Goal: Task Accomplishment & Management: Complete application form

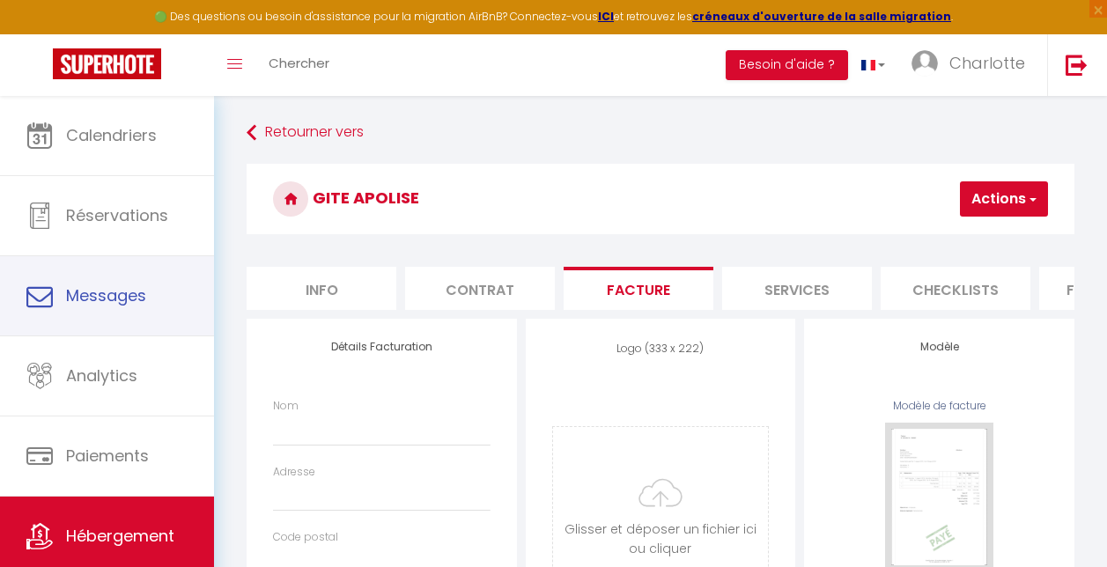
select select
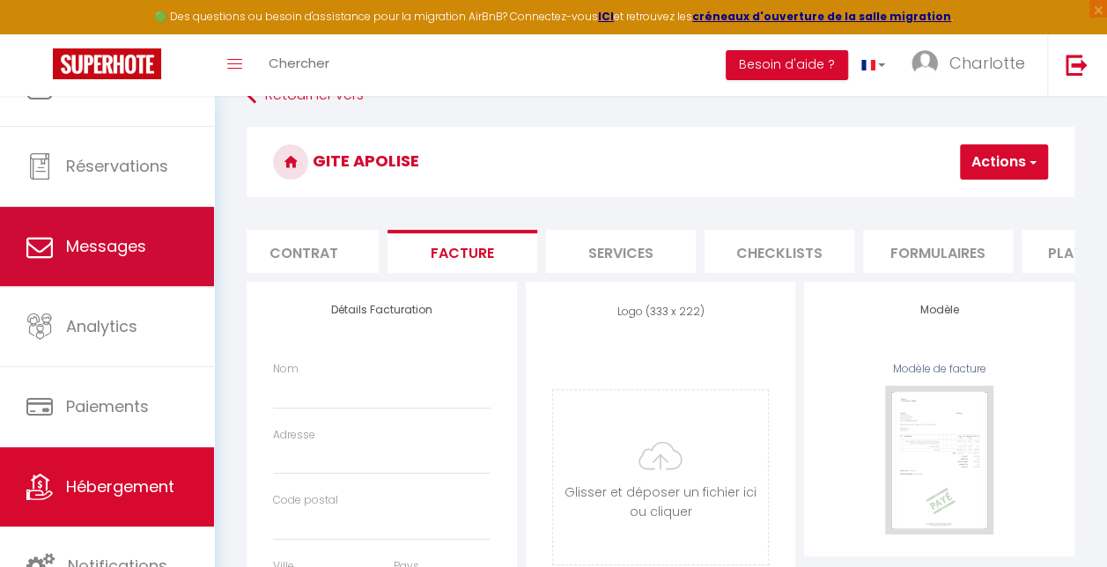
scroll to position [0, 211]
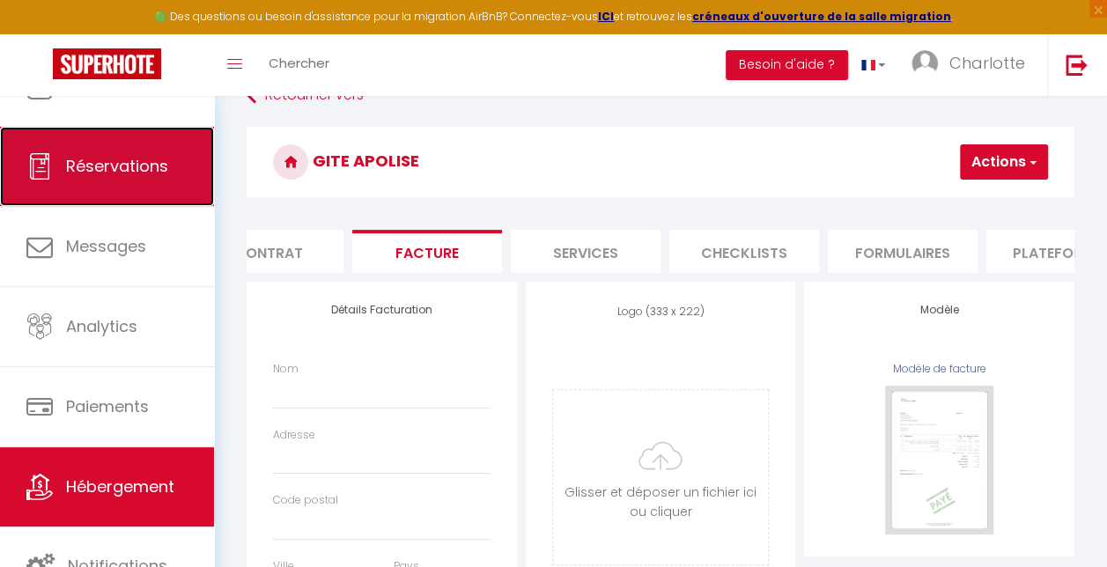
click at [116, 160] on span "Réservations" at bounding box center [117, 166] width 102 height 22
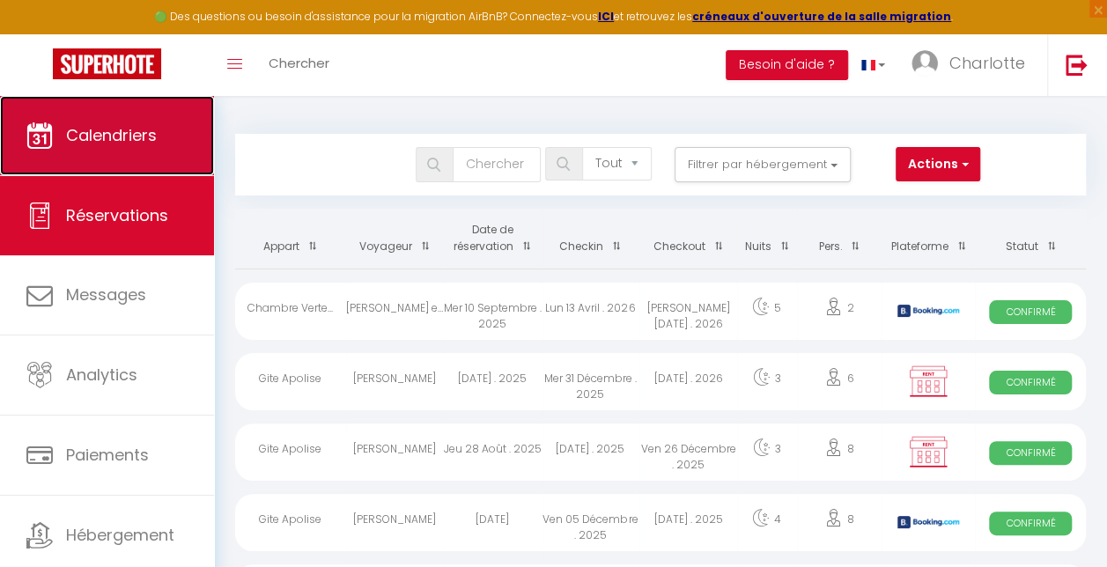
click at [118, 151] on link "Calendriers" at bounding box center [107, 135] width 214 height 79
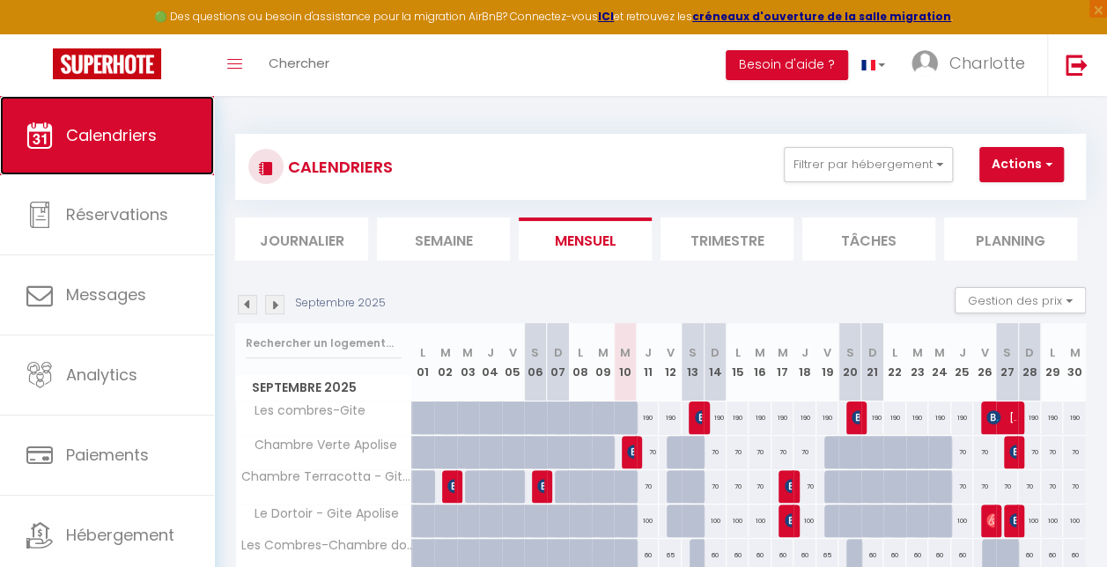
click at [149, 150] on link "Calendriers" at bounding box center [107, 135] width 214 height 79
click at [276, 301] on img at bounding box center [274, 304] width 19 height 19
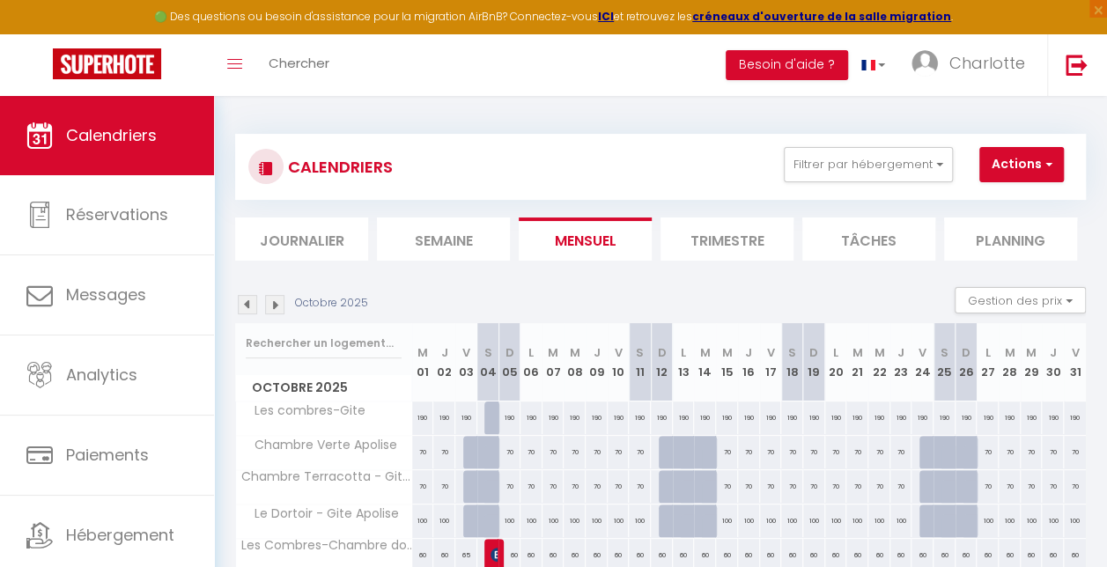
click at [273, 305] on img at bounding box center [274, 304] width 19 height 19
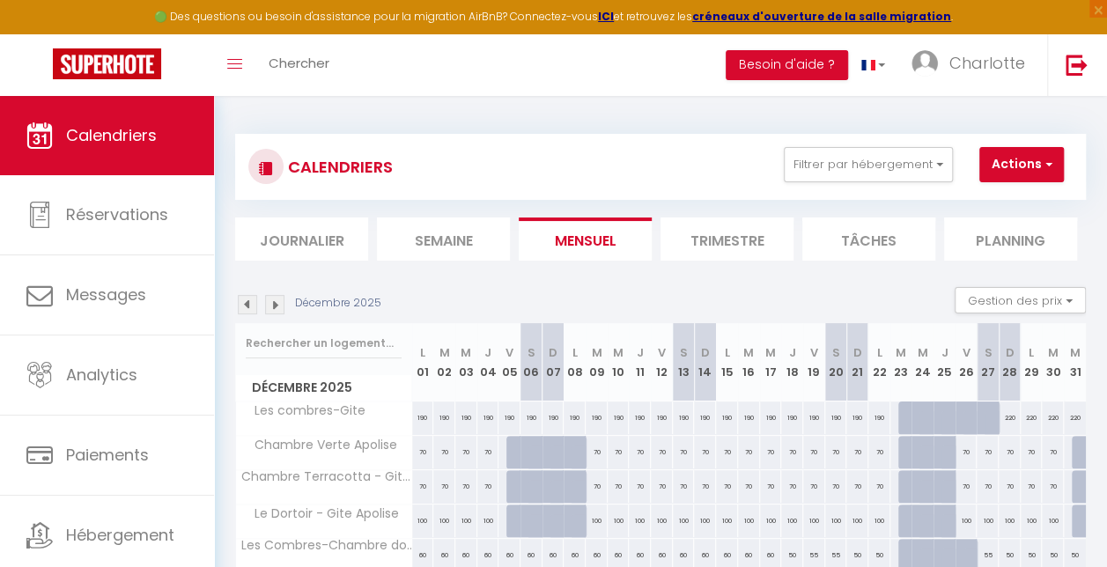
click at [273, 305] on img at bounding box center [274, 304] width 19 height 19
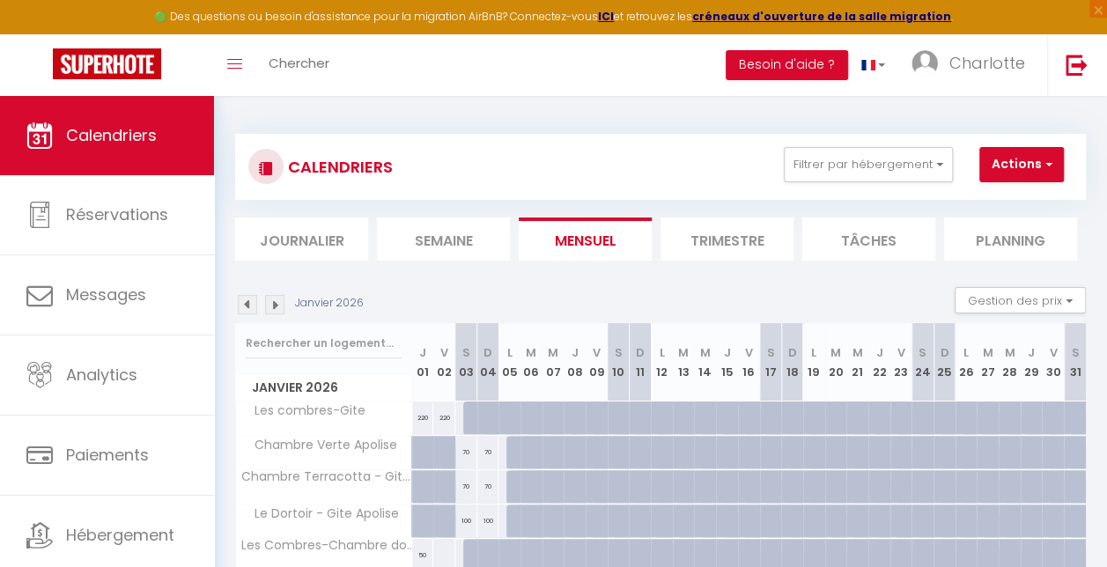
click at [273, 305] on img at bounding box center [274, 304] width 19 height 19
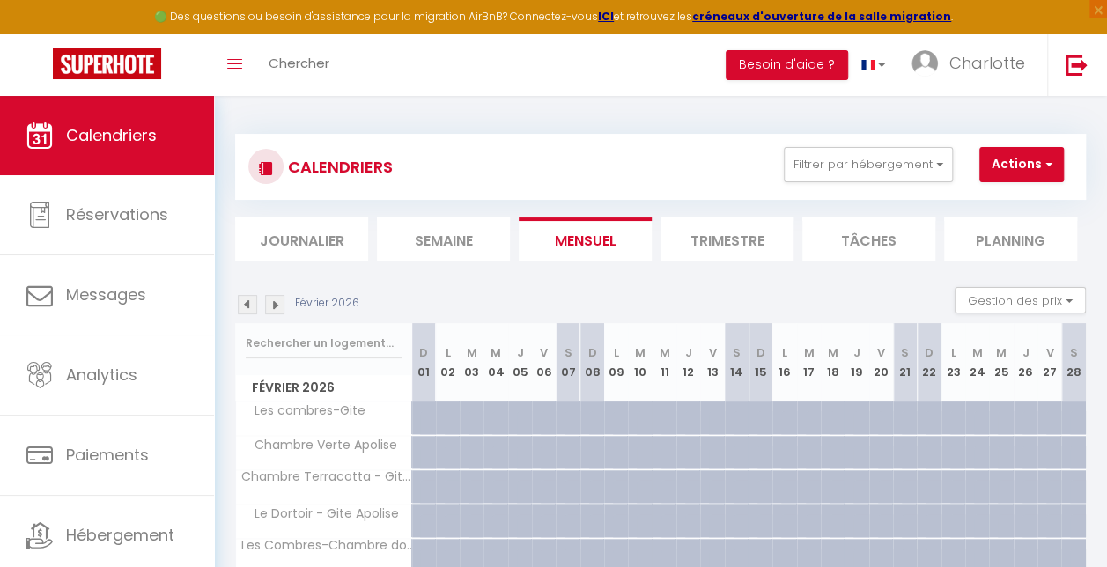
click at [273, 305] on img at bounding box center [274, 304] width 19 height 19
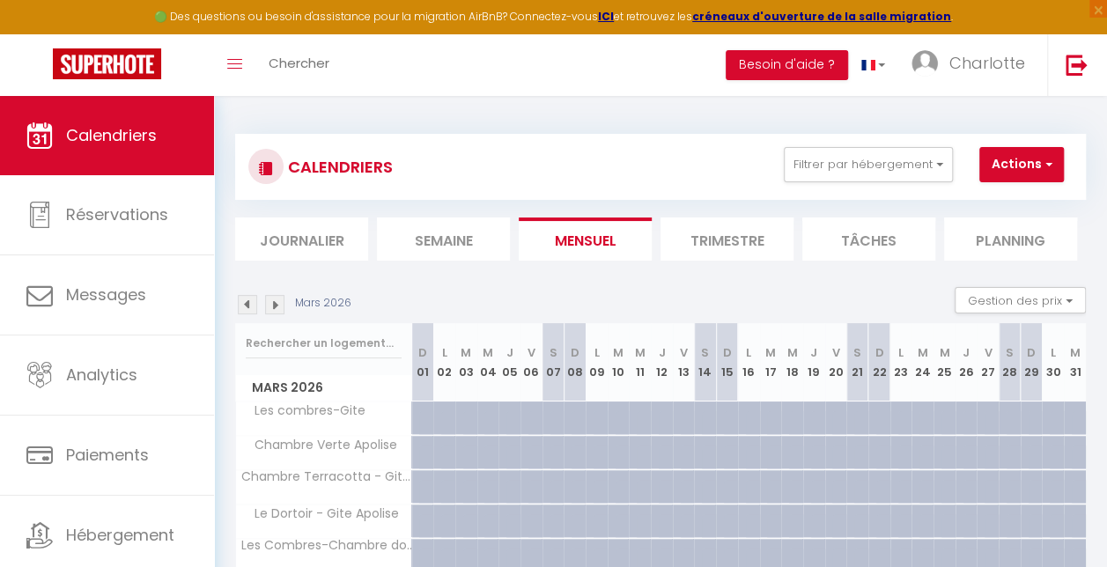
click at [273, 305] on img at bounding box center [274, 304] width 19 height 19
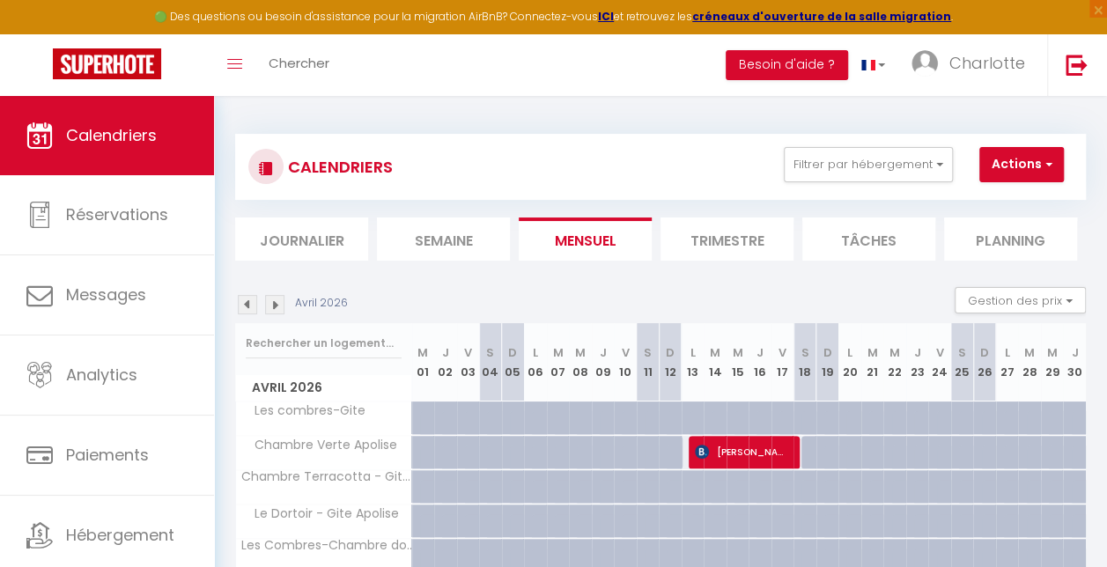
click at [273, 305] on img at bounding box center [274, 304] width 19 height 19
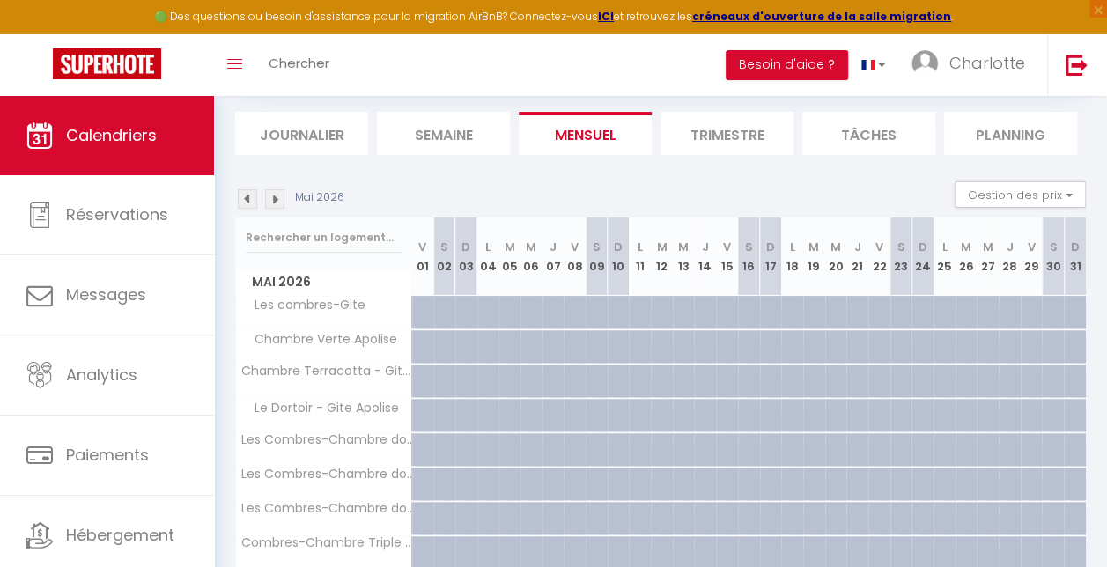
scroll to position [105, 0]
click at [248, 194] on img at bounding box center [247, 199] width 19 height 19
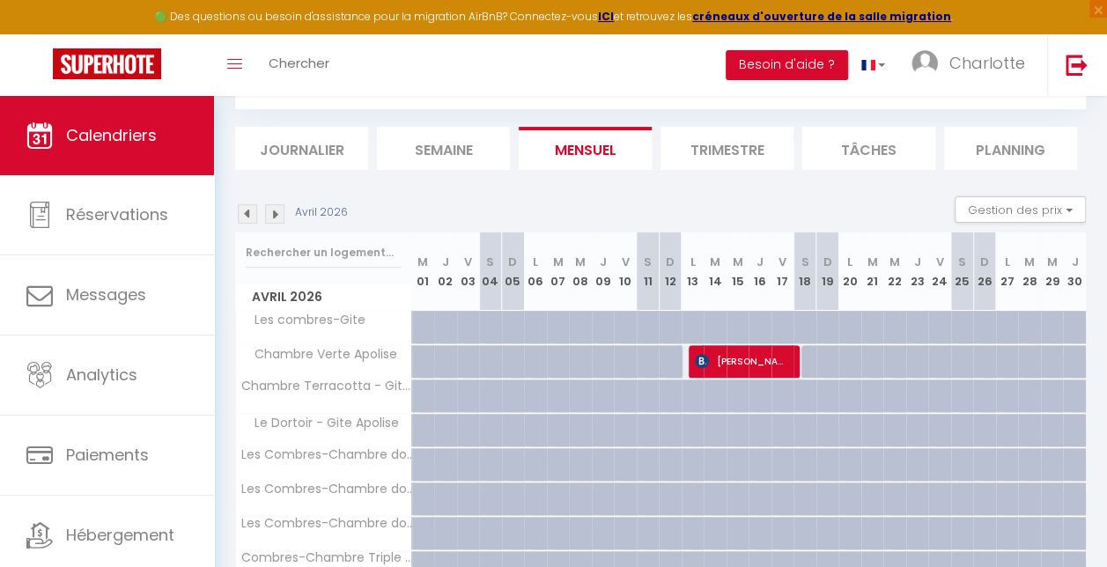
scroll to position [69, 0]
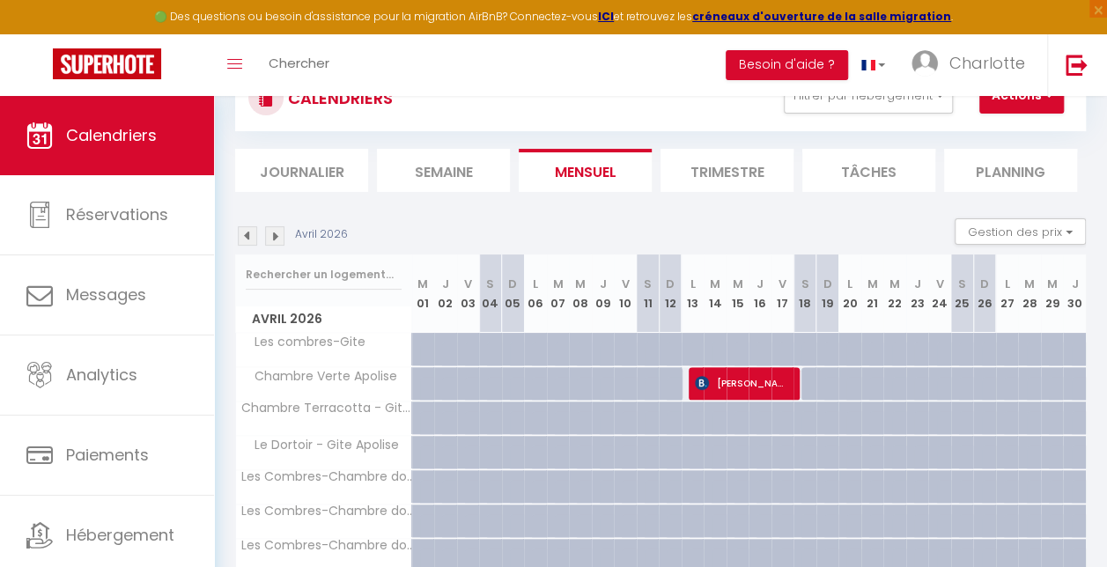
click at [278, 236] on img at bounding box center [274, 235] width 19 height 19
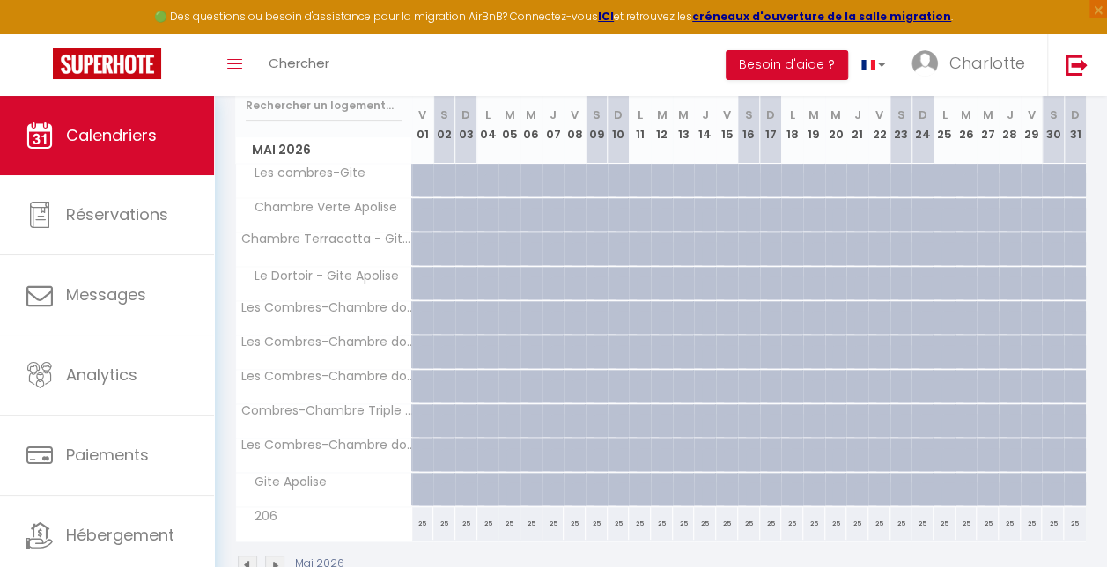
scroll to position [240, 0]
click at [566, 478] on div at bounding box center [575, 487] width 22 height 33
type input "Ven 08 Mai 2026"
type input "Sam 09 Mai 2026"
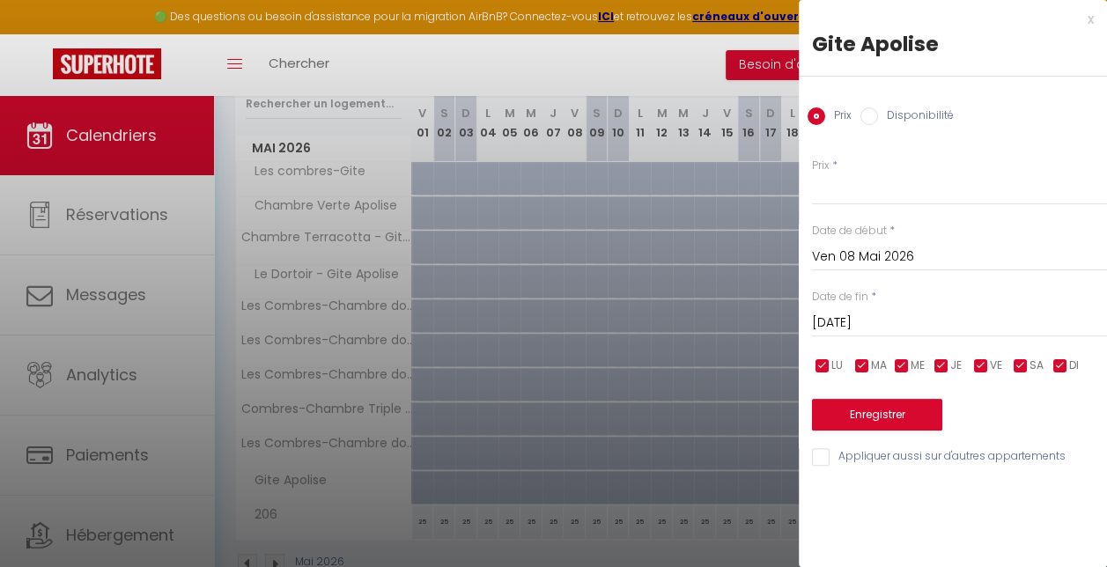
click at [891, 321] on input "Sam 09 Mai 2026" at bounding box center [959, 323] width 295 height 23
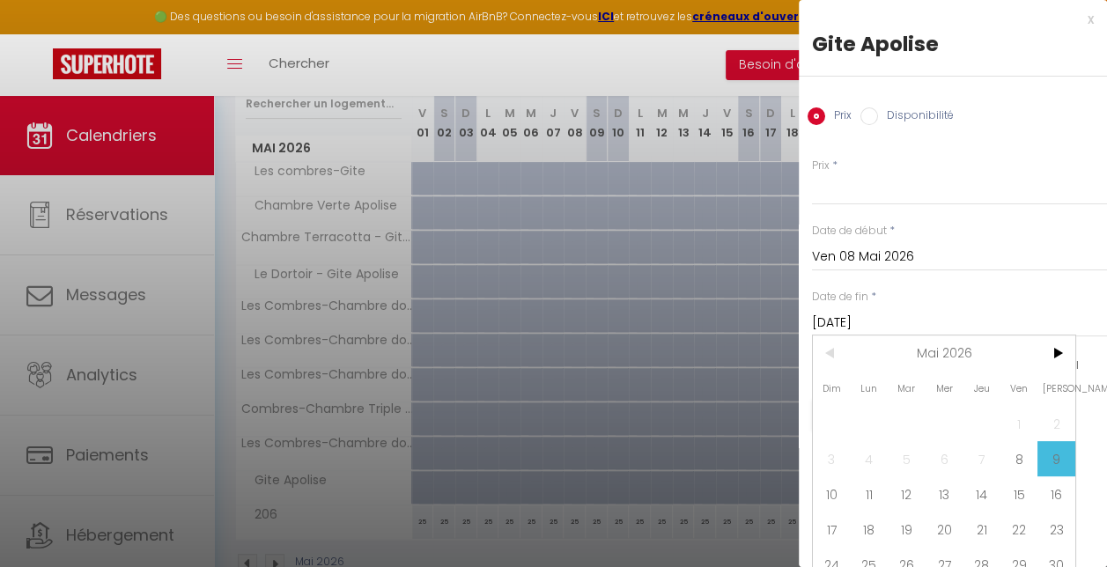
click at [704, 60] on div at bounding box center [553, 283] width 1107 height 567
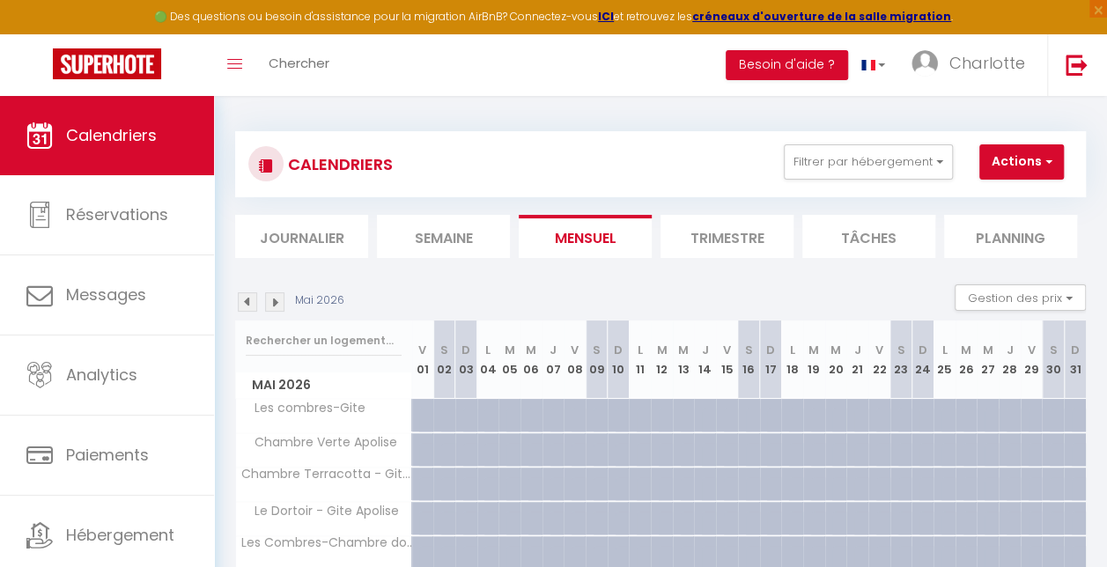
scroll to position [0, 0]
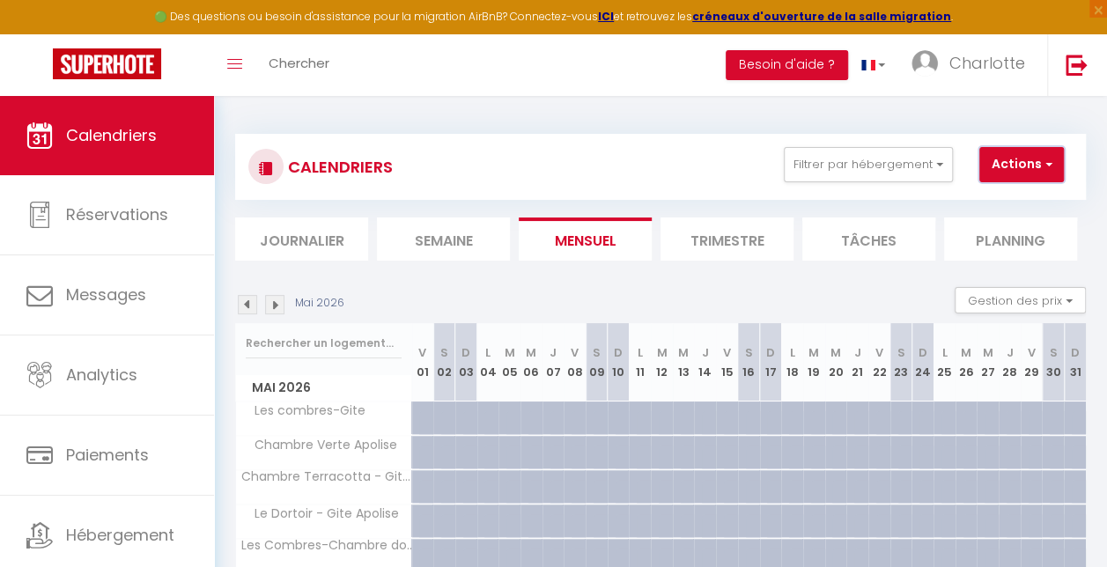
click at [1047, 162] on span "button" at bounding box center [1046, 164] width 11 height 18
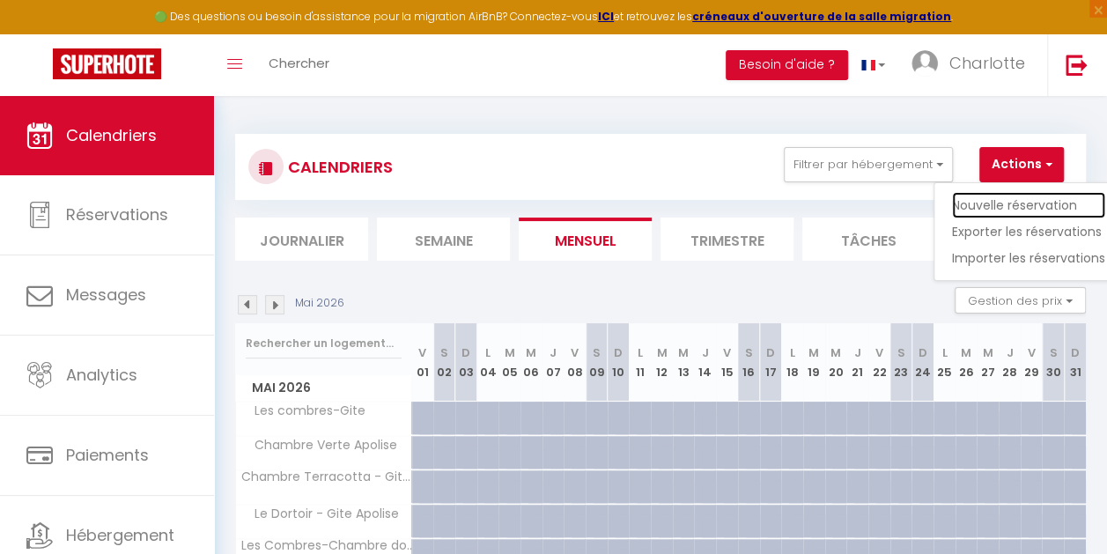
click at [1034, 204] on link "Nouvelle réservation" at bounding box center [1028, 205] width 153 height 26
select select
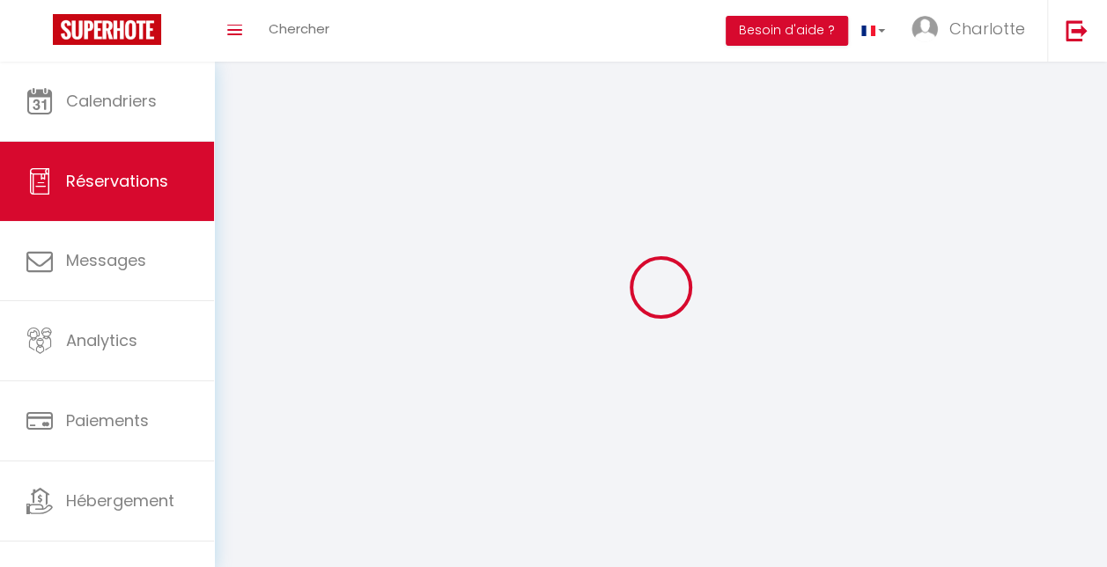
select select
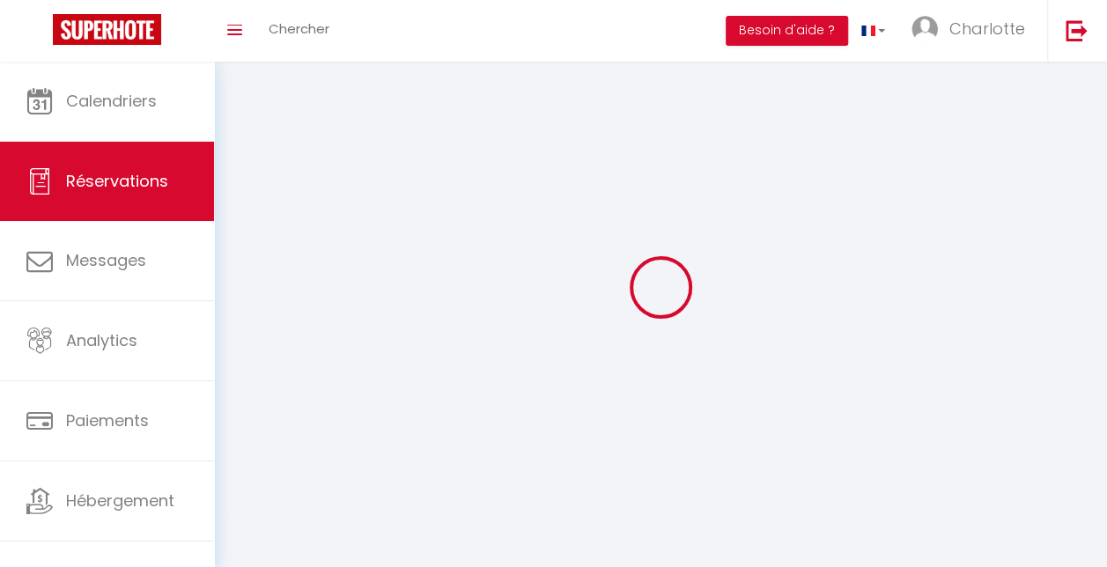
select select
checkbox input "false"
select select
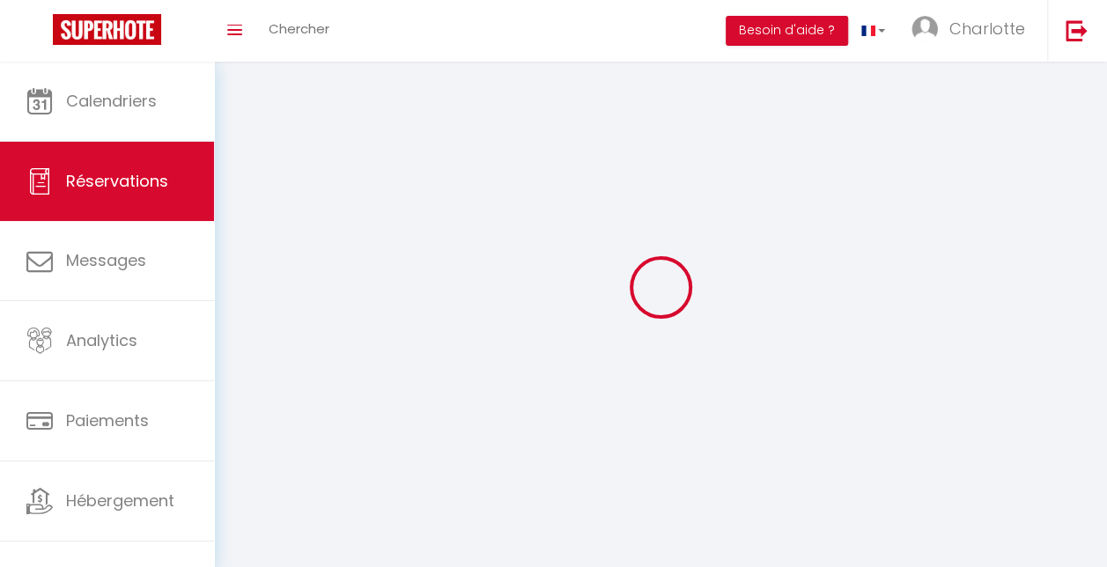
select select
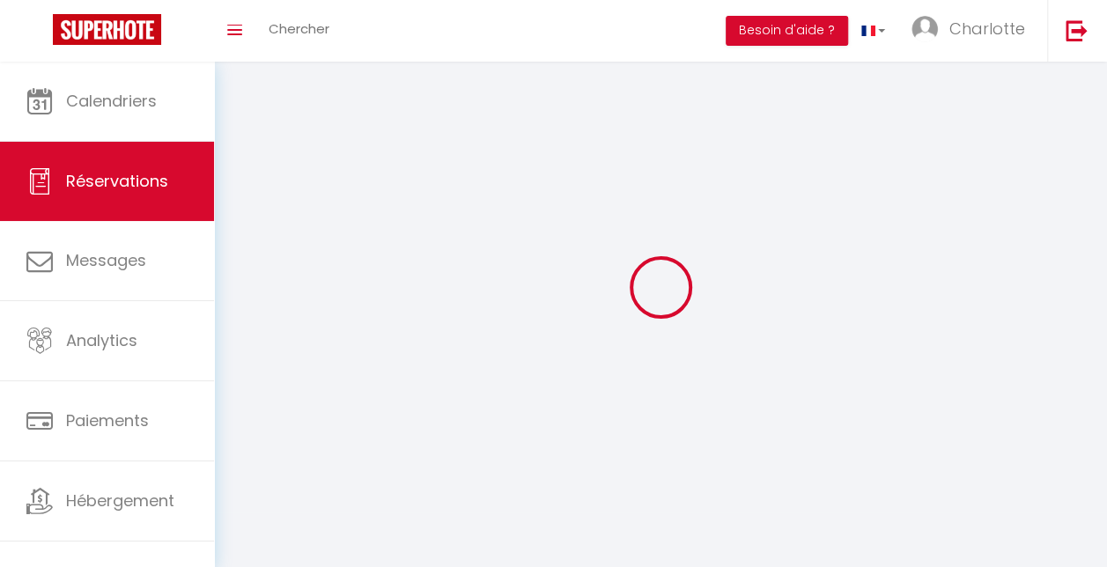
checkbox input "false"
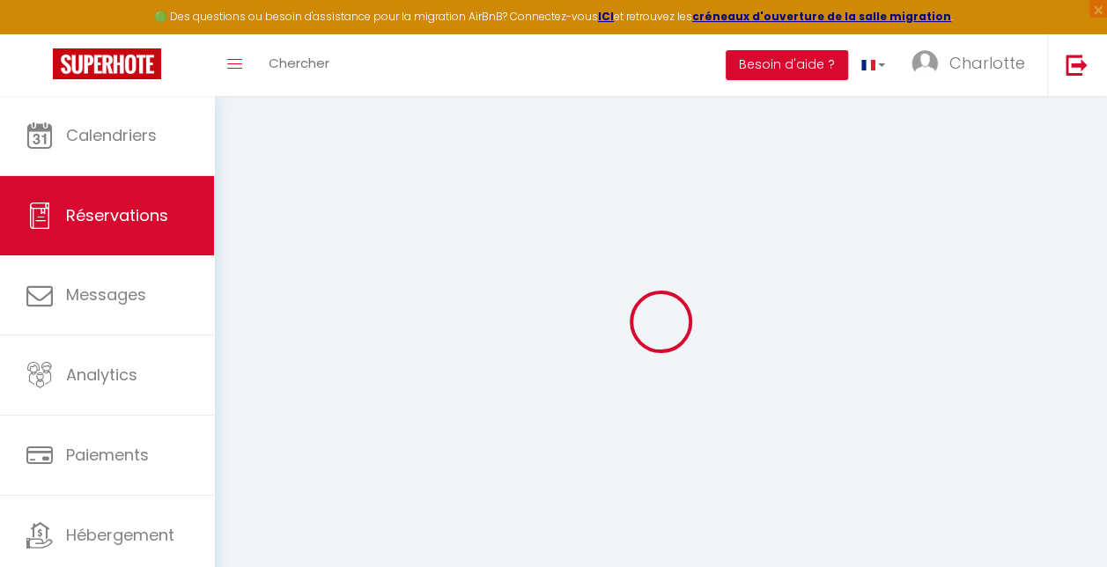
select select
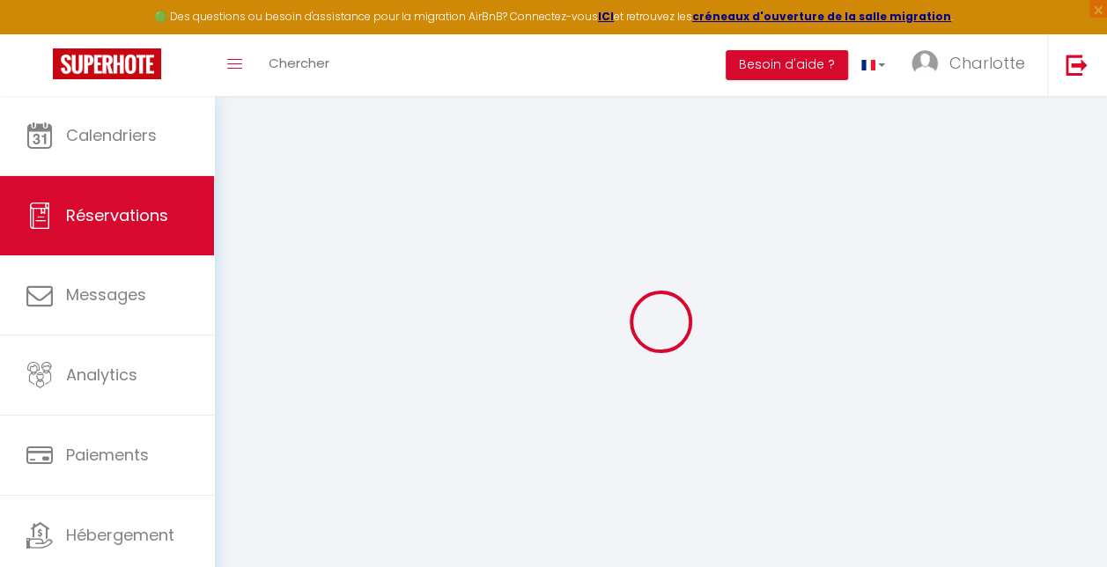
select select
checkbox input "false"
select select
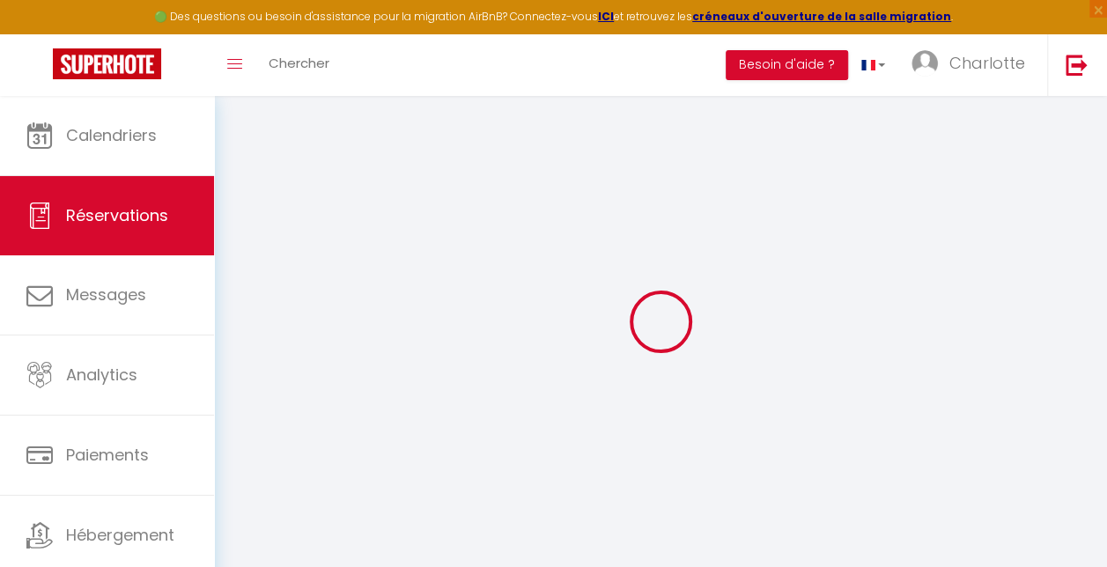
select select
checkbox input "false"
select select
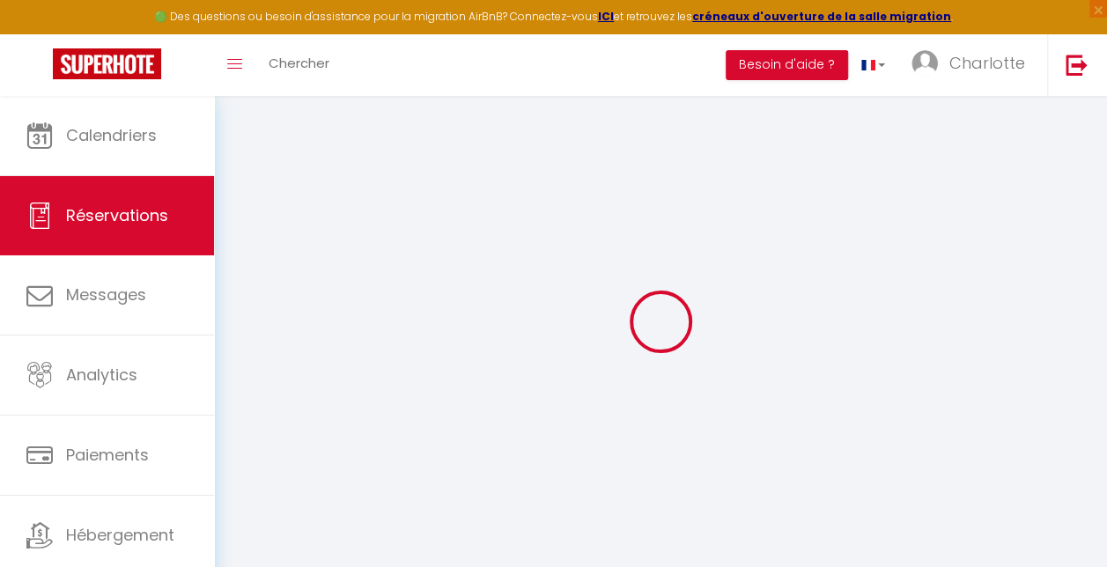
select select
checkbox input "false"
select select
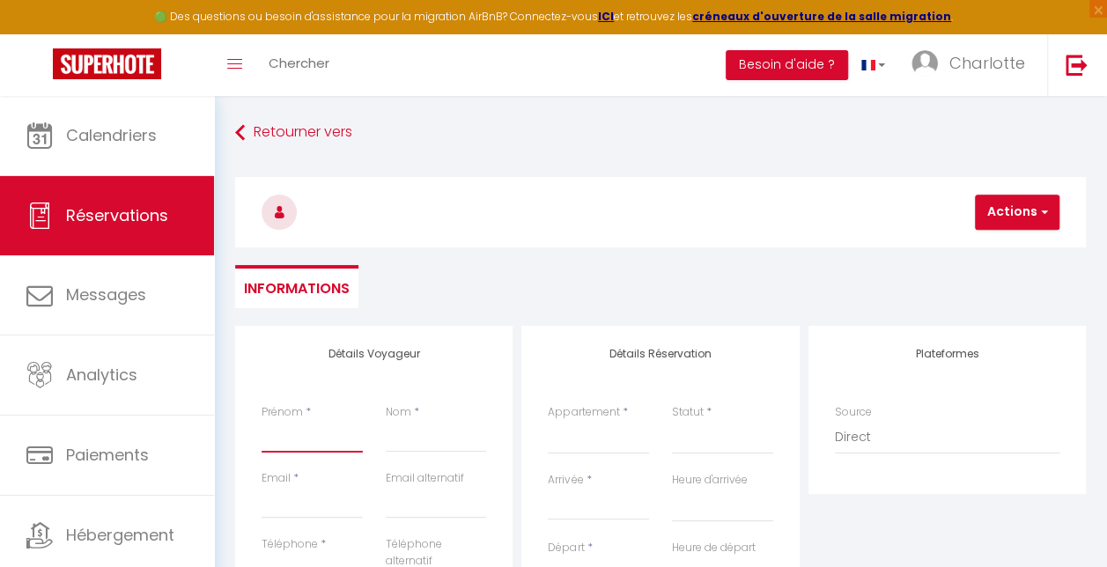
click at [295, 451] on input "Prénom" at bounding box center [312, 437] width 101 height 32
type input "M"
select select
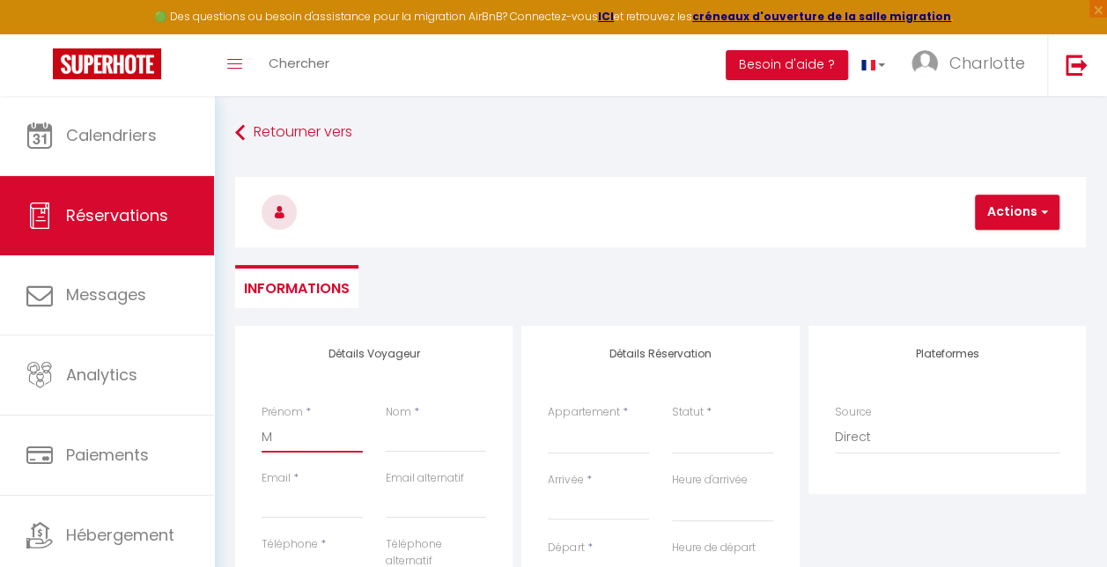
select select
checkbox input "false"
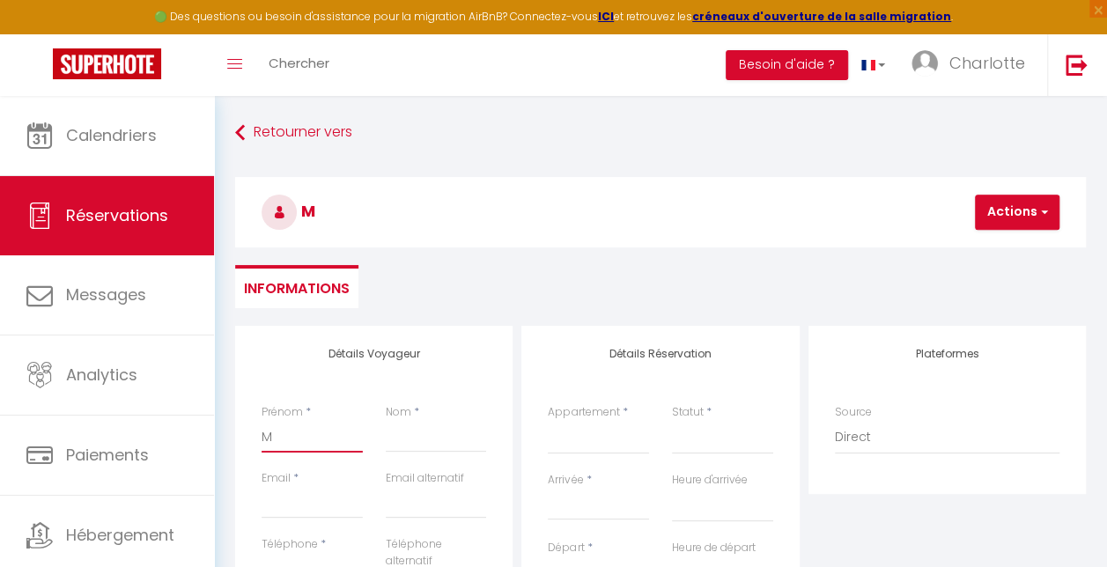
type input "MM"
select select
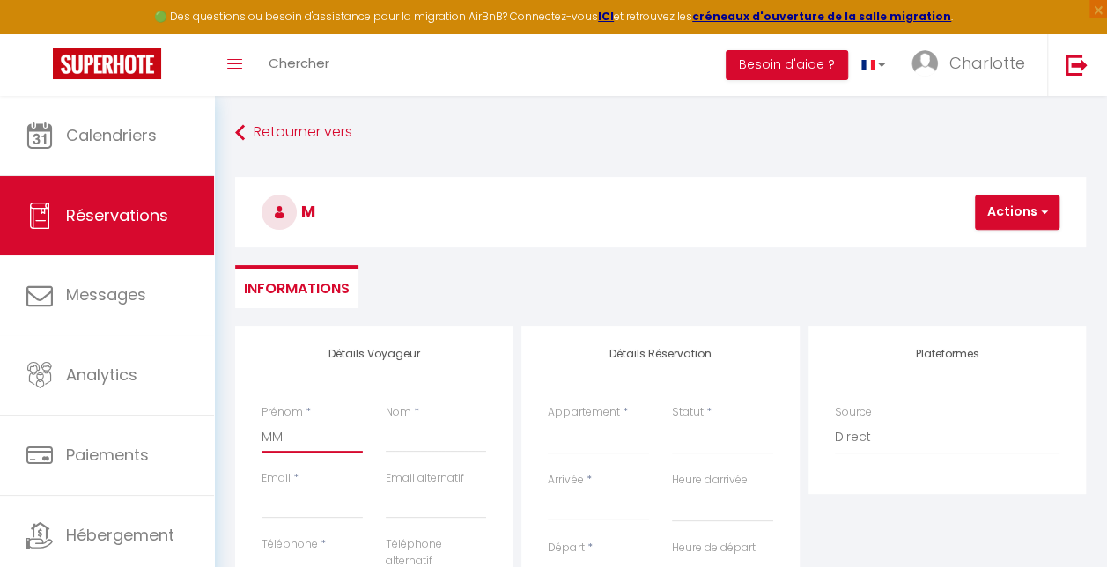
select select
checkbox input "false"
type input "MME"
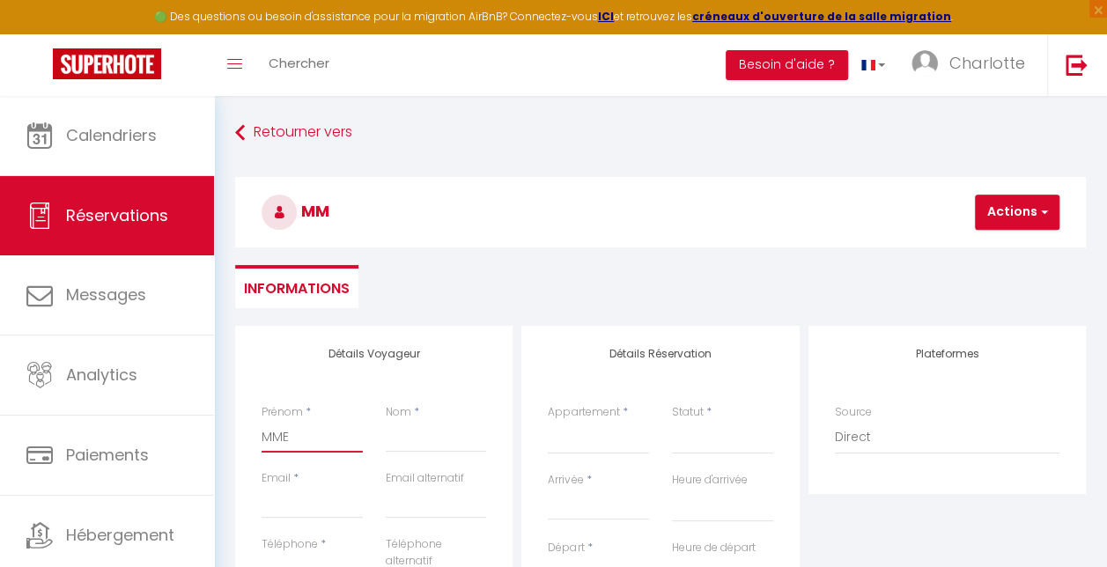
select select
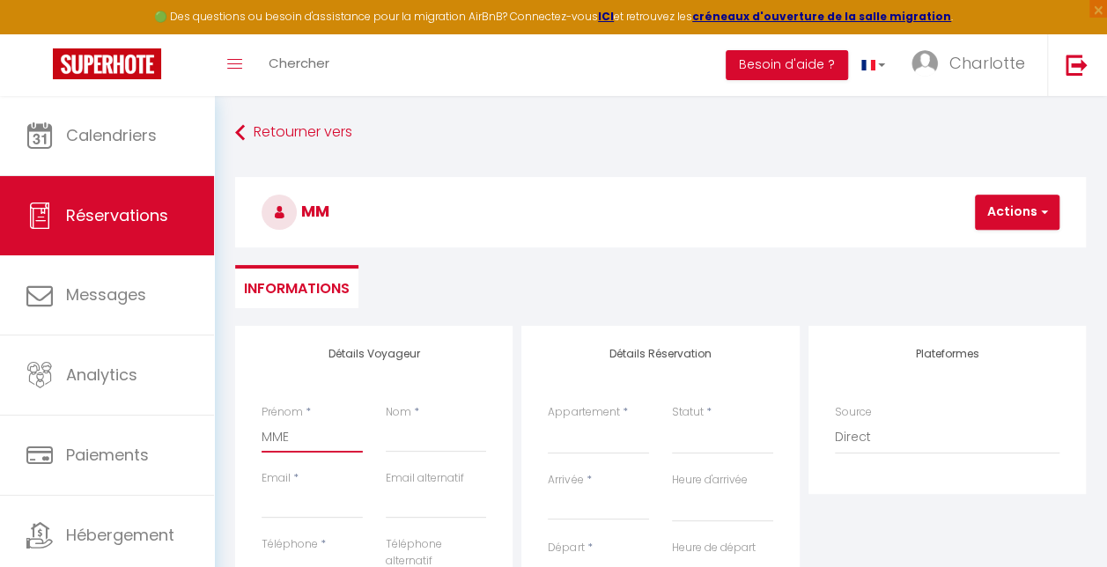
select select
checkbox input "false"
type input "MME"
click at [384, 433] on div "Nom *" at bounding box center [436, 437] width 124 height 66
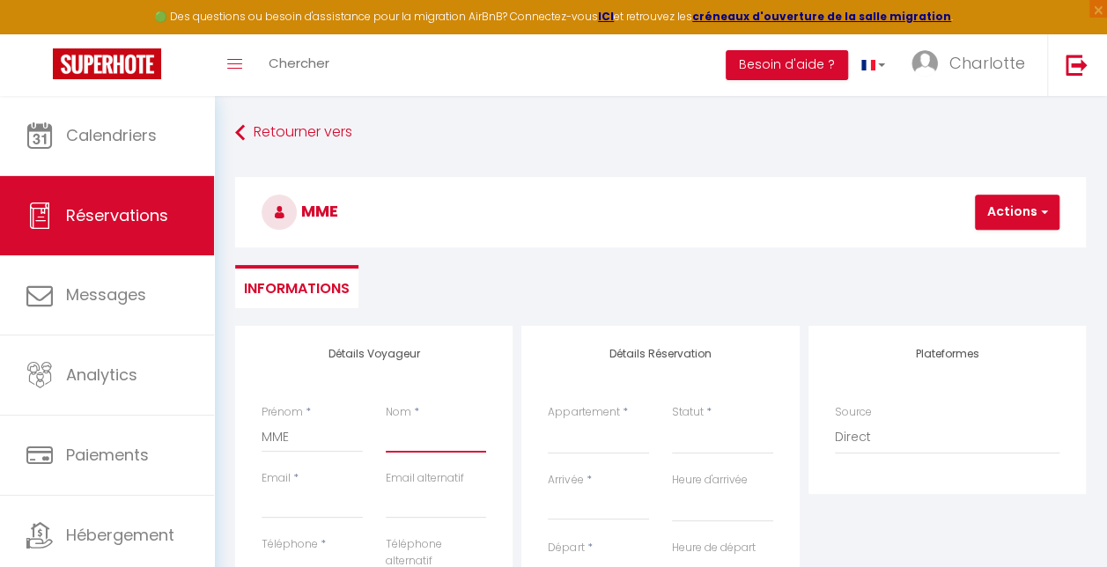
click at [402, 433] on input "Nom" at bounding box center [436, 437] width 101 height 32
type input "D"
select select
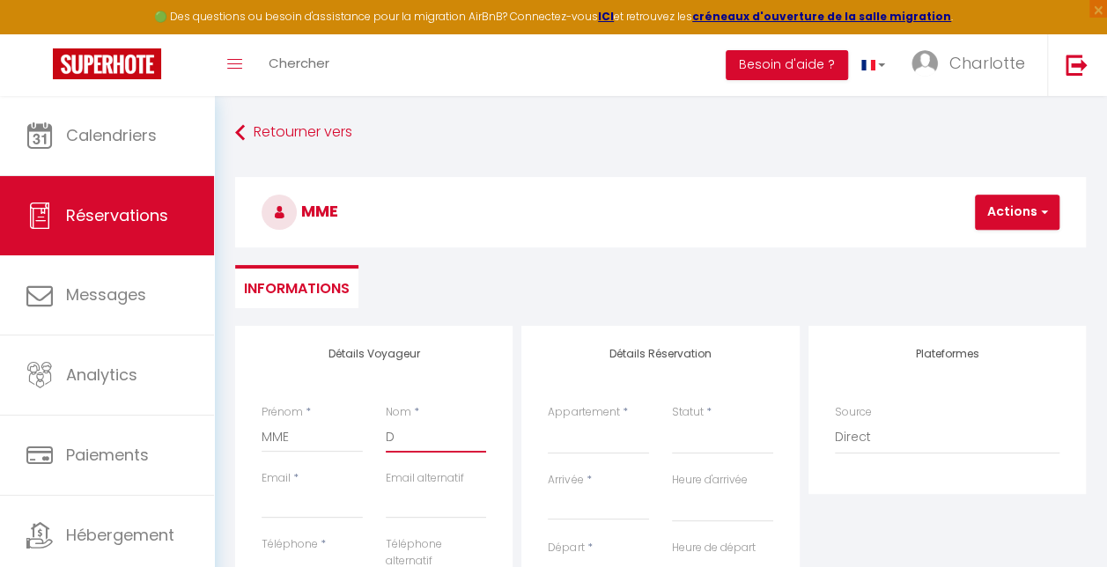
select select
checkbox input "false"
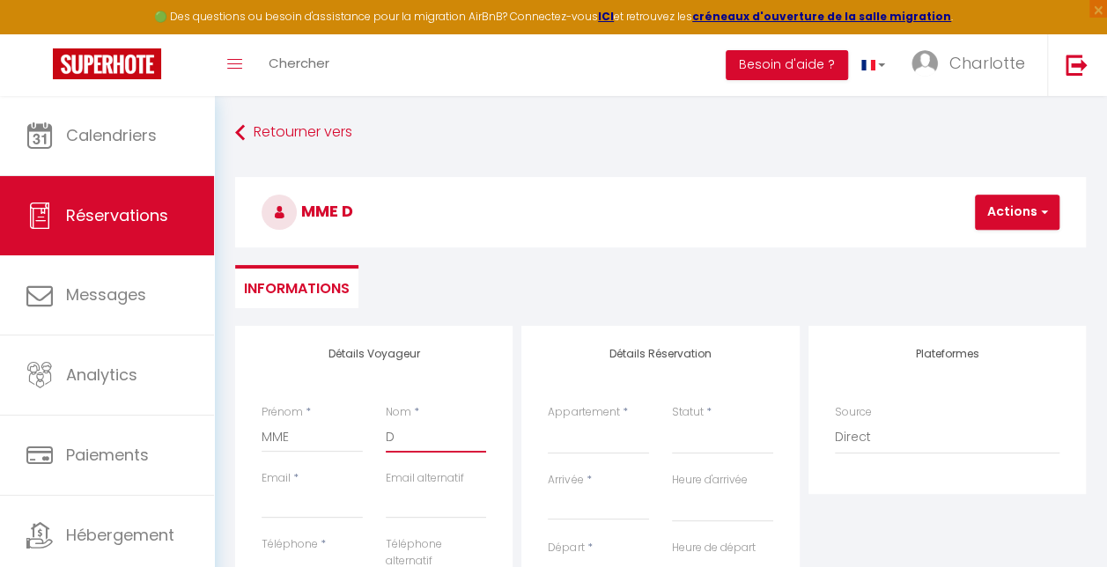
type input "DE"
select select
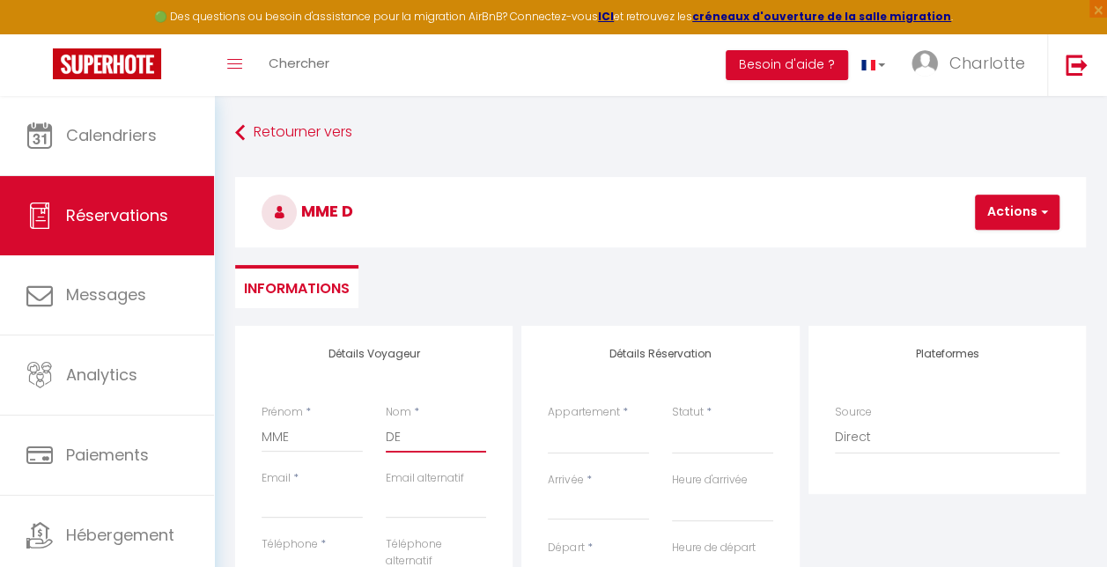
select select
checkbox input "false"
type input "DEN"
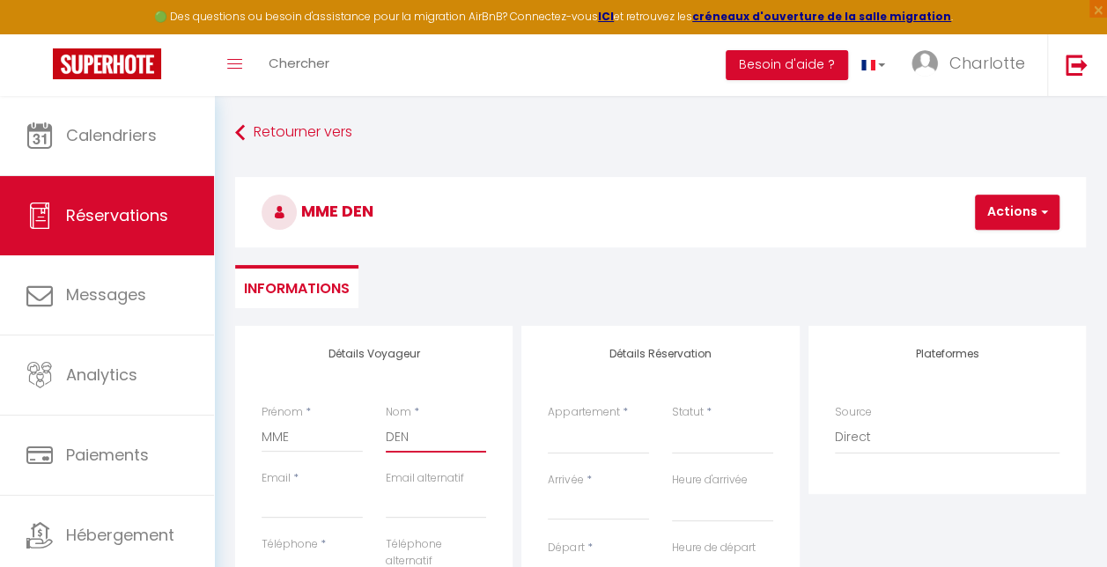
select select
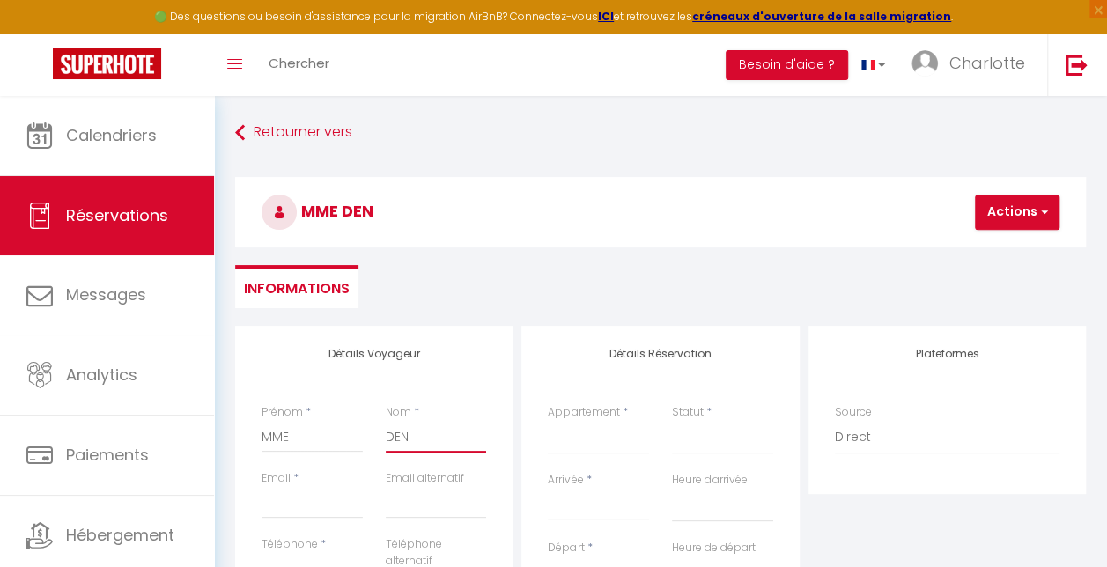
select select
checkbox input "false"
type input "DENI"
select select
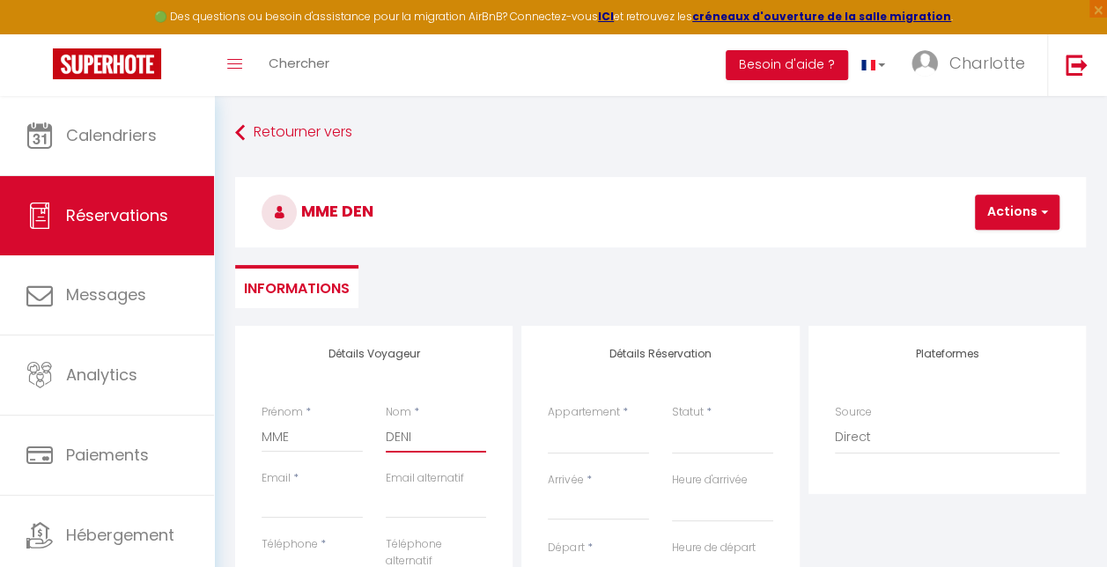
select select
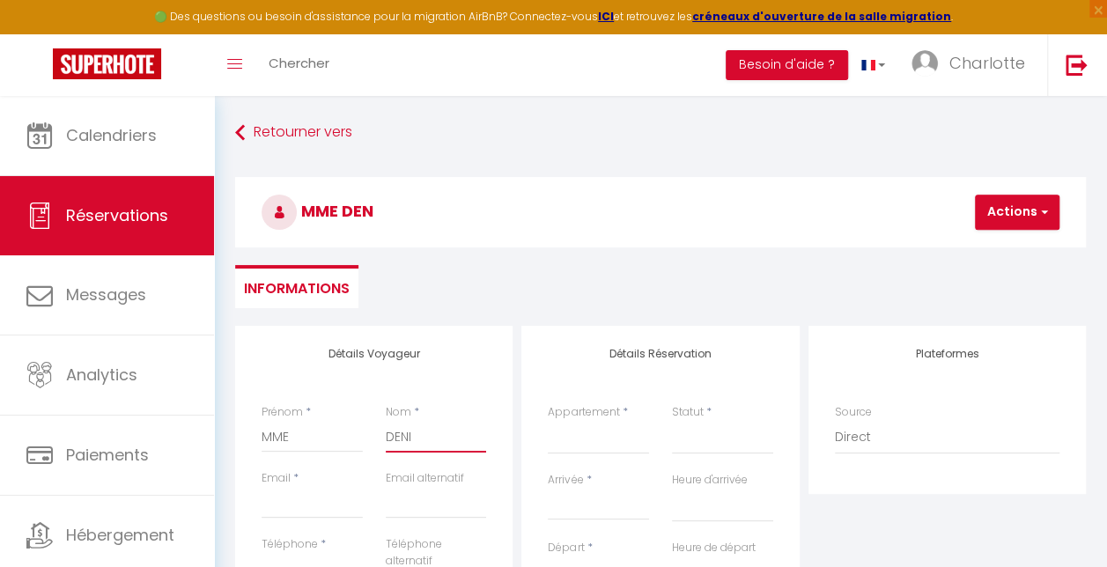
select select
checkbox input "false"
type input "[PERSON_NAME]"
select select
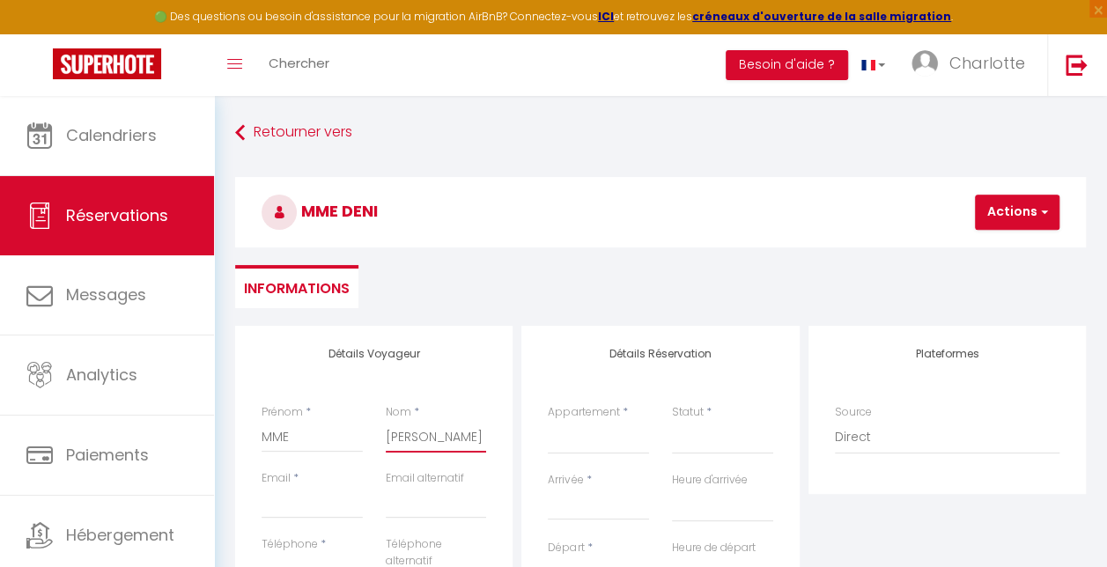
select select
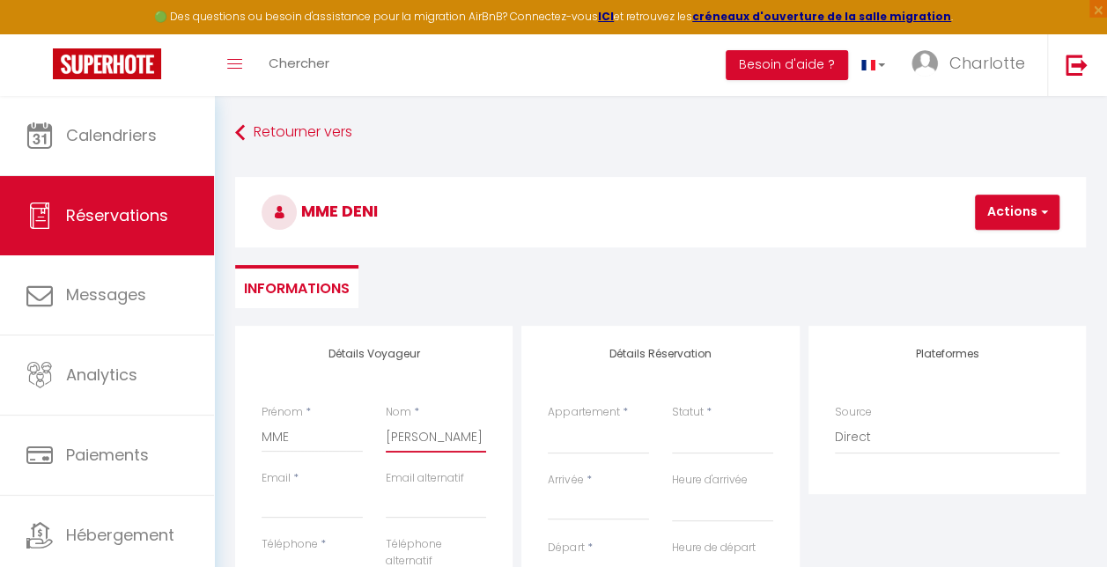
checkbox input "false"
type input "[PERSON_NAME]"
click at [300, 505] on input "Email client" at bounding box center [312, 503] width 101 height 32
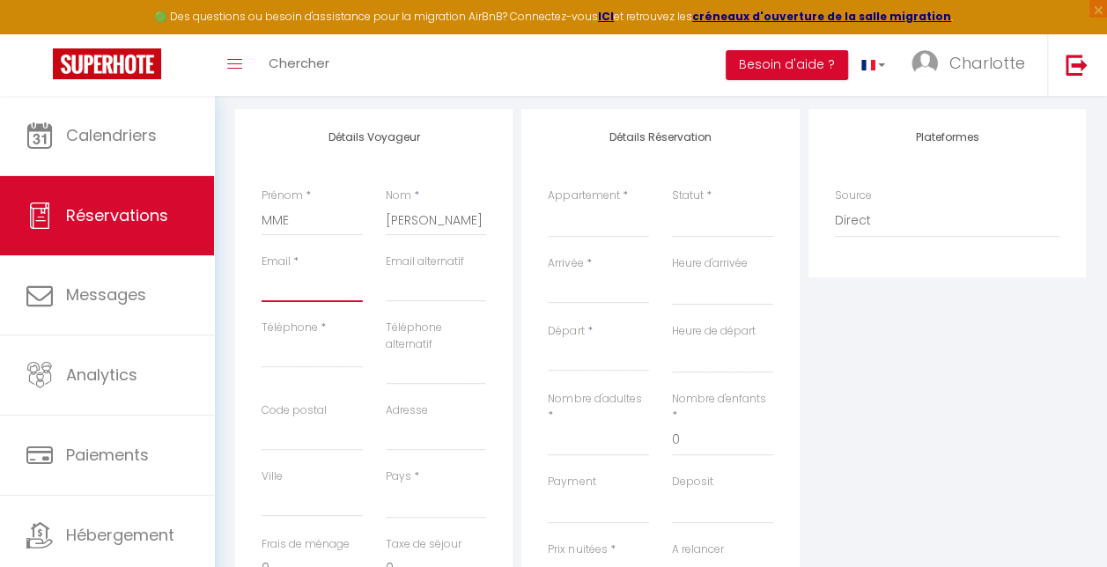
scroll to position [216, 0]
click at [603, 218] on select "Les combres-Gite Les Combres-Chambre double 1 RDC Les Combres-Chambre double 2 …" at bounding box center [598, 221] width 101 height 33
select select "37901"
click at [548, 205] on select "Les combres-Gite Les Combres-Chambre double 1 RDC Les Combres-Chambre double 2 …" at bounding box center [598, 221] width 101 height 33
select select
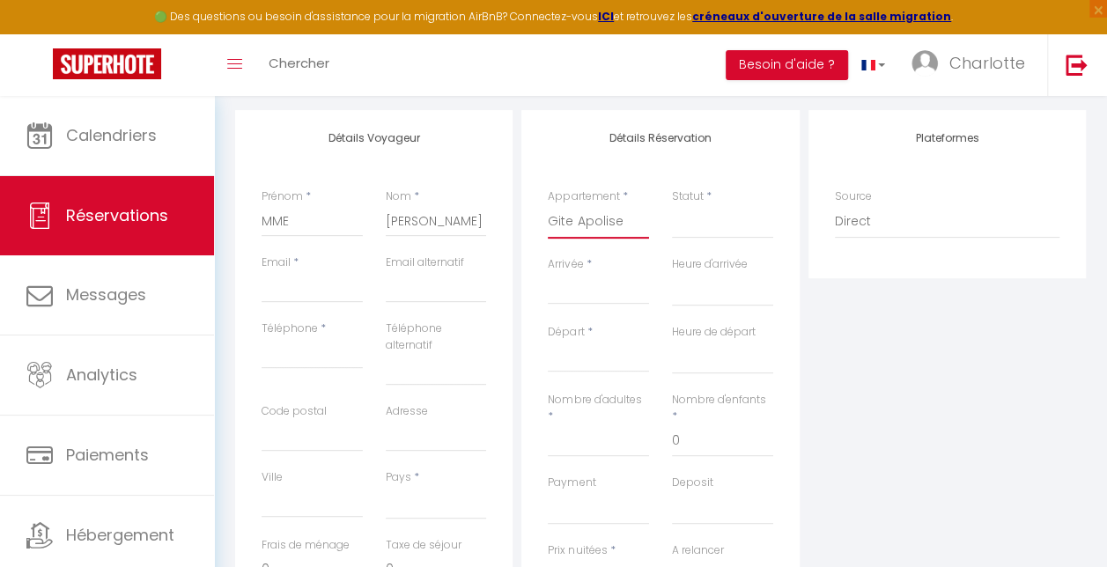
select select
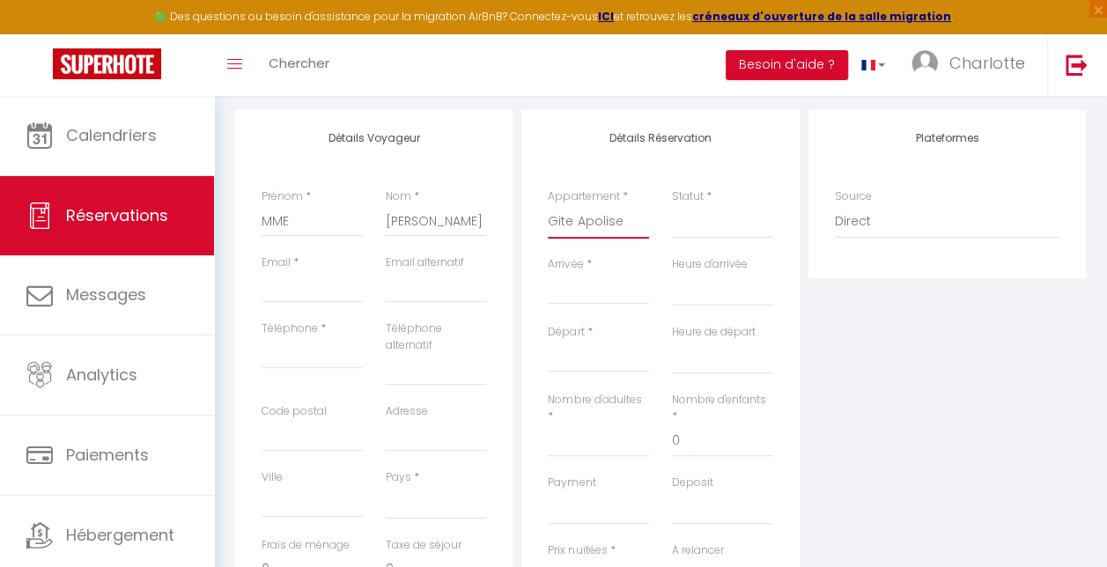
checkbox input "false"
click at [722, 218] on select "Confirmé Non Confirmé Annulé Annulé par le voyageur No Show Request" at bounding box center [722, 221] width 101 height 33
click at [703, 224] on select "Confirmé Non Confirmé Annulé Annulé par le voyageur No Show Request" at bounding box center [722, 221] width 101 height 33
select select
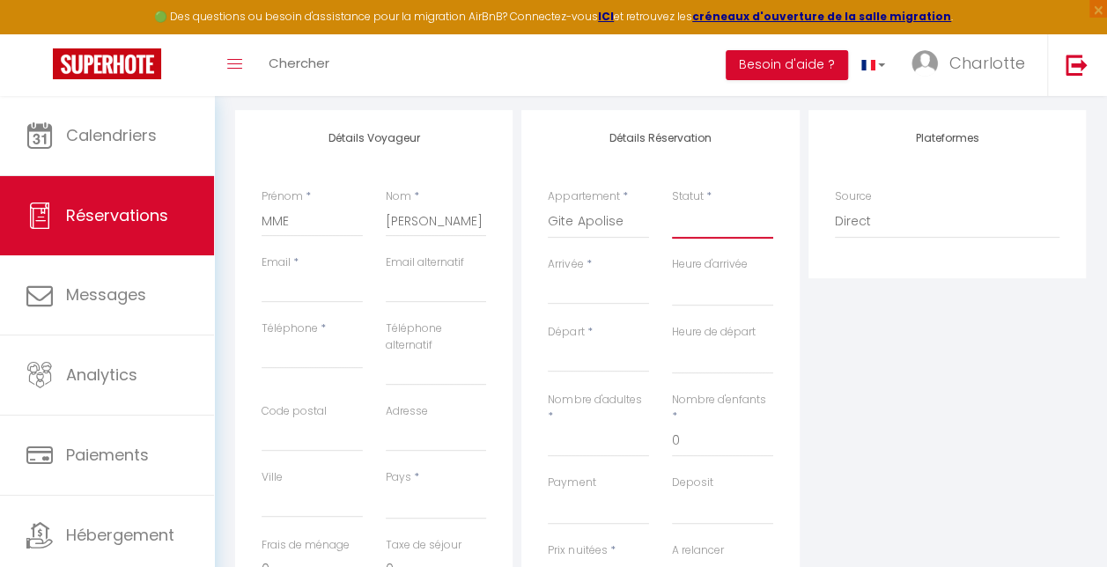
select select
checkbox input "false"
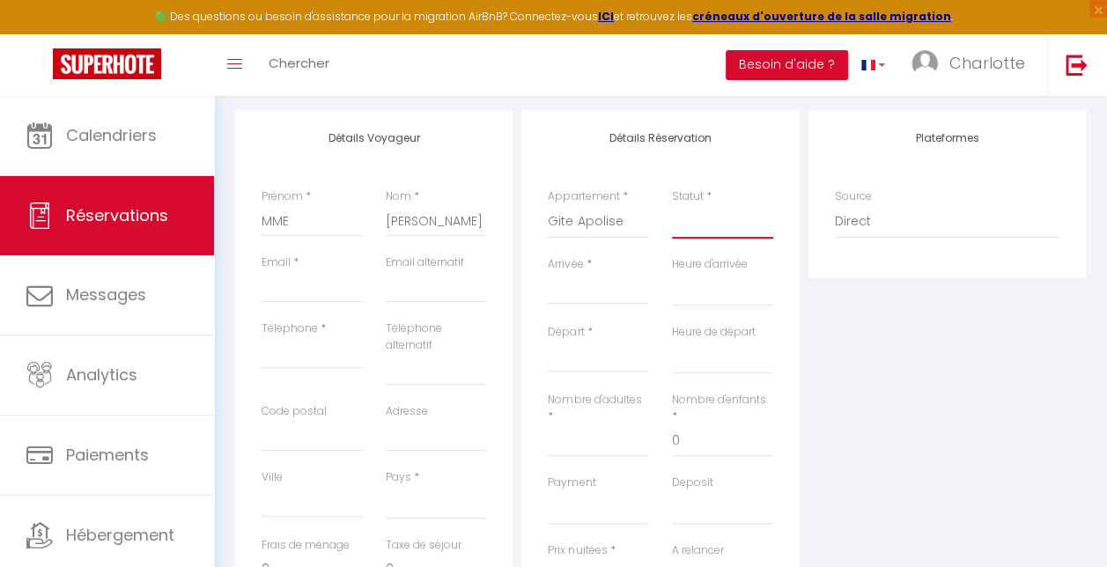
click at [693, 222] on select "Confirmé Non Confirmé Annulé Annulé par le voyageur No Show Request" at bounding box center [722, 221] width 101 height 33
select select "1"
click at [672, 205] on select "Confirmé Non Confirmé Annulé Annulé par le voyageur No Show Request" at bounding box center [722, 221] width 101 height 33
select select
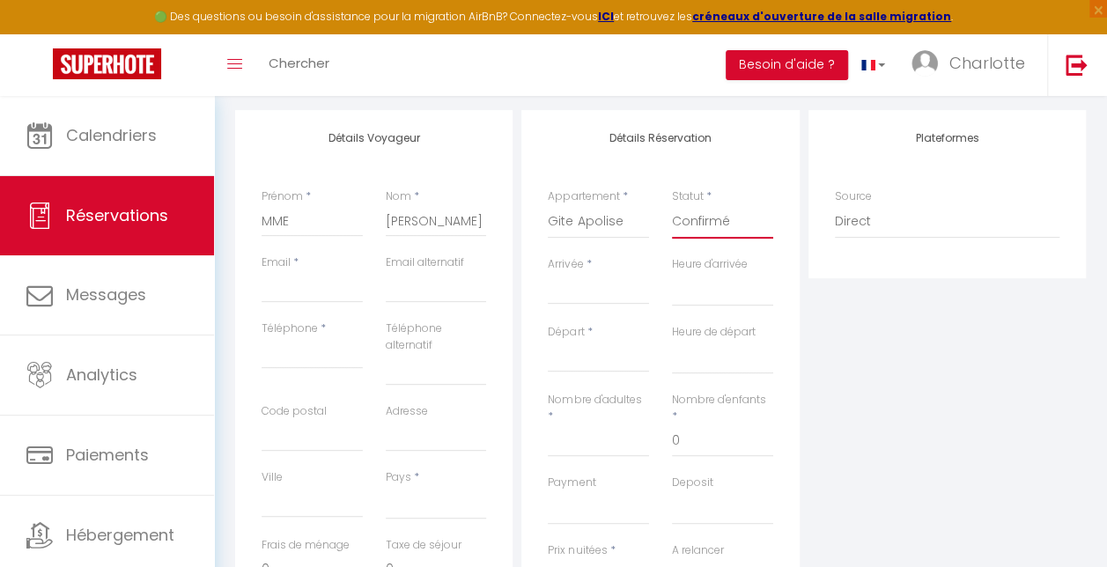
select select
checkbox input "false"
click at [586, 281] on input "Arrivée" at bounding box center [598, 290] width 101 height 23
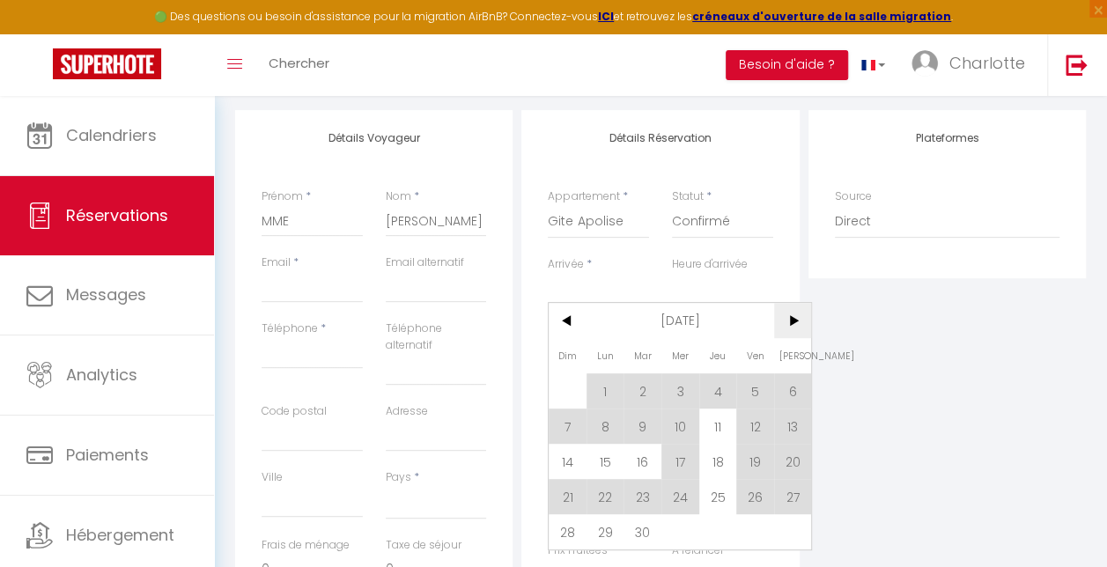
click at [794, 314] on span ">" at bounding box center [793, 320] width 38 height 35
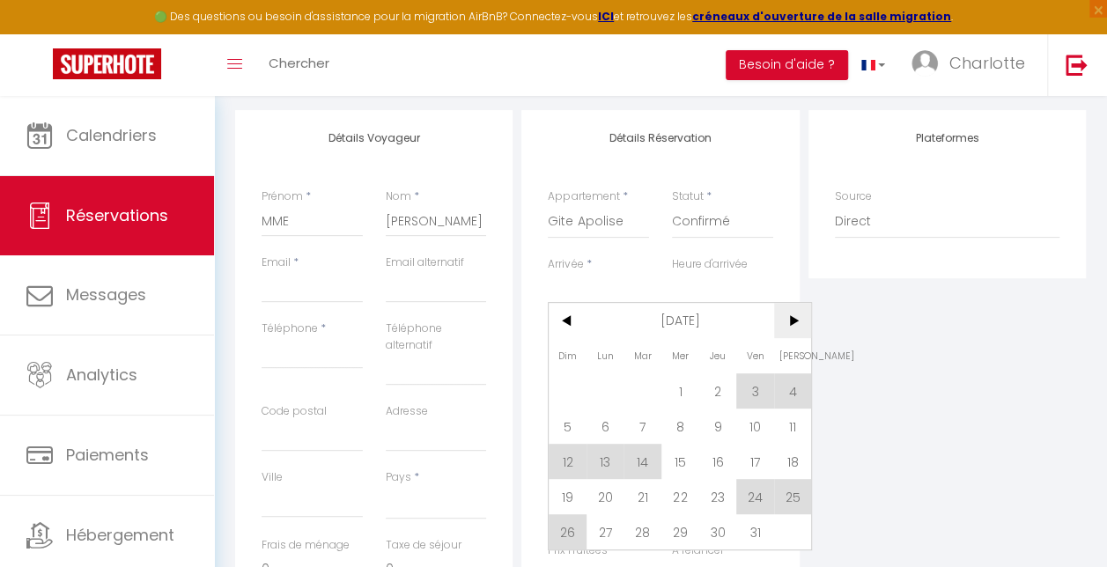
click at [794, 314] on span ">" at bounding box center [793, 320] width 38 height 35
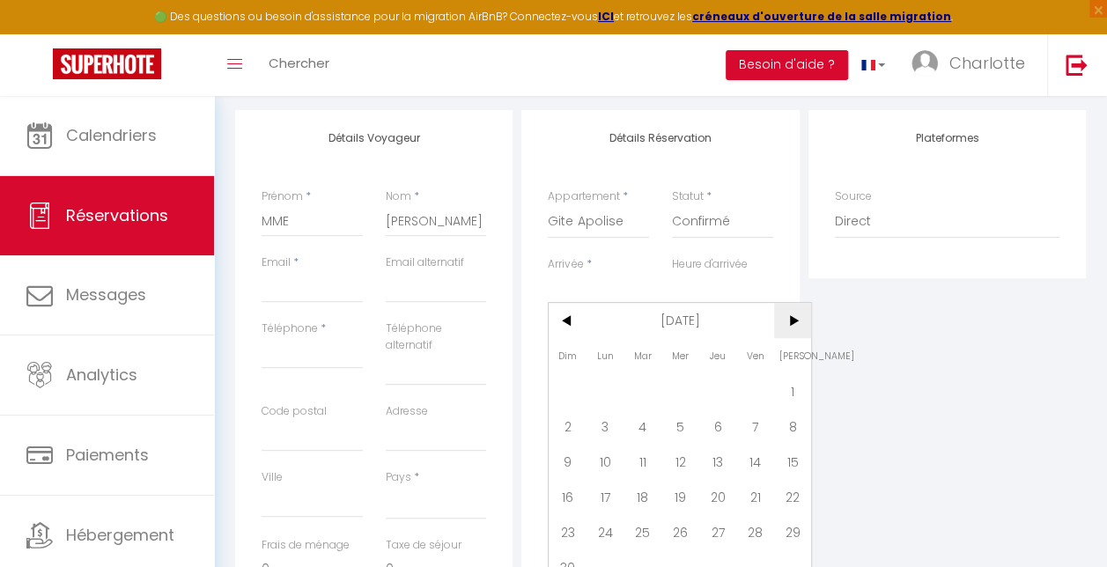
click at [794, 314] on span ">" at bounding box center [793, 320] width 38 height 35
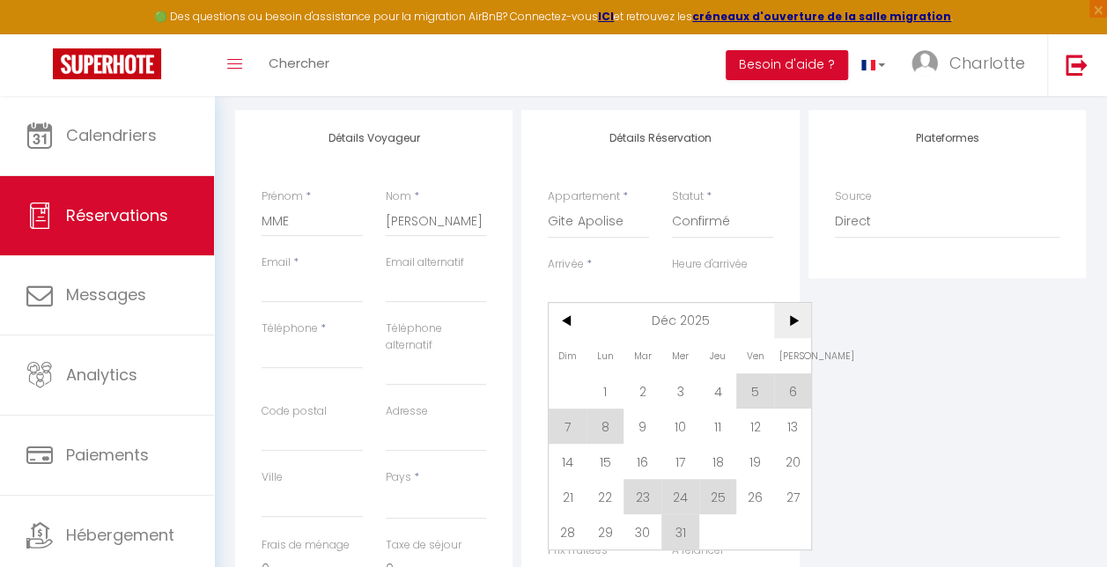
click at [794, 314] on span ">" at bounding box center [793, 320] width 38 height 35
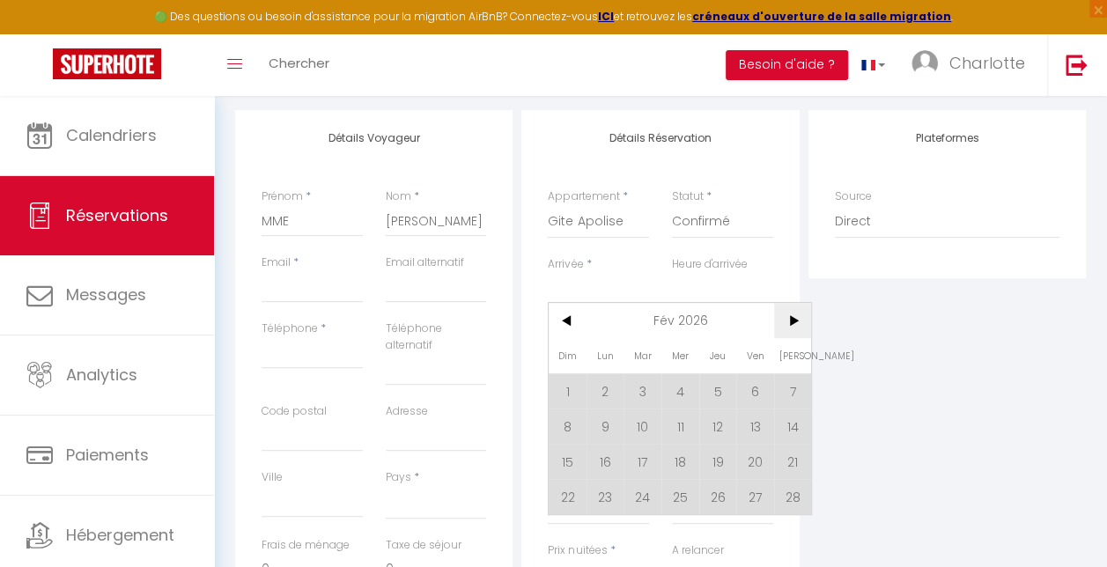
click at [794, 314] on span ">" at bounding box center [793, 320] width 38 height 35
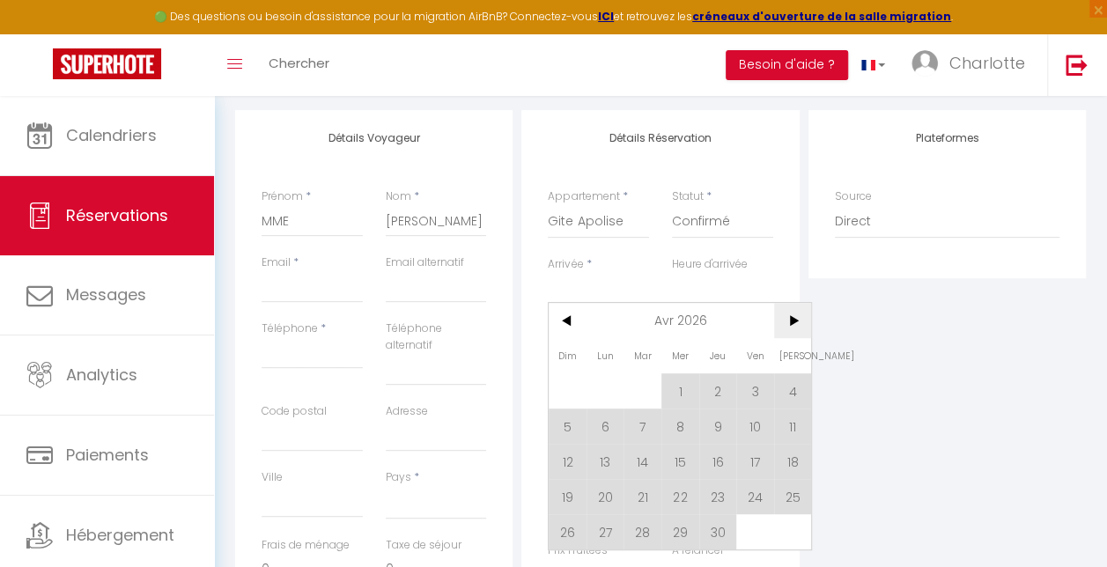
click at [794, 314] on span ">" at bounding box center [793, 320] width 38 height 35
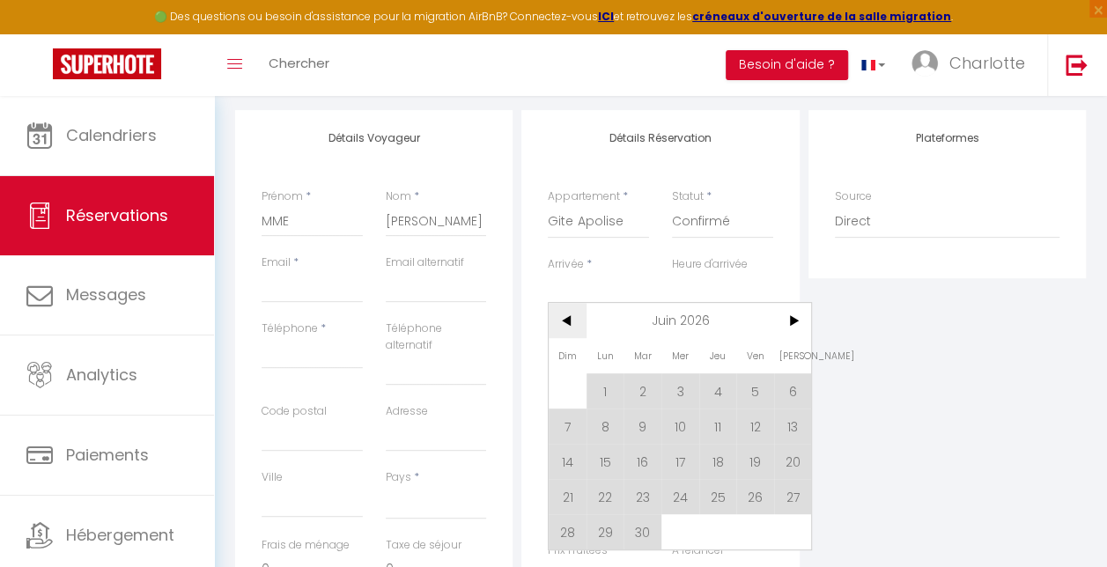
click at [569, 315] on span "<" at bounding box center [568, 320] width 38 height 35
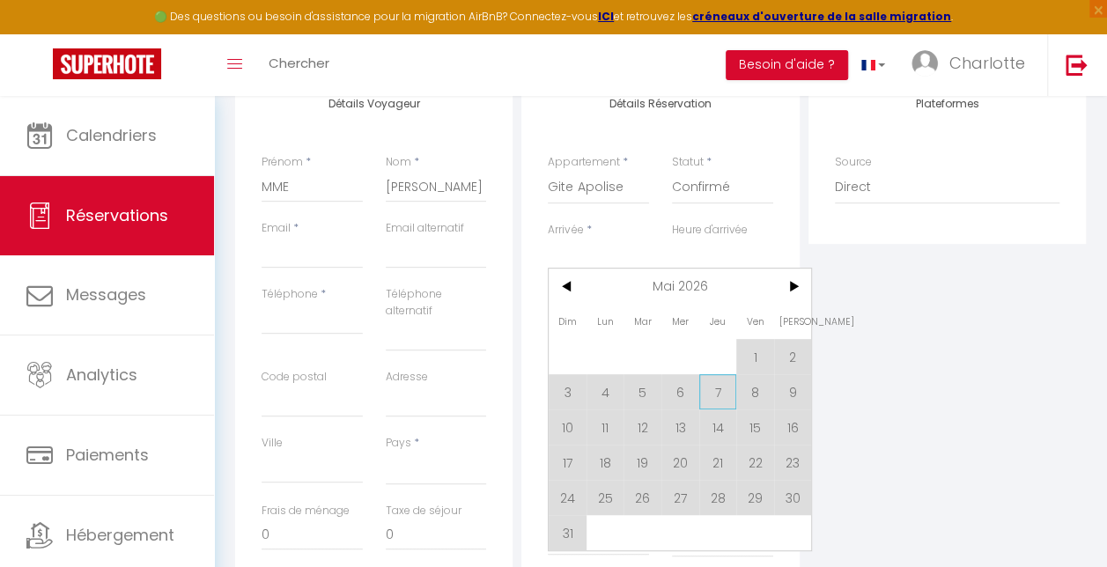
scroll to position [251, 0]
click at [567, 282] on span "<" at bounding box center [568, 285] width 38 height 35
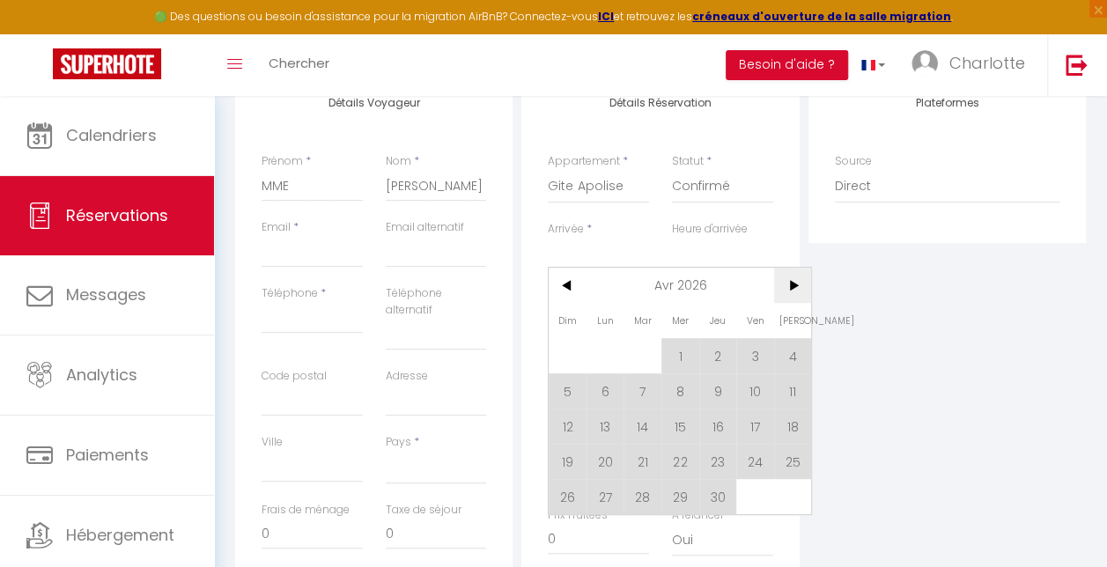
click at [800, 287] on span ">" at bounding box center [793, 285] width 38 height 35
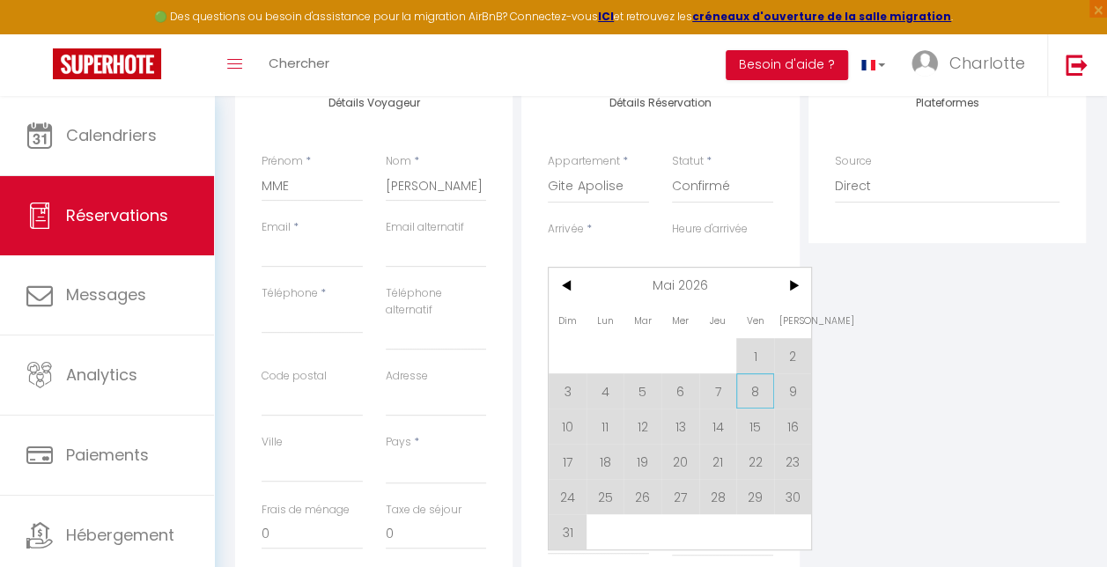
click at [761, 388] on span "8" at bounding box center [755, 391] width 38 height 35
select select
type input "Ven 08 Mai 2026"
select select
type input "Sam 09 Mai 2026"
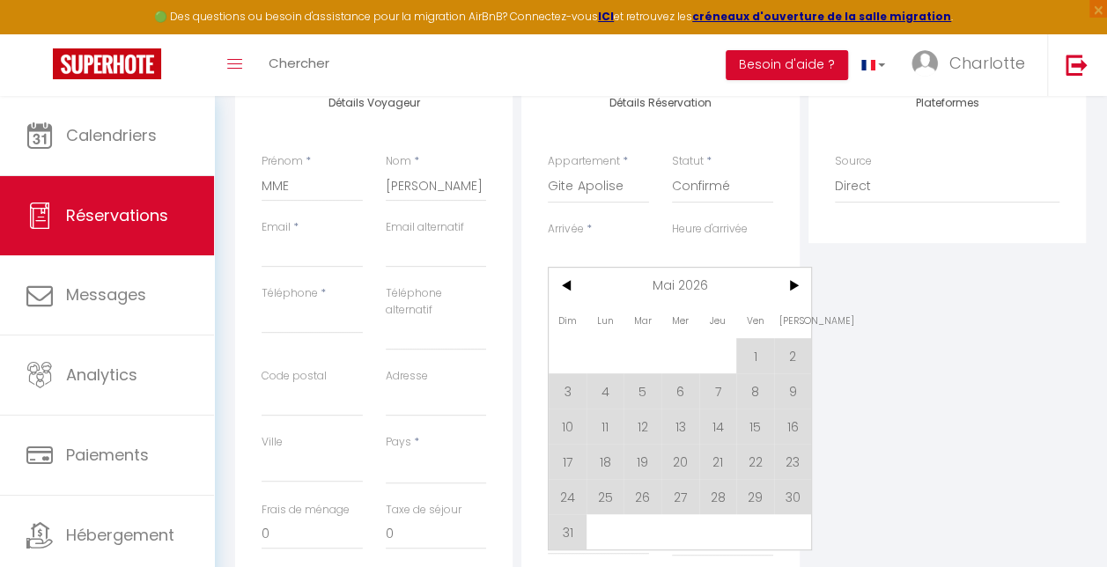
select select
checkbox input "false"
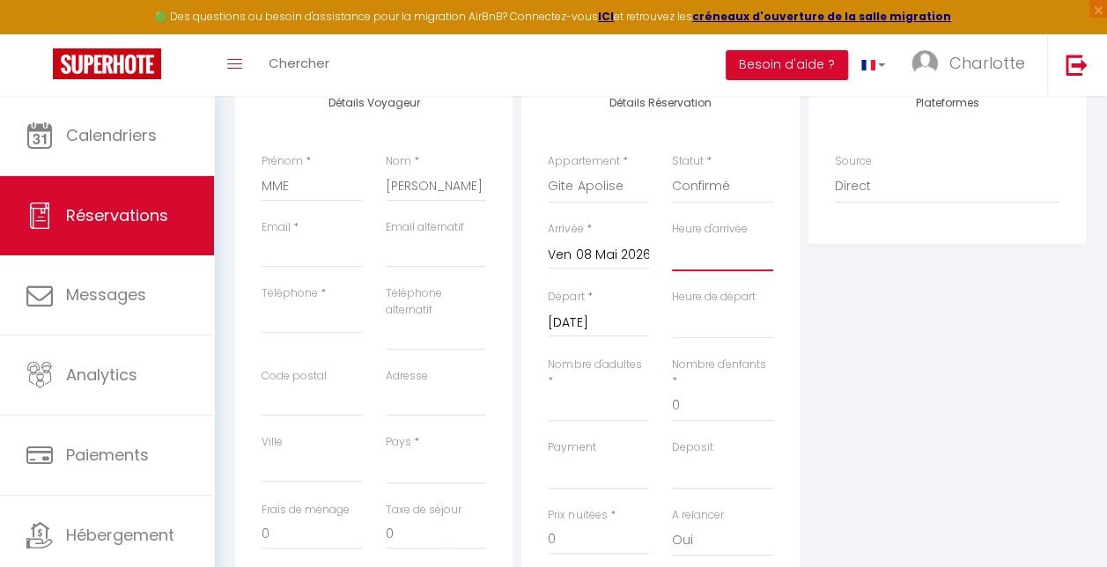
click at [721, 257] on select "00:00 00:30 01:00 01:30 02:00 02:30 03:00 03:30 04:00 04:30 05:00 05:30 06:00 0…" at bounding box center [722, 254] width 101 height 33
select select "16:00"
click at [672, 238] on select "00:00 00:30 01:00 01:30 02:00 02:30 03:00 03:30 04:00 04:30 05:00 05:30 06:00 0…" at bounding box center [722, 254] width 101 height 33
select select
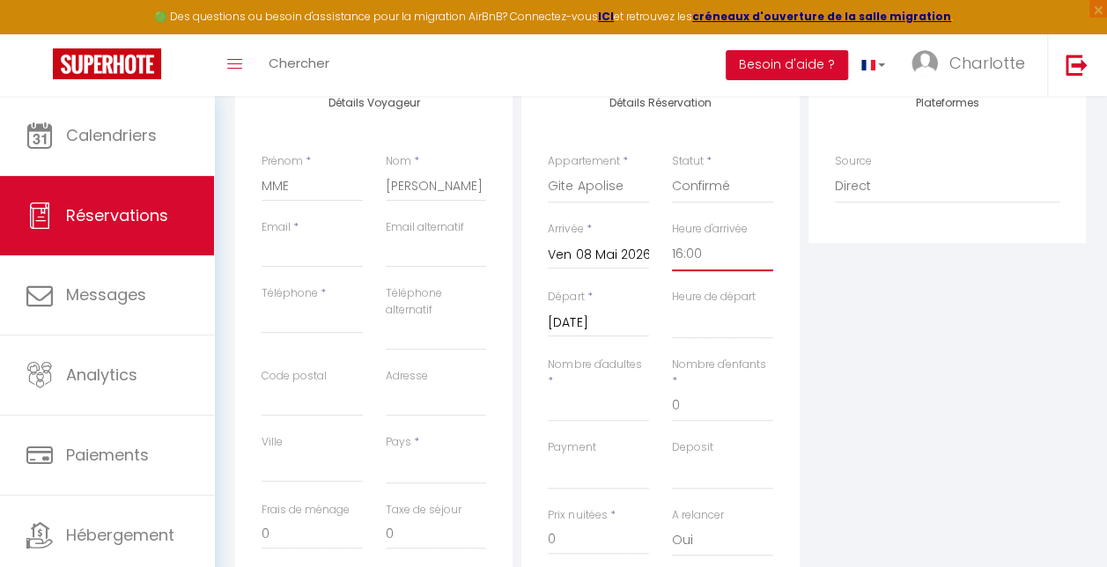
select select
checkbox input "false"
click at [704, 326] on select "00:00 00:30 01:00 01:30 02:00 02:30 03:00 03:30 04:00 04:30 05:00 05:30 06:00 0…" at bounding box center [722, 322] width 101 height 33
click at [590, 316] on input "Sam 09 Mai 2026" at bounding box center [598, 323] width 101 height 23
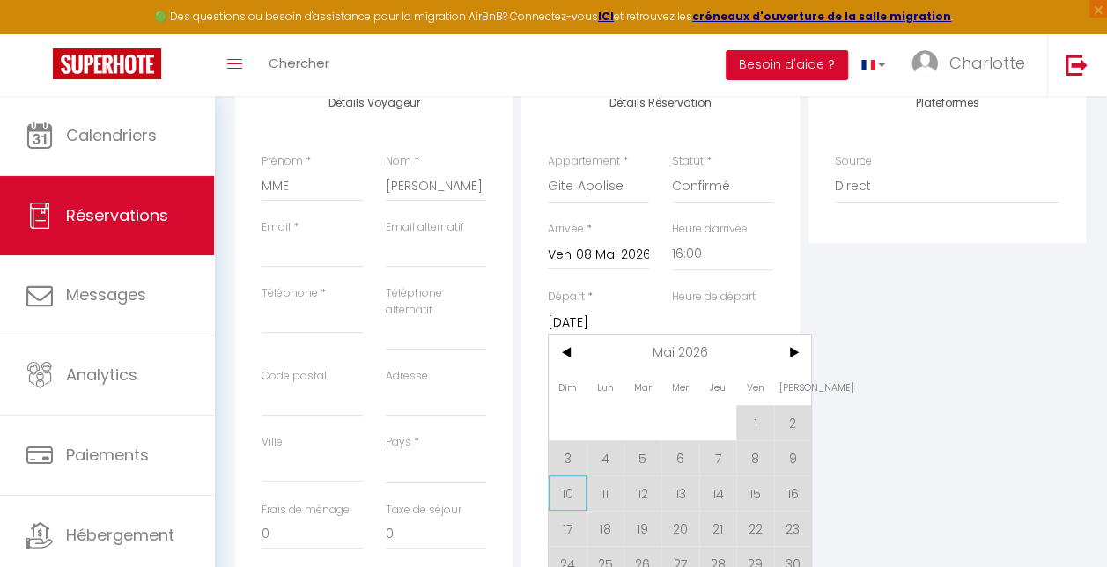
click at [564, 492] on span "10" at bounding box center [568, 493] width 38 height 35
select select
type input "Dim 10 Mai 2026"
select select
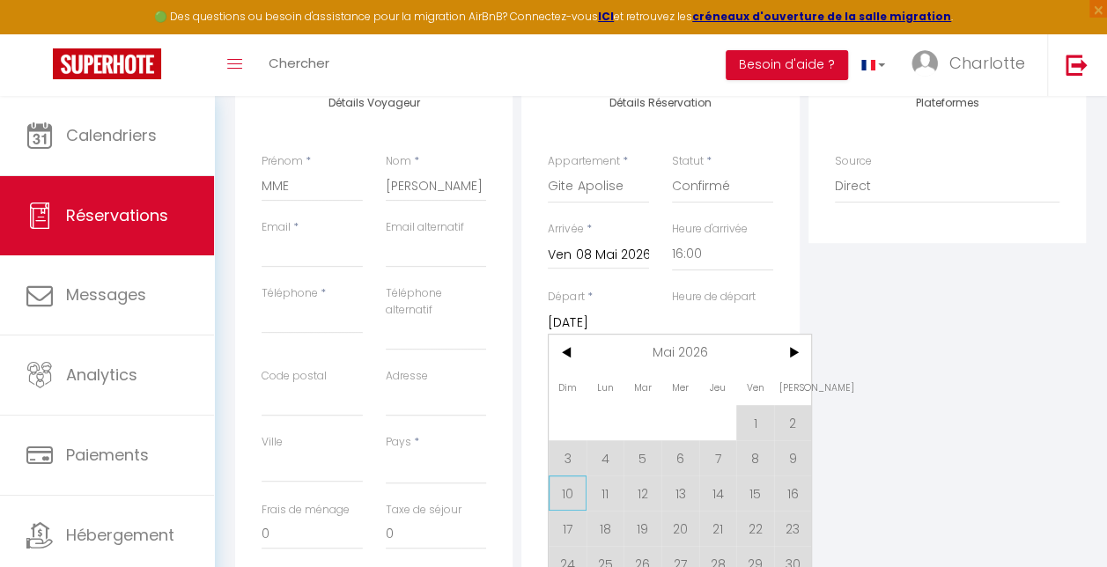
select select
checkbox input "false"
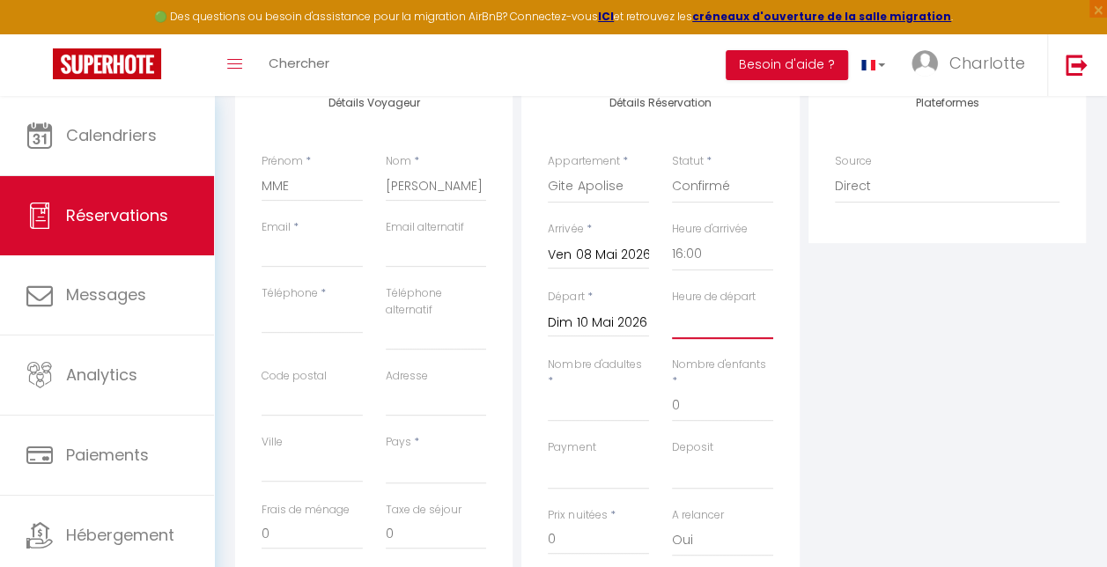
click at [699, 331] on select "00:00 00:30 01:00 01:30 02:00 02:30 03:00 03:30 04:00 04:30 05:00 05:30 06:00 0…" at bounding box center [722, 322] width 101 height 33
click at [777, 324] on div "Heure de départ 00:00 00:30 01:00 01:30 02:00 02:30 03:00 03:30 04:00 04:30 05:…" at bounding box center [723, 323] width 124 height 68
click at [688, 247] on select "00:00 00:30 01:00 01:30 02:00 02:30 03:00 03:30 04:00 04:30 05:00 05:30 06:00 0…" at bounding box center [722, 254] width 101 height 33
click at [672, 238] on select "00:00 00:30 01:00 01:30 02:00 02:30 03:00 03:30 04:00 04:30 05:00 05:30 06:00 0…" at bounding box center [722, 254] width 101 height 33
click at [698, 256] on select "00:00 00:30 01:00 01:30 02:00 02:30 03:00 03:30 04:00 04:30 05:00 05:30 06:00 0…" at bounding box center [722, 254] width 101 height 33
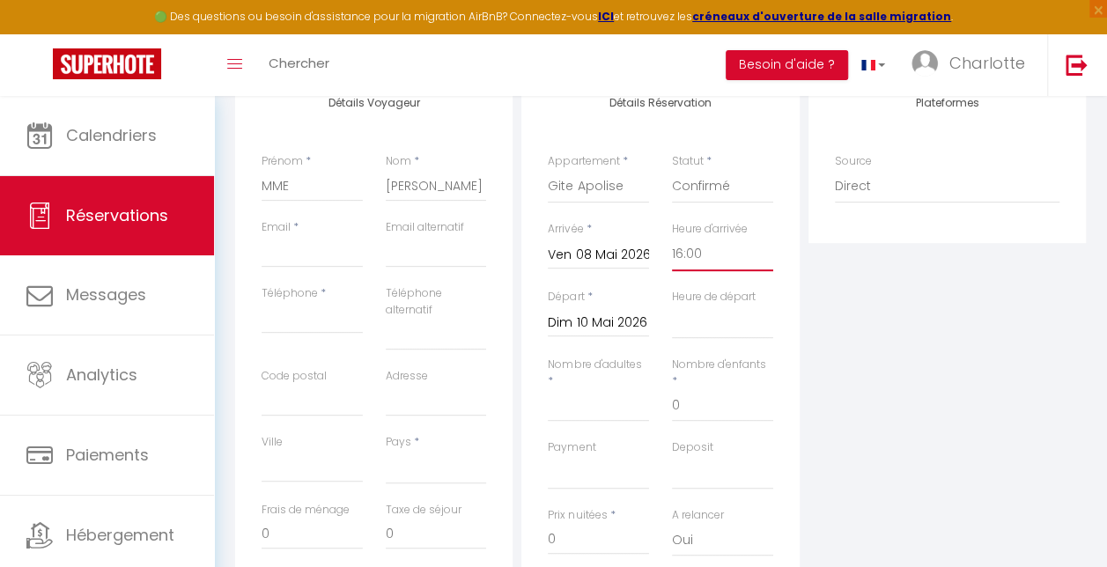
select select "11:00"
click at [672, 238] on select "00:00 00:30 01:00 01:30 02:00 02:30 03:00 03:30 04:00 04:30 05:00 05:30 06:00 0…" at bounding box center [722, 254] width 101 height 33
select select
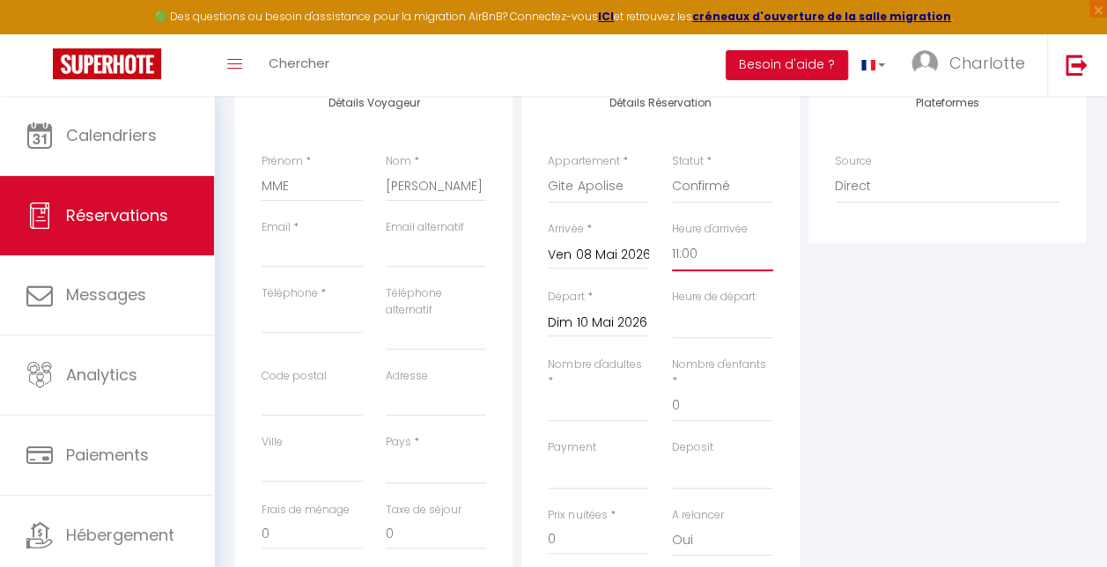
select select
checkbox input "false"
click at [788, 270] on div "Détails Réservation Appartement * Les combres-Gite Les Combres-Chambre double 1…" at bounding box center [660, 378] width 277 height 606
click at [710, 330] on select "00:00 00:30 01:00 01:30 02:00 02:30 03:00 03:30 04:00 04:30 05:00 05:30 06:00 0…" at bounding box center [722, 322] width 101 height 33
click at [691, 330] on select "00:00 00:30 01:00 01:30 02:00 02:30 03:00 03:30 04:00 04:30 05:00 05:30 06:00 0…" at bounding box center [722, 322] width 101 height 33
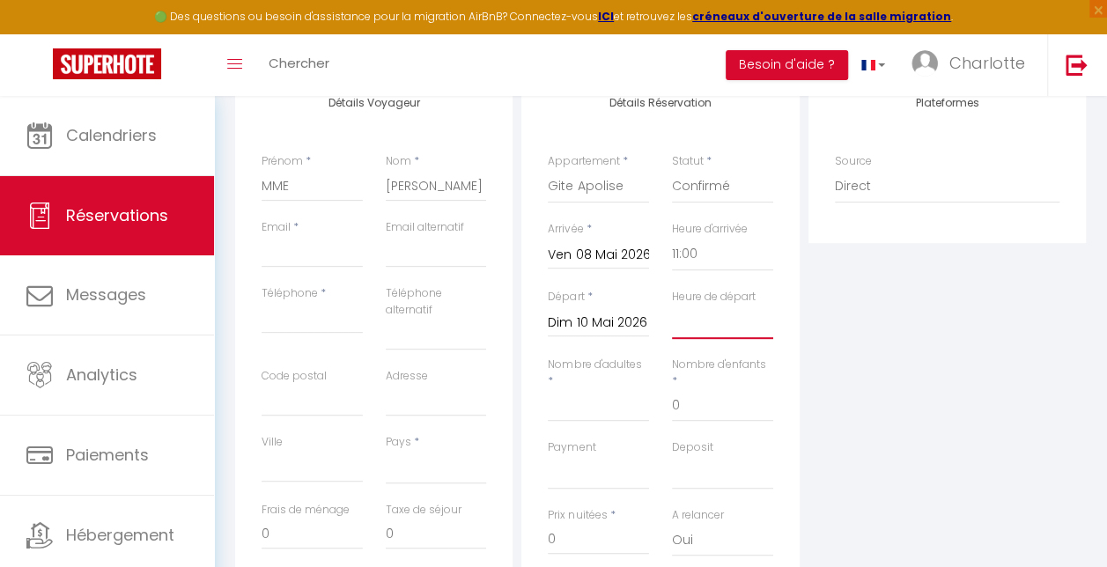
click at [691, 330] on select "00:00 00:30 01:00 01:30 02:00 02:30 03:00 03:30 04:00 04:30 05:00 05:30 06:00 0…" at bounding box center [722, 322] width 101 height 33
select select "11:00"
click at [672, 306] on select "00:00 00:30 01:00 01:30 02:00 02:30 03:00 03:30 04:00 04:30 05:00 05:30 06:00 0…" at bounding box center [722, 322] width 101 height 33
select select
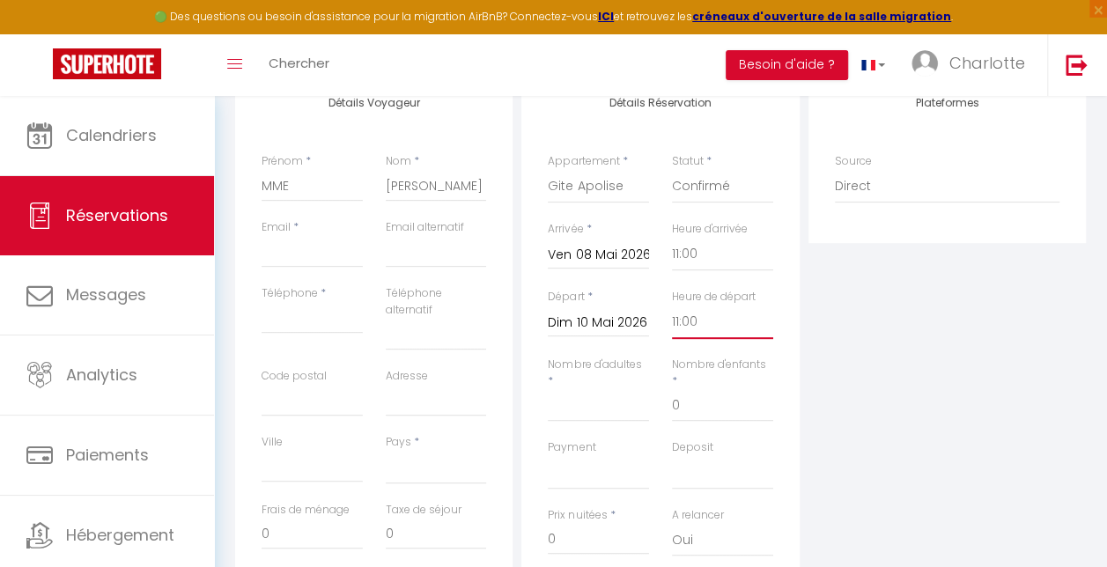
select select
checkbox input "false"
click at [686, 254] on select "00:00 00:30 01:00 01:30 02:00 02:30 03:00 03:30 04:00 04:30 05:00 05:30 06:00 0…" at bounding box center [722, 254] width 101 height 33
select select "16:00"
click at [672, 238] on select "00:00 00:30 01:00 01:30 02:00 02:30 03:00 03:30 04:00 04:30 05:00 05:30 06:00 0…" at bounding box center [722, 254] width 101 height 33
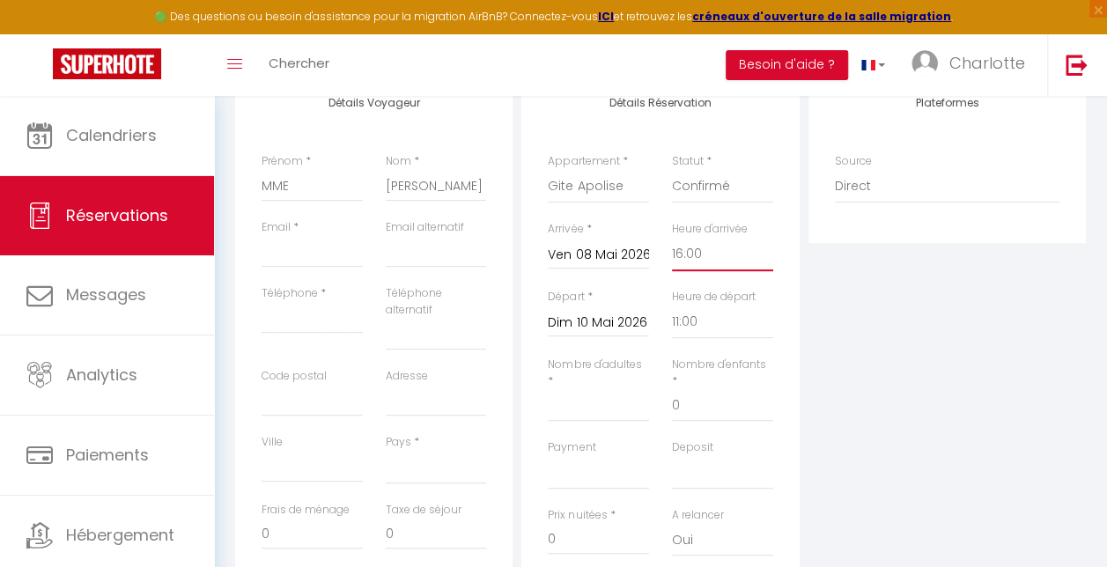
select select
checkbox input "false"
click at [783, 252] on div "Heure d'arrivée 00:00 00:30 01:00 01:30 02:00 02:30 03:00 03:30 04:00 04:30 05:…" at bounding box center [723, 255] width 124 height 68
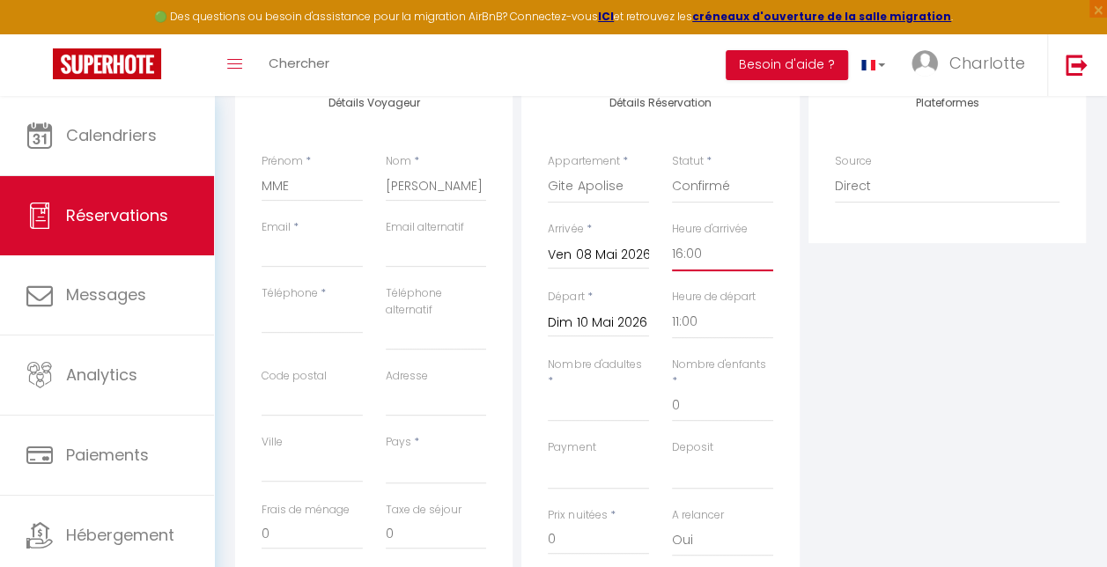
click at [701, 255] on select "00:00 00:30 01:00 01:30 02:00 02:30 03:00 03:30 04:00 04:30 05:00 05:30 06:00 0…" at bounding box center [722, 254] width 101 height 33
select select "15:00"
click at [672, 238] on select "00:00 00:30 01:00 01:30 02:00 02:30 03:00 03:30 04:00 04:30 05:00 05:30 06:00 0…" at bounding box center [722, 254] width 101 height 33
select select
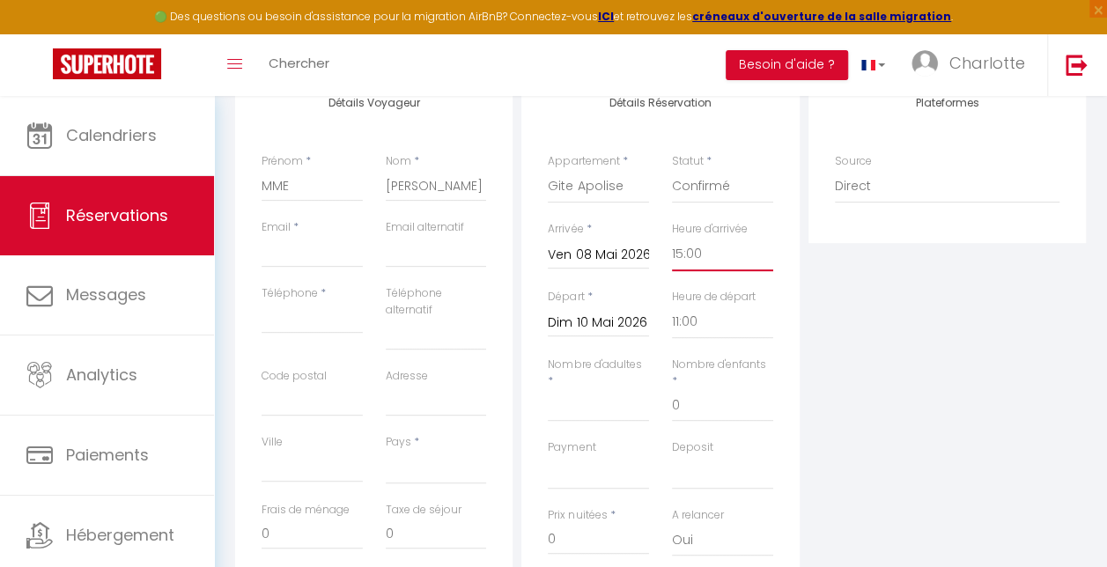
select select
checkbox input "false"
click at [784, 302] on div "Détails Réservation Appartement * Les combres-Gite Les Combres-Chambre double 1…" at bounding box center [660, 378] width 277 height 606
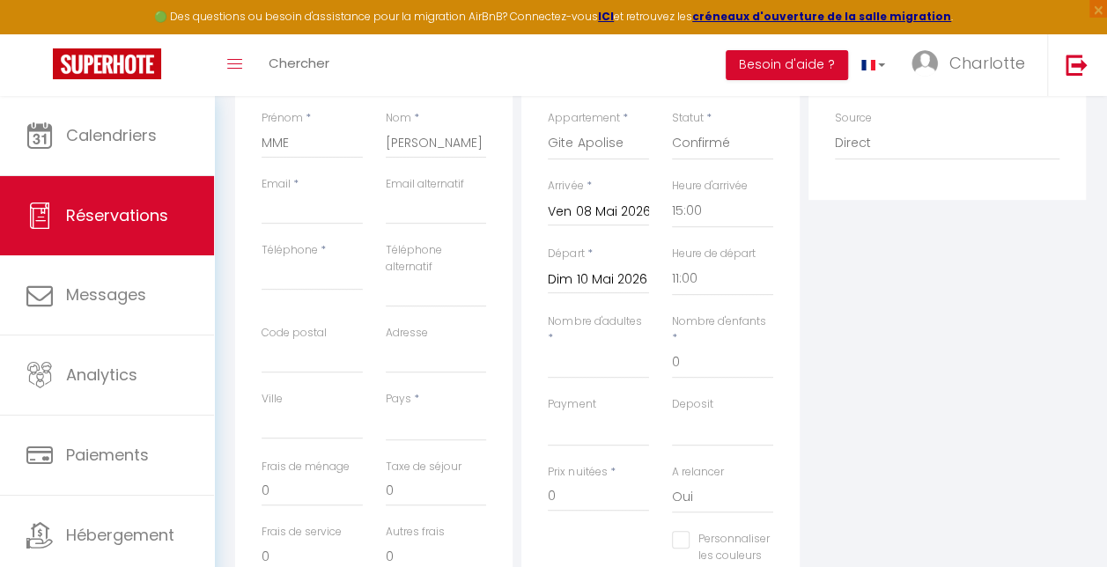
scroll to position [313, 0]
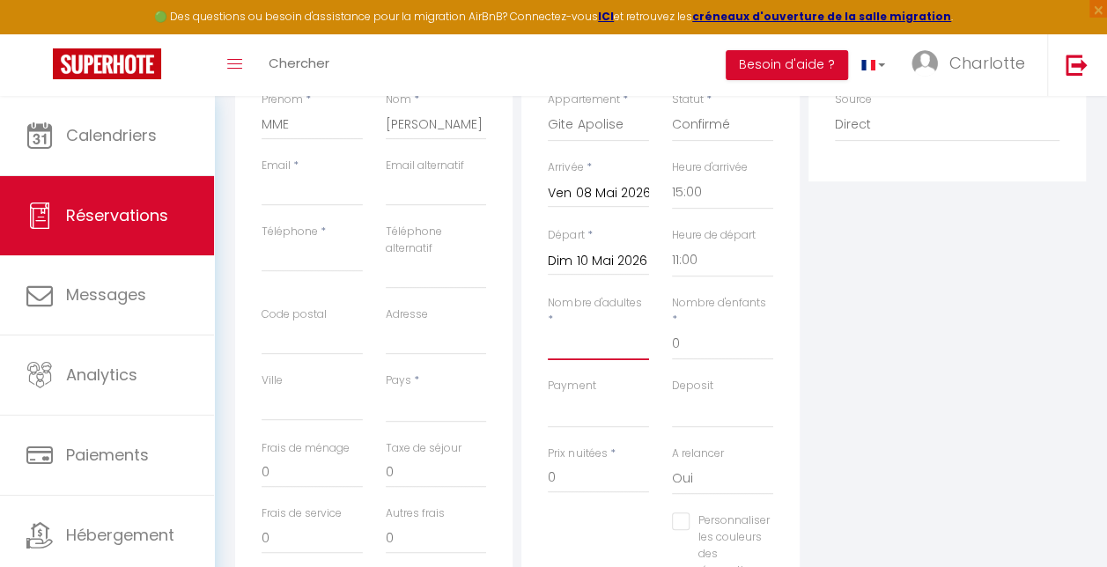
click at [581, 349] on input "Nombre d'adultes" at bounding box center [598, 345] width 101 height 32
type input "5"
select select
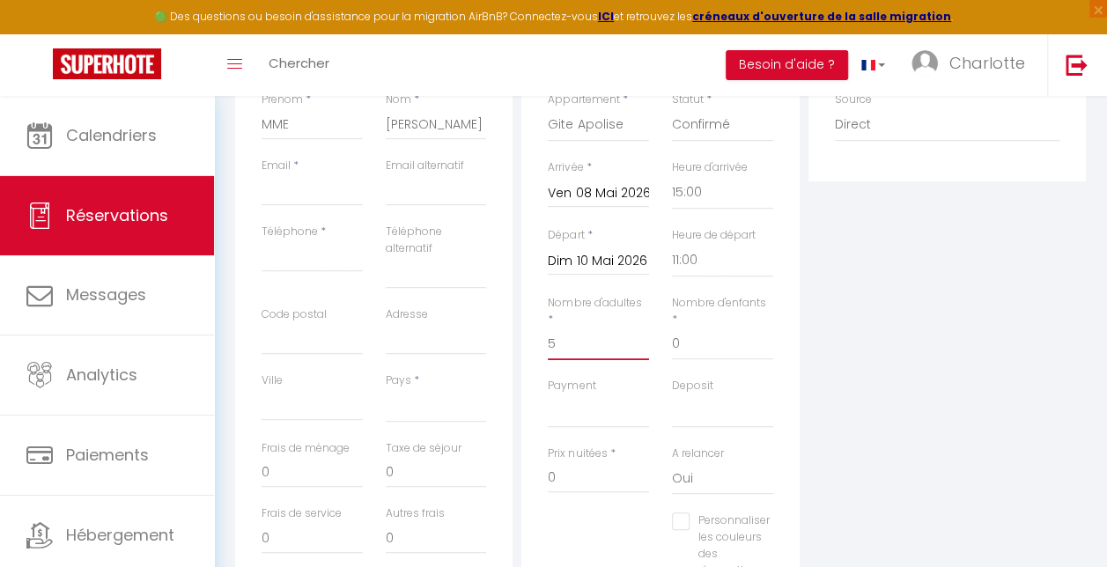
checkbox input "false"
select select
checkbox input "false"
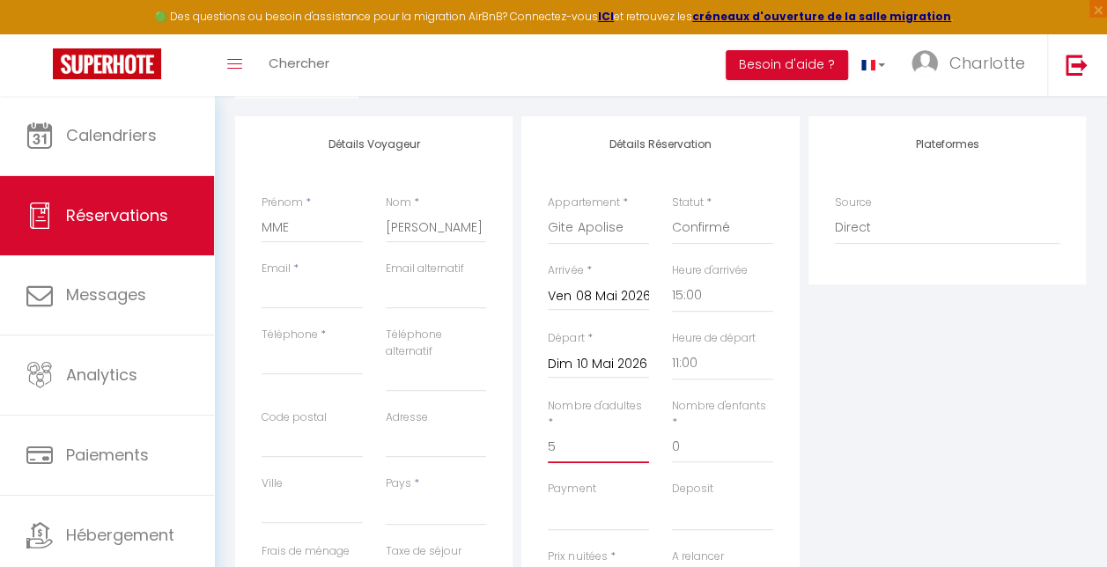
scroll to position [209, 0]
type input "5"
drag, startPoint x: 307, startPoint y: 234, endPoint x: 234, endPoint y: 219, distance: 74.6
click at [234, 219] on div "Détails Voyageur Prénom * MME Nom * DENIS Email * Email alternatif Téléphone * …" at bounding box center [374, 440] width 286 height 647
click at [427, 228] on input "[PERSON_NAME]" at bounding box center [436, 228] width 101 height 32
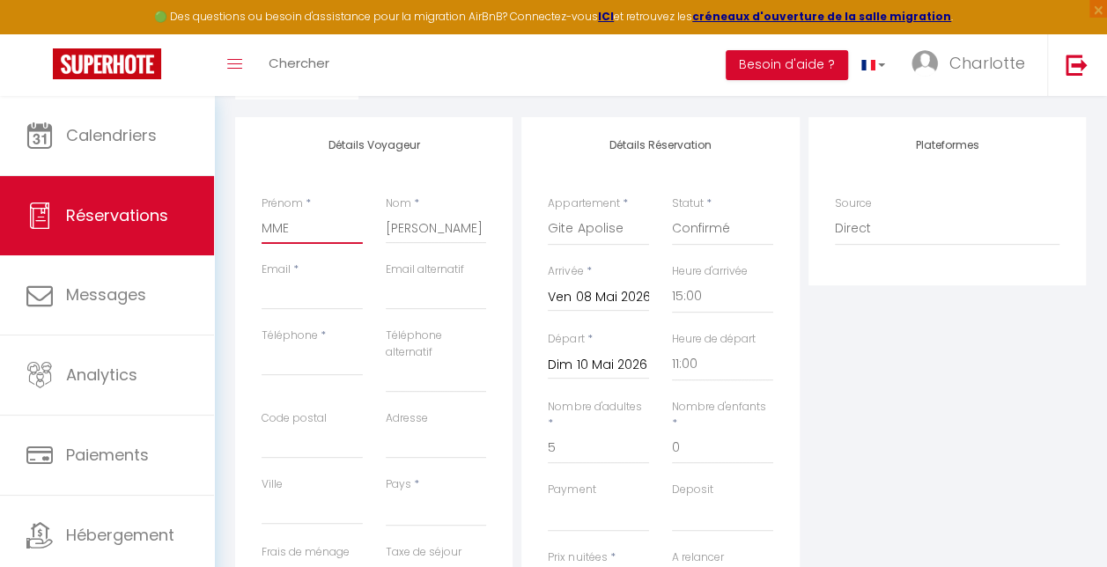
click at [321, 229] on input "MME" at bounding box center [312, 228] width 101 height 32
type input "MM"
select select
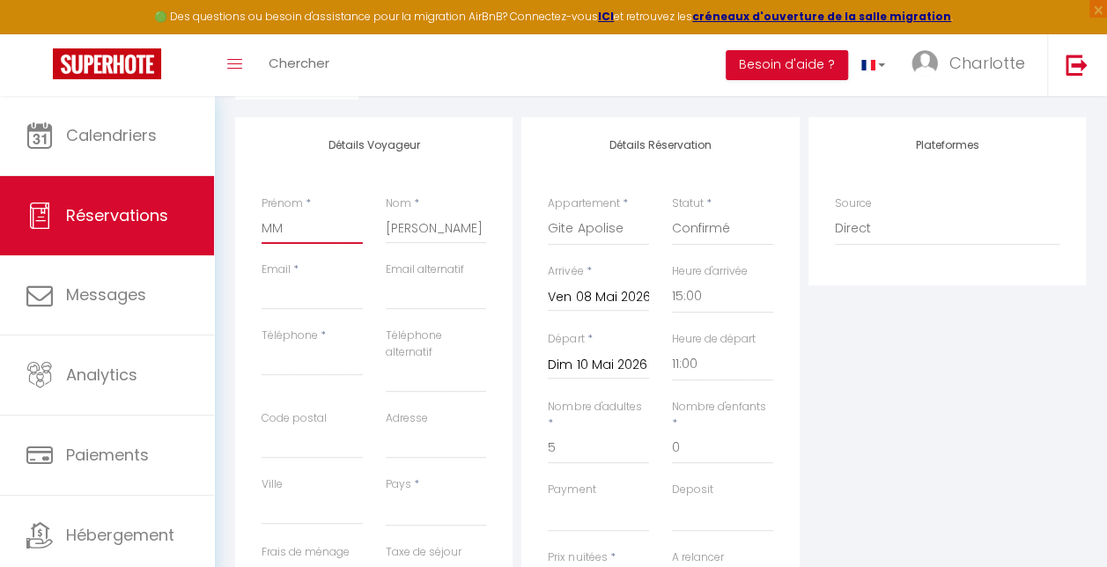
checkbox input "false"
type input "M"
select select
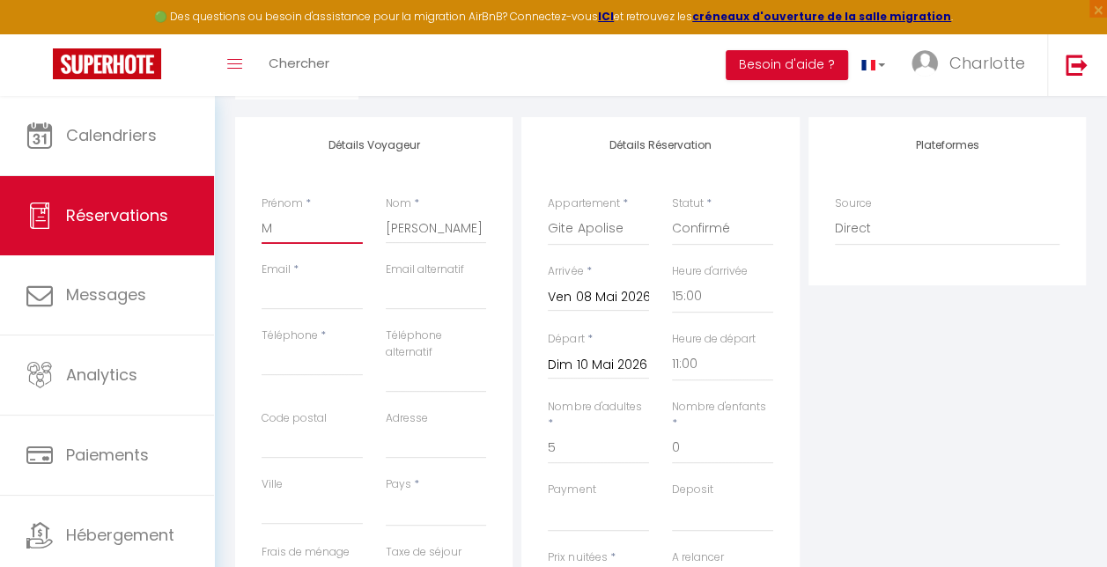
checkbox input "false"
click at [300, 291] on input "Email client" at bounding box center [312, 294] width 101 height 32
click at [425, 300] on input "email" at bounding box center [436, 294] width 101 height 32
click at [328, 363] on input "Téléphone" at bounding box center [312, 360] width 101 height 32
click at [337, 448] on input "Code postal" at bounding box center [312, 443] width 101 height 32
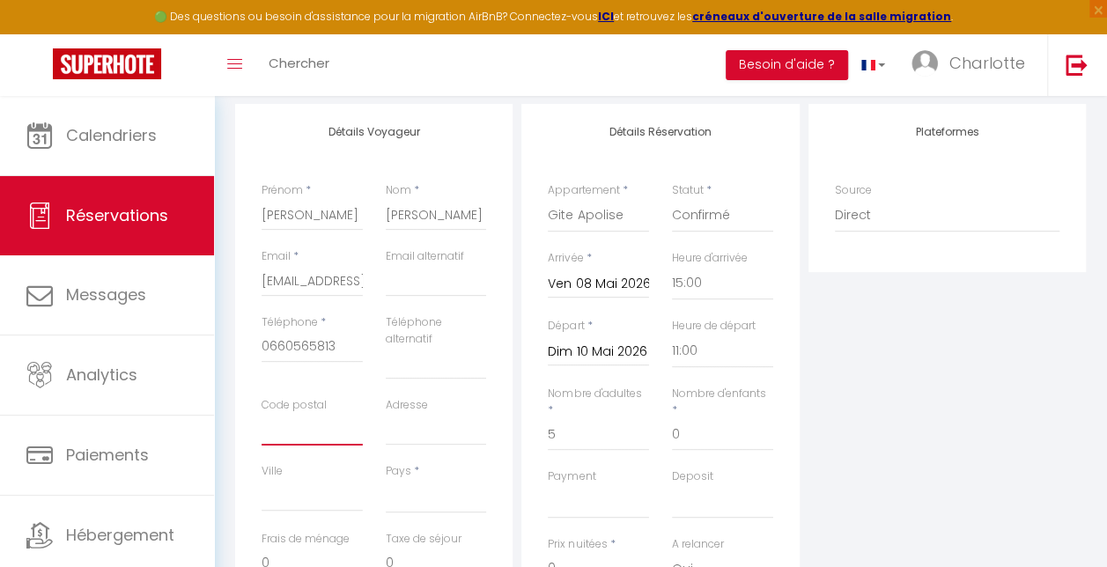
scroll to position [220, 0]
click at [322, 438] on input "Code postal" at bounding box center [312, 432] width 101 height 32
click at [402, 438] on input "Adresse" at bounding box center [436, 432] width 101 height 32
click at [303, 504] on input "Ville" at bounding box center [312, 498] width 101 height 32
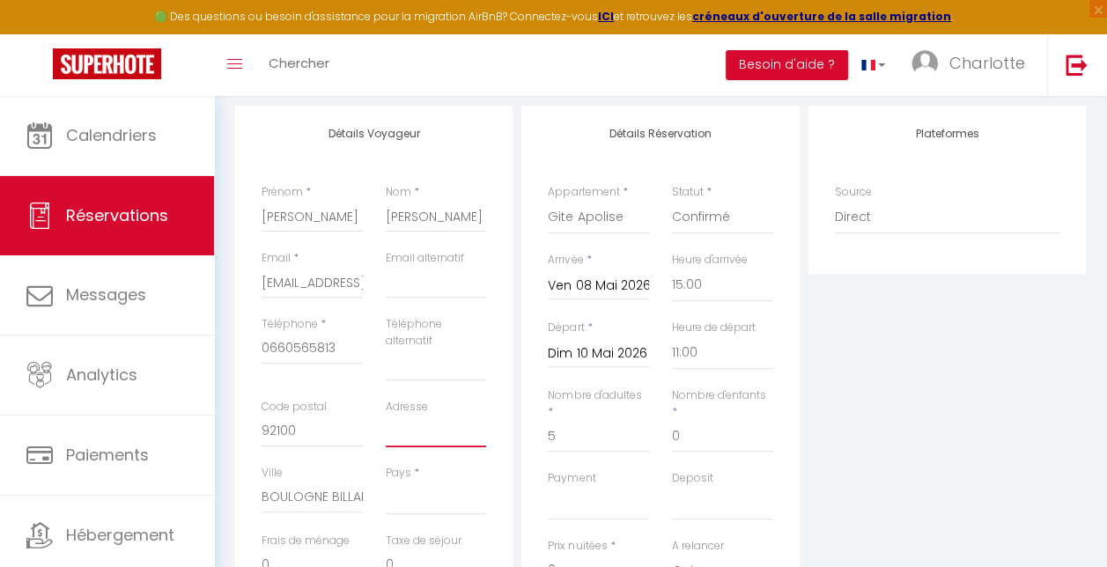
click at [407, 435] on input "Adresse" at bounding box center [436, 432] width 101 height 32
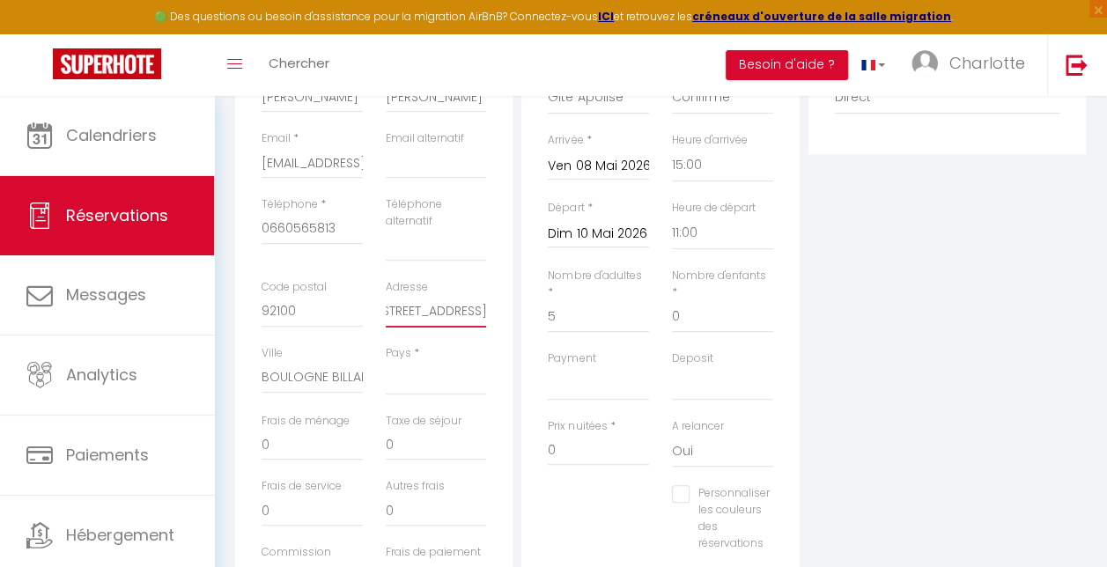
scroll to position [359, 0]
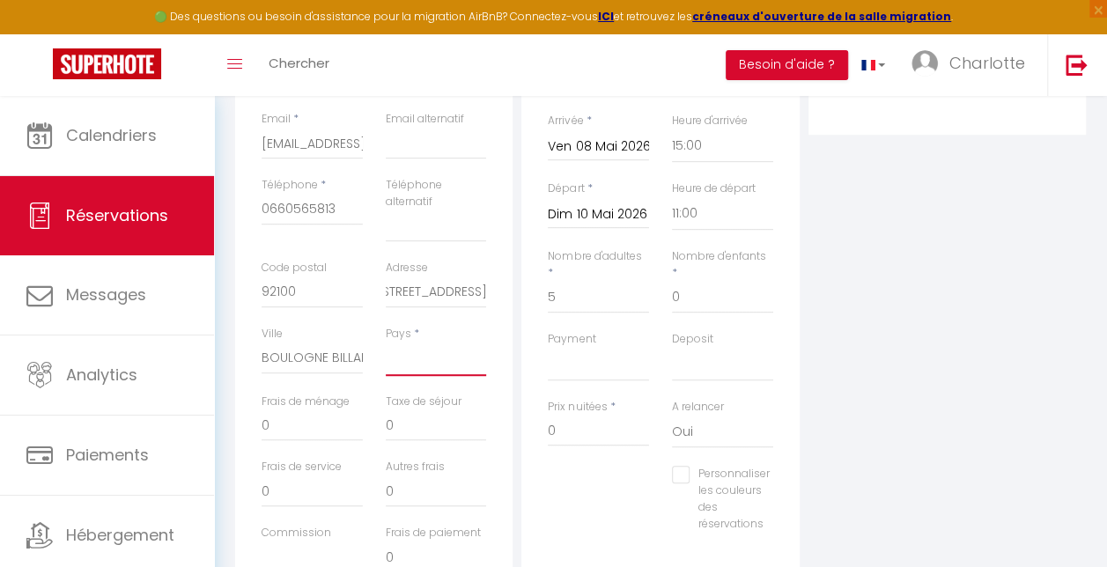
click at [408, 364] on select "France Portugal Afghanistan Albania Algeria American Samoa Andorra Angola Angui…" at bounding box center [436, 359] width 101 height 33
click at [386, 343] on select "France Portugal Afghanistan Albania Algeria American Samoa Andorra Angola Angui…" at bounding box center [436, 359] width 101 height 33
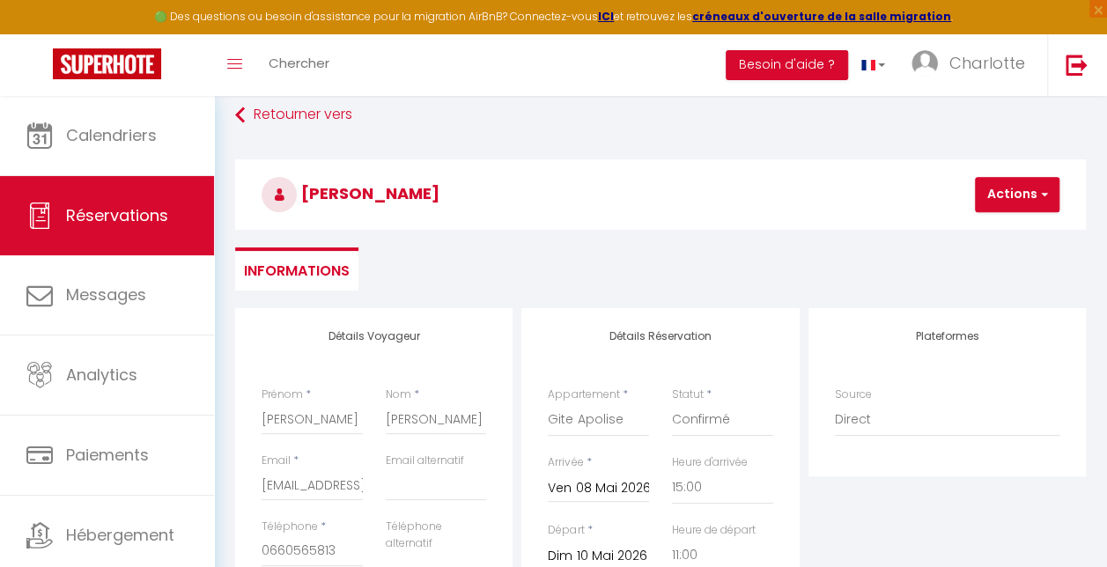
scroll to position [18, 0]
click at [1039, 196] on span "button" at bounding box center [1042, 195] width 11 height 16
click at [1022, 233] on link "Enregistrer" at bounding box center [1032, 233] width 139 height 23
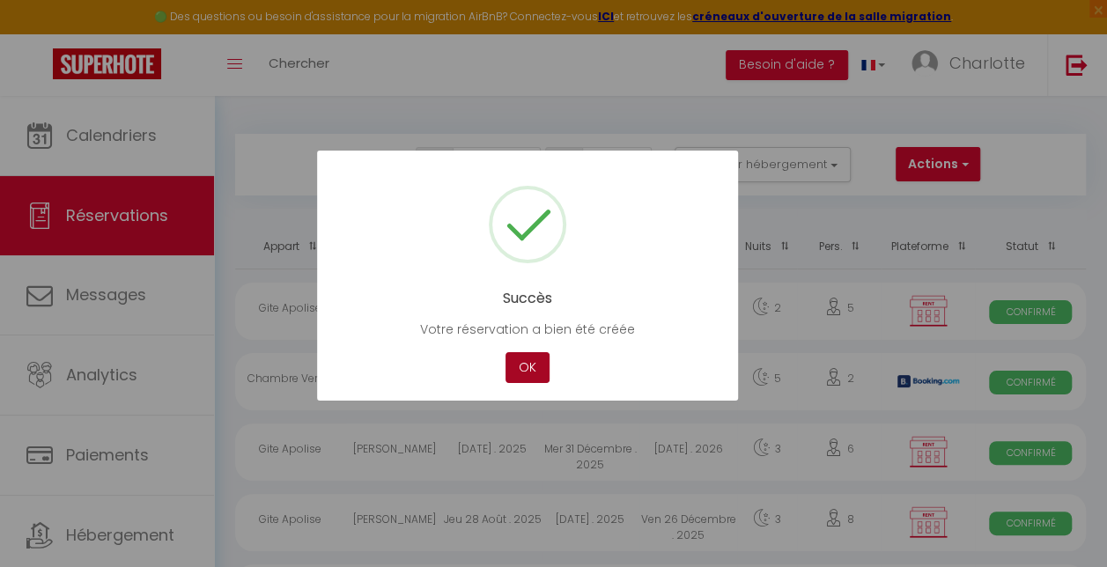
click at [530, 361] on button "OK" at bounding box center [528, 367] width 44 height 31
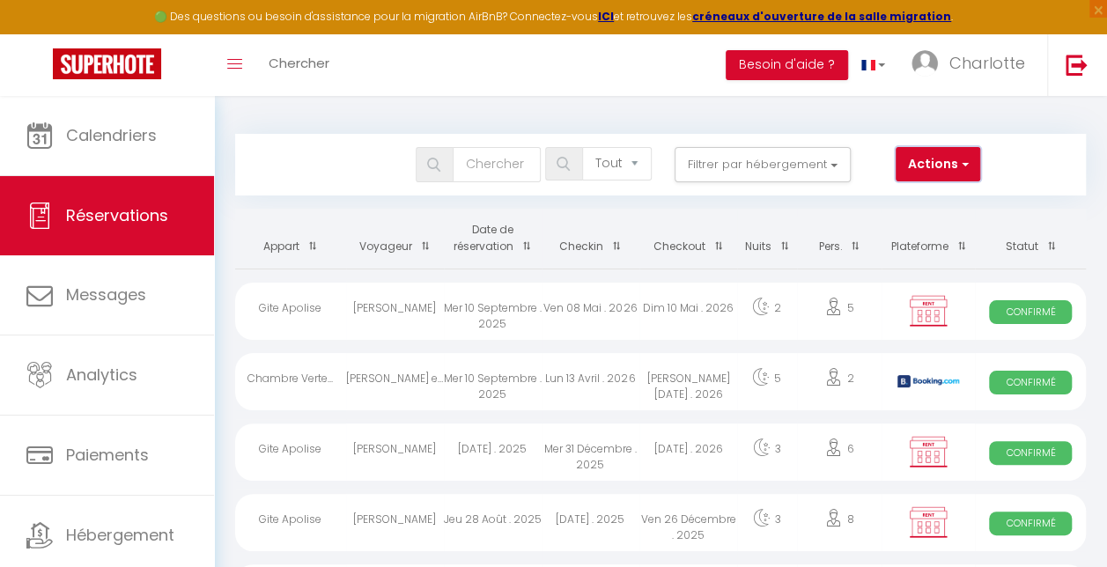
click at [967, 157] on span "button" at bounding box center [963, 164] width 11 height 18
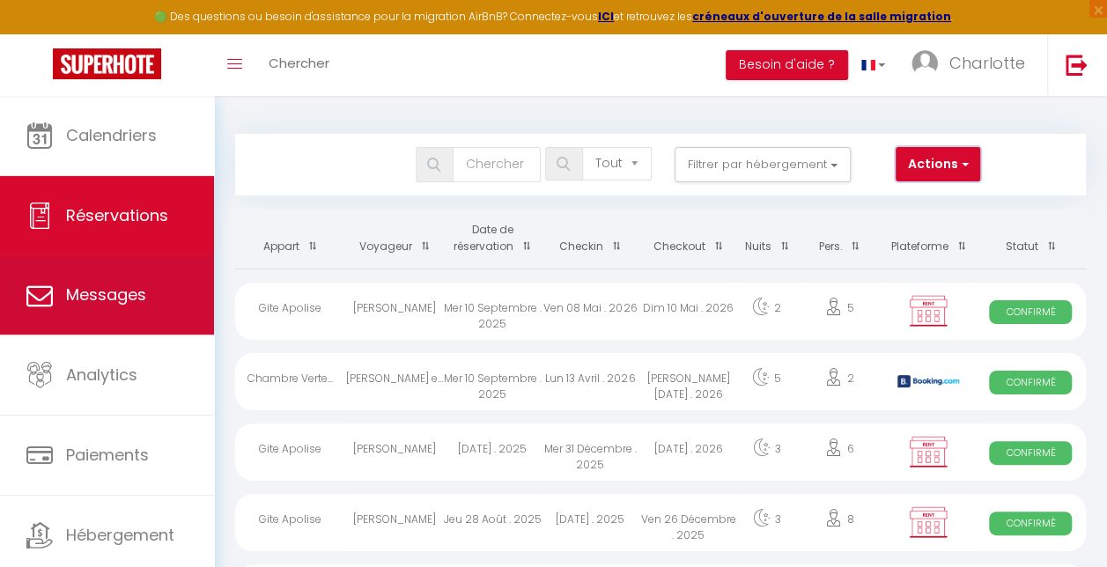
scroll to position [49, 0]
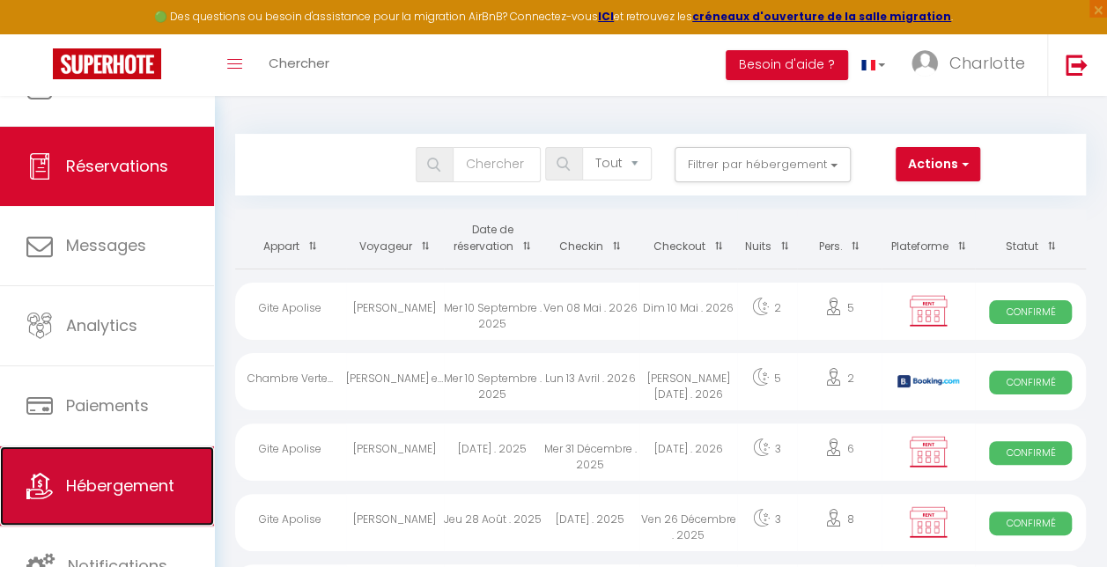
click at [132, 478] on span "Hébergement" at bounding box center [120, 486] width 108 height 22
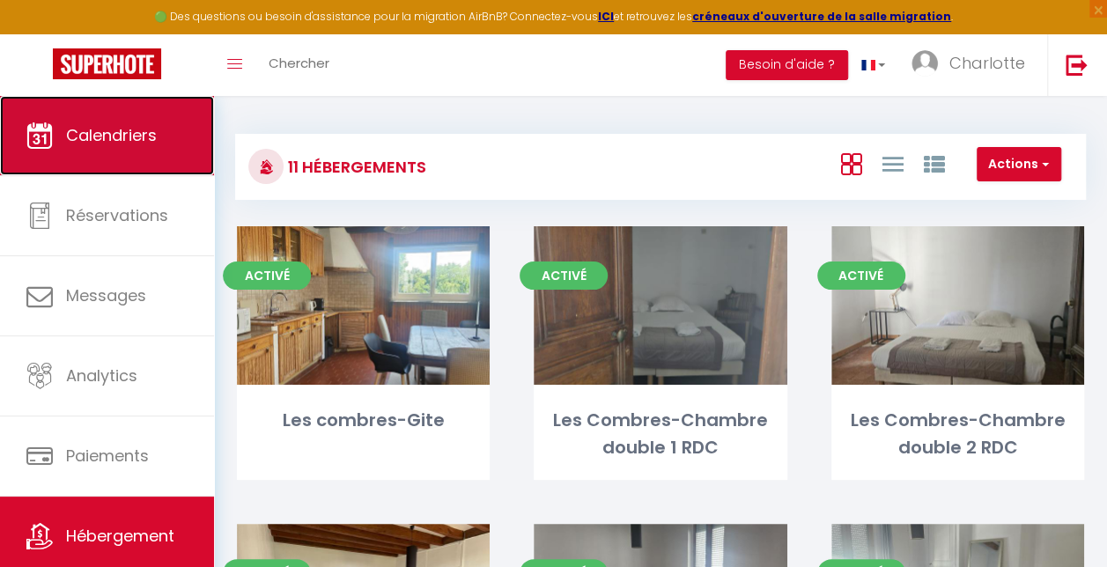
click at [98, 144] on span "Calendriers" at bounding box center [111, 135] width 91 height 22
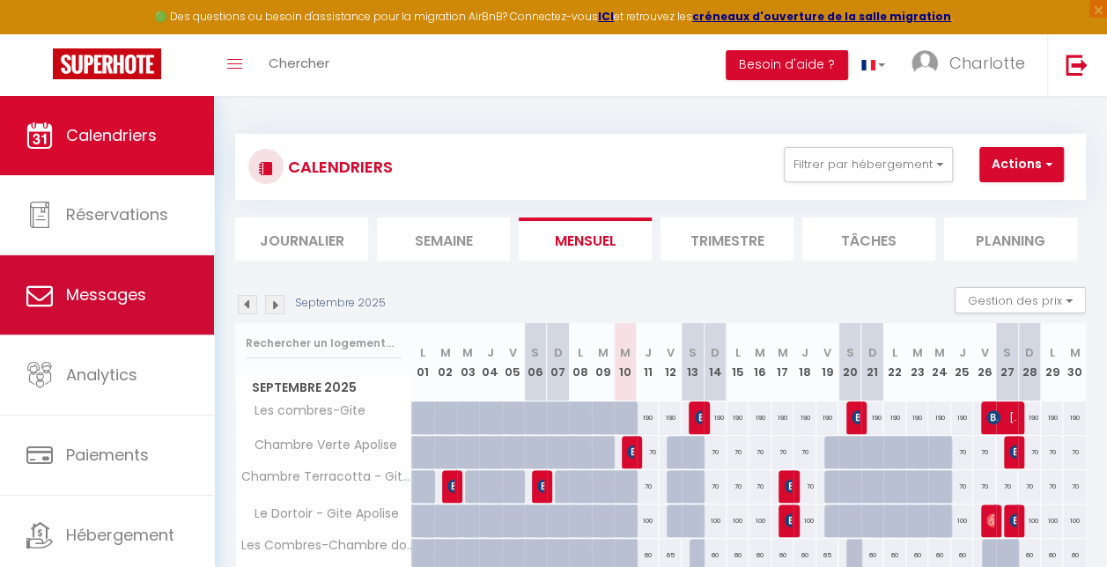
scroll to position [49, 0]
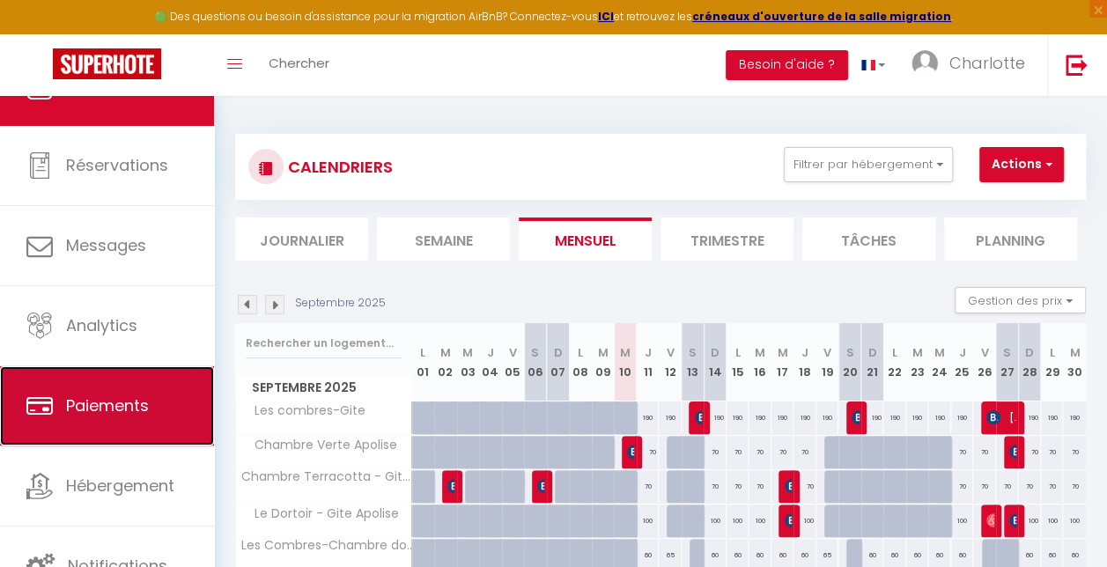
click at [113, 414] on span "Paiements" at bounding box center [107, 406] width 83 height 22
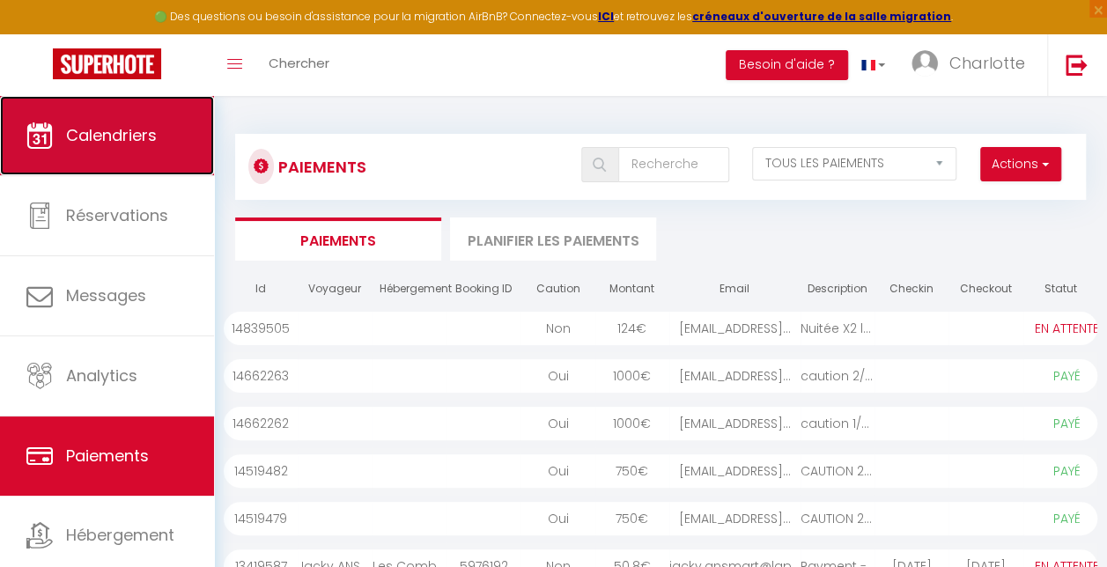
click at [115, 134] on span "Calendriers" at bounding box center [111, 135] width 91 height 22
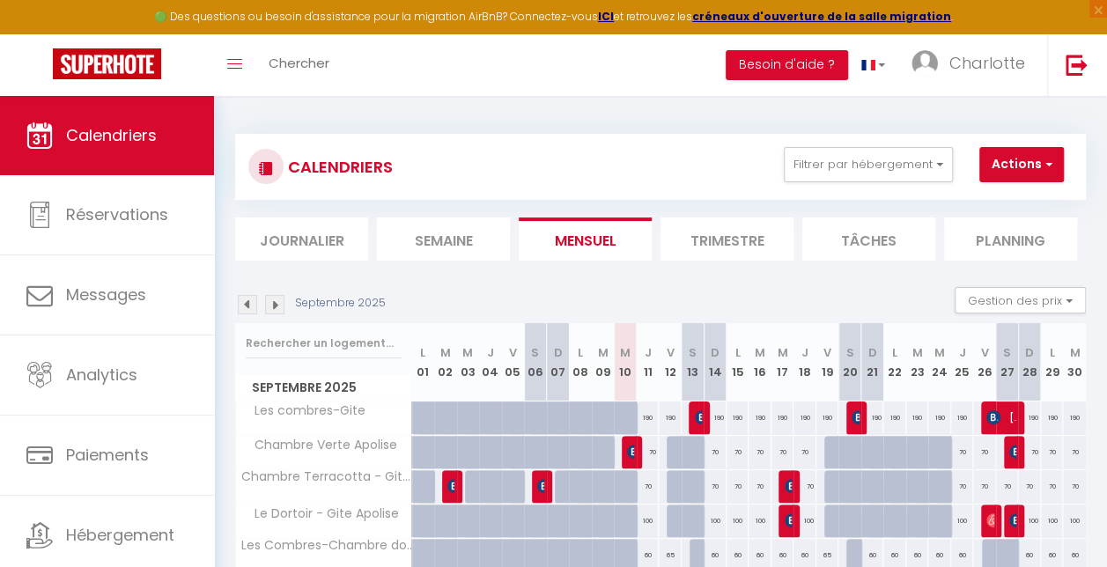
click at [276, 304] on img at bounding box center [274, 304] width 19 height 19
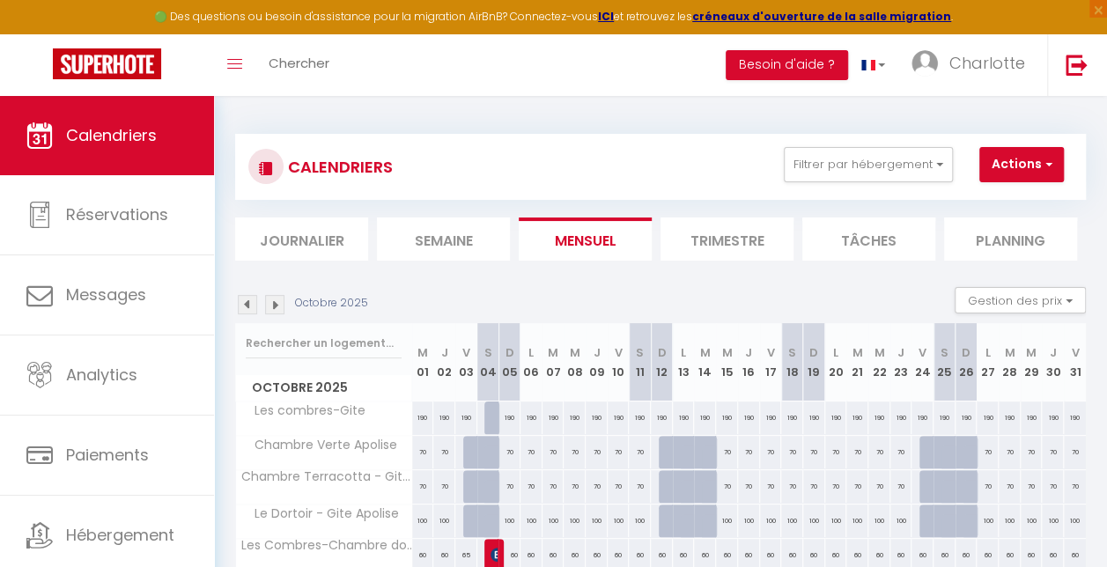
click at [276, 304] on img at bounding box center [274, 304] width 19 height 19
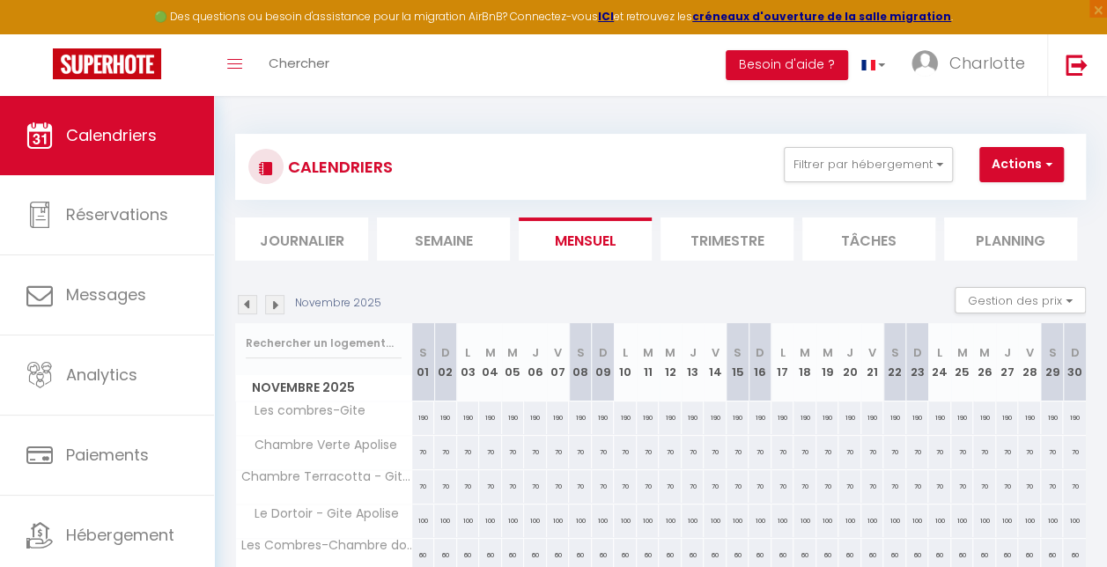
click at [276, 304] on img at bounding box center [274, 304] width 19 height 19
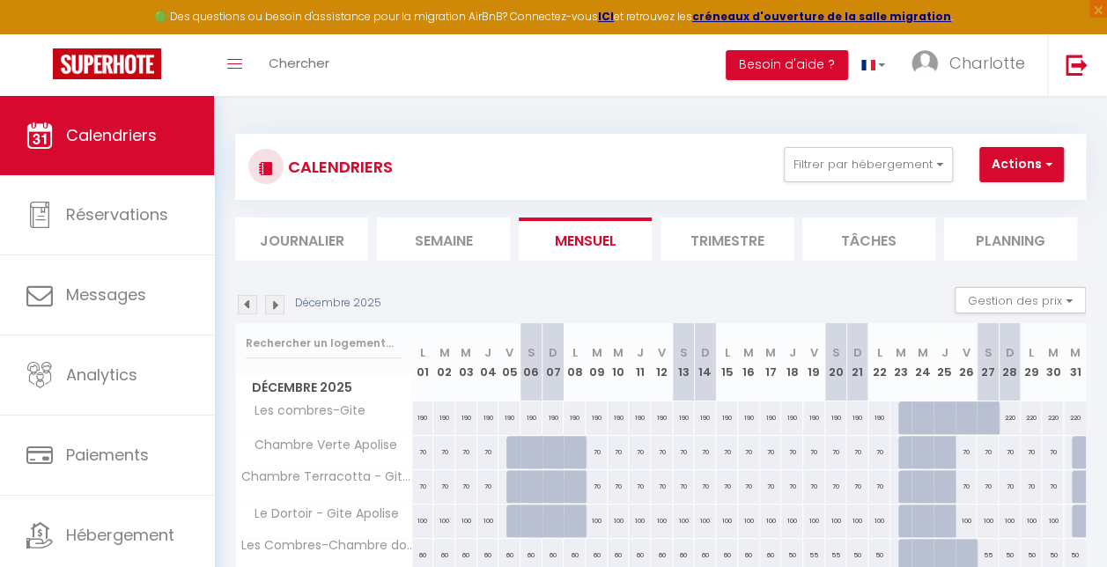
click at [276, 304] on img at bounding box center [274, 304] width 19 height 19
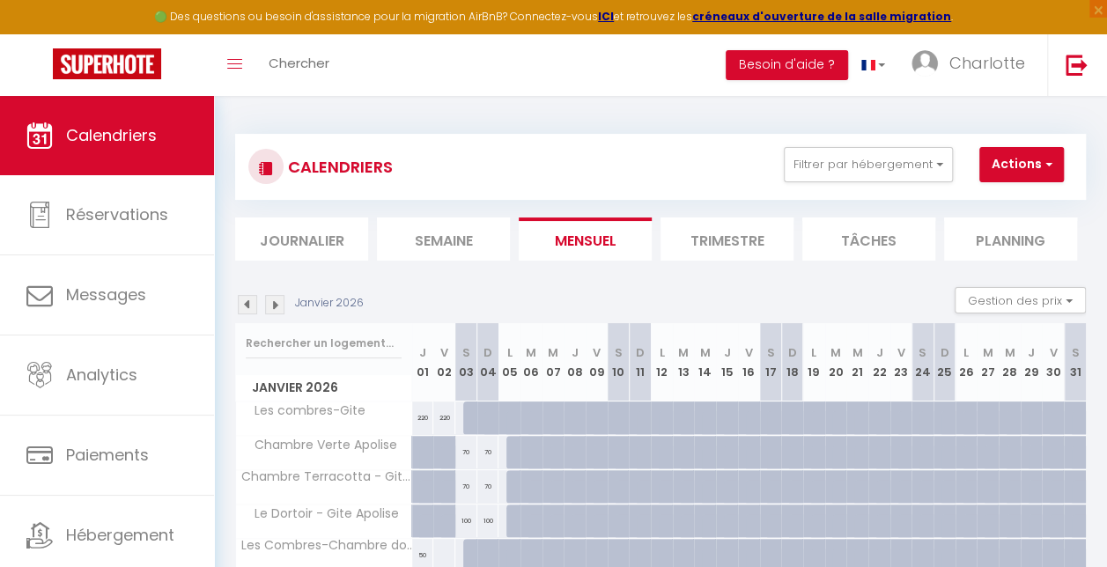
click at [276, 304] on img at bounding box center [274, 304] width 19 height 19
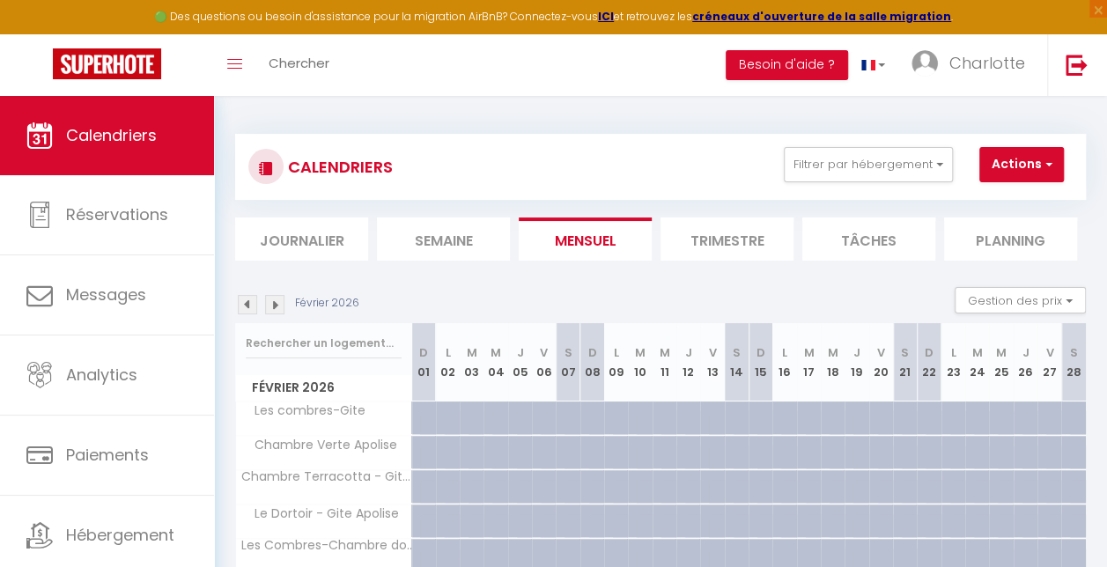
click at [276, 304] on img at bounding box center [274, 304] width 19 height 19
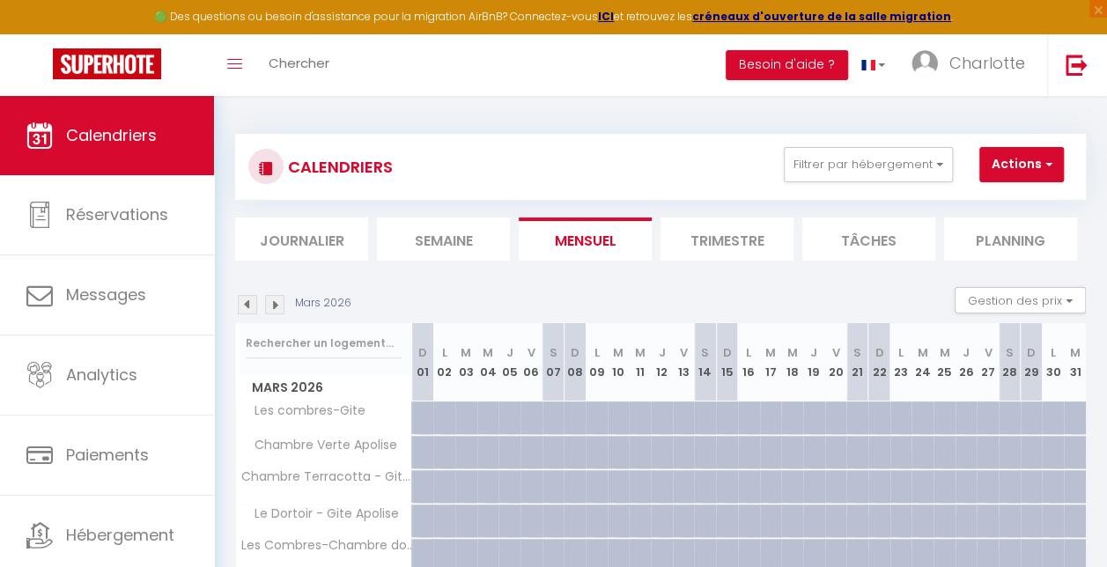
click at [276, 304] on img at bounding box center [274, 304] width 19 height 19
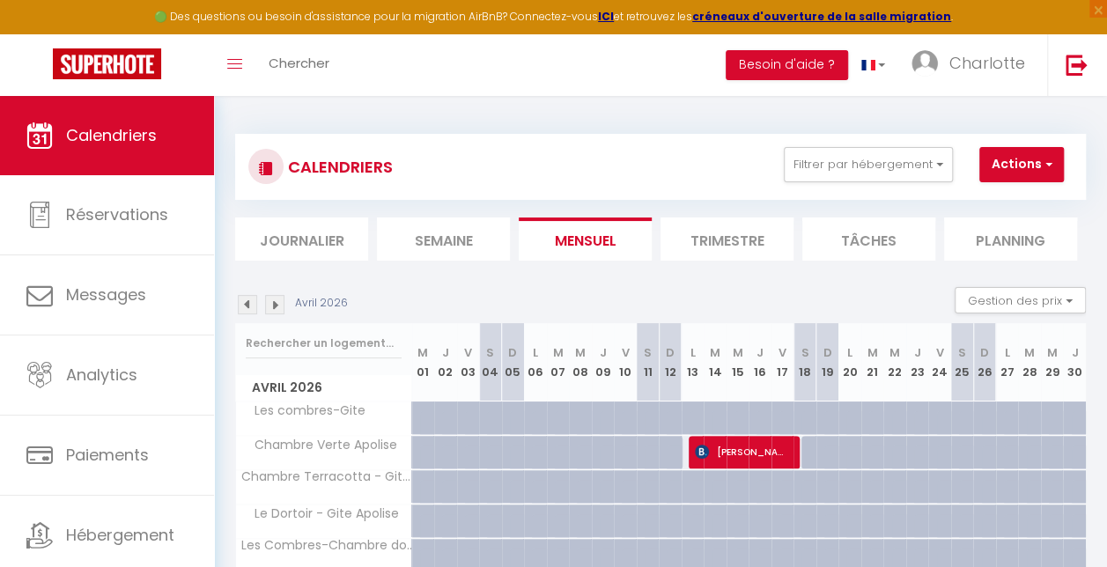
click at [273, 296] on img at bounding box center [274, 304] width 19 height 19
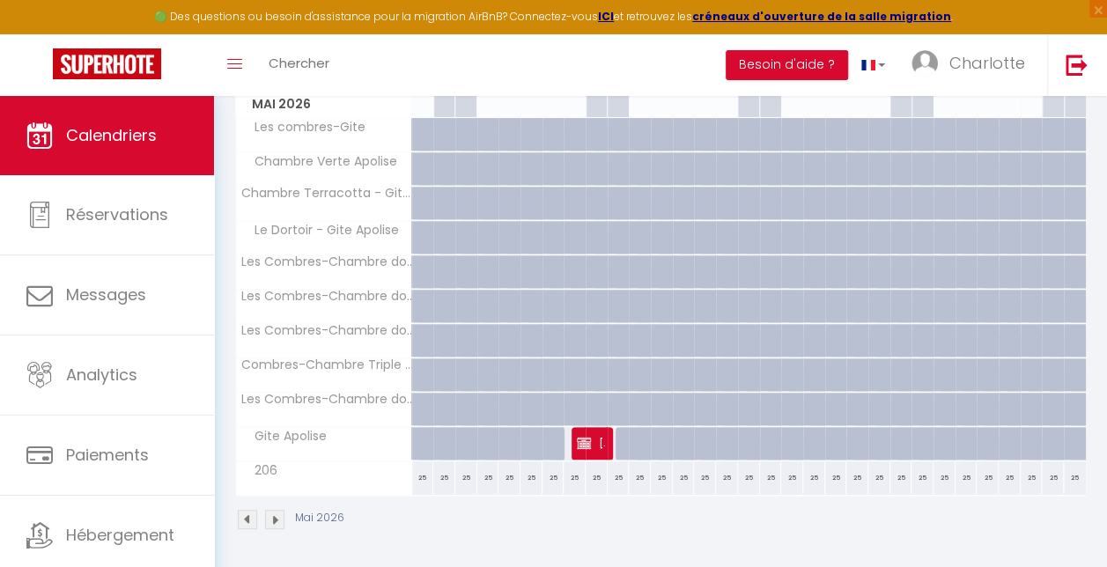
scroll to position [285, 0]
click at [590, 434] on span "FRANCOIS DENIS" at bounding box center [591, 441] width 28 height 33
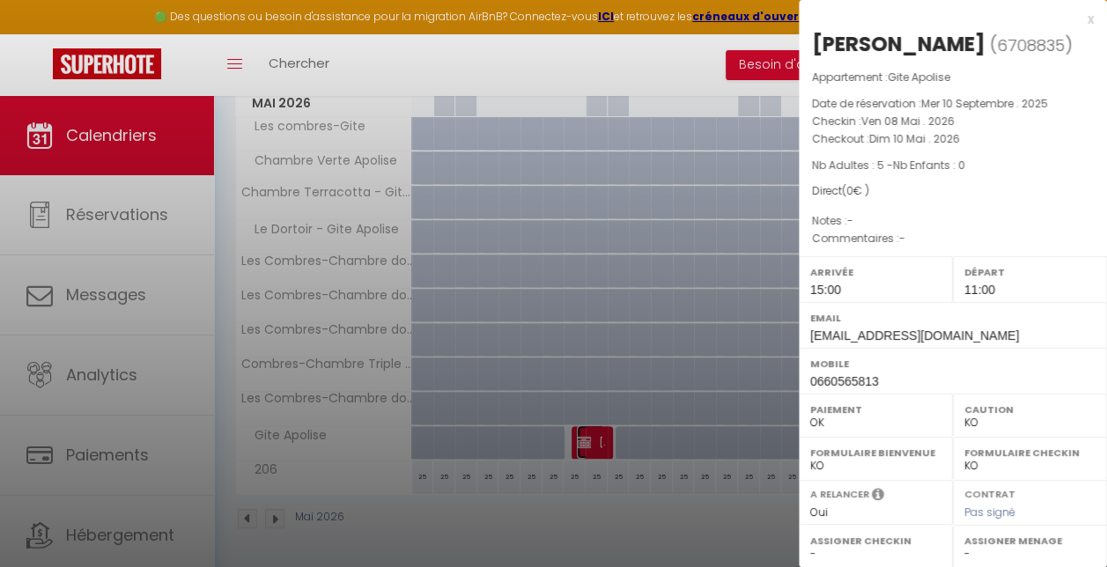
scroll to position [249, 0]
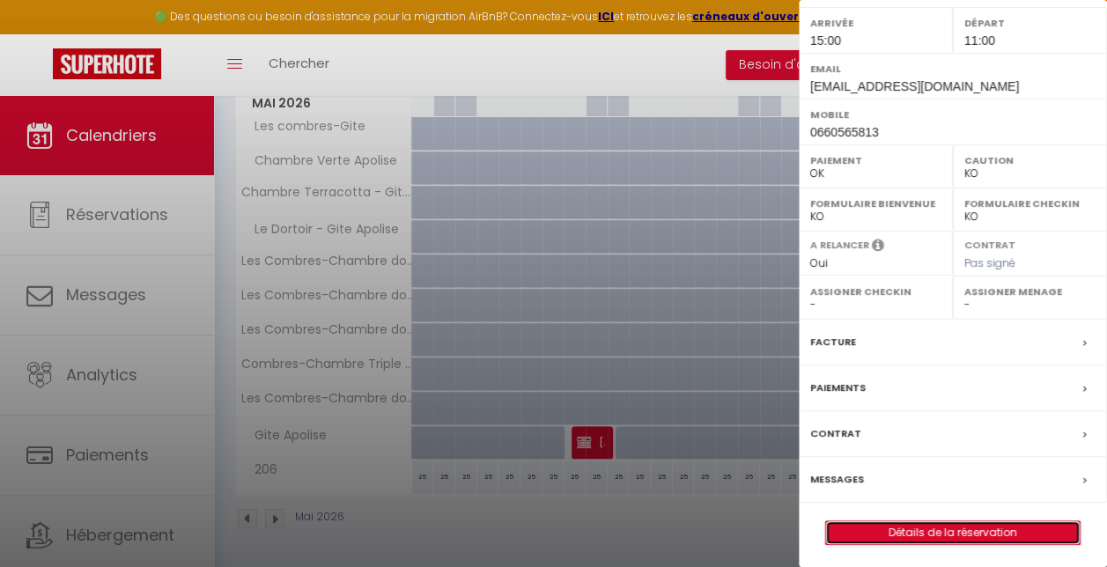
click at [985, 528] on link "Détails de la réservation" at bounding box center [953, 533] width 254 height 23
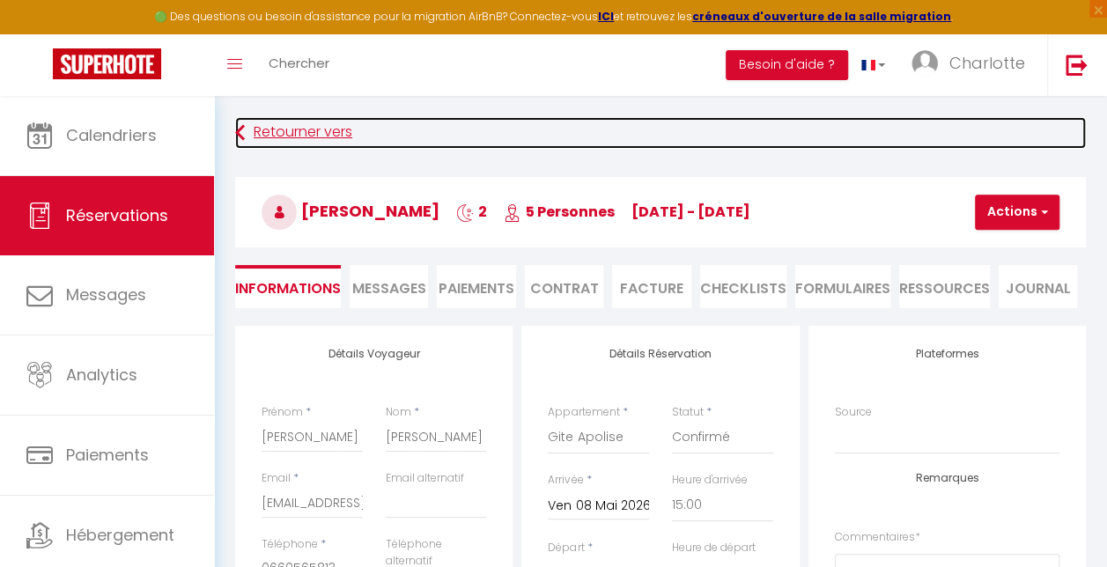
click at [951, 137] on link "Retourner vers" at bounding box center [660, 133] width 851 height 32
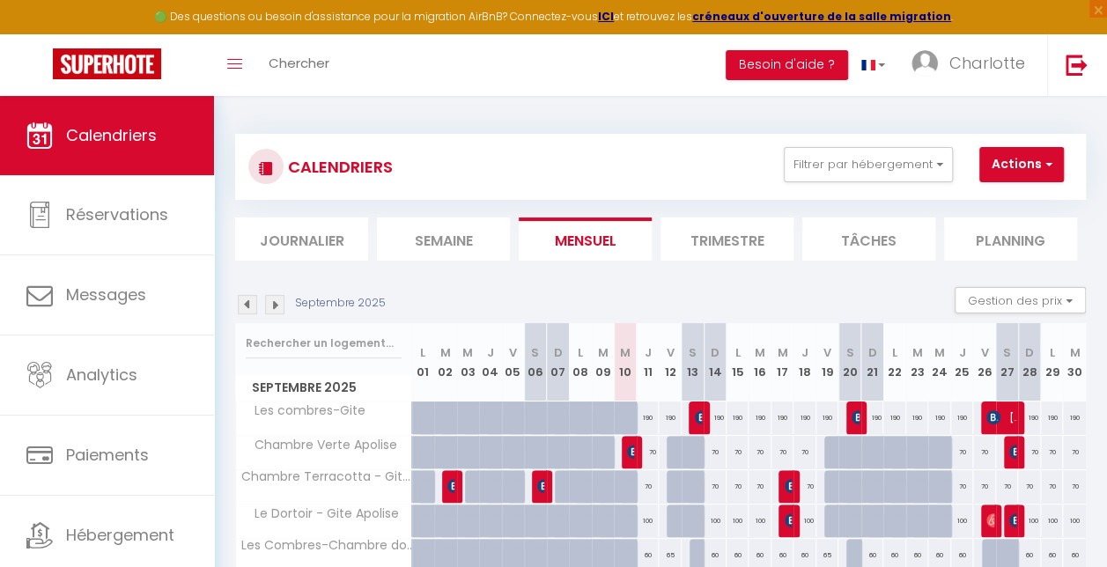
click at [278, 295] on img at bounding box center [274, 304] width 19 height 19
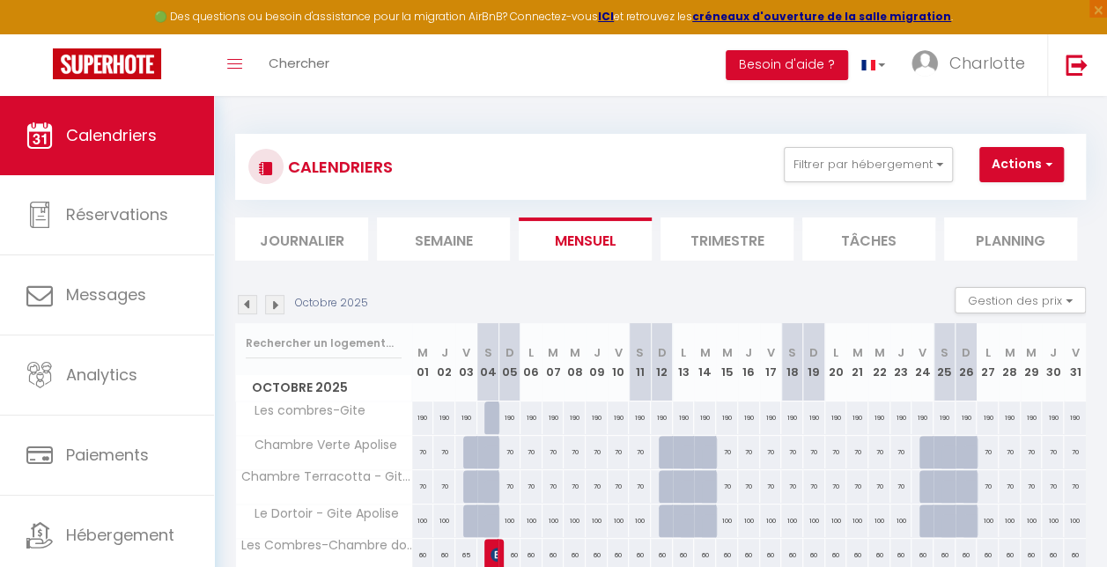
click at [278, 295] on img at bounding box center [274, 304] width 19 height 19
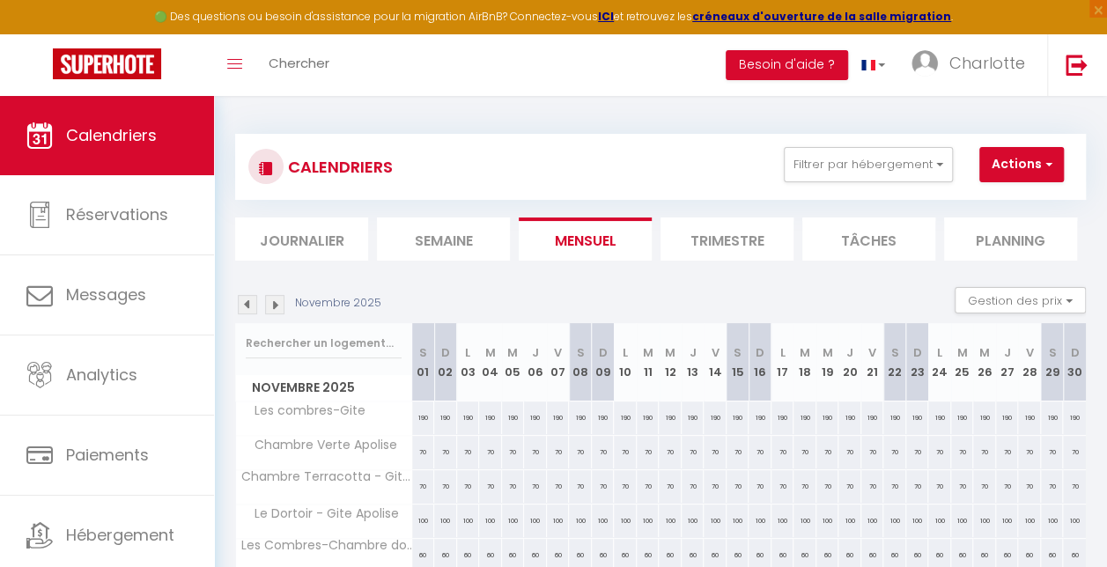
click at [278, 295] on img at bounding box center [274, 304] width 19 height 19
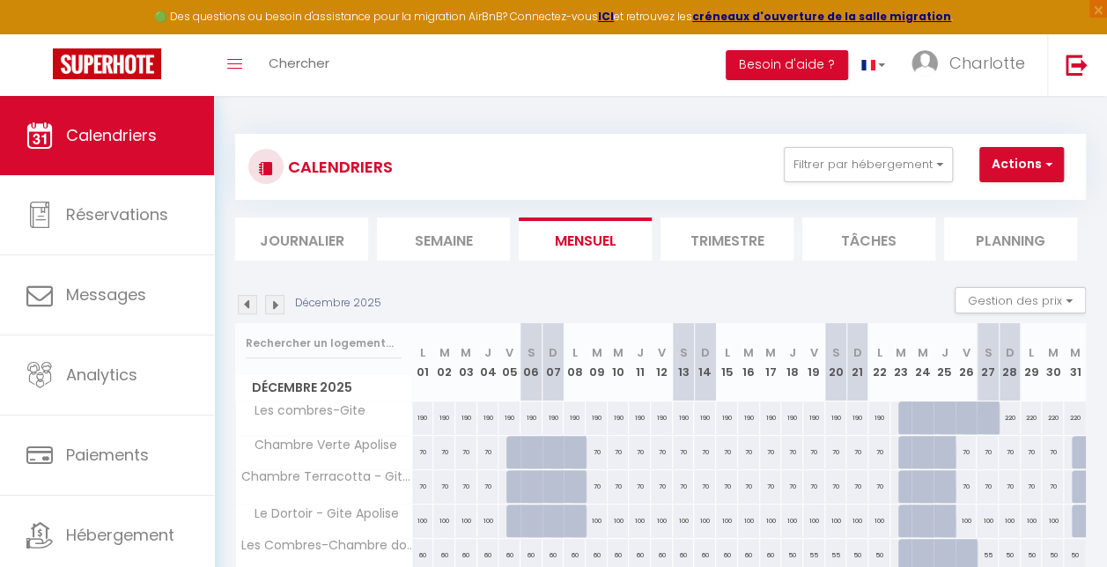
click at [278, 295] on img at bounding box center [274, 304] width 19 height 19
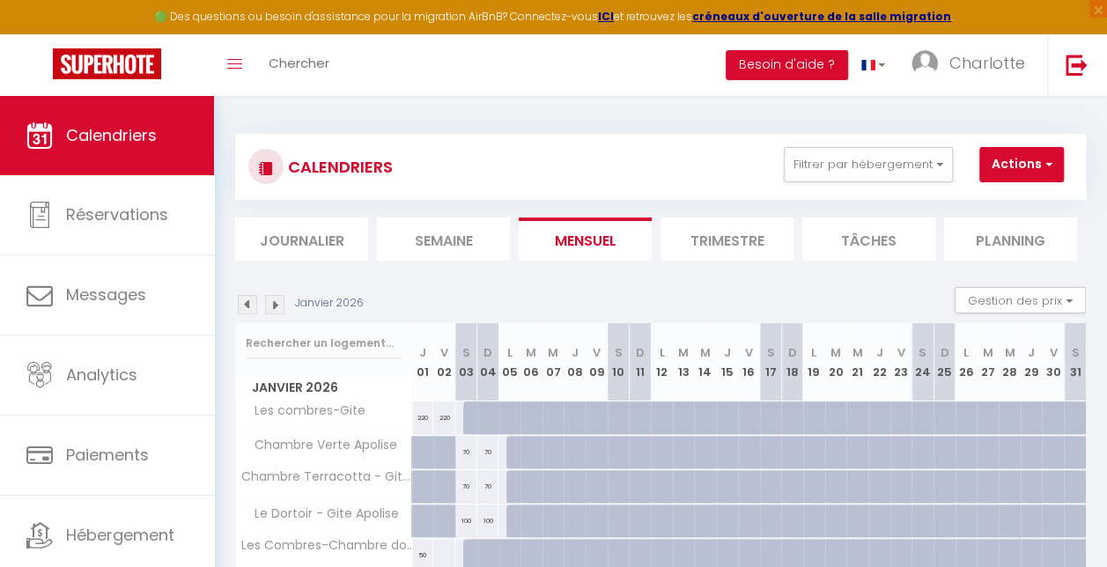
click at [278, 295] on img at bounding box center [274, 304] width 19 height 19
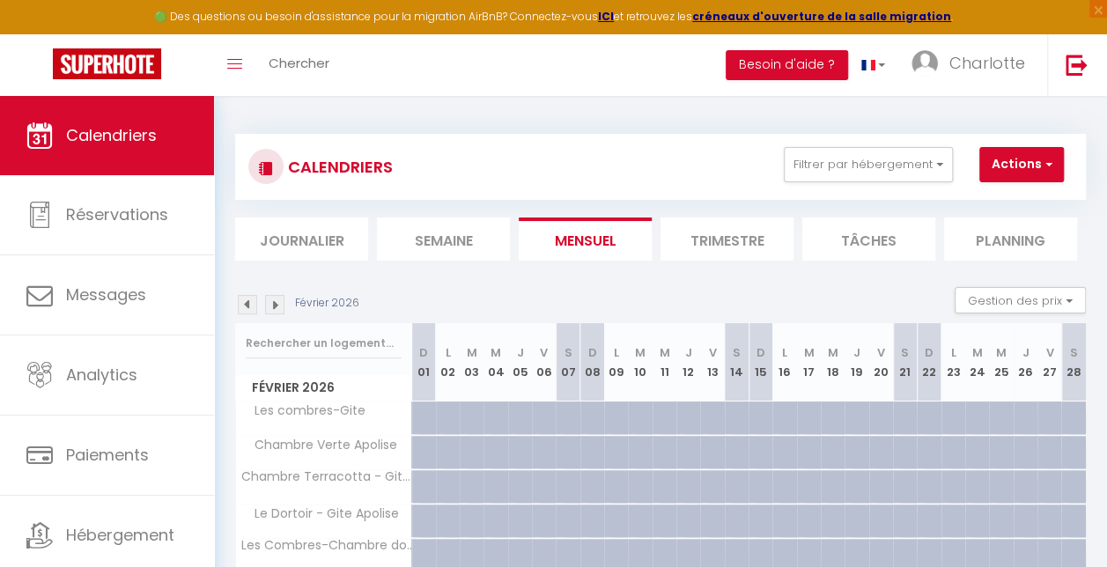
click at [278, 295] on img at bounding box center [274, 304] width 19 height 19
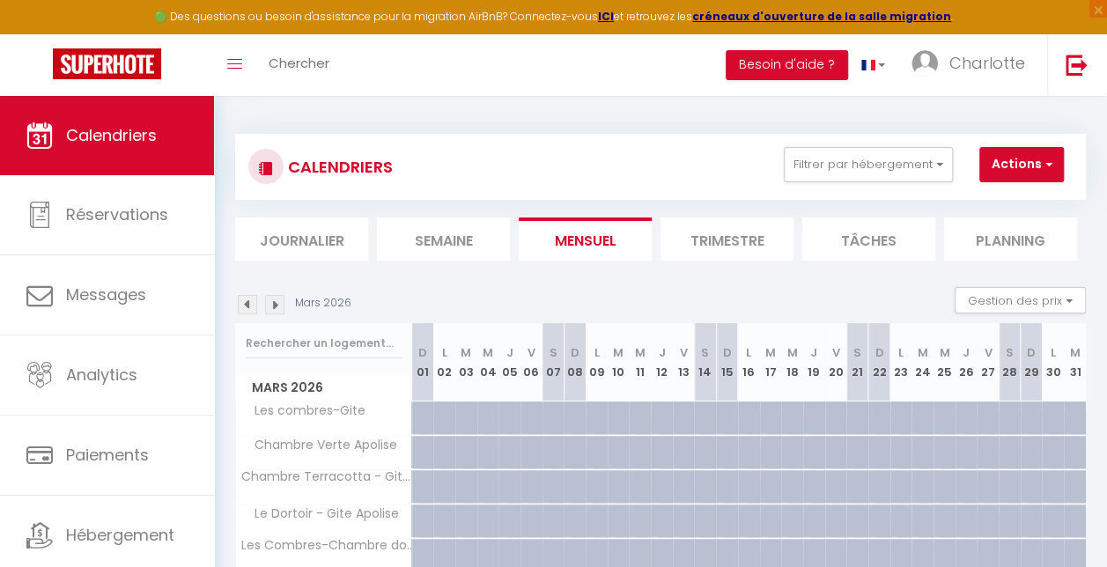
click at [278, 295] on img at bounding box center [274, 304] width 19 height 19
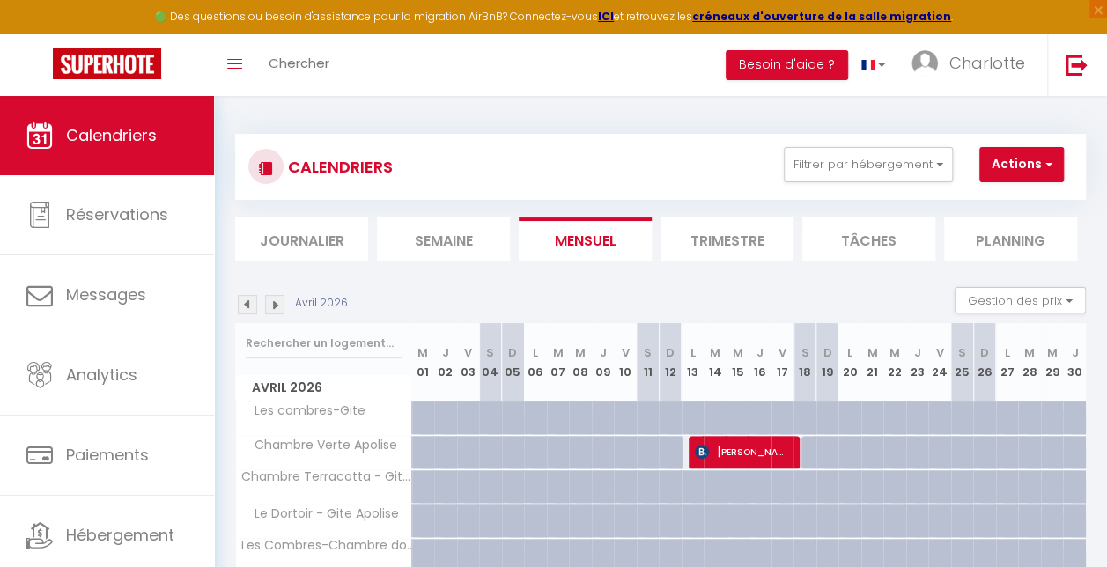
click at [278, 295] on img at bounding box center [274, 304] width 19 height 19
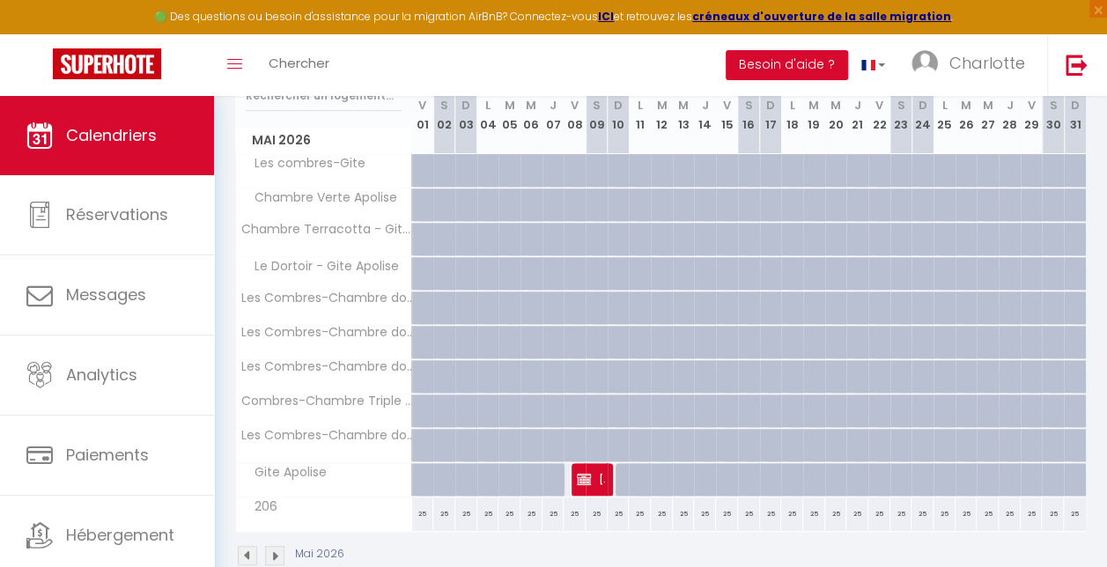
scroll to position [294, 0]
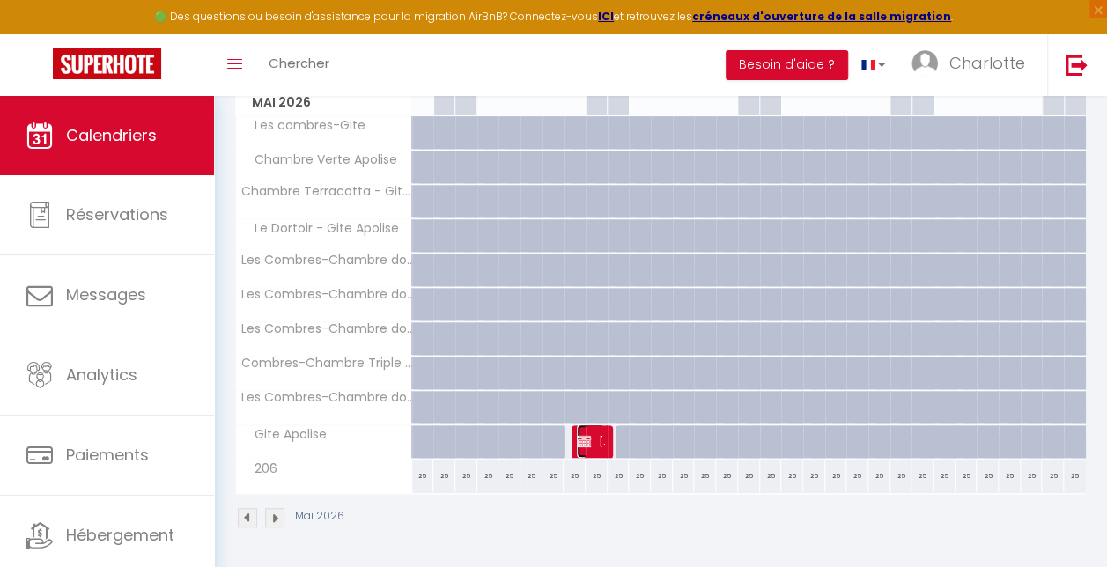
click at [594, 428] on span "FRANCOIS DENIS" at bounding box center [591, 441] width 28 height 33
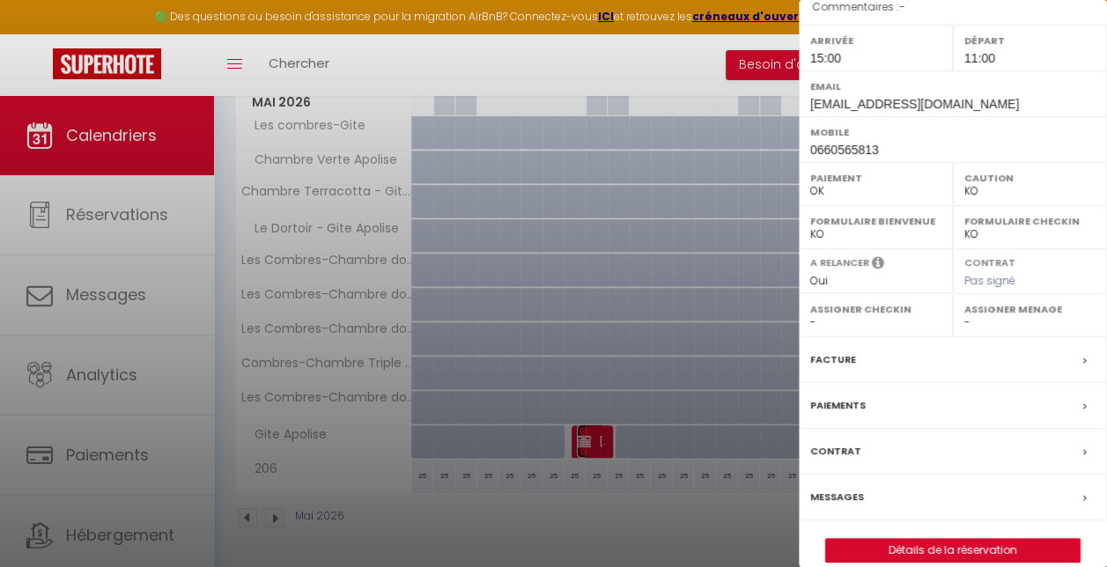
scroll to position [235, 0]
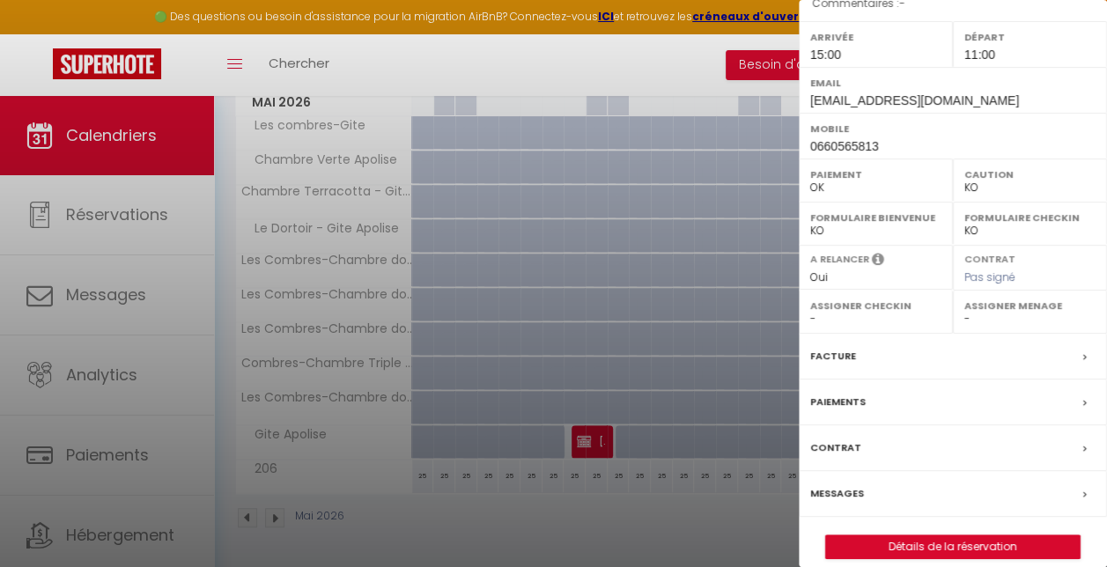
click at [1084, 352] on icon at bounding box center [1086, 357] width 4 height 11
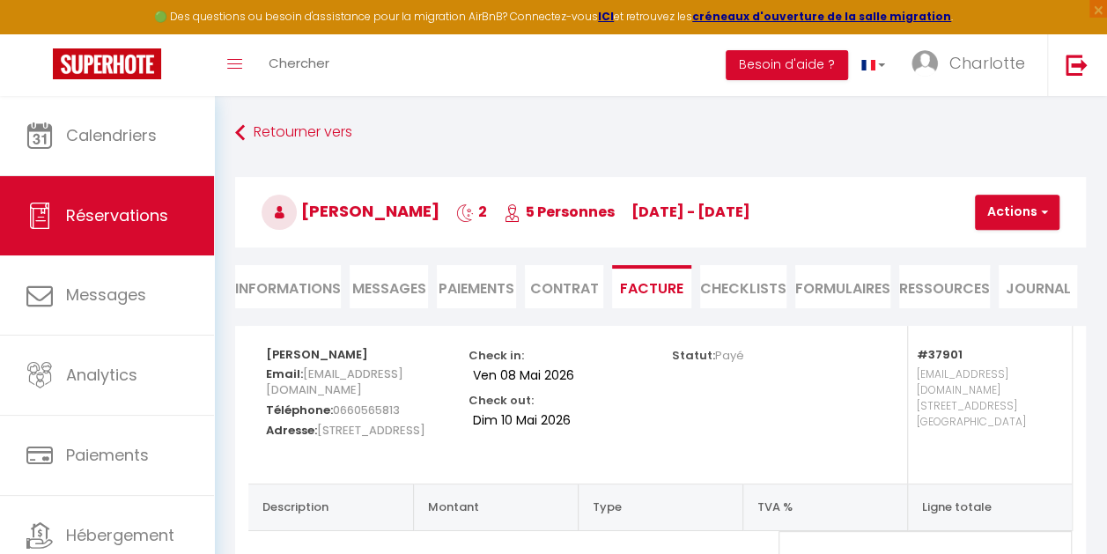
click at [314, 287] on li "Informations" at bounding box center [288, 286] width 106 height 43
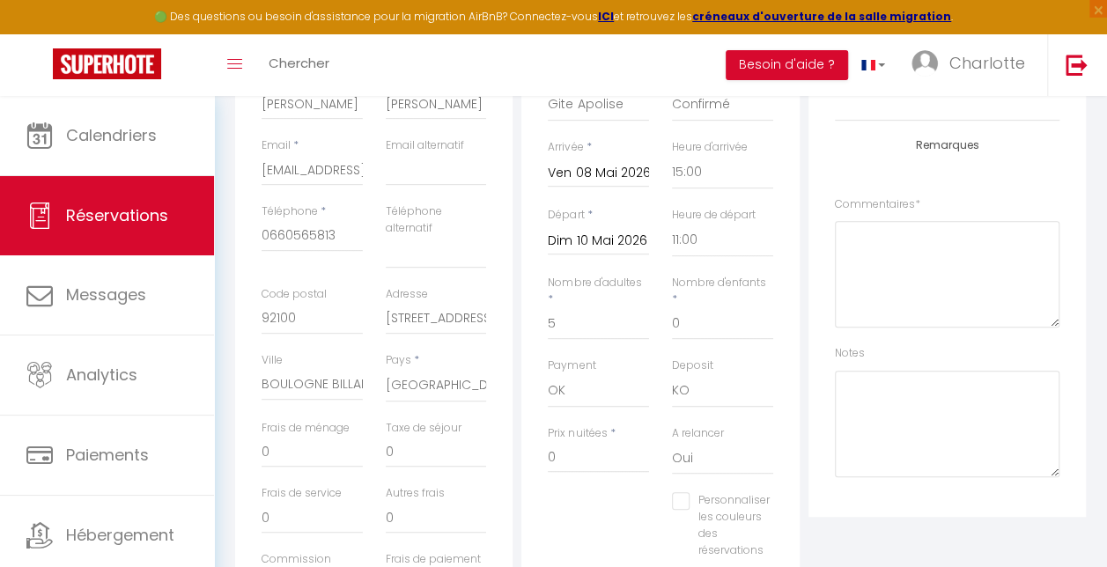
scroll to position [334, 0]
click at [596, 395] on select "OK KO" at bounding box center [598, 390] width 101 height 33
click at [548, 374] on select "OK KO" at bounding box center [598, 390] width 101 height 33
click at [578, 456] on input "0" at bounding box center [598, 456] width 101 height 32
click at [602, 513] on div "Personnaliser les couleurs des réservations #D7092E" at bounding box center [660, 534] width 248 height 84
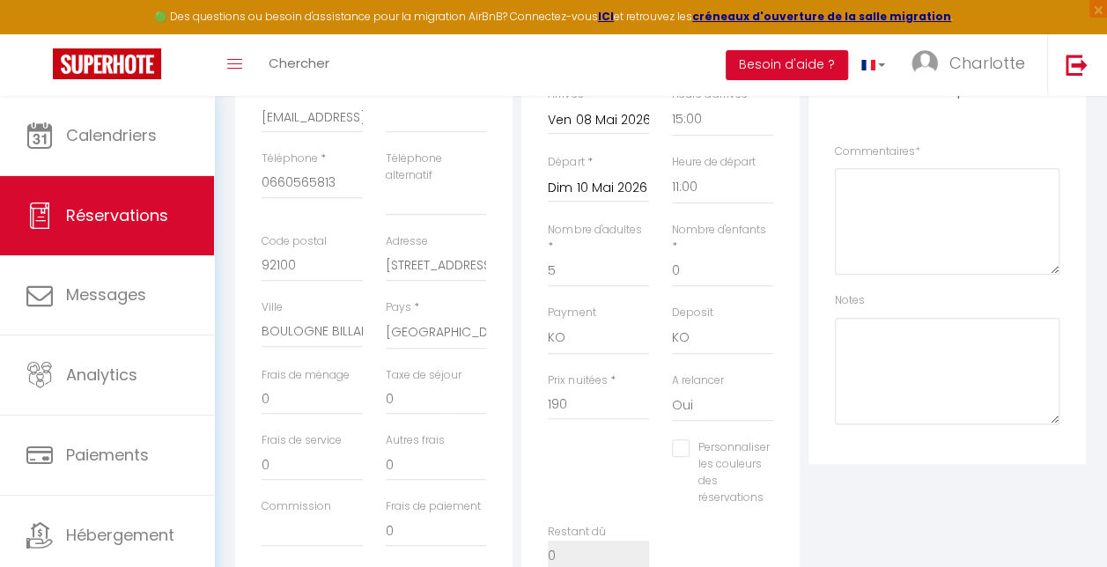
scroll to position [385, 0]
drag, startPoint x: 406, startPoint y: 401, endPoint x: 333, endPoint y: 399, distance: 73.1
click at [333, 399] on div "Frais de ménage 0 Taxe de séjour 0" at bounding box center [374, 401] width 248 height 66
click at [513, 349] on div "Détails Voyageur Prénom * FRANCOIS Nom * DENIS Email * fdenis@neuf.fr Email alt…" at bounding box center [373, 264] width 277 height 647
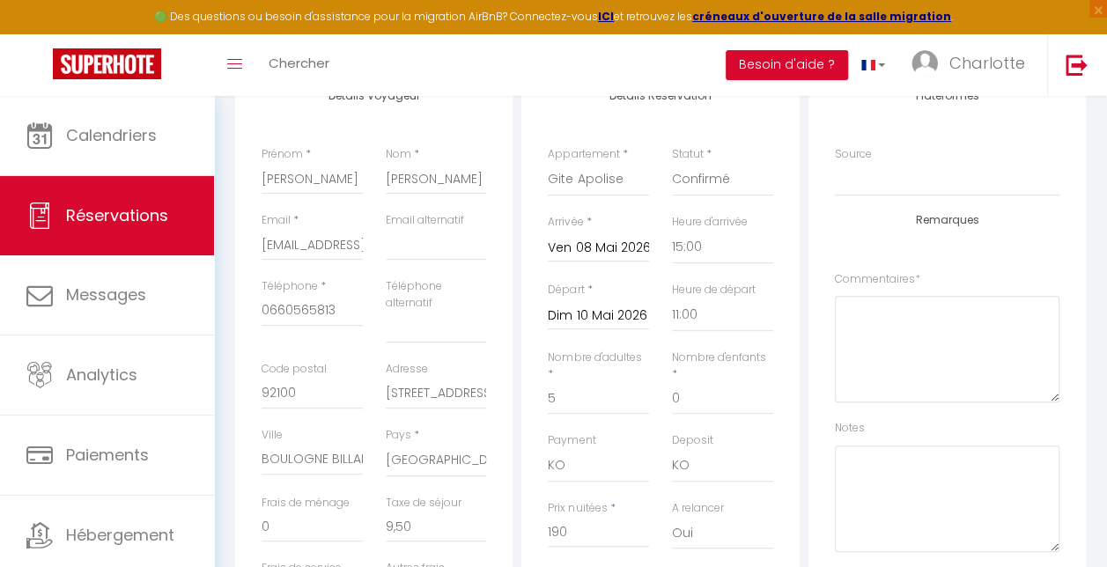
scroll to position [0, 0]
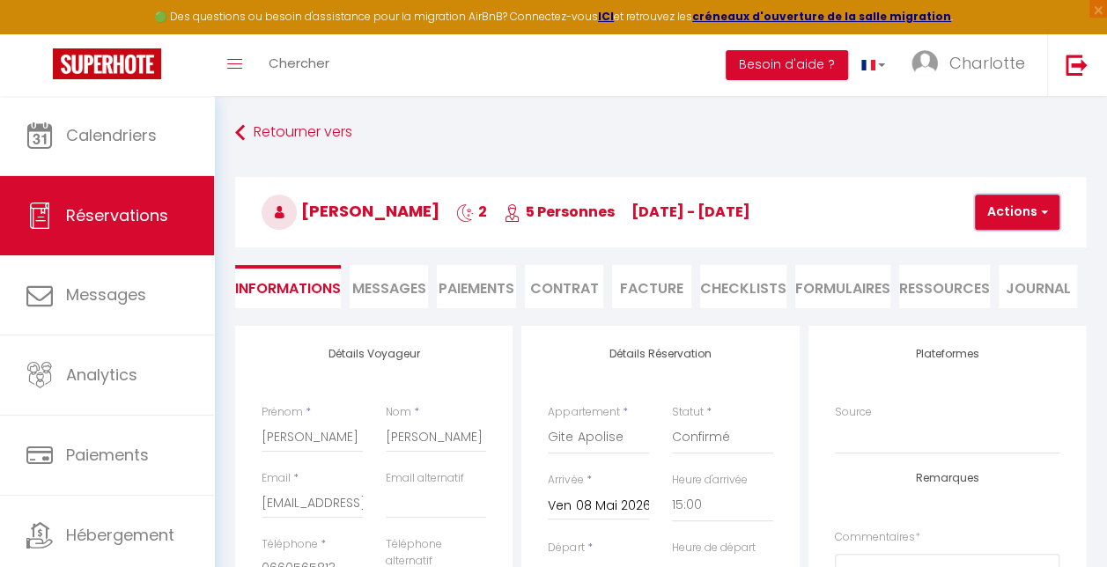
click at [1044, 211] on span "button" at bounding box center [1042, 212] width 11 height 16
click at [1017, 247] on link "Enregistrer" at bounding box center [1032, 251] width 139 height 23
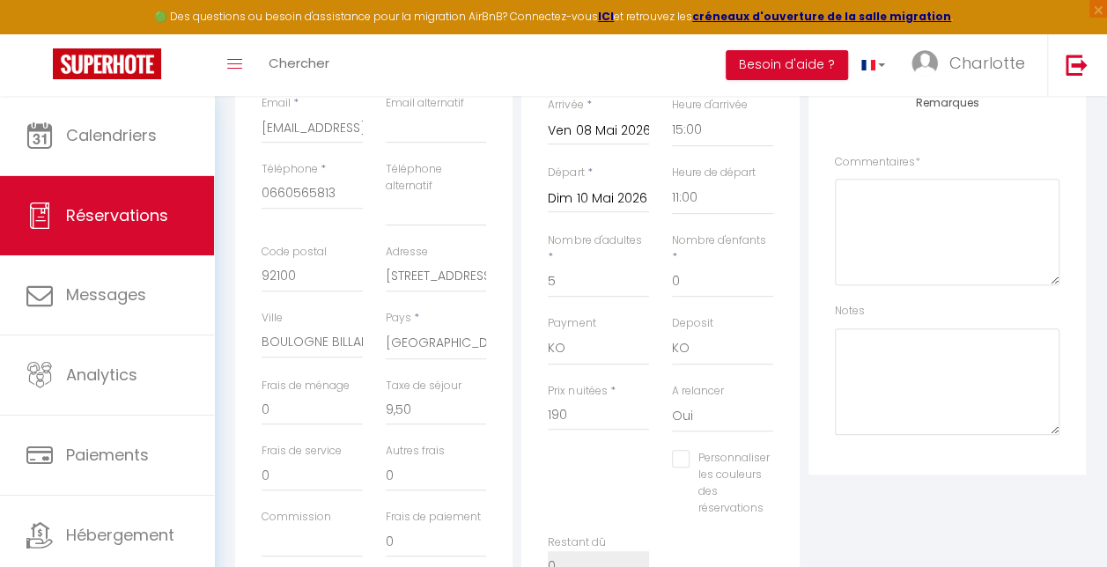
scroll to position [389, 0]
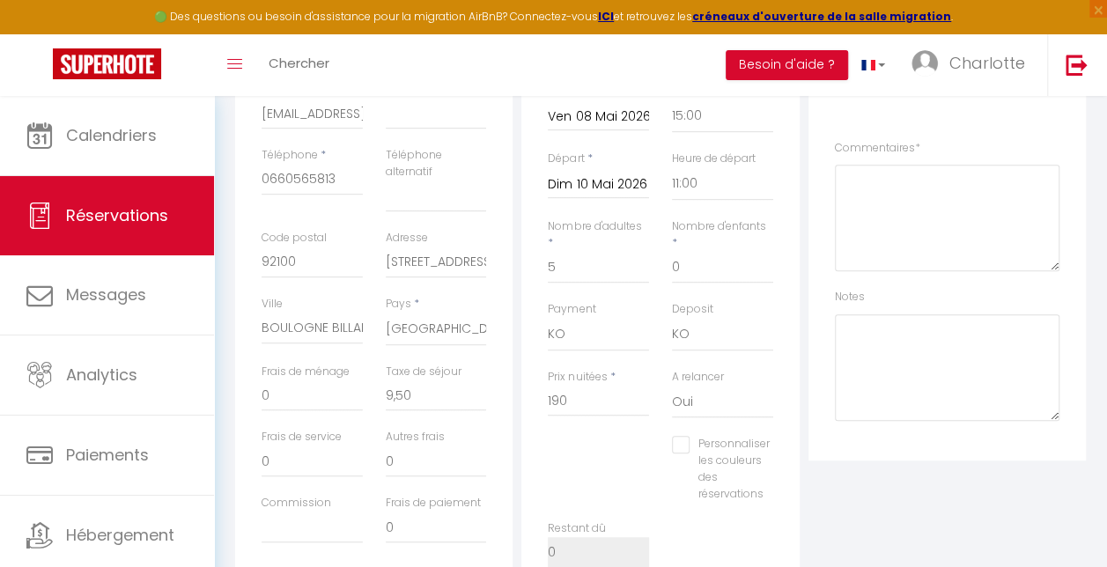
click at [716, 420] on div "A relancer Oui Non" at bounding box center [723, 403] width 124 height 68
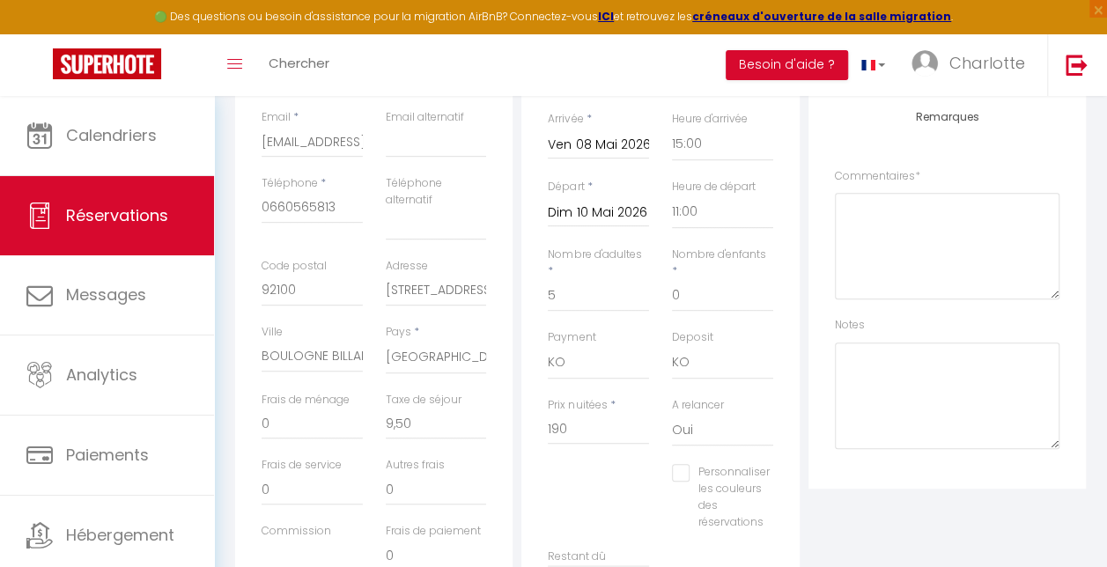
scroll to position [329, 0]
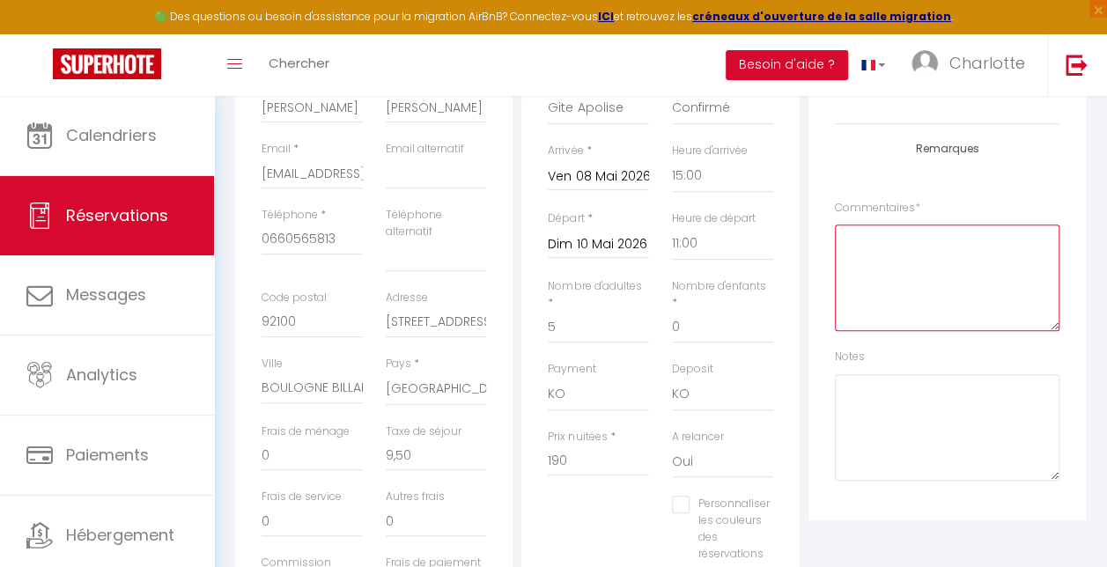
click at [930, 255] on textarea at bounding box center [947, 278] width 225 height 107
click at [891, 237] on textarea "Réglement" at bounding box center [947, 278] width 225 height 107
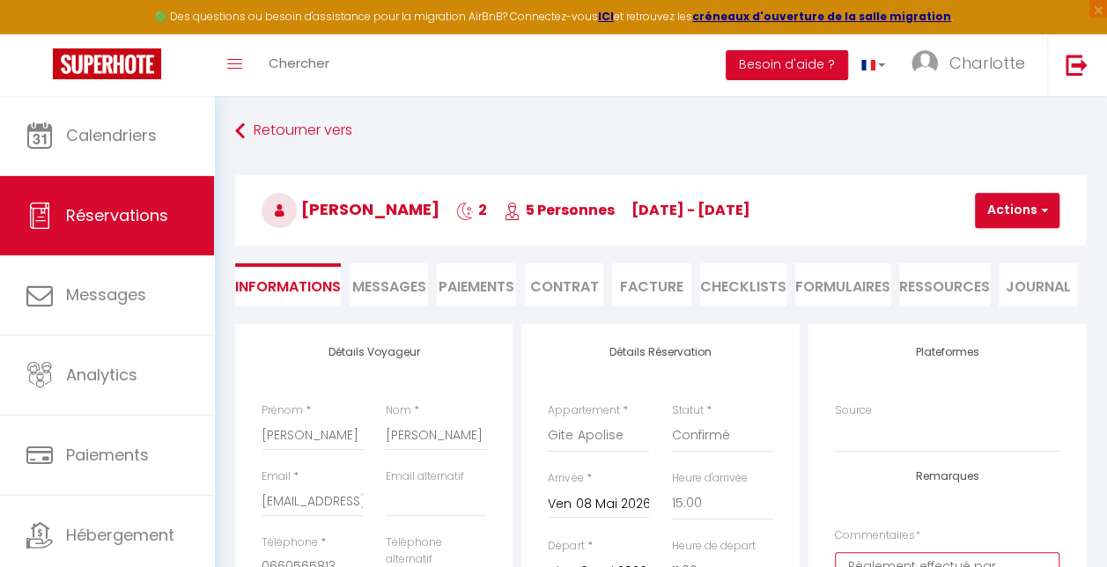
scroll to position [0, 0]
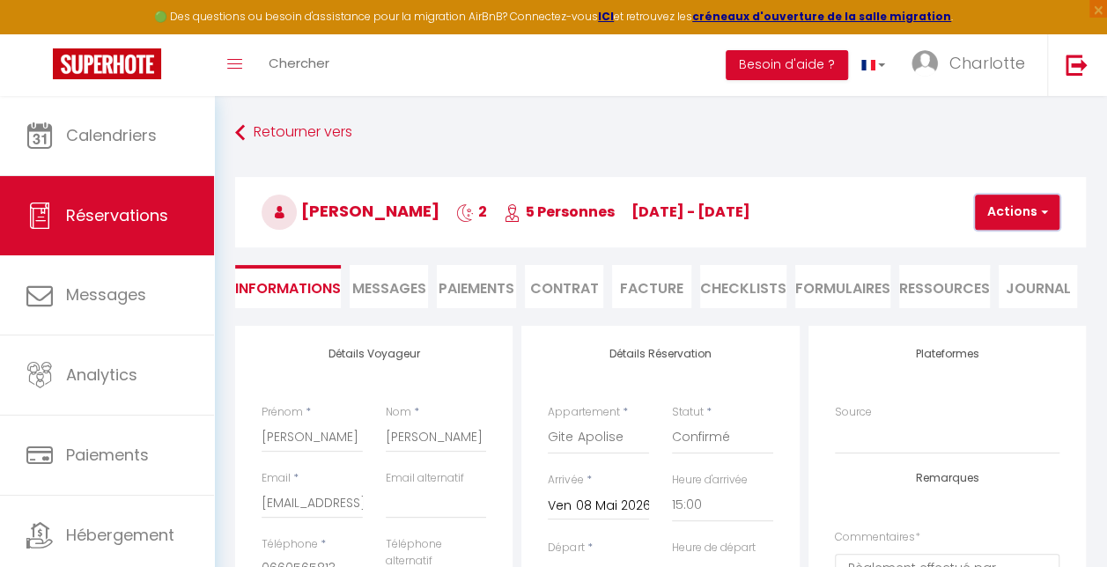
click at [1047, 211] on span "button" at bounding box center [1042, 212] width 11 height 16
click at [999, 252] on link "Enregistrer" at bounding box center [1032, 251] width 139 height 23
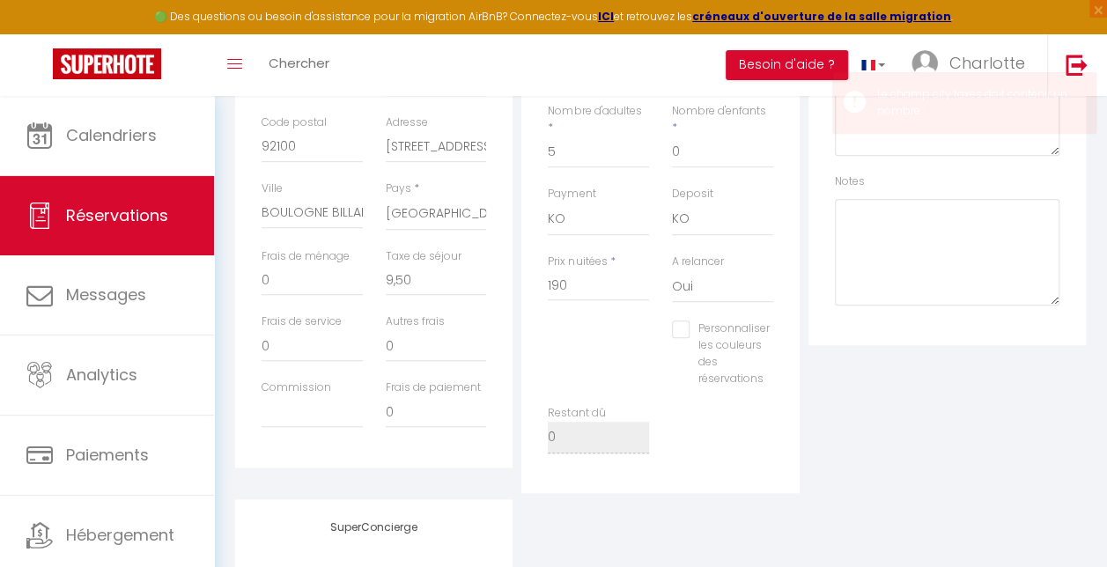
scroll to position [510, 0]
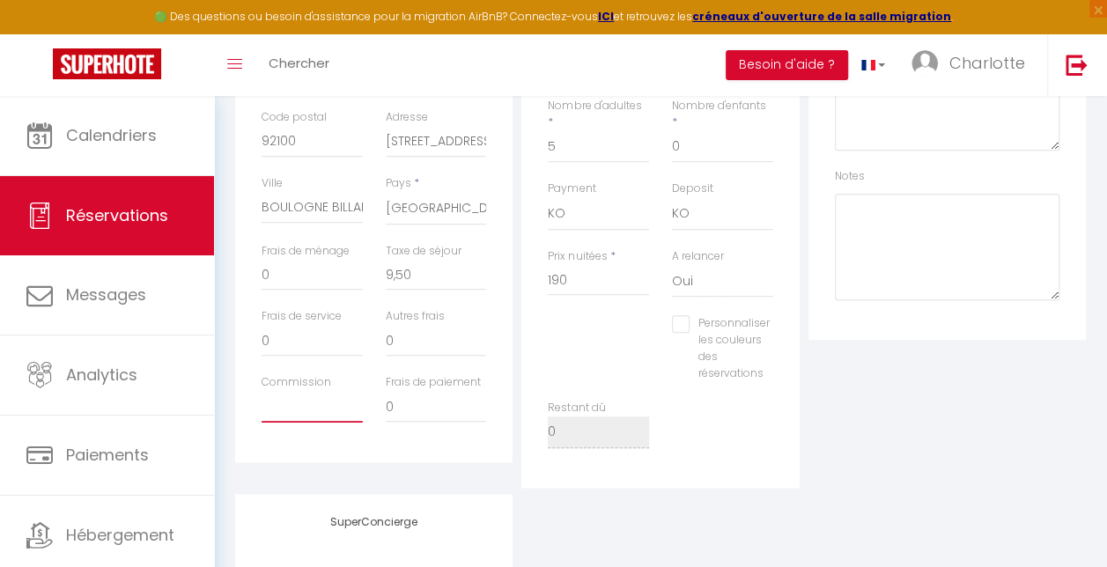
click at [289, 411] on input "Commission" at bounding box center [312, 407] width 101 height 32
click at [418, 446] on div "Détails Voyageur Prénom * FRANCOIS Nom * DENIS Email * fdenis@neuf.fr Email alt…" at bounding box center [373, 139] width 277 height 647
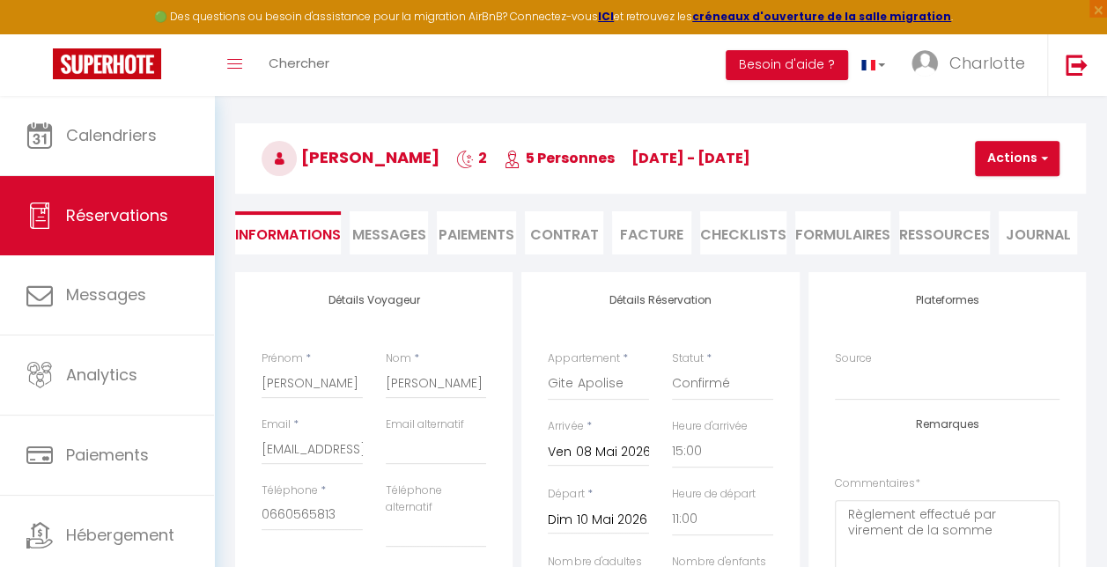
scroll to position [0, 0]
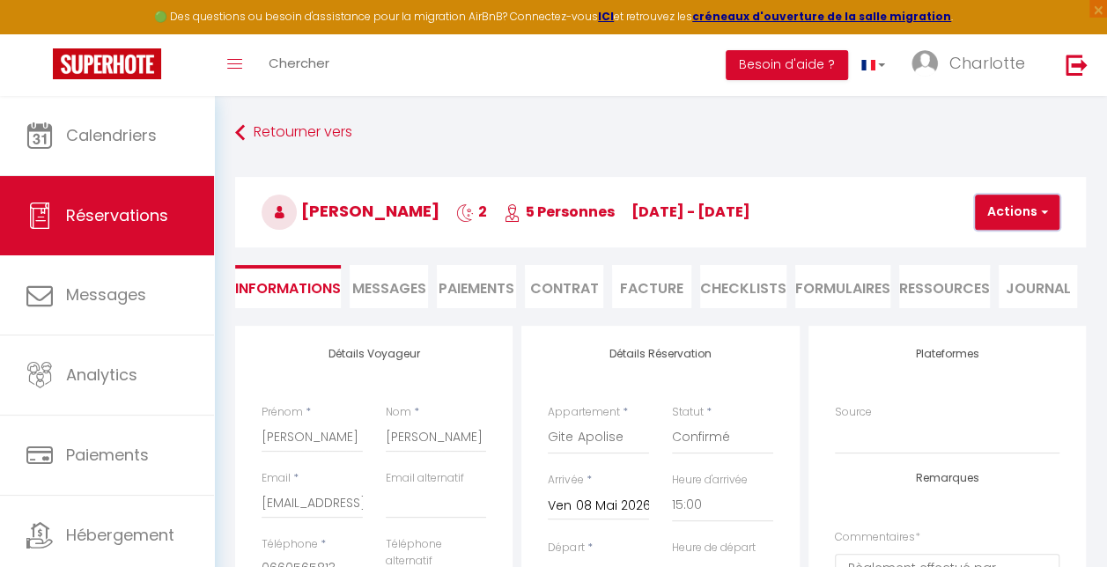
click at [1044, 210] on span "button" at bounding box center [1042, 212] width 11 height 16
click at [1017, 248] on link "Enregistrer" at bounding box center [1032, 251] width 139 height 23
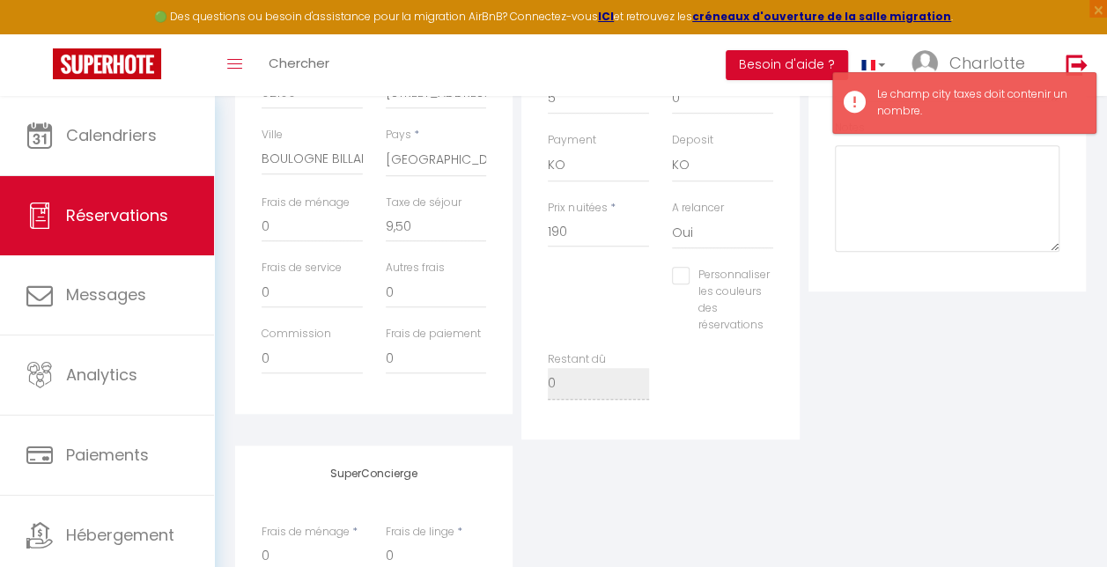
scroll to position [560, 0]
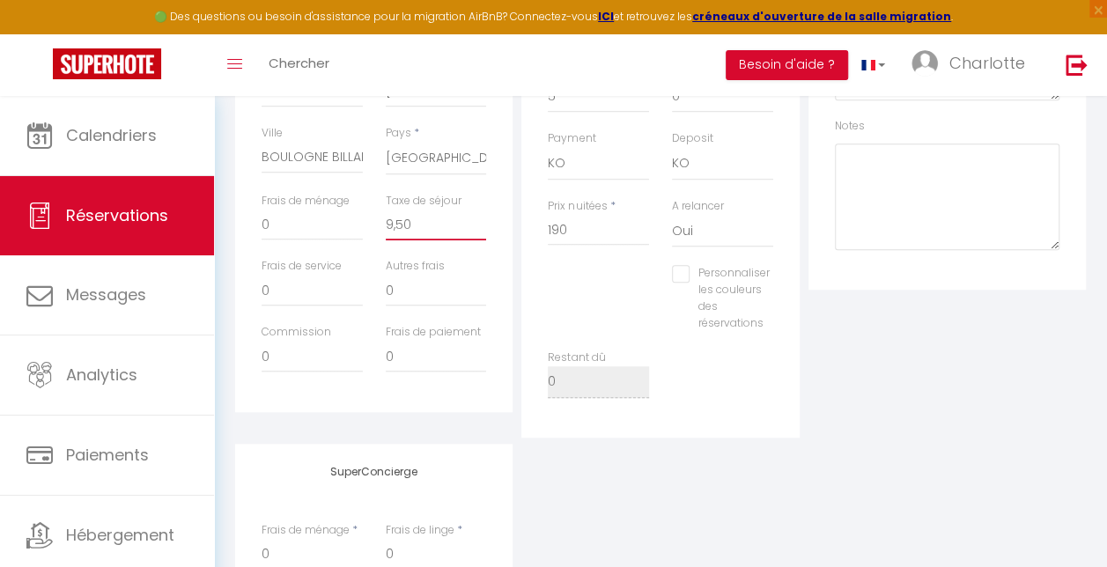
click at [420, 222] on input "9,50" at bounding box center [436, 225] width 101 height 32
click at [394, 225] on input "9,50" at bounding box center [436, 225] width 101 height 32
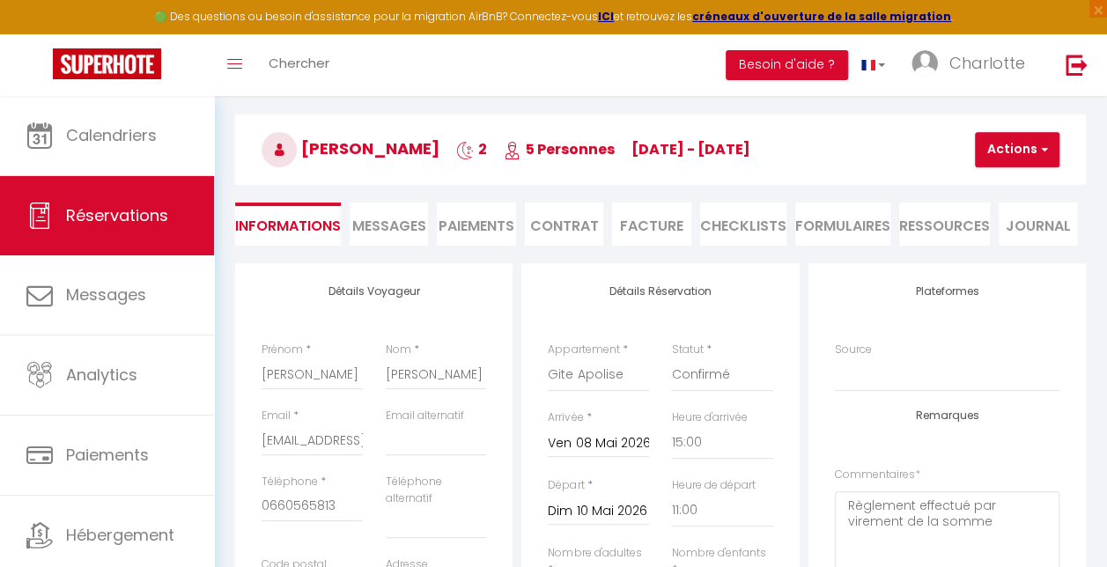
scroll to position [0, 0]
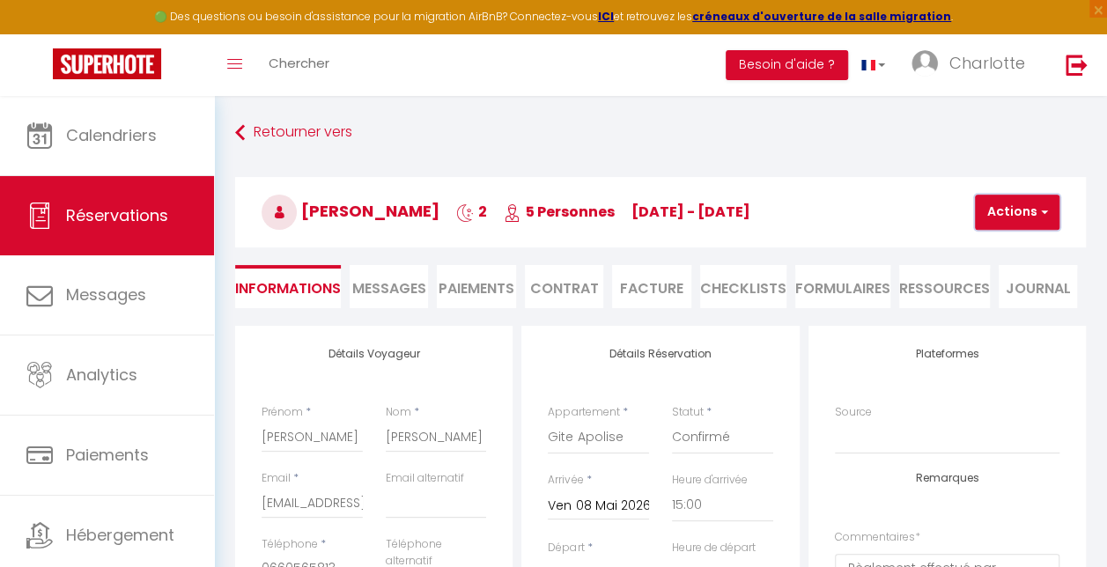
click at [1039, 206] on span "button" at bounding box center [1042, 212] width 11 height 16
click at [1017, 247] on link "Enregistrer" at bounding box center [1032, 251] width 139 height 23
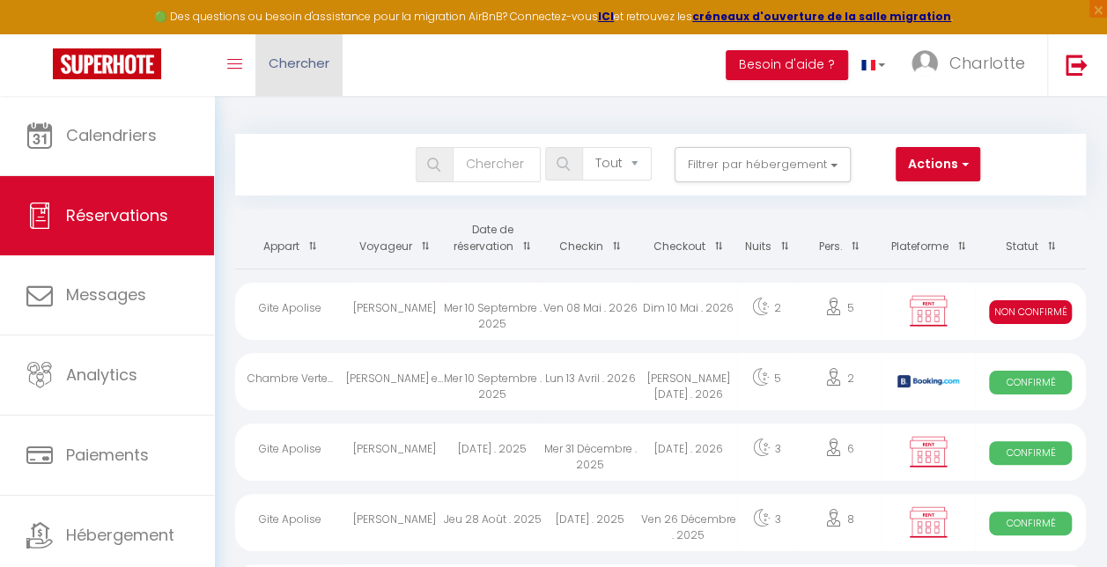
click at [277, 63] on span "Chercher" at bounding box center [299, 63] width 61 height 18
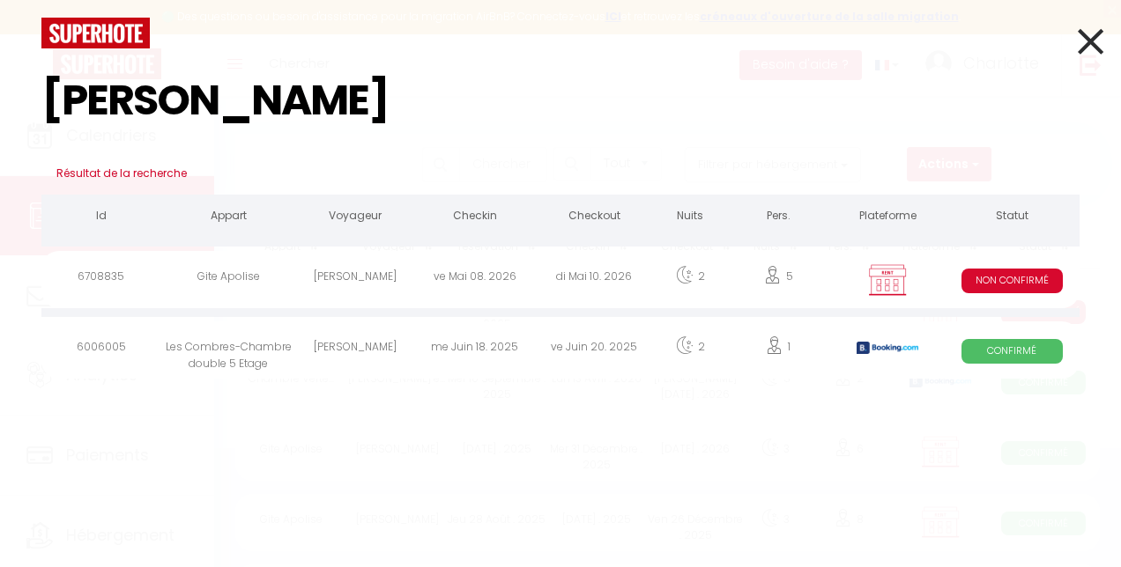
click at [499, 272] on div "ve Mai 08. 2026" at bounding box center [474, 279] width 119 height 57
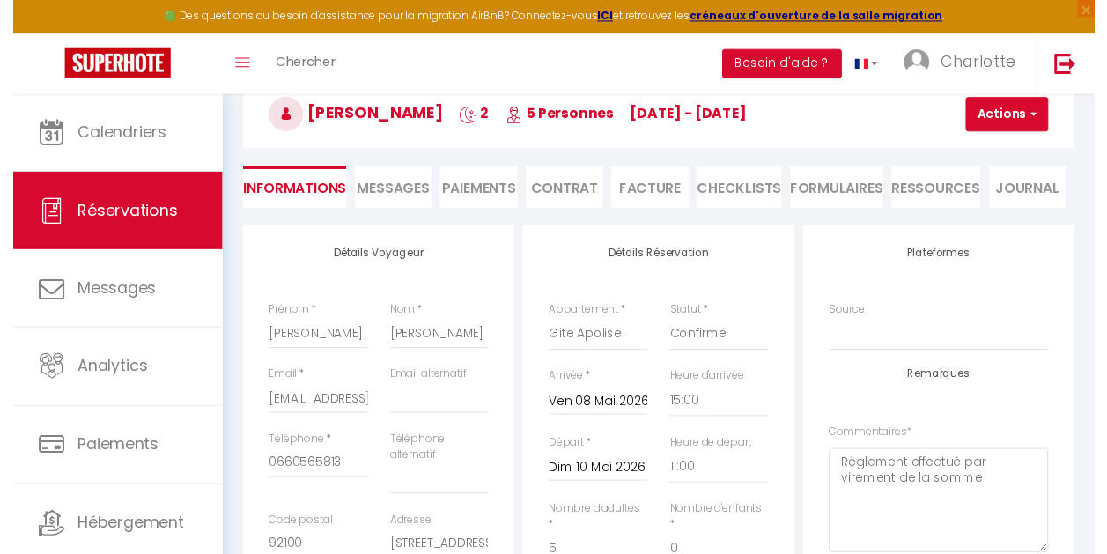
scroll to position [94, 0]
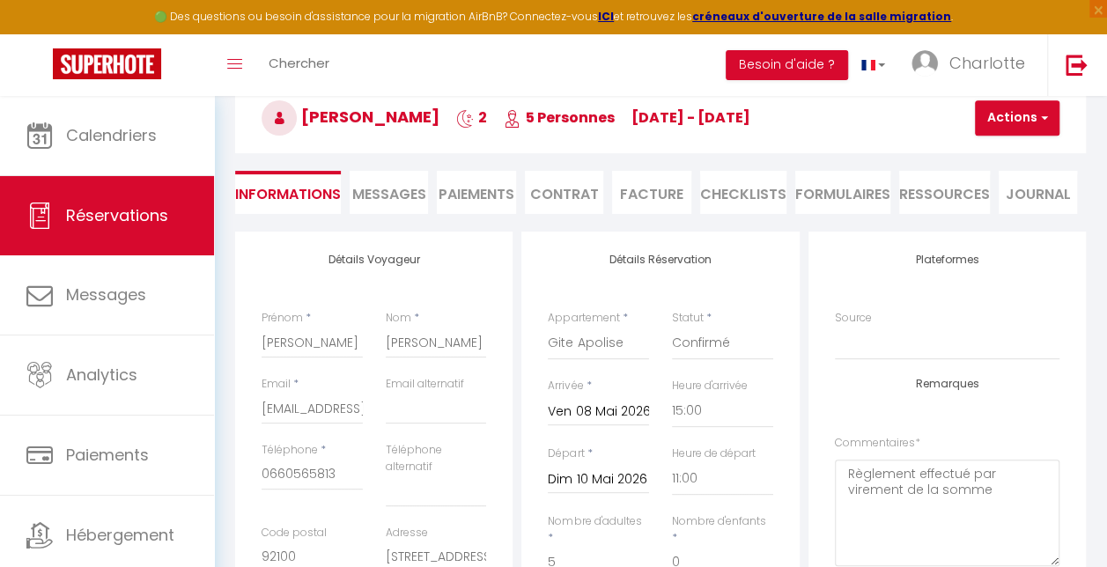
click at [654, 194] on li "Facture" at bounding box center [651, 192] width 78 height 43
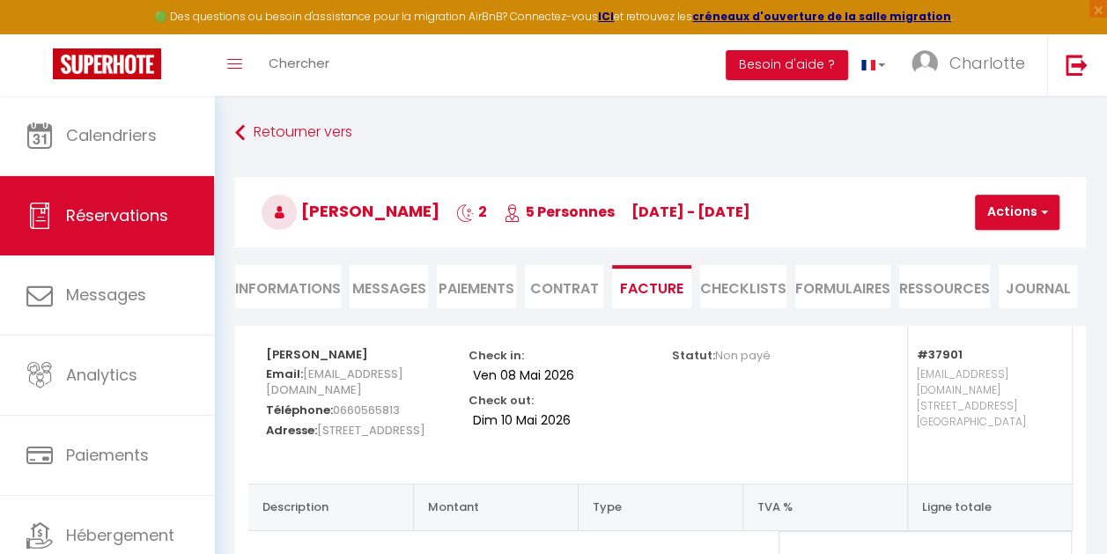
click at [571, 284] on li "Contrat" at bounding box center [564, 286] width 78 height 43
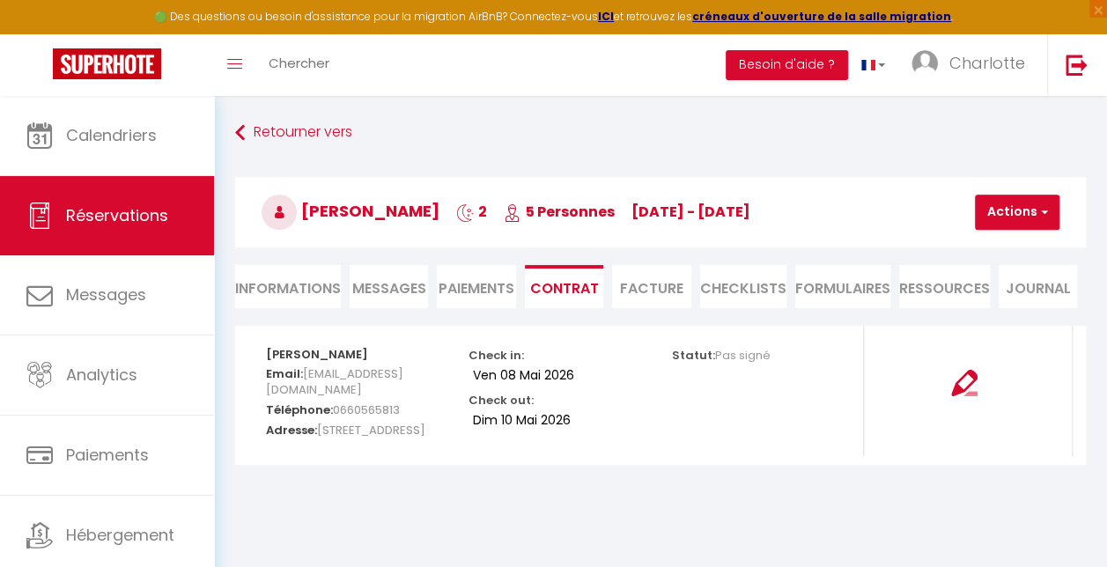
click at [479, 287] on li "Paiements" at bounding box center [476, 286] width 78 height 43
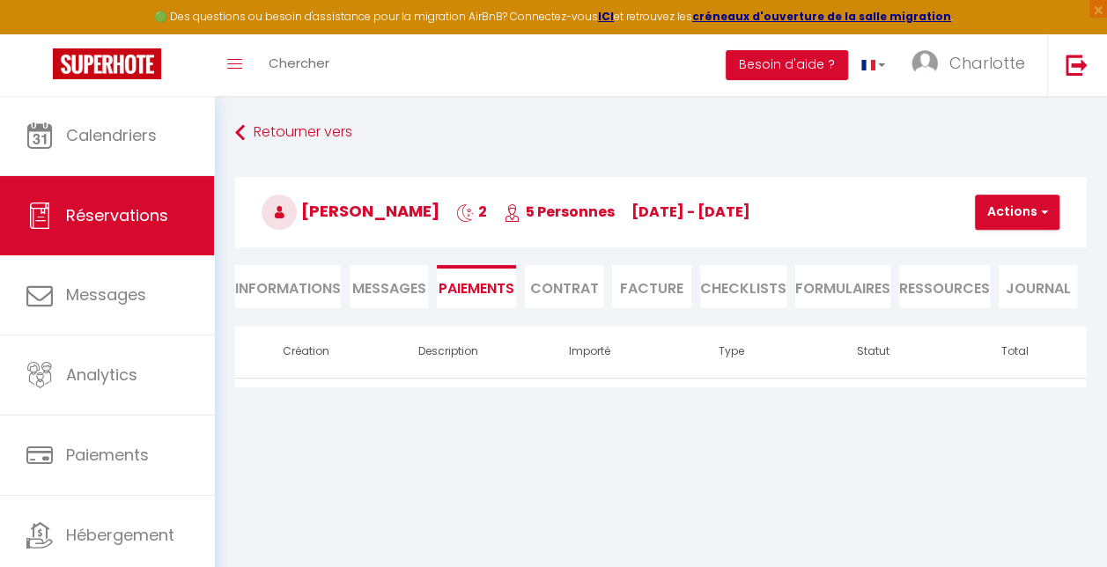
click at [657, 280] on li "Facture" at bounding box center [651, 286] width 78 height 43
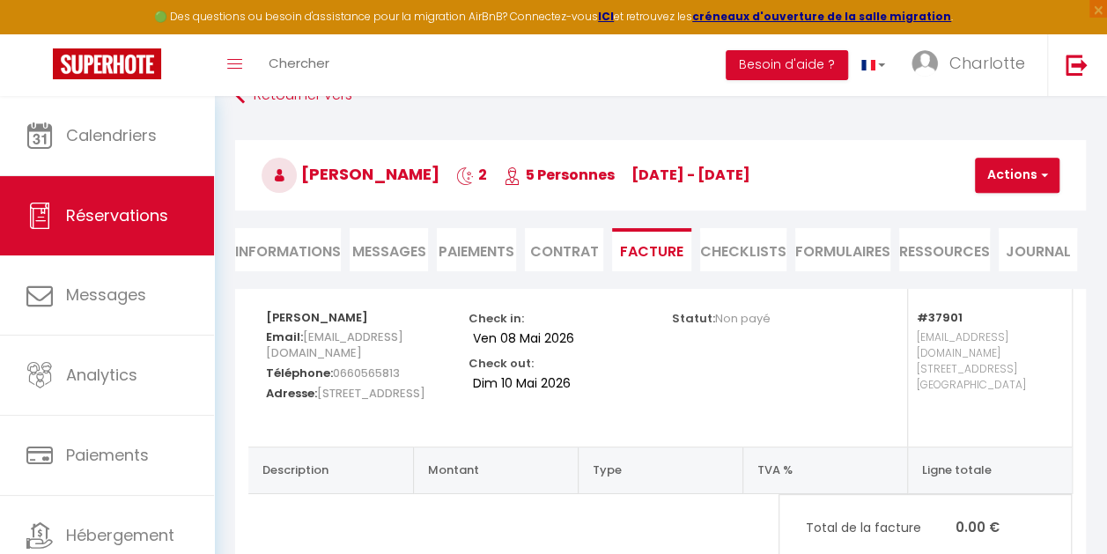
scroll to position [35, 0]
click at [763, 241] on li "CHECKLISTS" at bounding box center [743, 251] width 86 height 43
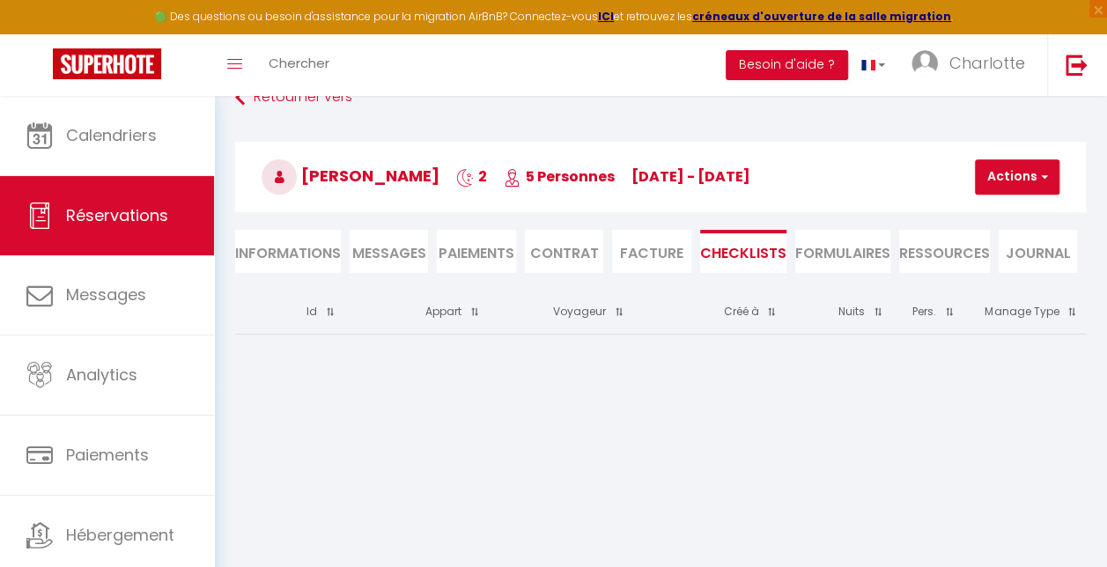
click at [846, 253] on li "FORMULAIRES" at bounding box center [842, 251] width 95 height 43
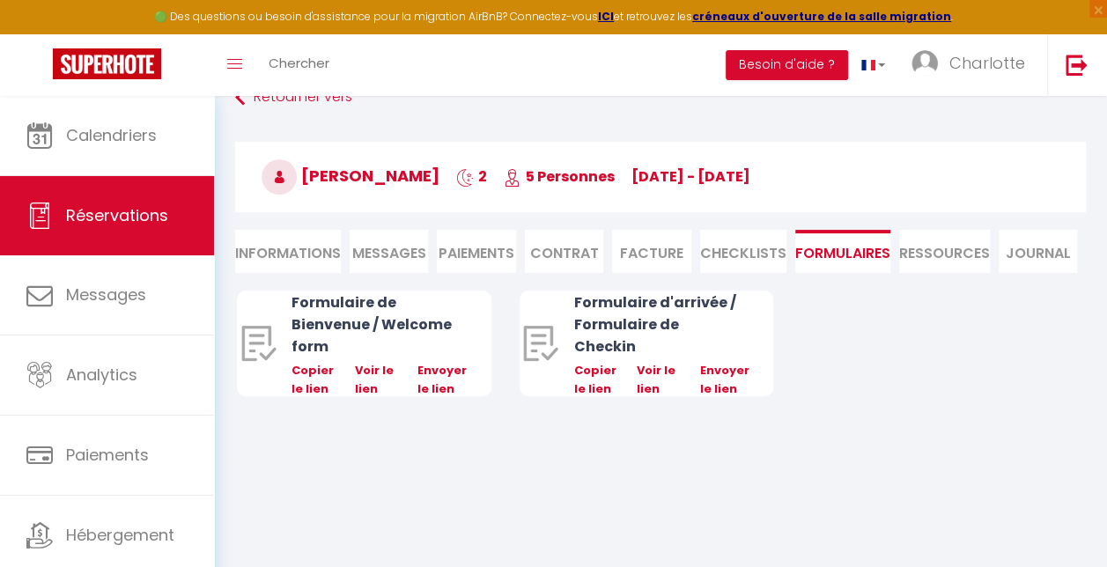
click at [930, 243] on li "Ressources" at bounding box center [944, 251] width 91 height 43
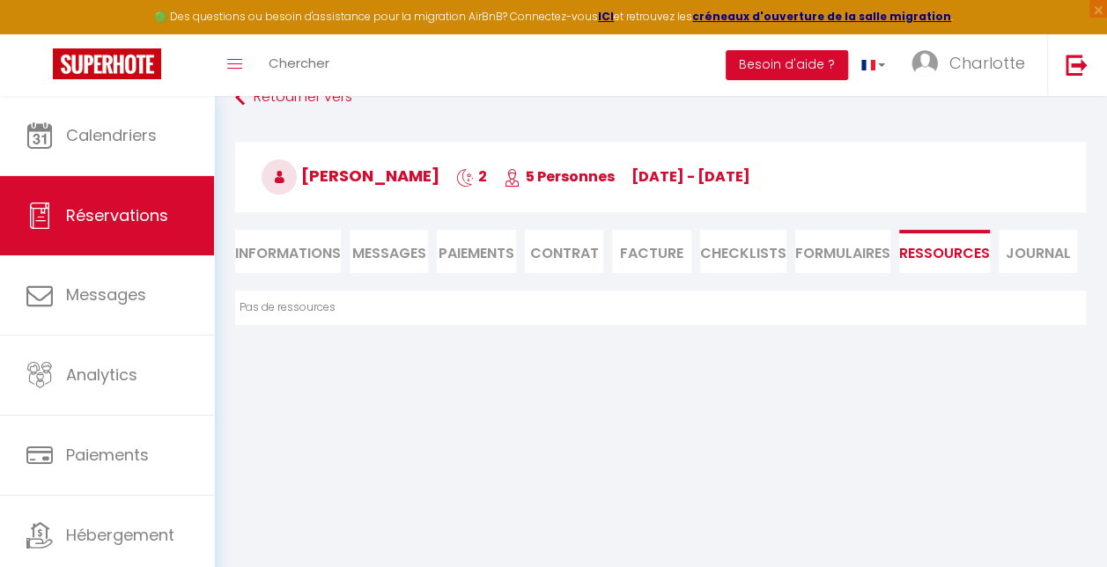
click at [854, 259] on li "FORMULAIRES" at bounding box center [842, 251] width 95 height 43
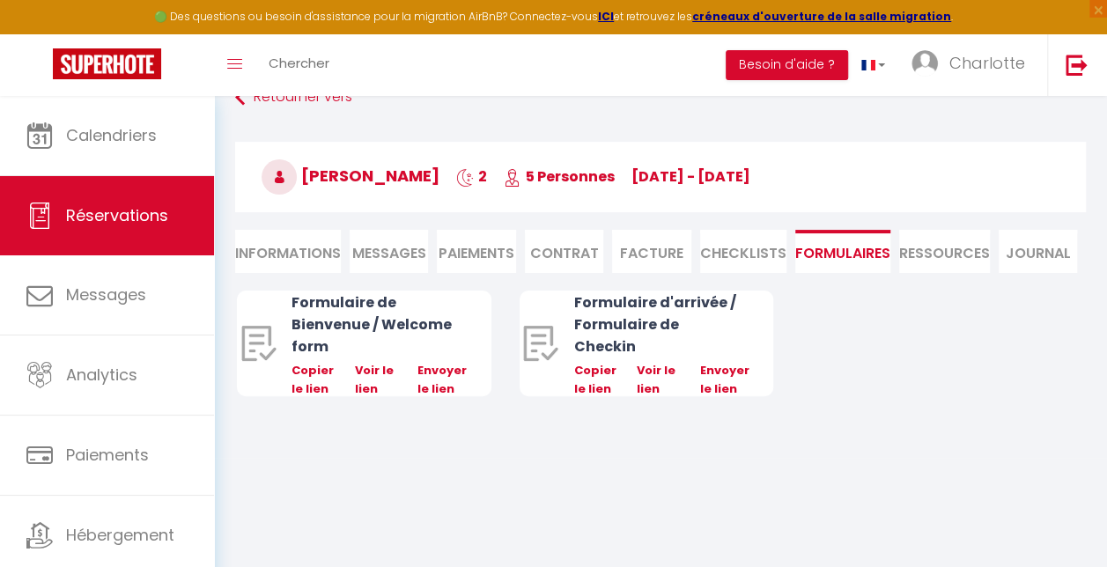
click at [396, 246] on span "Messages" at bounding box center [389, 253] width 74 height 20
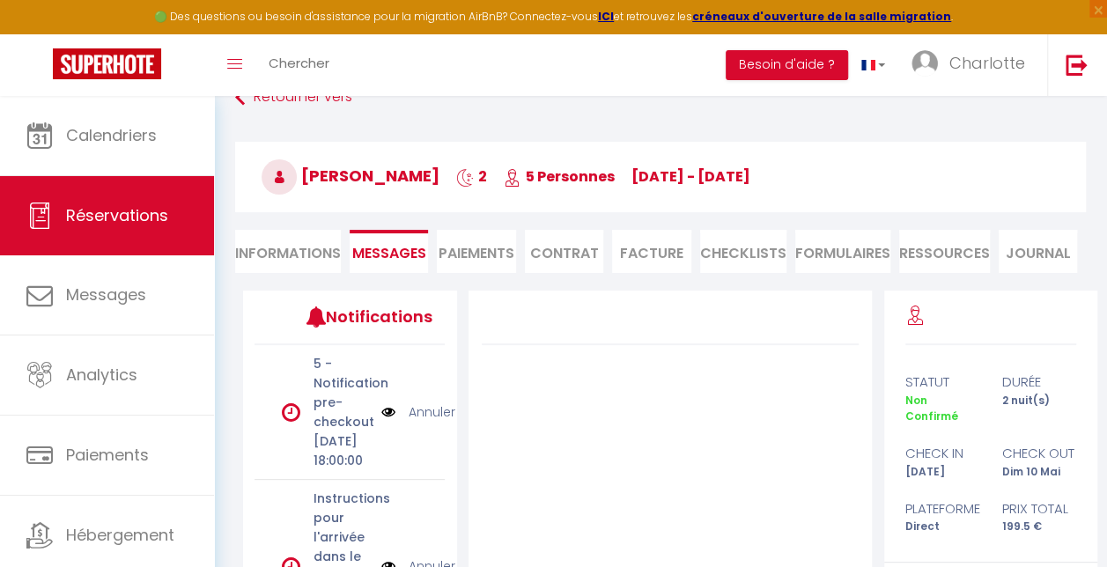
click at [458, 252] on li "Paiements" at bounding box center [476, 251] width 78 height 43
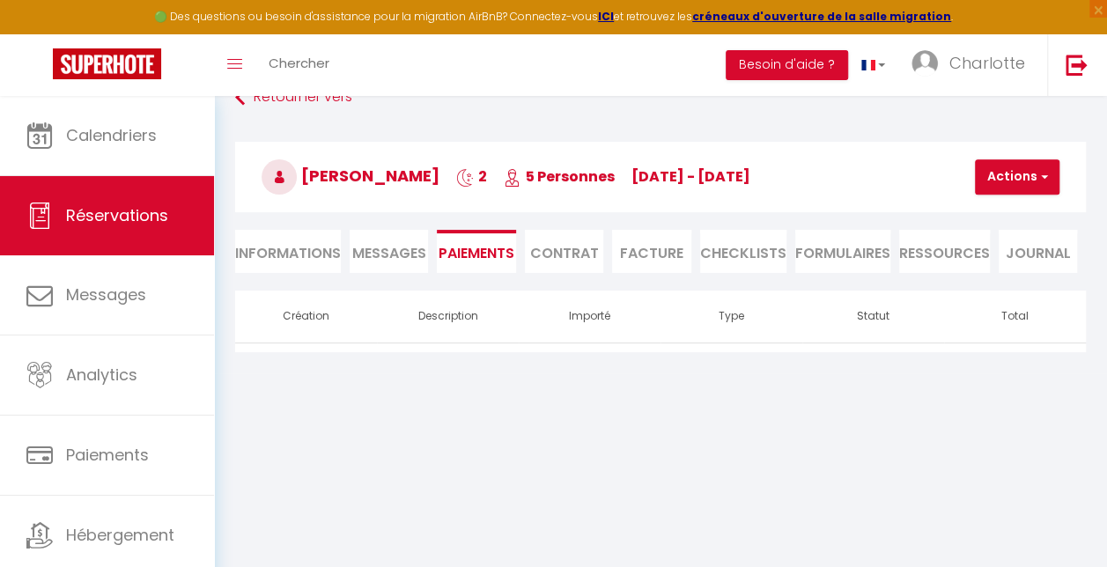
click at [544, 250] on li "Contrat" at bounding box center [564, 251] width 78 height 43
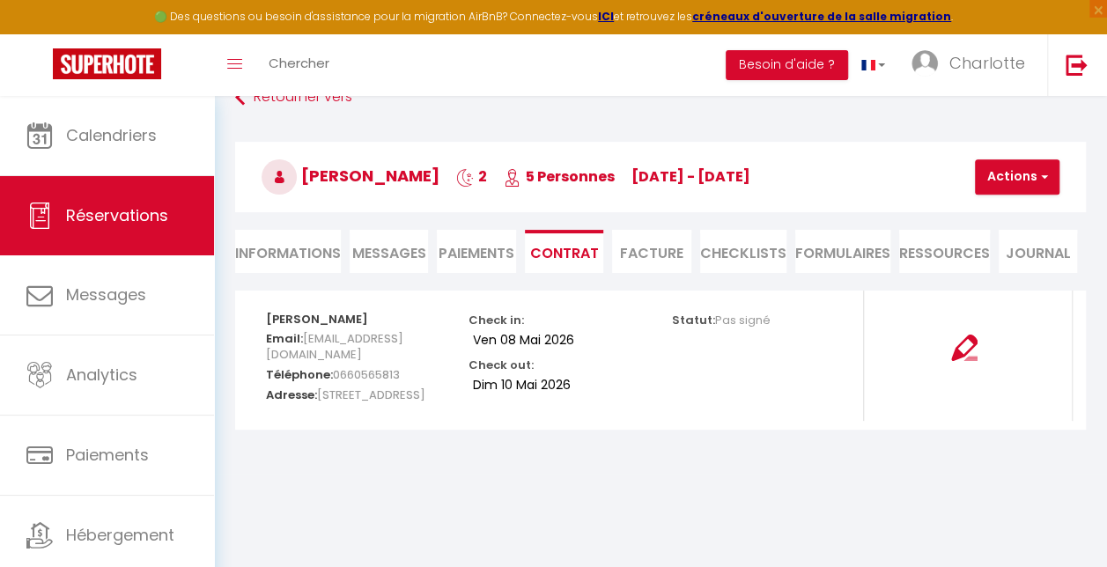
click at [654, 248] on li "Facture" at bounding box center [651, 251] width 78 height 43
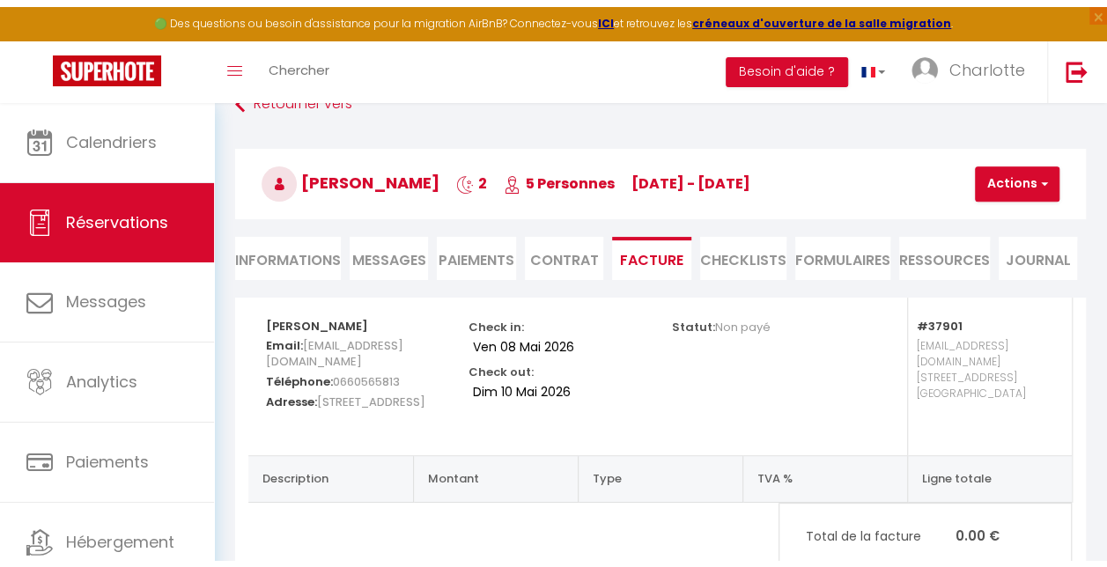
scroll to position [109, 0]
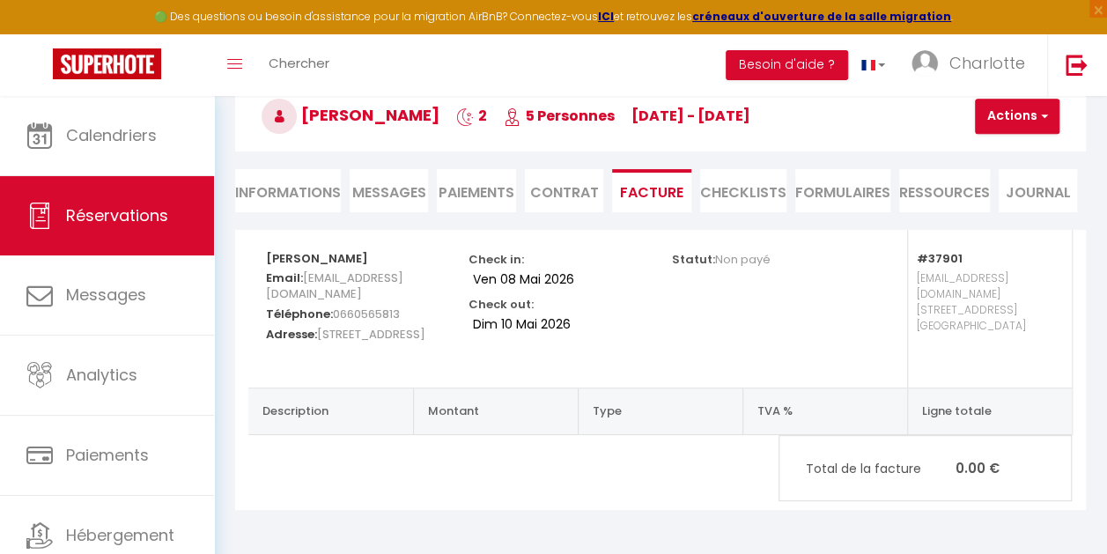
click at [314, 176] on li "Informations" at bounding box center [288, 190] width 106 height 43
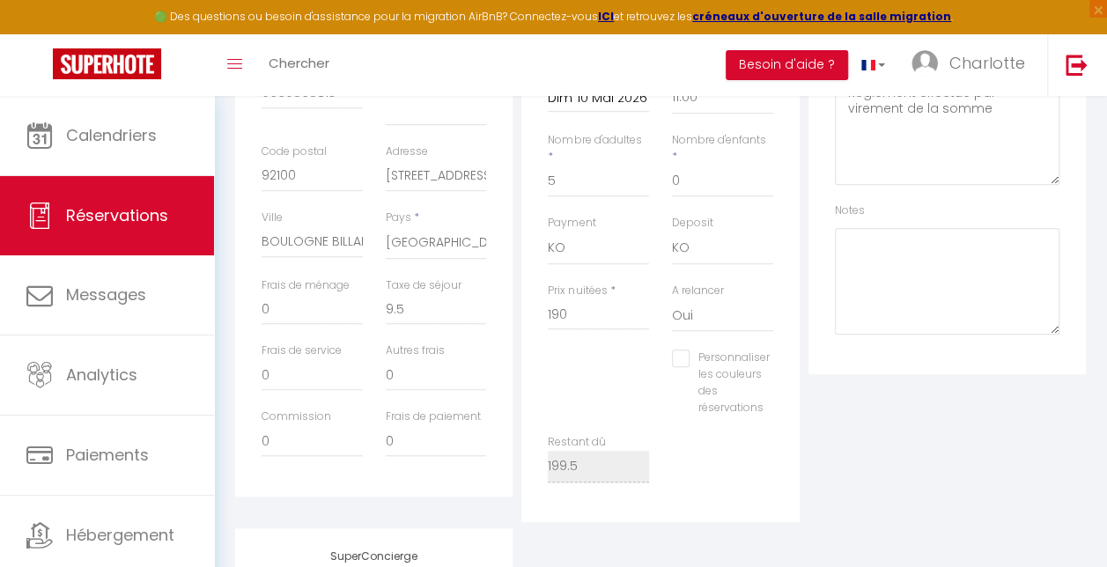
scroll to position [477, 0]
drag, startPoint x: 580, startPoint y: 315, endPoint x: 512, endPoint y: 315, distance: 67.8
click at [512, 315] on div "Détails Voyageur Prénom * FRANCOIS Nom * DENIS Email * fdenis@neuf.fr Email alt…" at bounding box center [661, 184] width 860 height 672
click at [553, 381] on div "Personnaliser les couleurs des réservations #D7092E" at bounding box center [660, 390] width 248 height 84
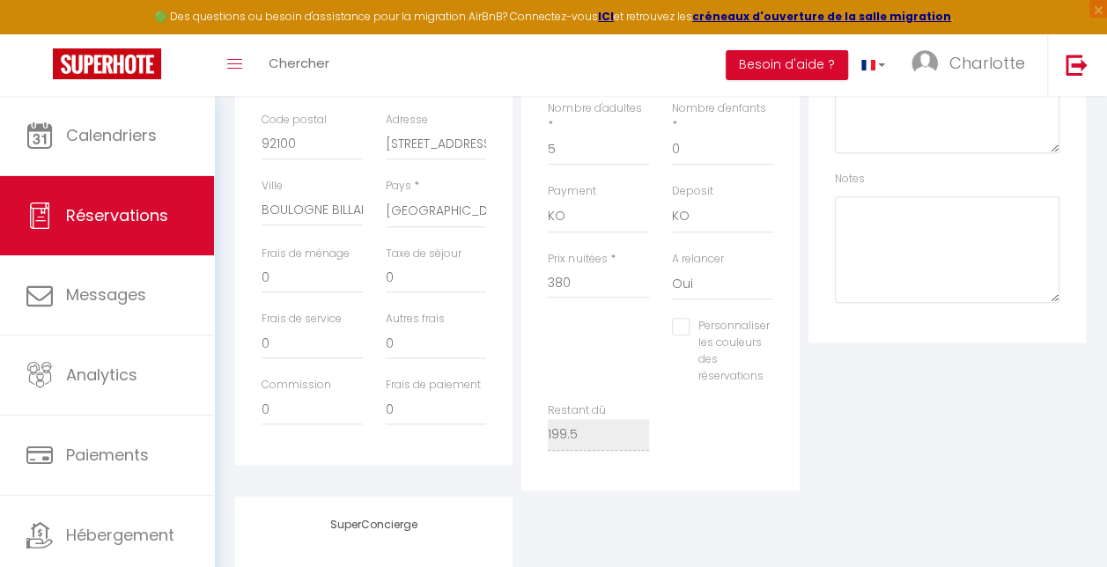
scroll to position [511, 0]
drag, startPoint x: 409, startPoint y: 268, endPoint x: 337, endPoint y: 272, distance: 71.5
click at [337, 272] on div "Frais de ménage 0 Taxe de séjour 0" at bounding box center [374, 275] width 248 height 66
click at [514, 341] on div "Détails Voyageur Prénom * FRANCOIS Nom * DENIS Email * fdenis@neuf.fr Email alt…" at bounding box center [374, 151] width 286 height 672
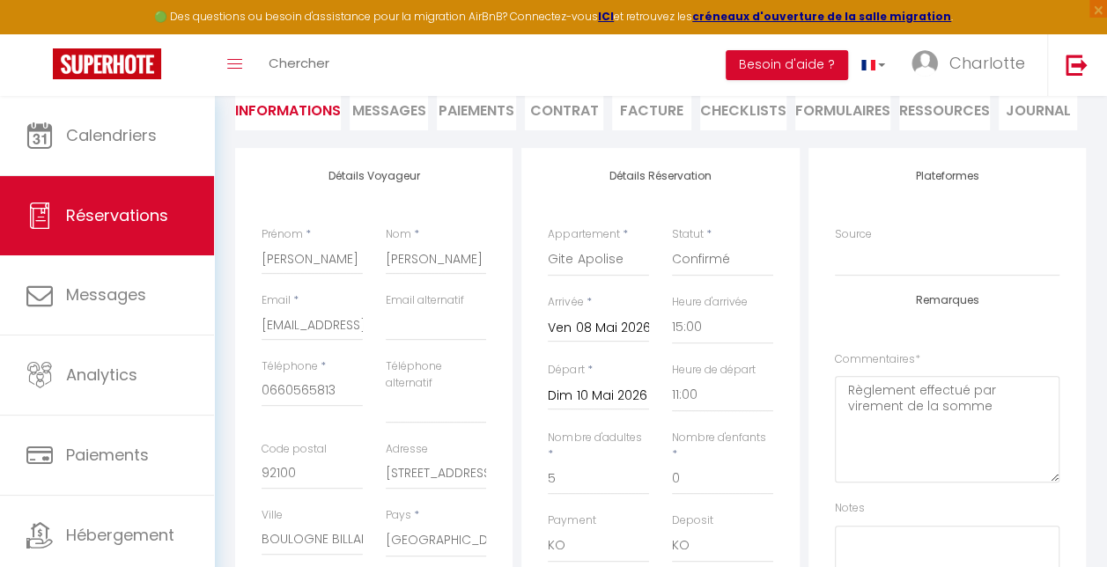
scroll to position [0, 0]
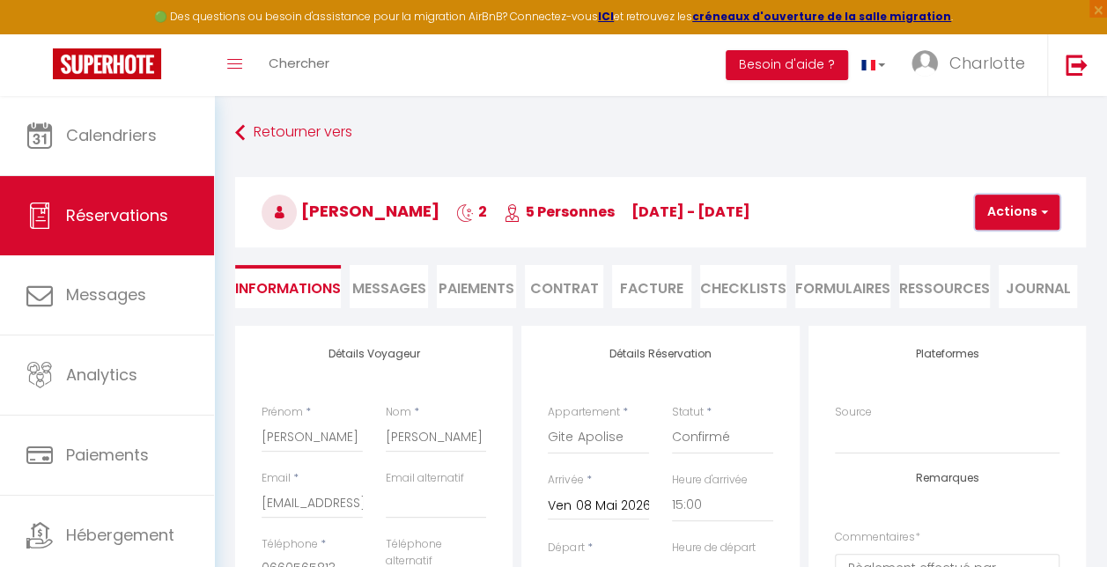
click at [1054, 209] on button "Actions" at bounding box center [1017, 212] width 85 height 35
click at [1015, 250] on link "Enregistrer" at bounding box center [1032, 251] width 139 height 23
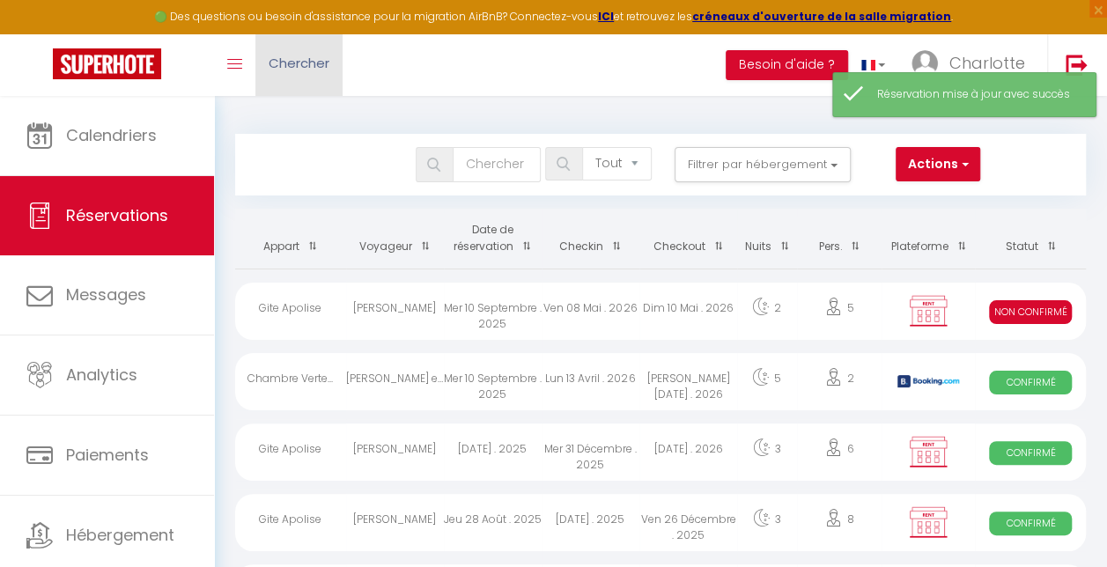
click at [335, 68] on link "Chercher" at bounding box center [298, 65] width 87 height 62
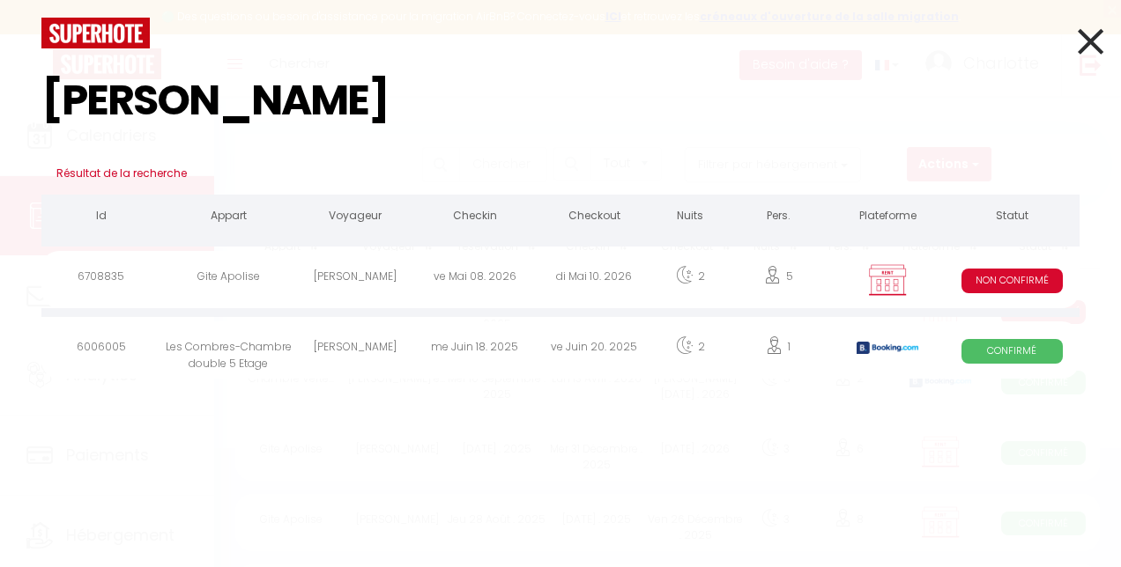
click at [359, 275] on div "FRANCOIS DENIS" at bounding box center [355, 279] width 119 height 57
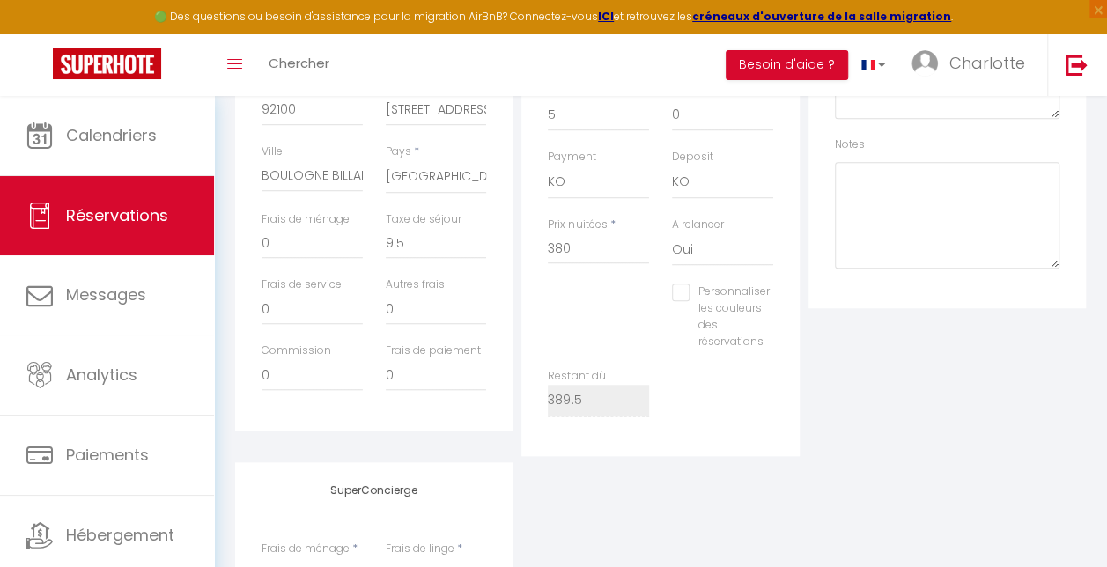
scroll to position [546, 0]
click at [689, 288] on input "Personnaliser les couleurs des réservations" at bounding box center [721, 288] width 98 height 18
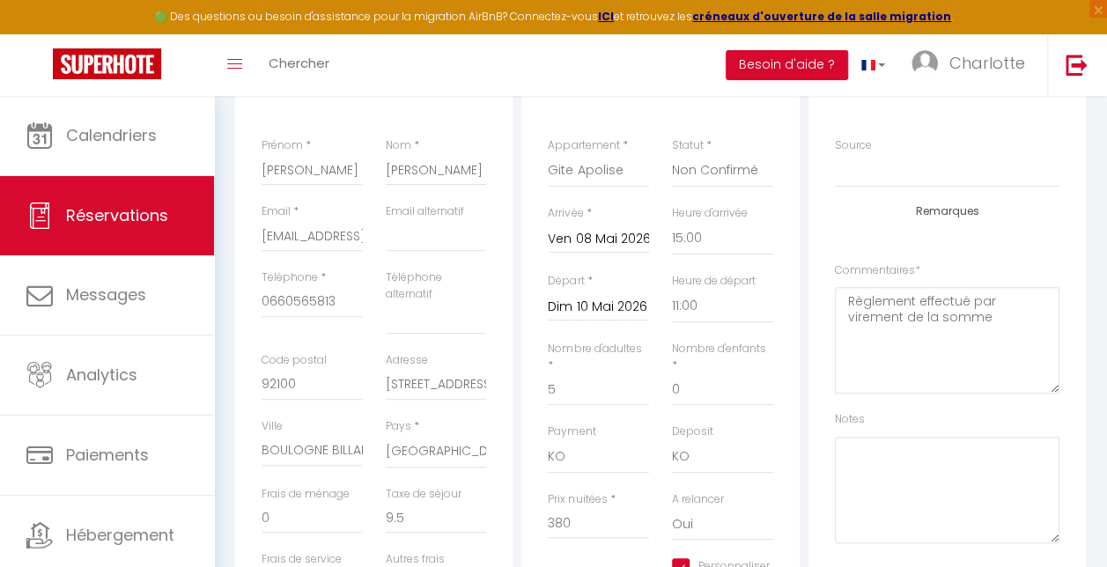
scroll to position [244, 0]
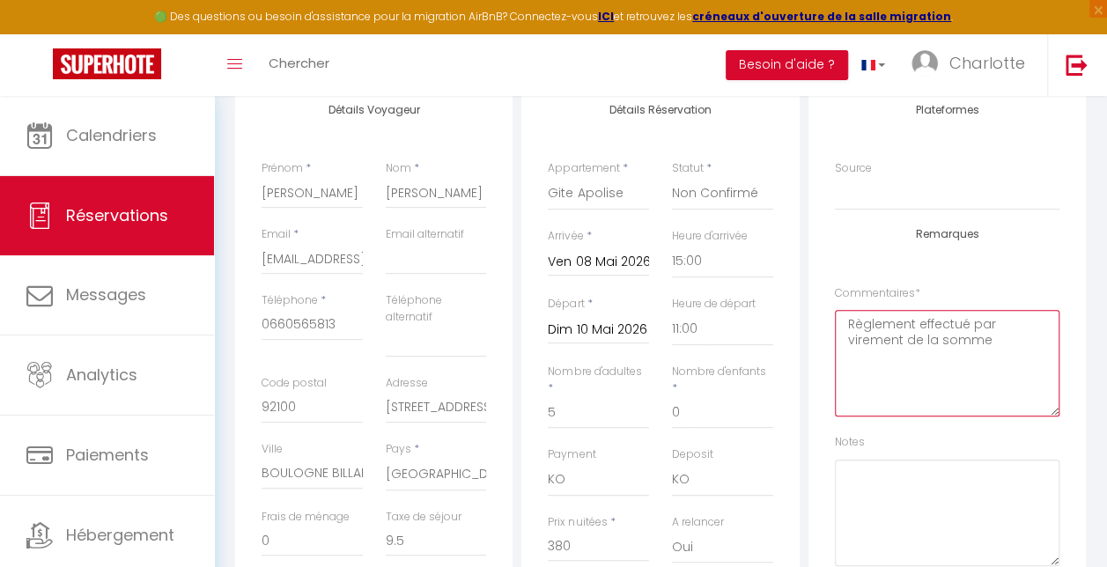
click at [999, 343] on textarea "Règlement effectué par virement de la somme" at bounding box center [947, 363] width 225 height 107
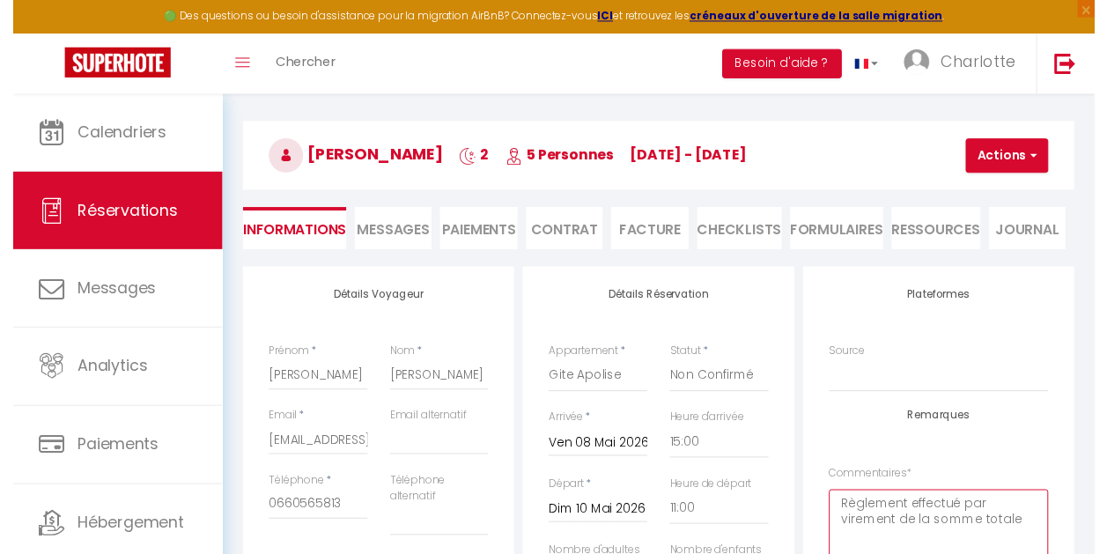
scroll to position [45, 0]
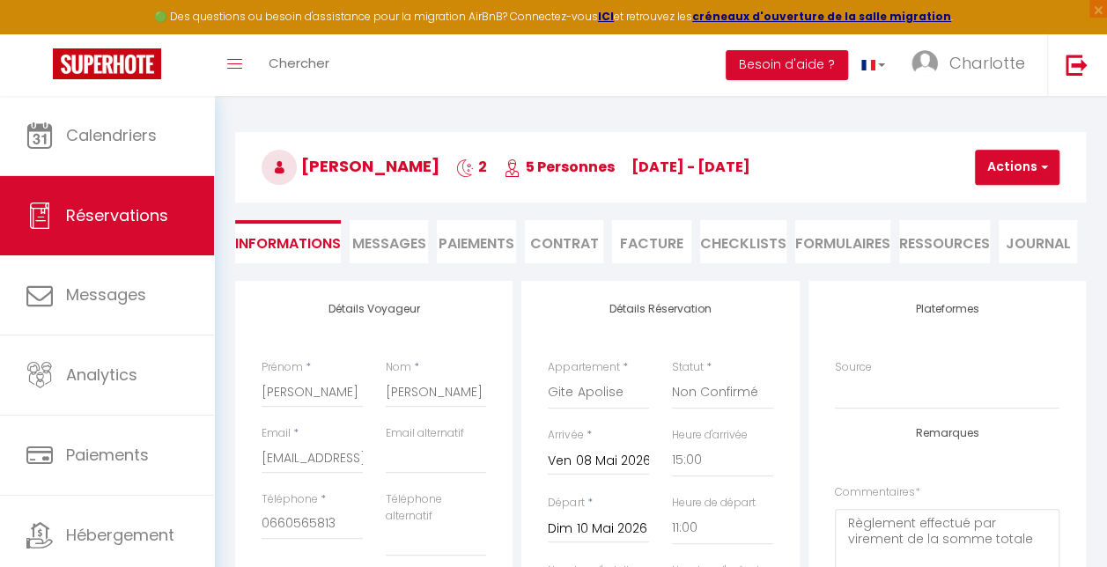
click at [661, 237] on li "Facture" at bounding box center [651, 241] width 78 height 43
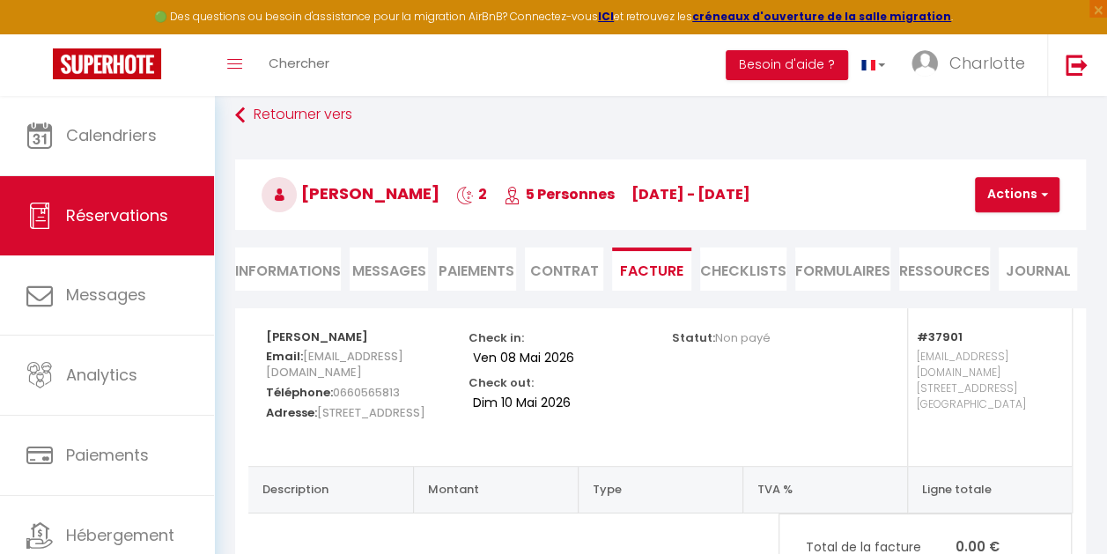
scroll to position [16, 0]
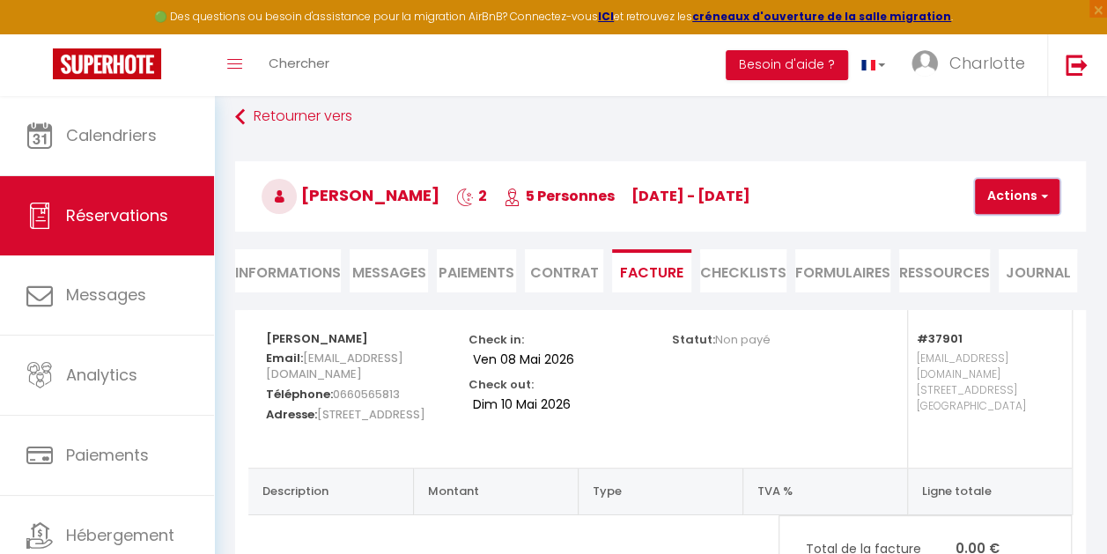
click at [1046, 194] on span "button" at bounding box center [1042, 197] width 11 height 16
click at [1025, 256] on link "Aperçu et éditer" at bounding box center [1037, 258] width 148 height 23
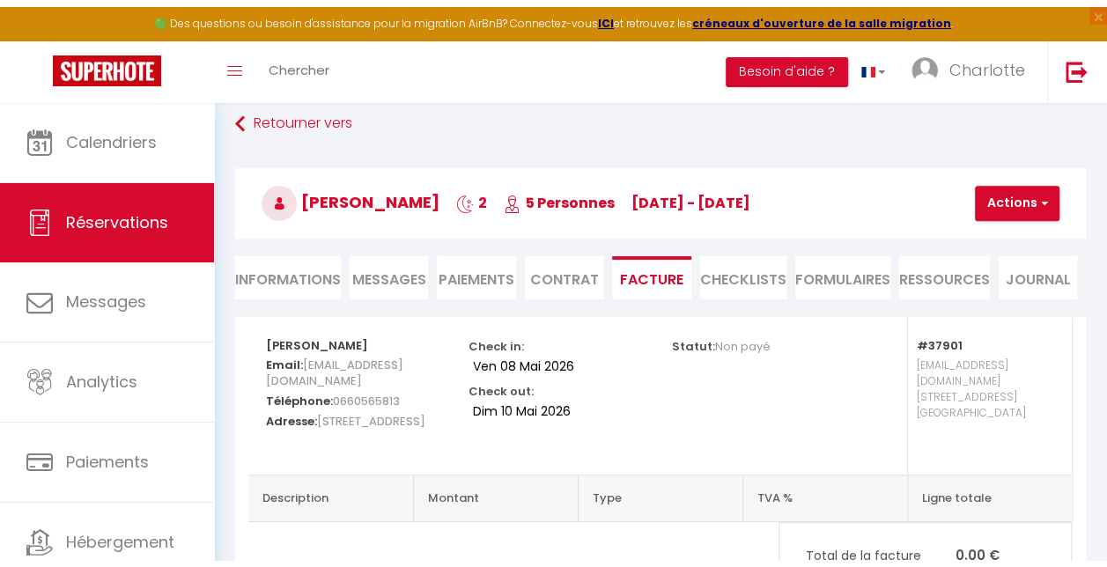
scroll to position [109, 0]
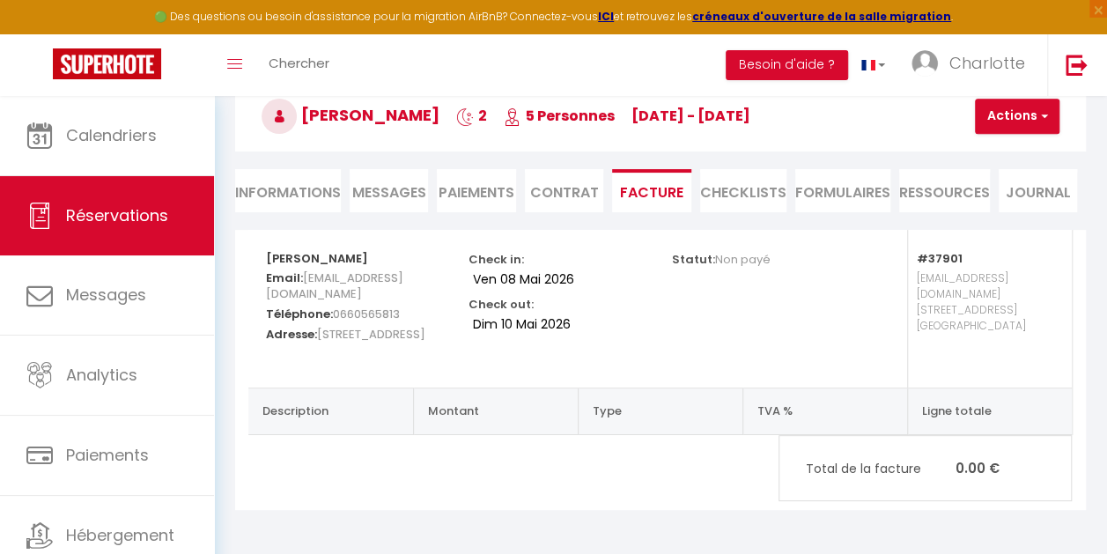
click at [294, 172] on li "Informations" at bounding box center [288, 190] width 106 height 43
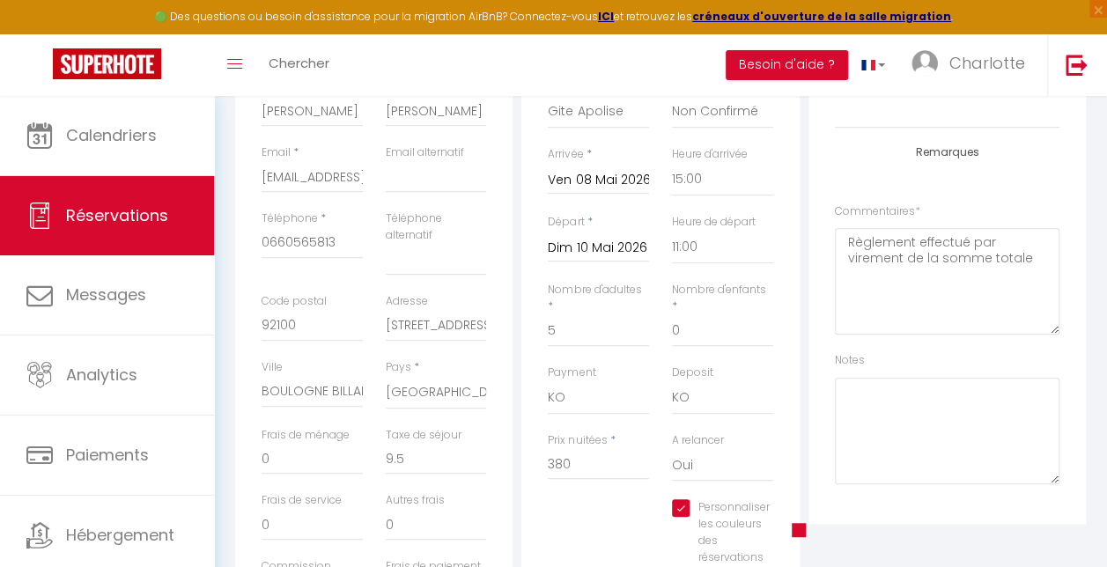
scroll to position [329, 0]
click at [580, 401] on select "OK KO" at bounding box center [598, 395] width 101 height 33
click at [548, 379] on select "OK KO" at bounding box center [598, 395] width 101 height 33
click at [579, 514] on div "Personnaliser les couleurs des réservations #D7092E" at bounding box center [660, 539] width 248 height 84
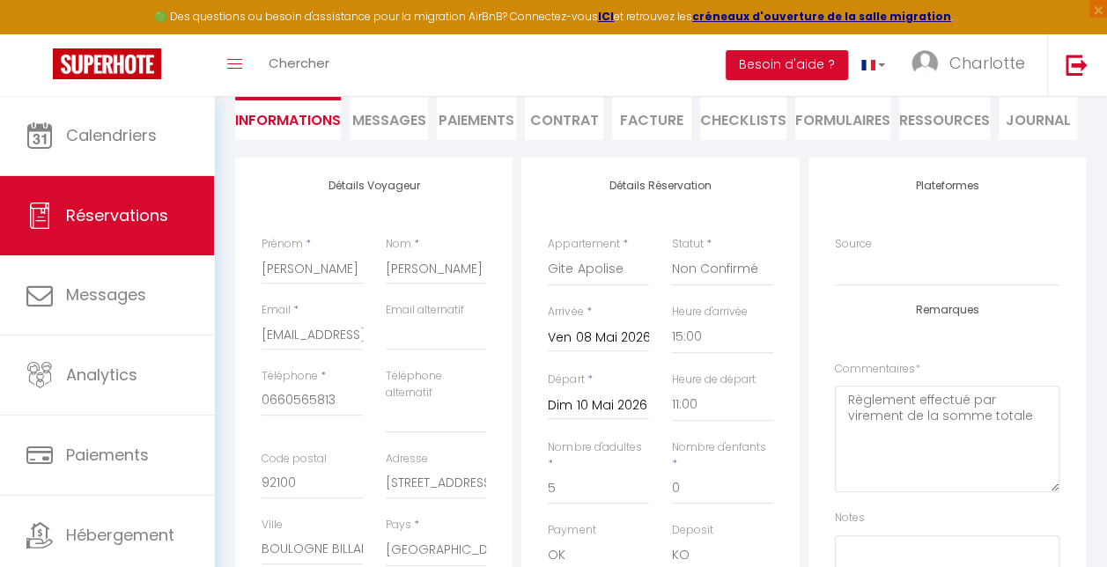
scroll to position [0, 0]
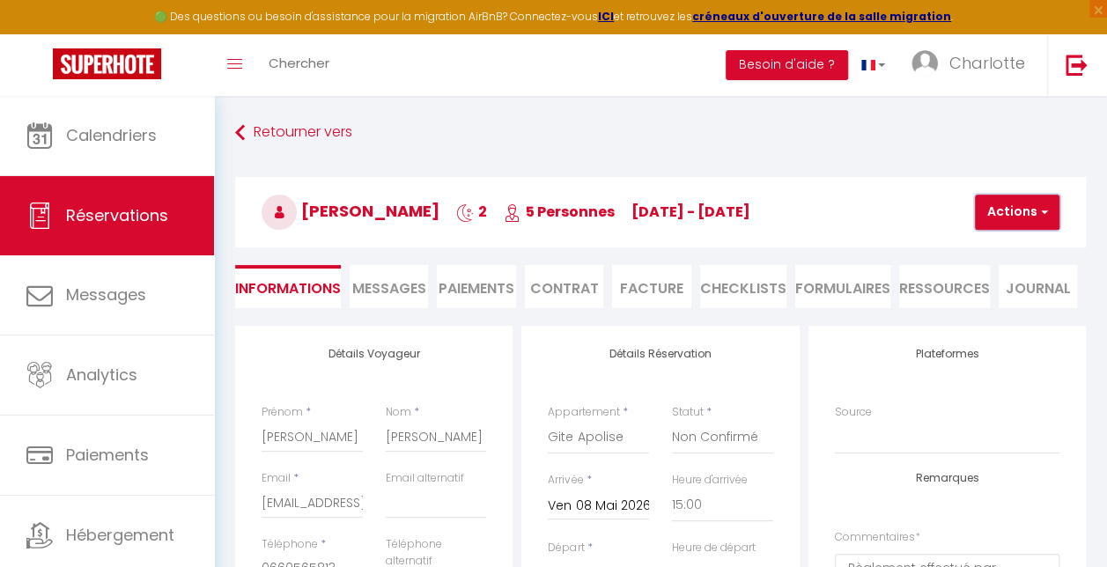
click at [1046, 213] on span "button" at bounding box center [1042, 212] width 11 height 16
click at [1017, 250] on link "Enregistrer" at bounding box center [1032, 251] width 139 height 23
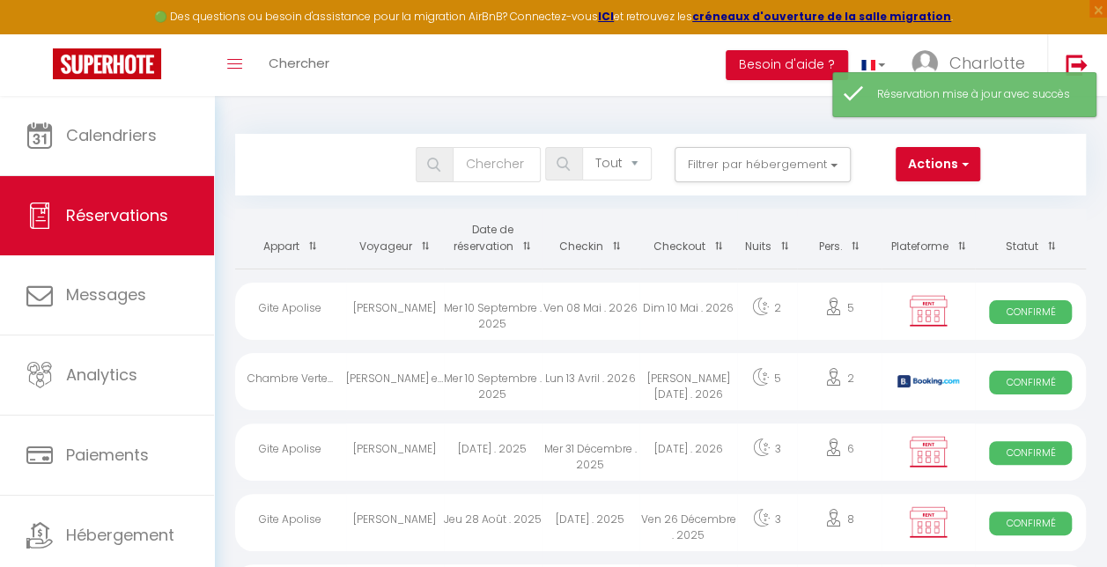
click at [400, 62] on div "Toggle menubar Chercher BUTTON Besoin d'aide ? Charlotte Paramètres Équipe" at bounding box center [611, 65] width 966 height 62
click at [310, 67] on span "Chercher" at bounding box center [299, 63] width 61 height 18
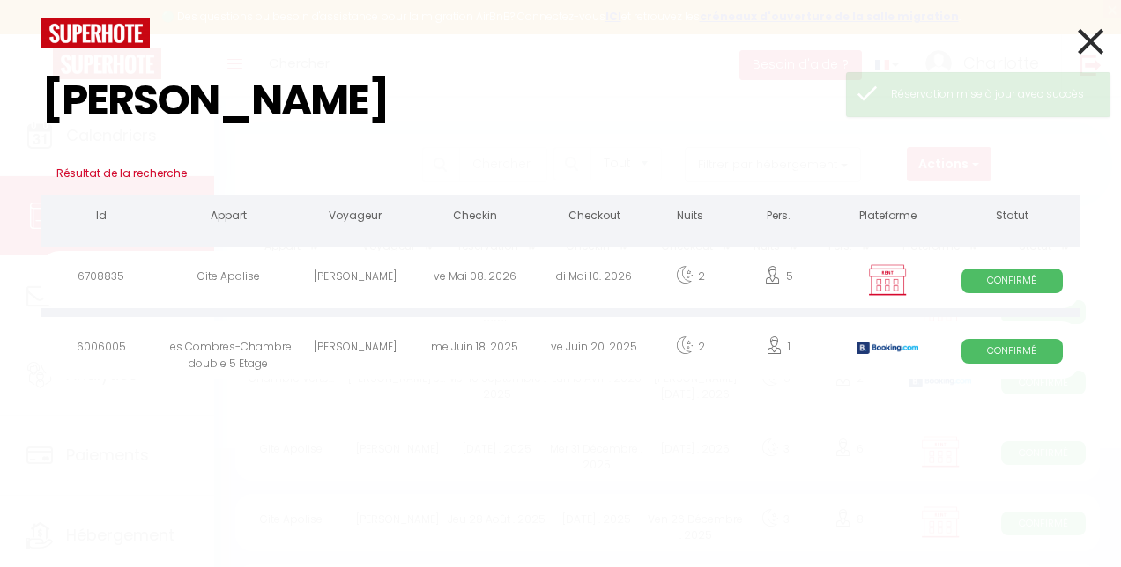
click at [375, 271] on div "FRANCOIS DENIS" at bounding box center [355, 279] width 119 height 57
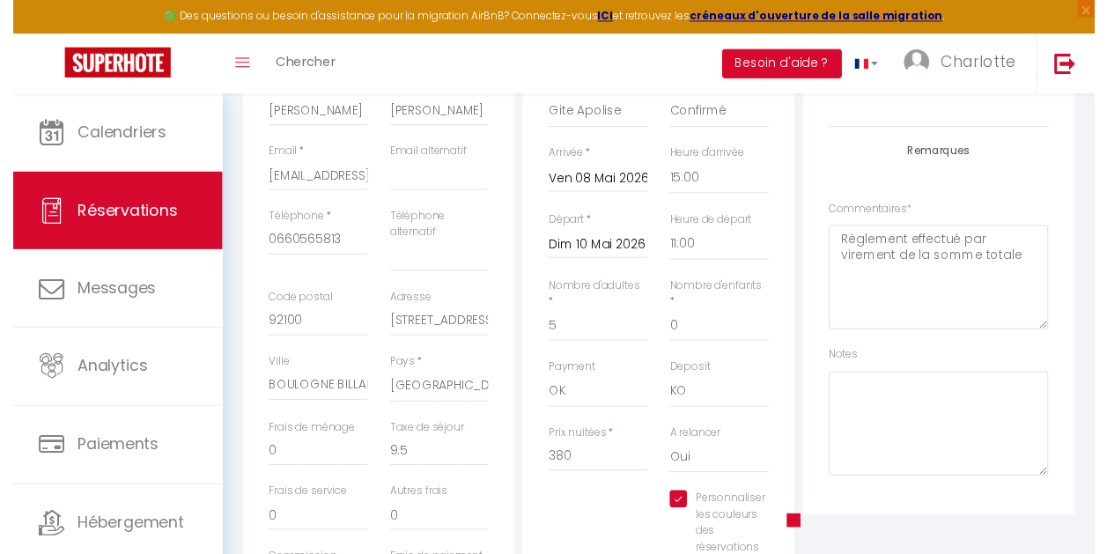
scroll to position [89, 0]
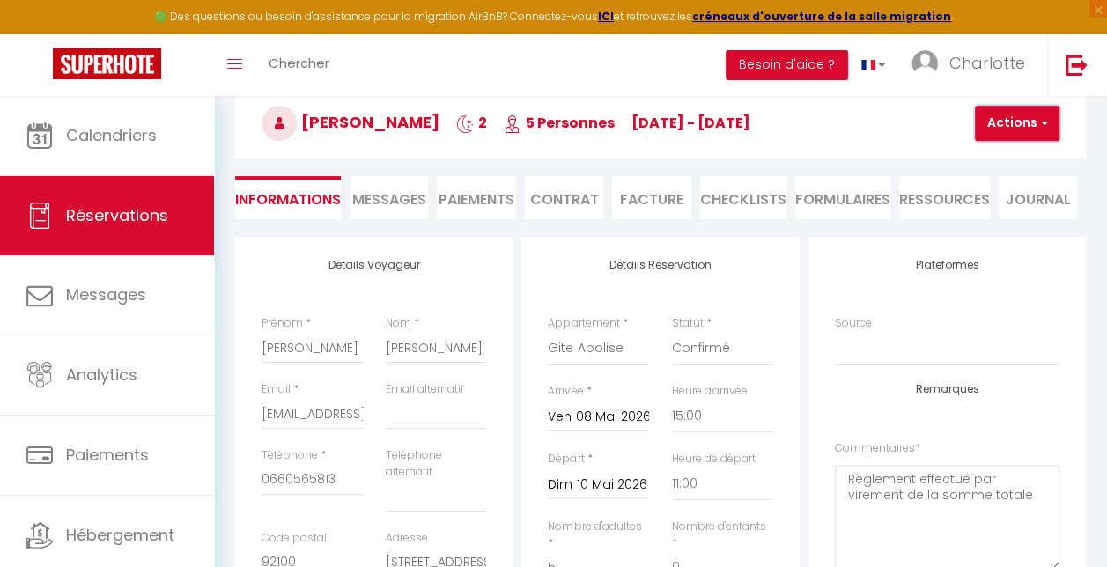
click at [1047, 125] on span "button" at bounding box center [1042, 123] width 11 height 16
click at [659, 201] on li "Facture" at bounding box center [651, 197] width 78 height 43
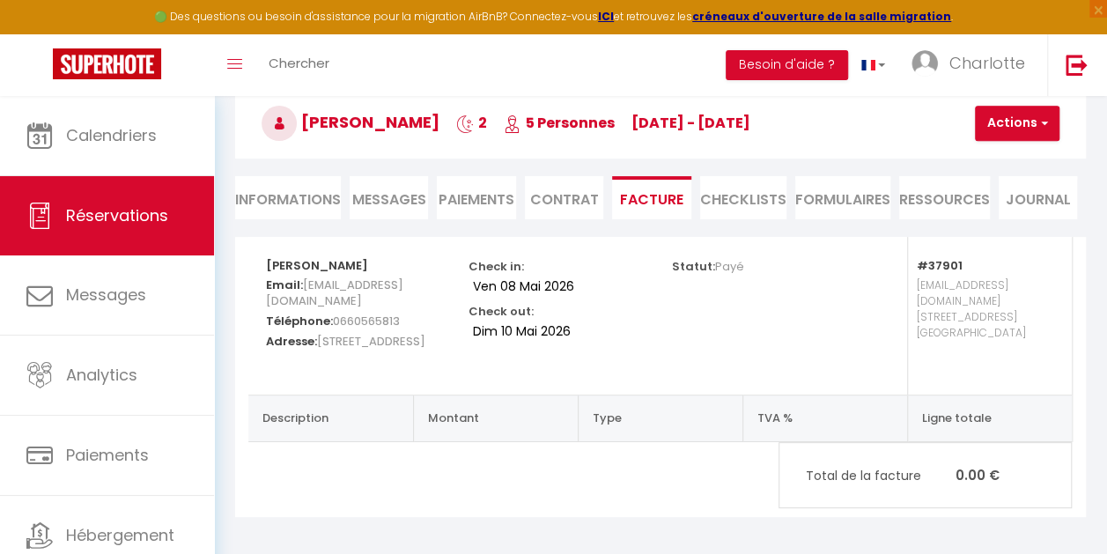
click at [483, 402] on th "Montant" at bounding box center [495, 418] width 165 height 47
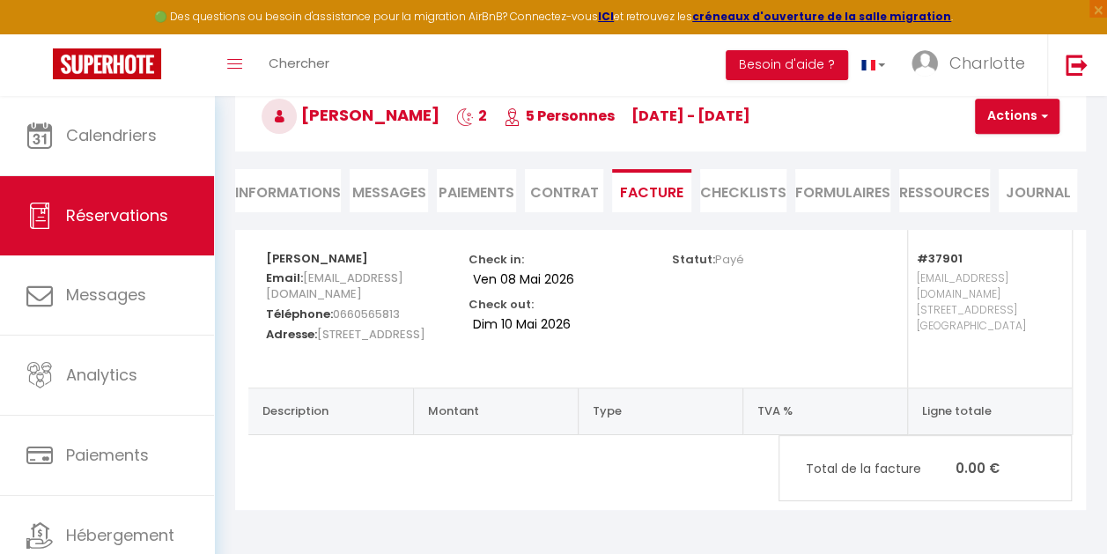
click at [479, 421] on div "FRANCOIS DENIS Email: fdenis@neuf.fr Téléphone: 0660565813 Adresse: 48 RUE D'AG…" at bounding box center [660, 370] width 851 height 280
click at [492, 464] on div "FRANCOIS DENIS Email: fdenis@neuf.fr Téléphone: 0660565813 Adresse: 48 RUE D'AG…" at bounding box center [660, 370] width 851 height 280
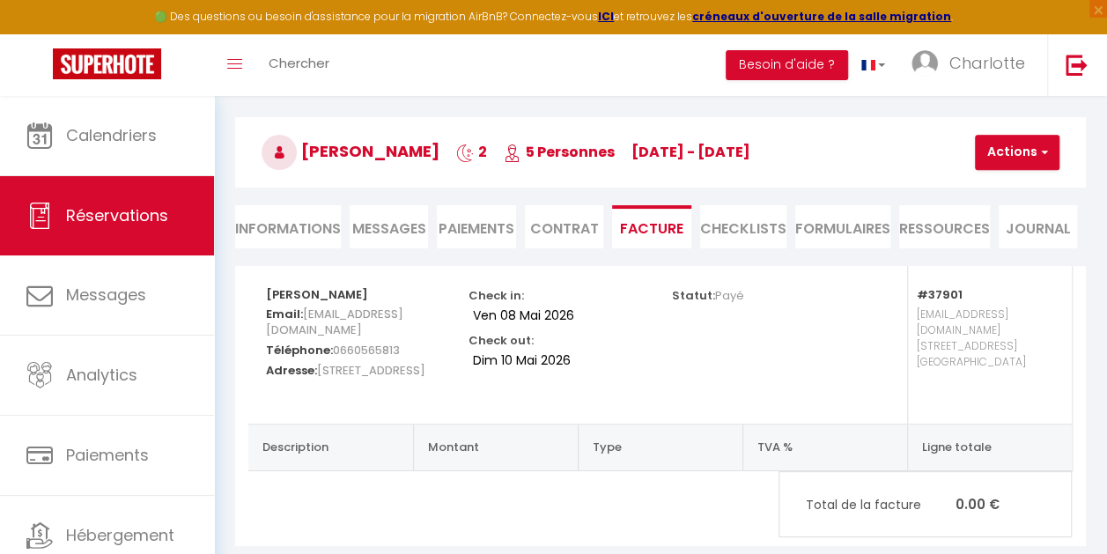
scroll to position [53, 0]
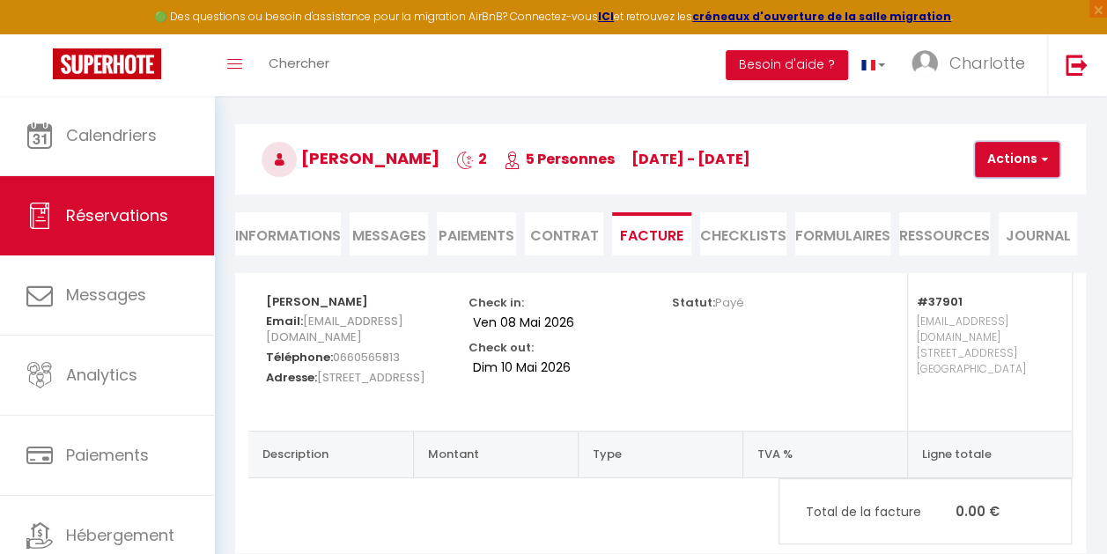
click at [1052, 157] on button "Actions" at bounding box center [1017, 159] width 85 height 35
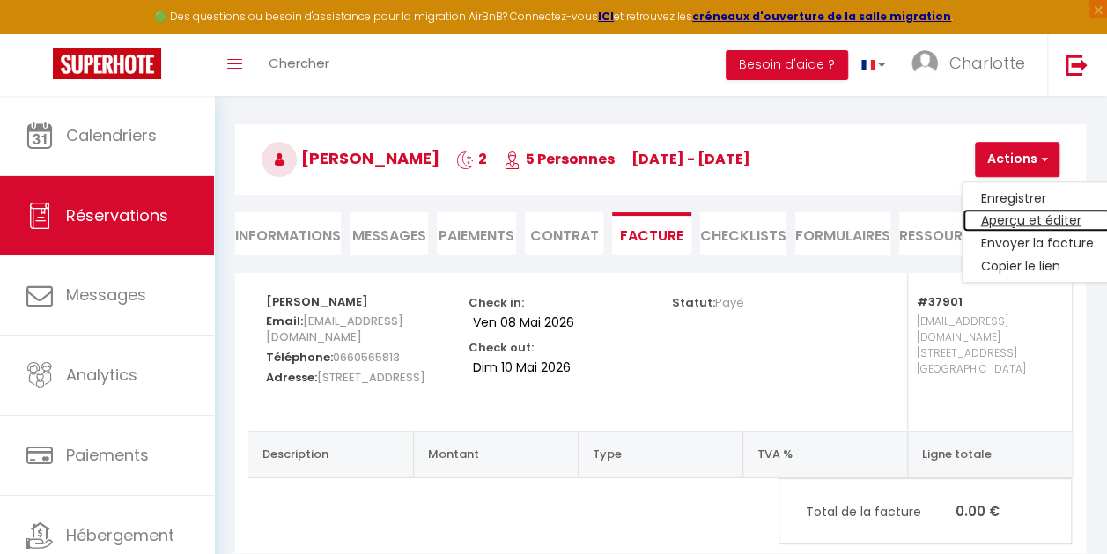
click at [1020, 219] on link "Aperçu et éditer" at bounding box center [1037, 221] width 148 height 23
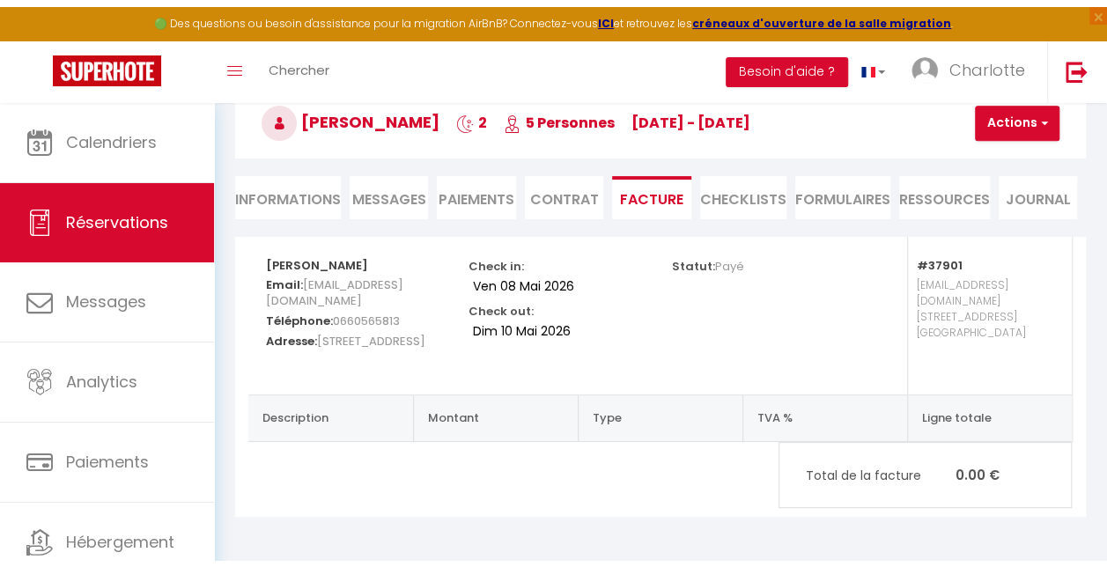
scroll to position [0, 0]
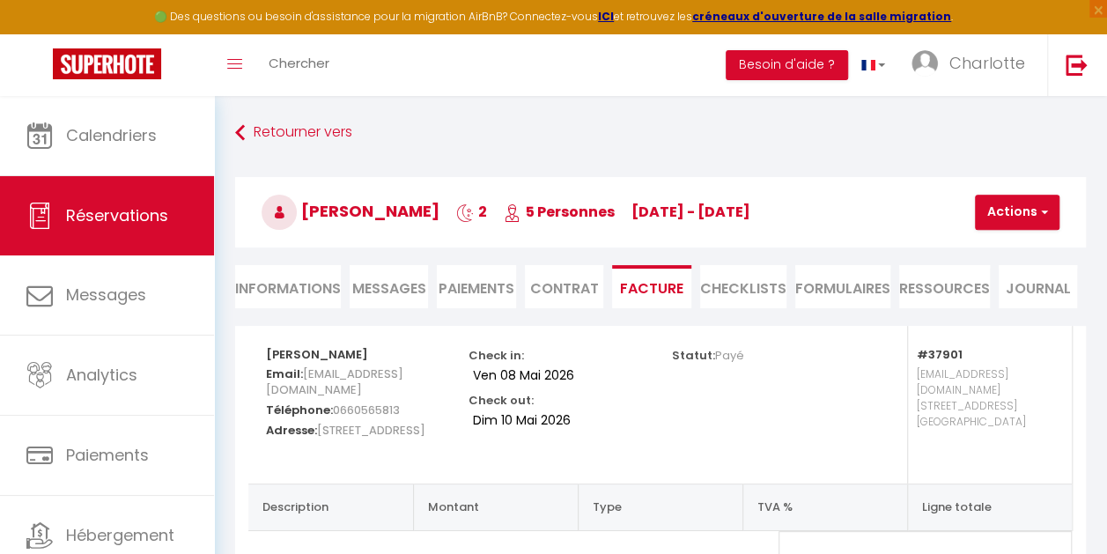
click at [287, 290] on li "Informations" at bounding box center [288, 286] width 106 height 43
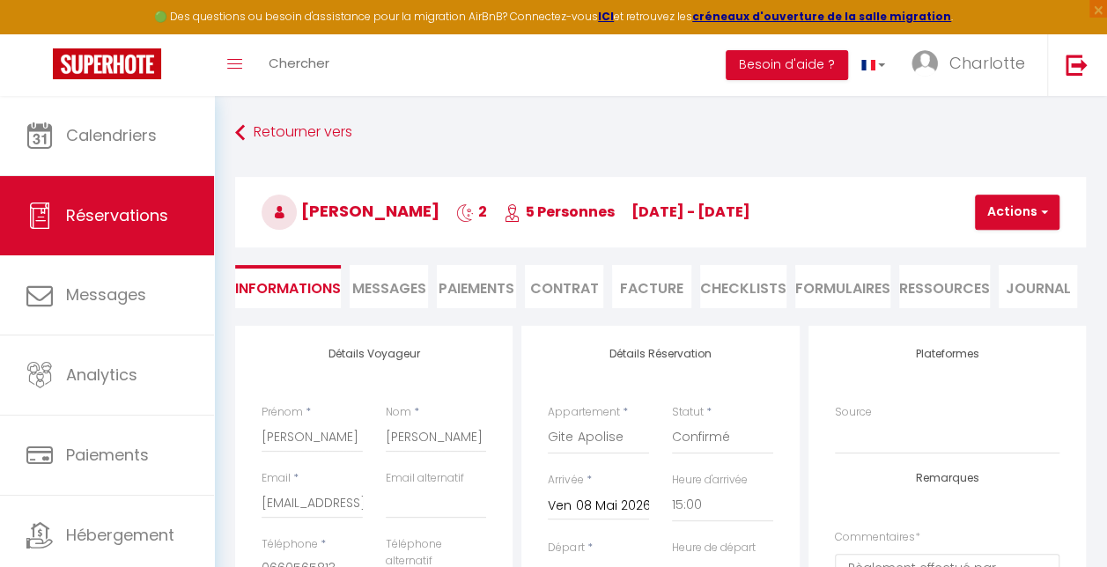
click at [398, 292] on span "Messages" at bounding box center [389, 288] width 74 height 20
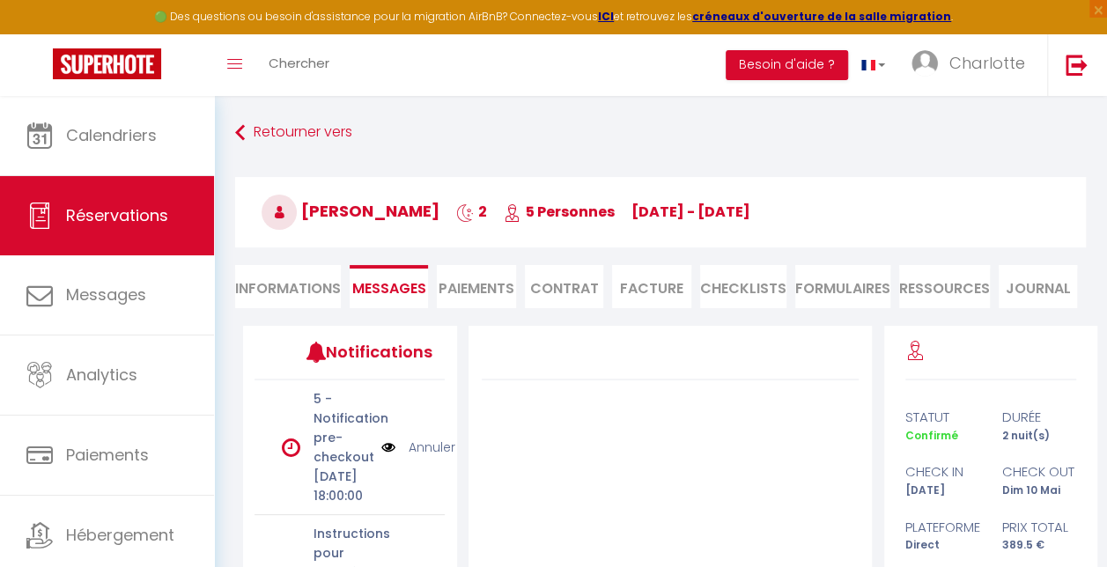
click at [494, 290] on li "Paiements" at bounding box center [476, 286] width 78 height 43
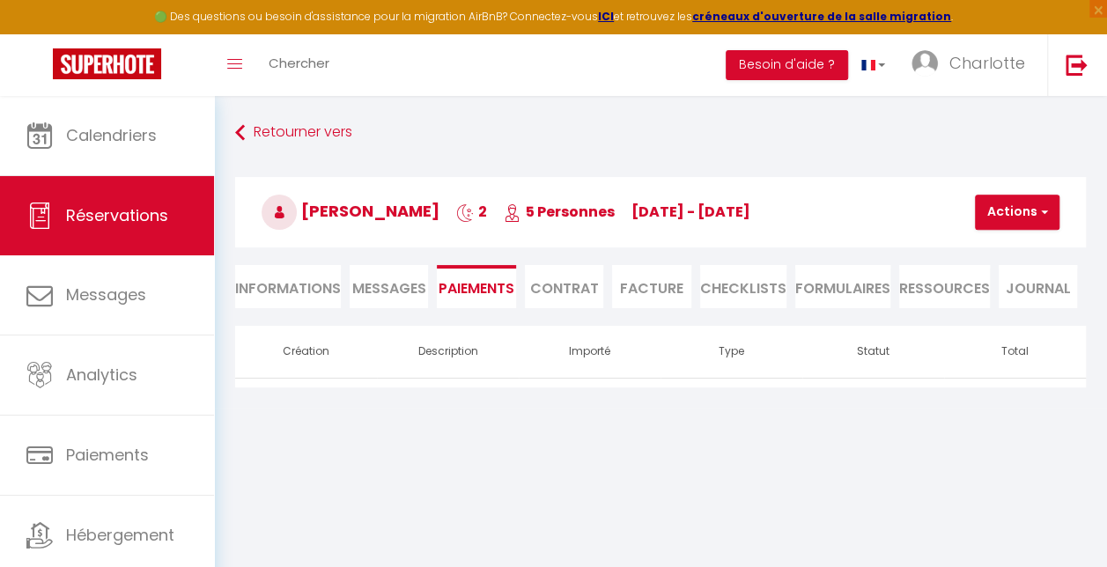
click at [560, 289] on li "Contrat" at bounding box center [564, 286] width 78 height 43
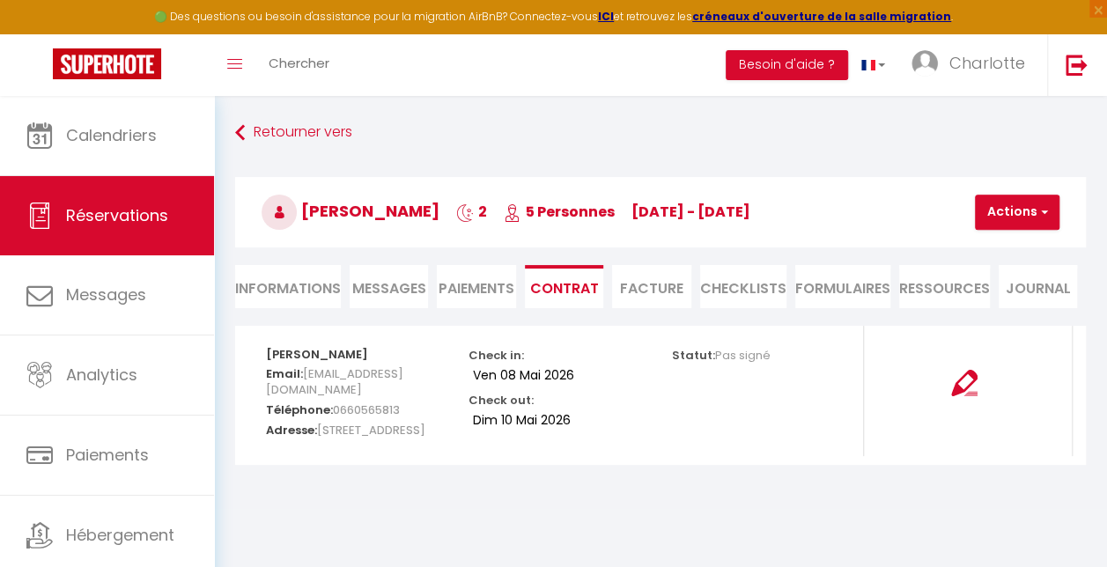
click at [634, 289] on li "Facture" at bounding box center [651, 286] width 78 height 43
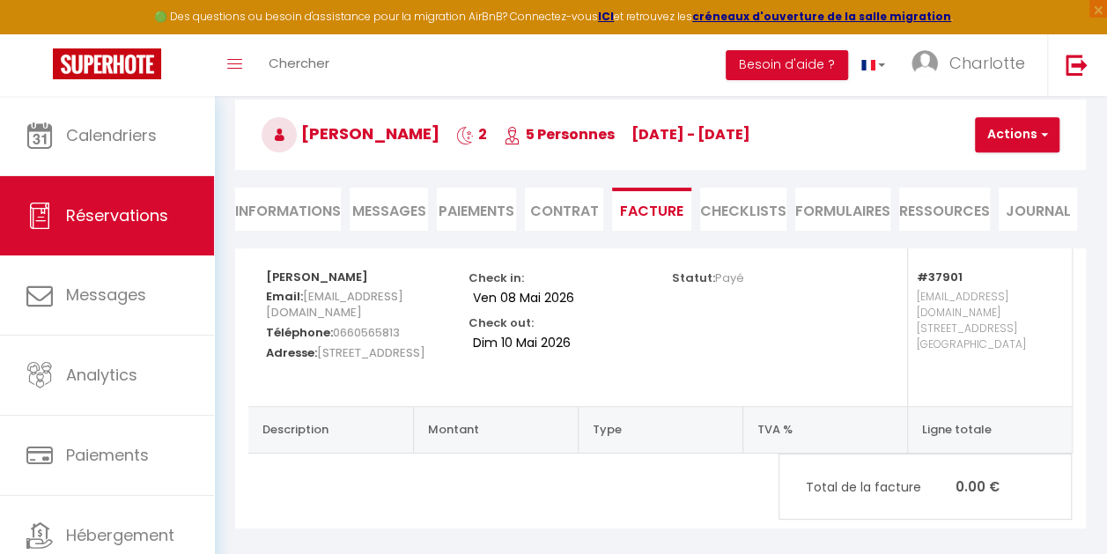
scroll to position [109, 0]
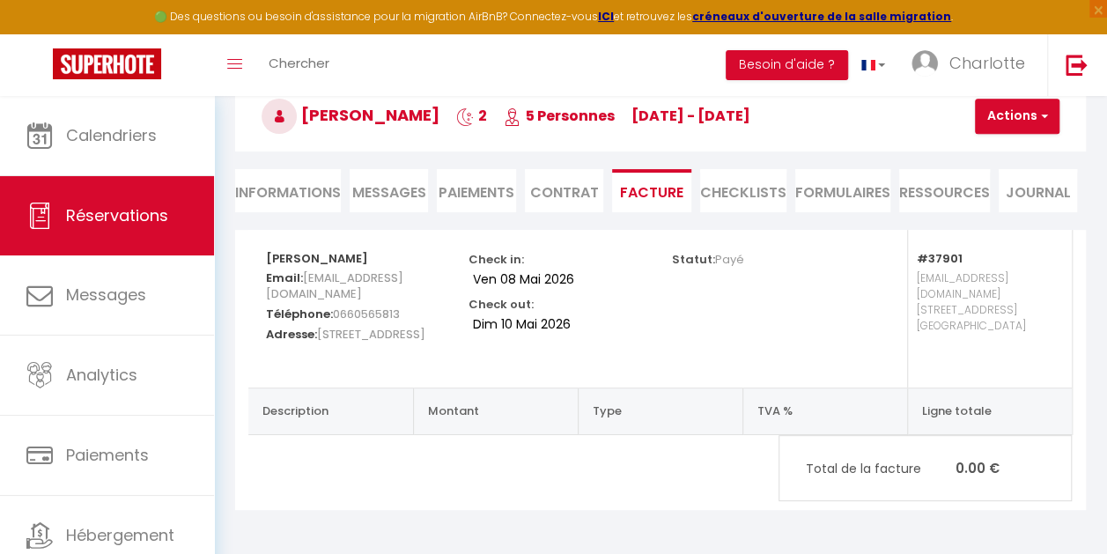
click at [735, 179] on li "CHECKLISTS" at bounding box center [743, 190] width 86 height 43
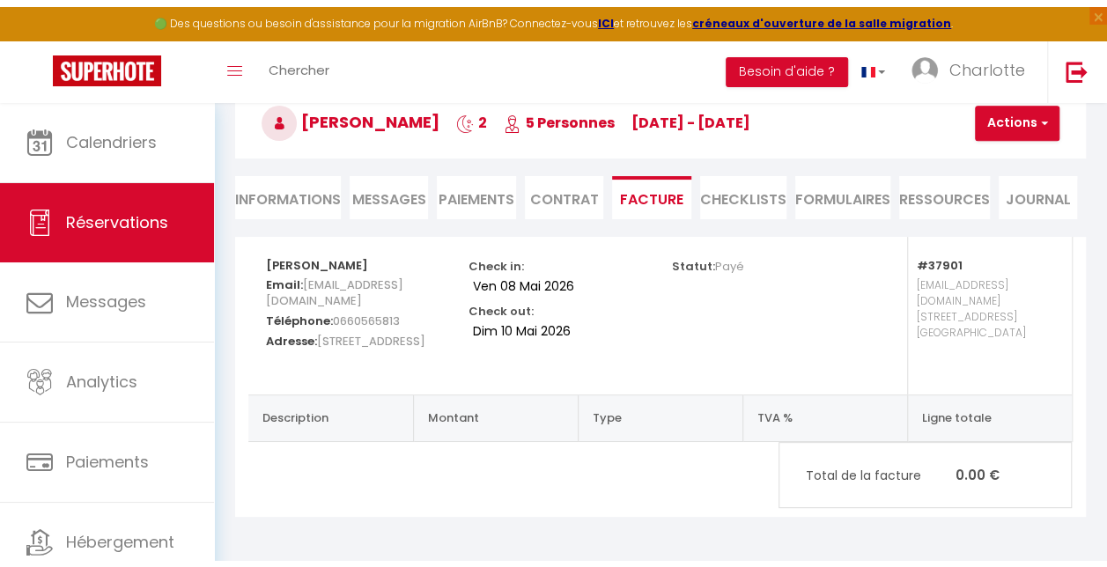
scroll to position [96, 0]
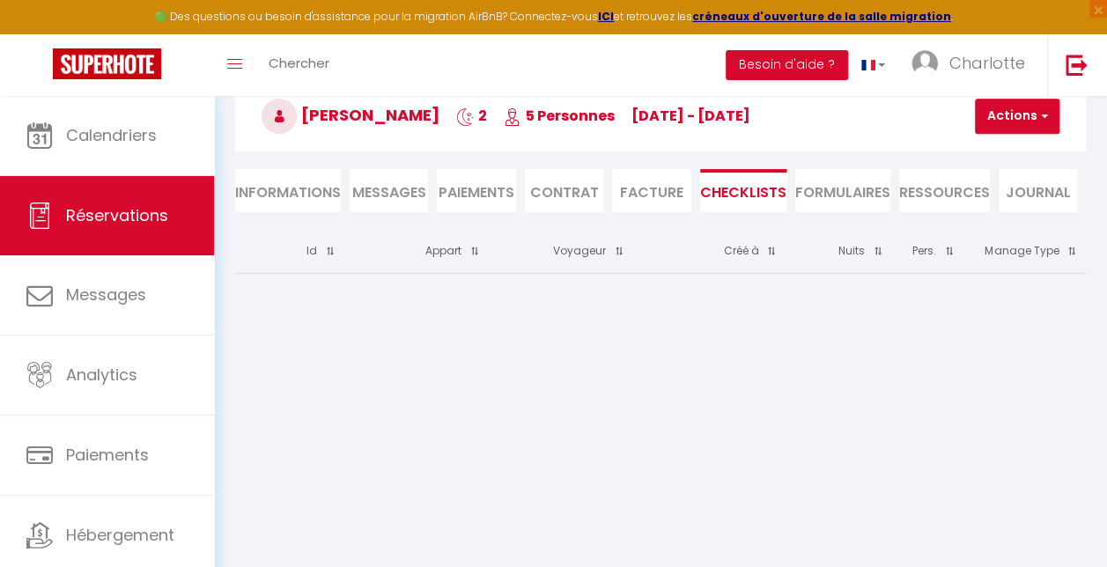
click at [858, 183] on li "FORMULAIRES" at bounding box center [842, 190] width 95 height 43
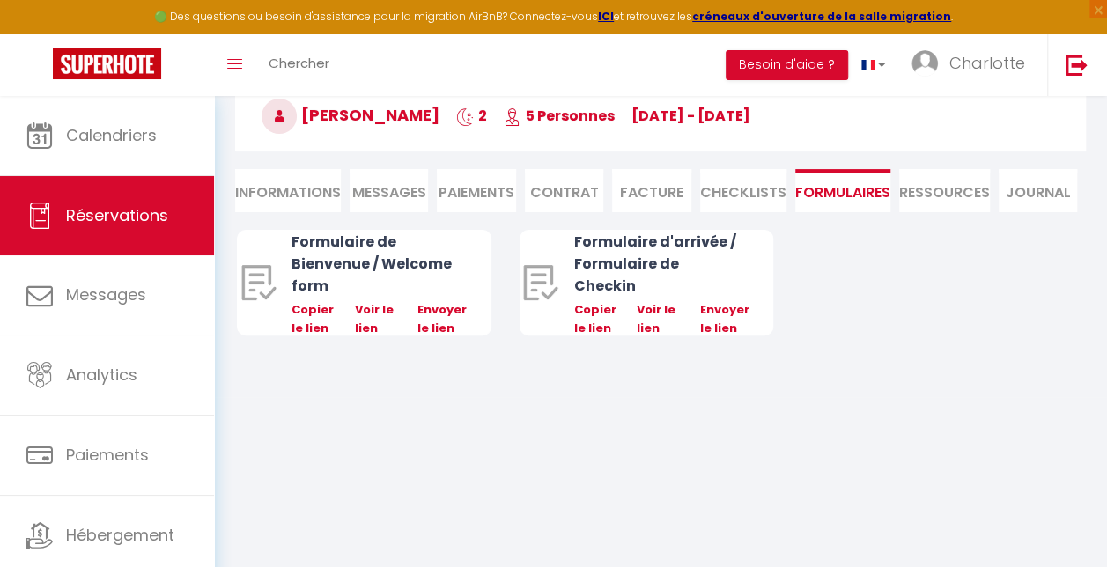
click at [932, 183] on li "Ressources" at bounding box center [944, 190] width 91 height 43
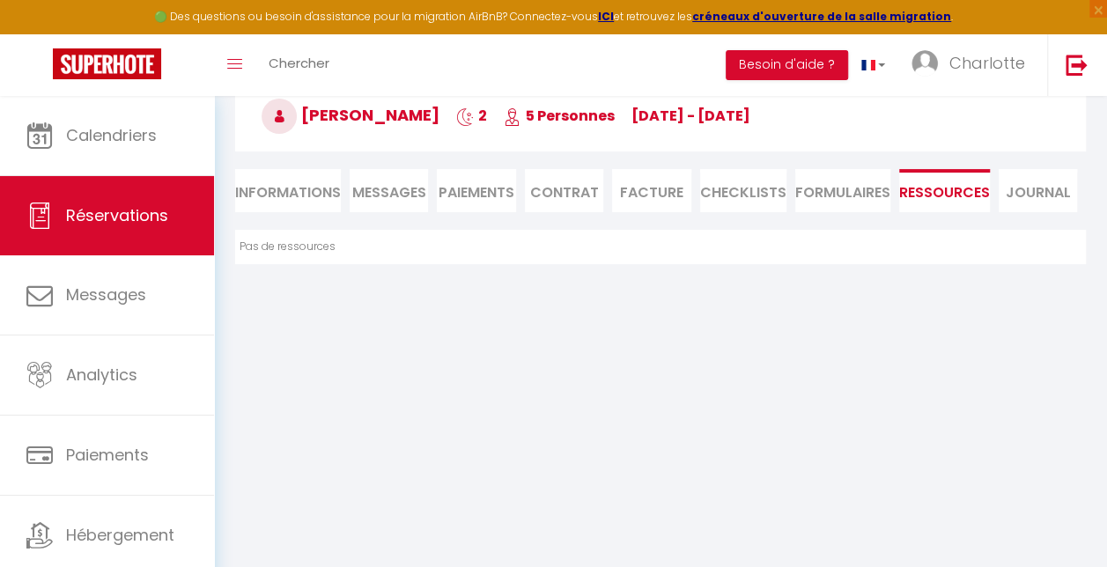
click at [1032, 189] on li "Journal" at bounding box center [1038, 190] width 78 height 43
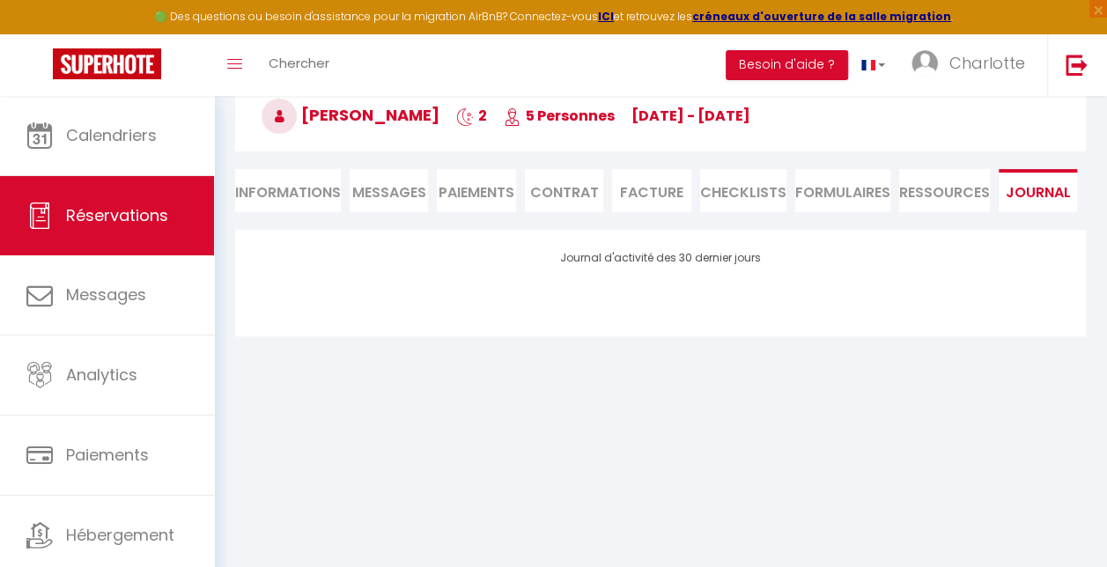
scroll to position [109, 0]
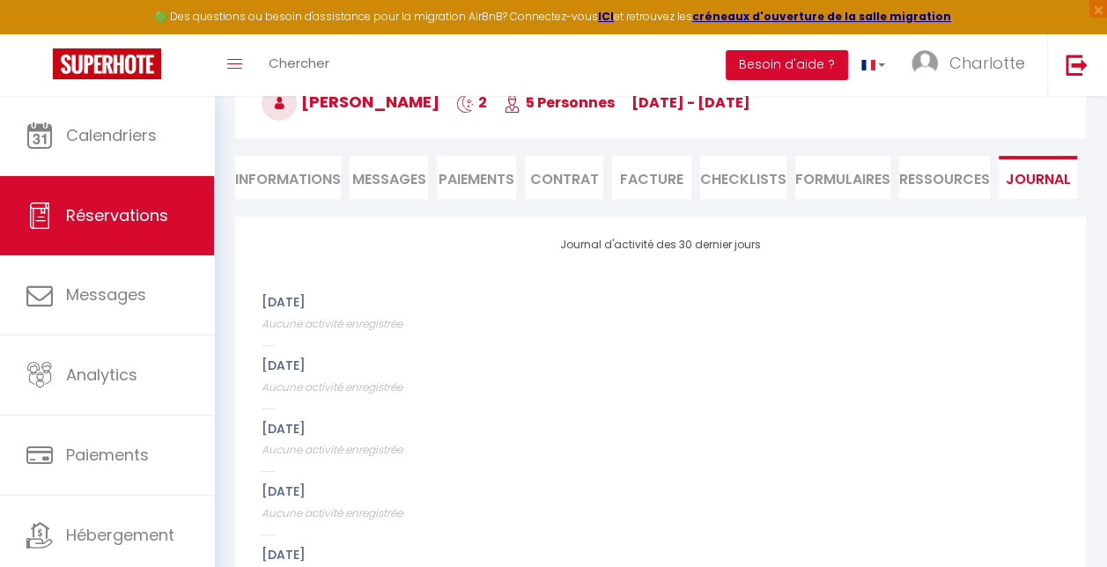
click at [281, 173] on li "Informations" at bounding box center [288, 177] width 106 height 43
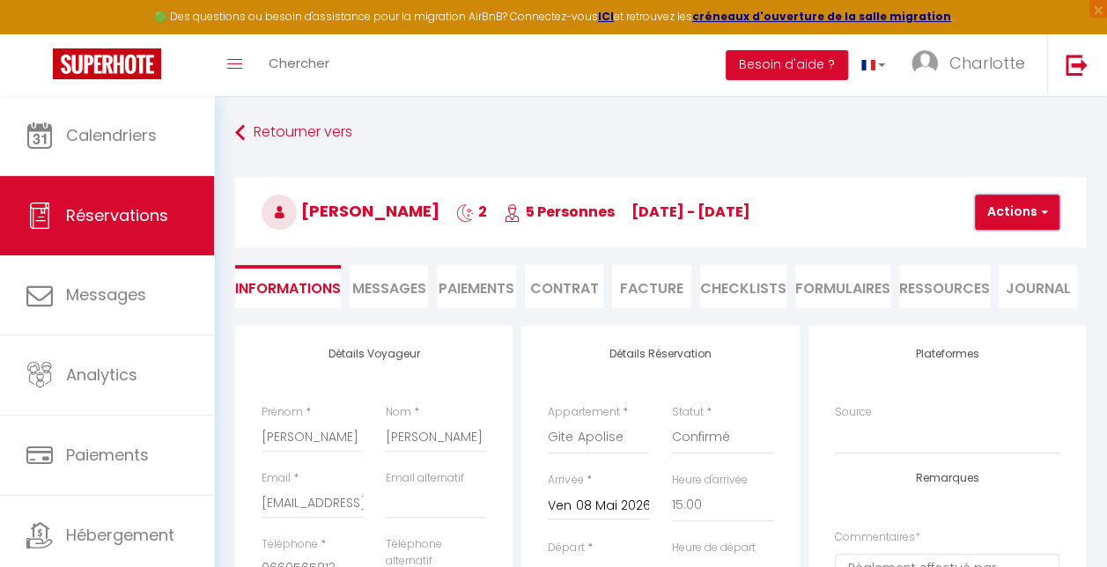
click at [1045, 214] on span "button" at bounding box center [1042, 212] width 11 height 16
click at [391, 287] on span "Messages" at bounding box center [389, 288] width 74 height 20
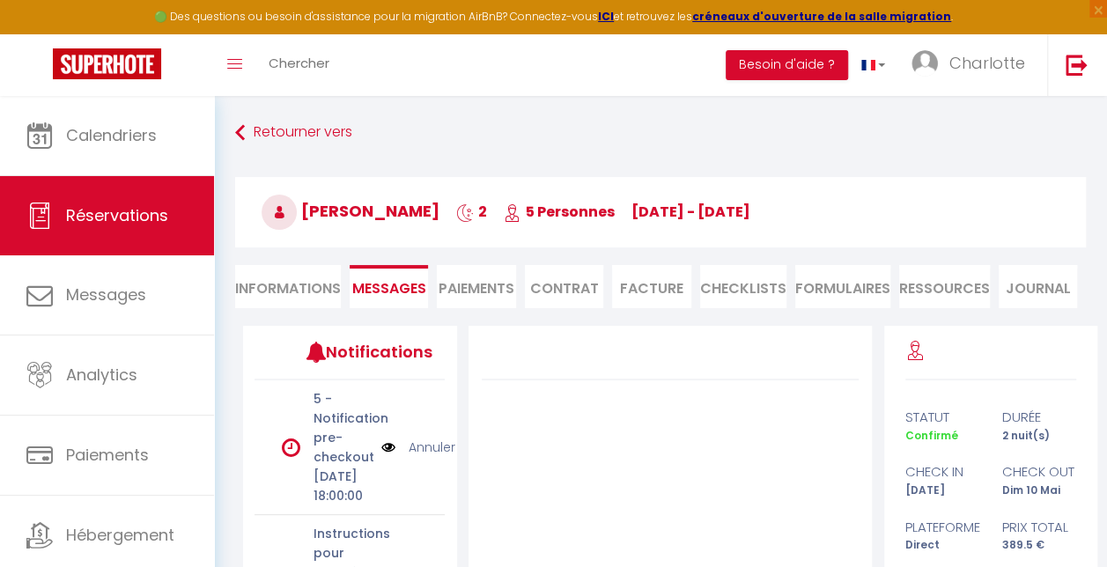
click at [457, 285] on li "Paiements" at bounding box center [476, 286] width 78 height 43
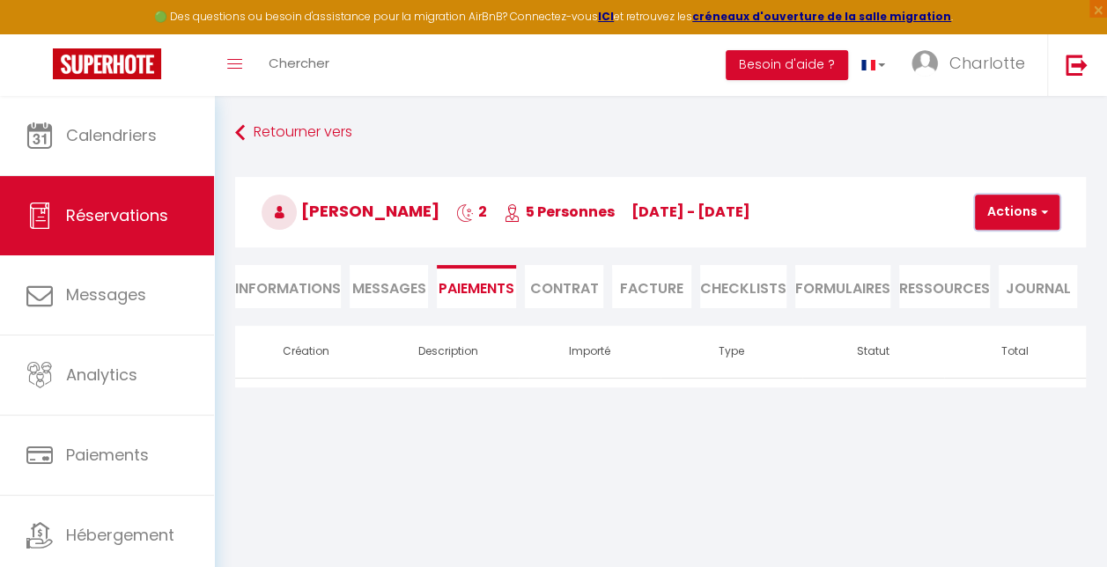
click at [1045, 207] on span "button" at bounding box center [1042, 212] width 11 height 16
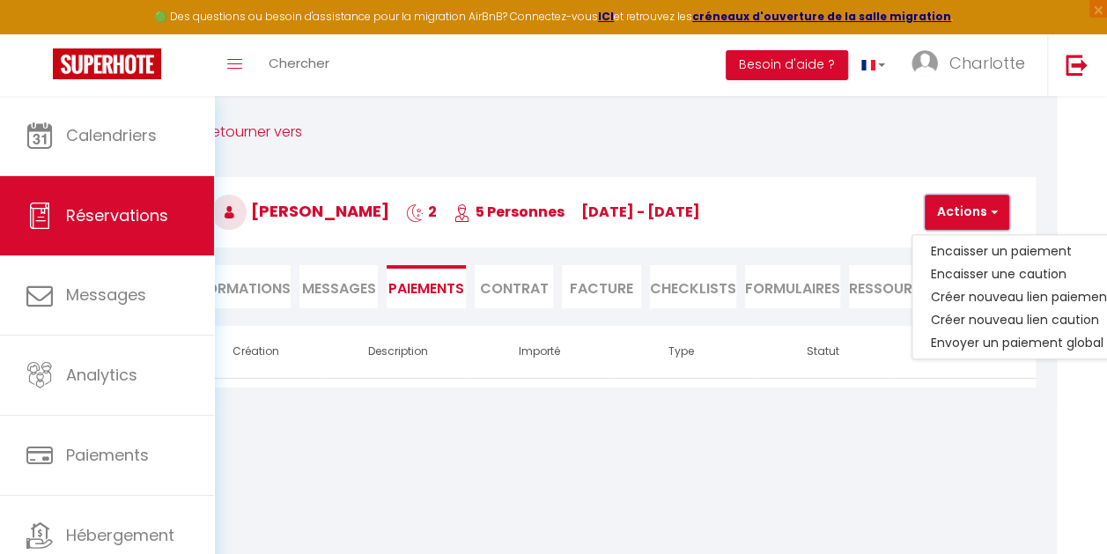
scroll to position [0, 72]
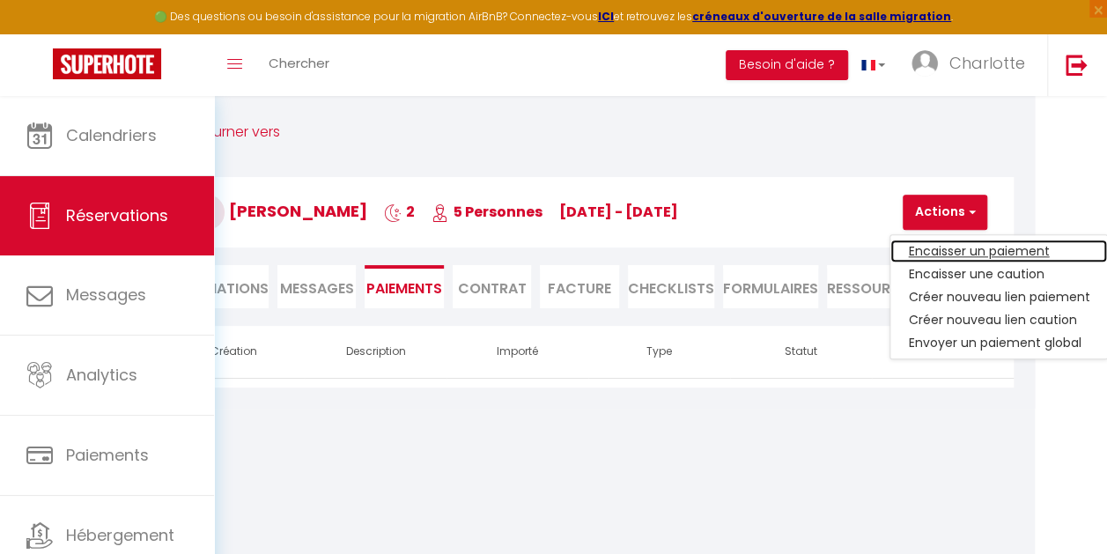
click at [995, 247] on link "Encaisser un paiement" at bounding box center [999, 251] width 217 height 23
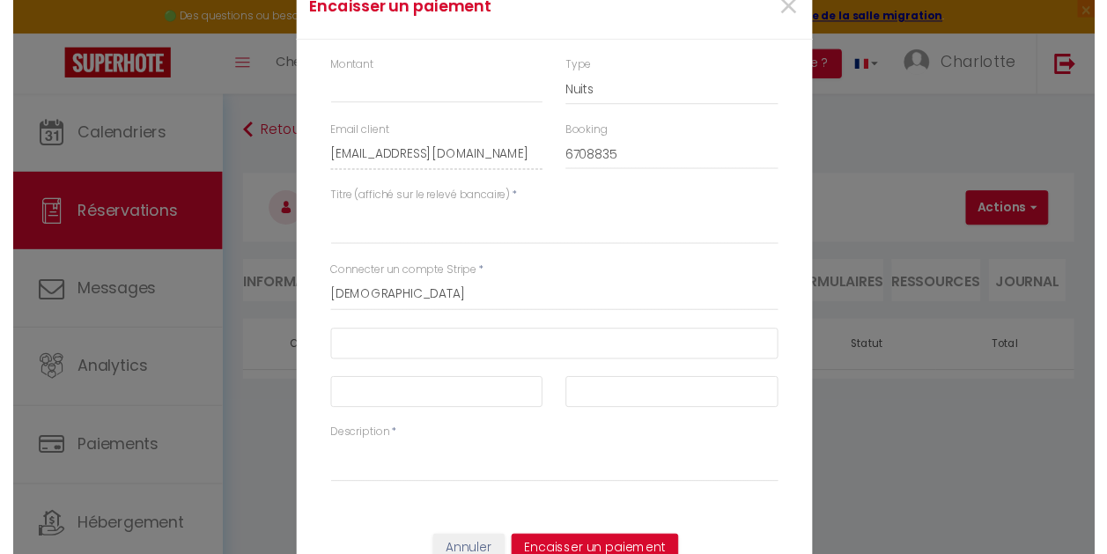
scroll to position [25, 0]
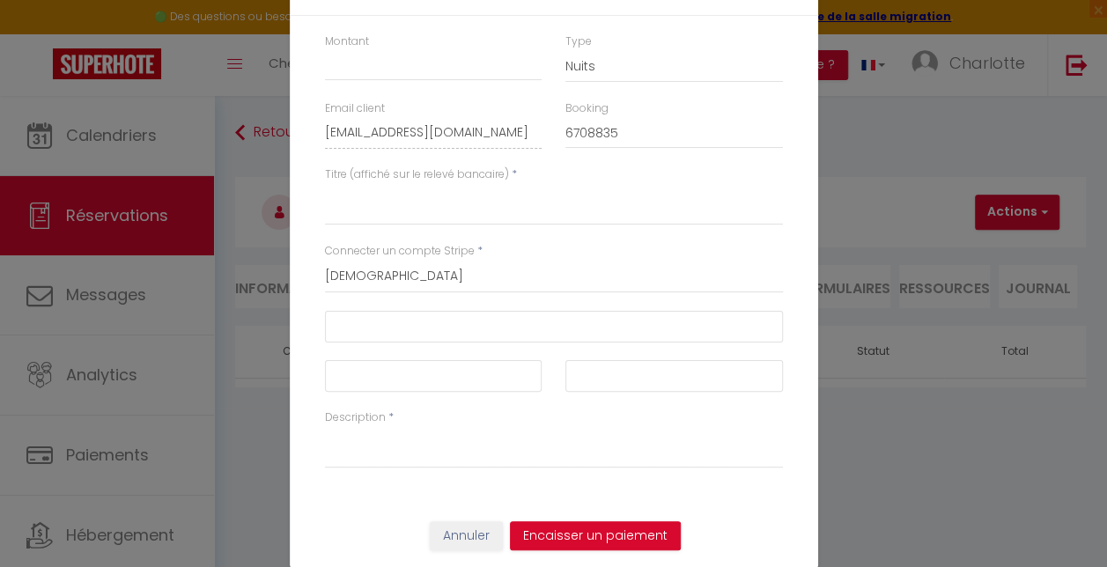
click at [870, 137] on div "Encaisser un paiement × Montant Type Nuits Frais de ménage Taxe de séjour Autre…" at bounding box center [553, 283] width 1107 height 567
click at [456, 538] on button "Annuler" at bounding box center [466, 537] width 73 height 30
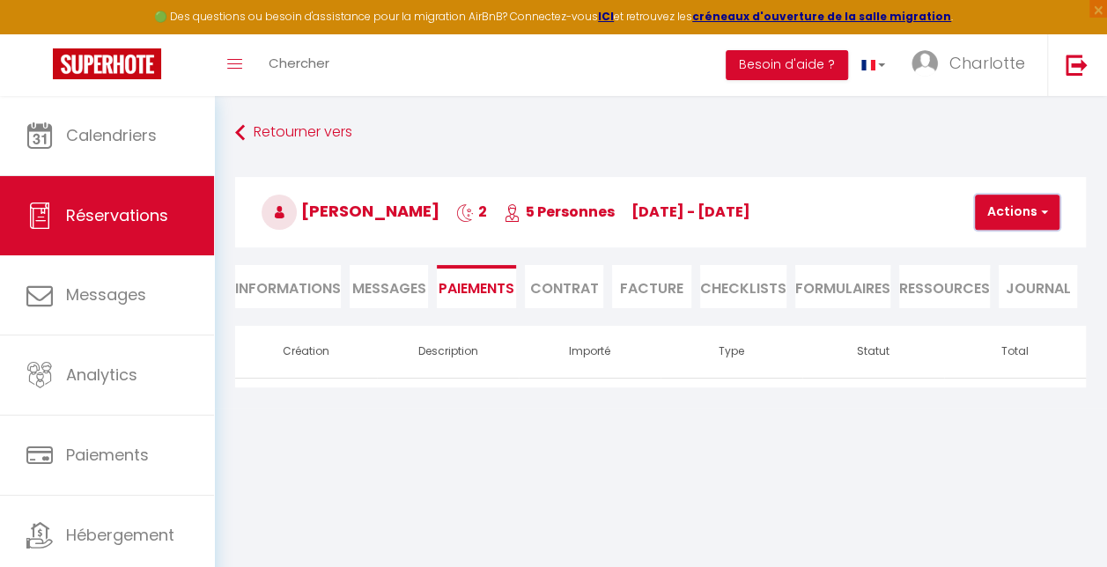
click at [1047, 207] on span "button" at bounding box center [1042, 212] width 11 height 16
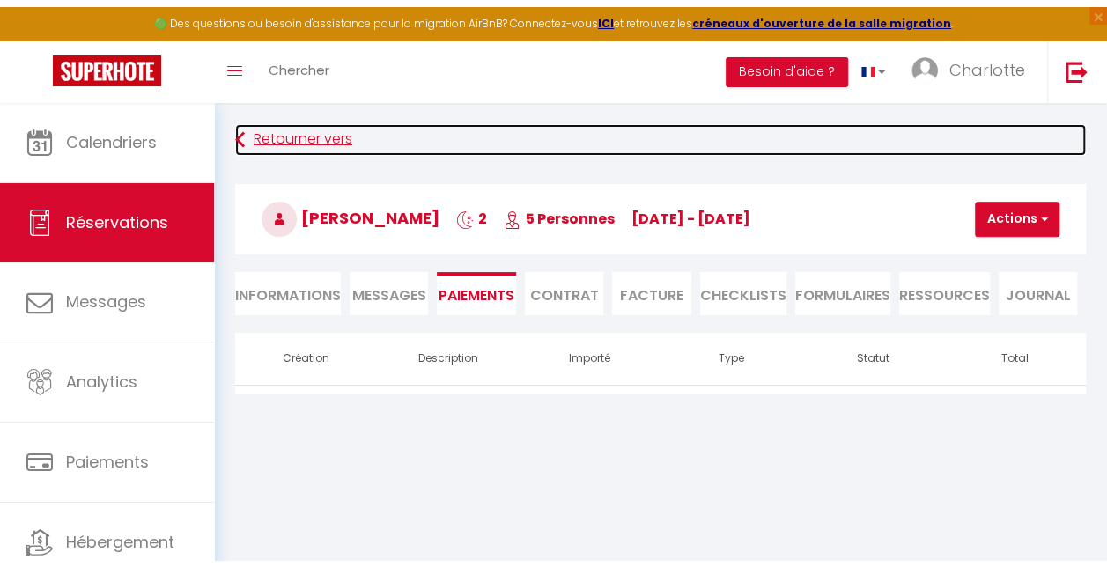
scroll to position [0, 0]
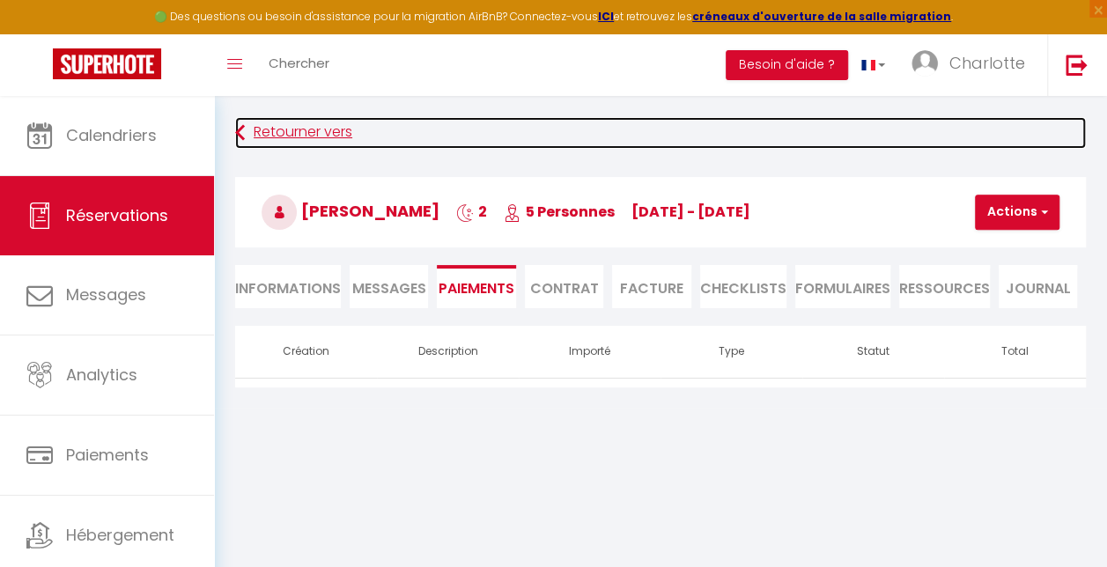
click at [937, 142] on link "Retourner vers" at bounding box center [660, 133] width 851 height 32
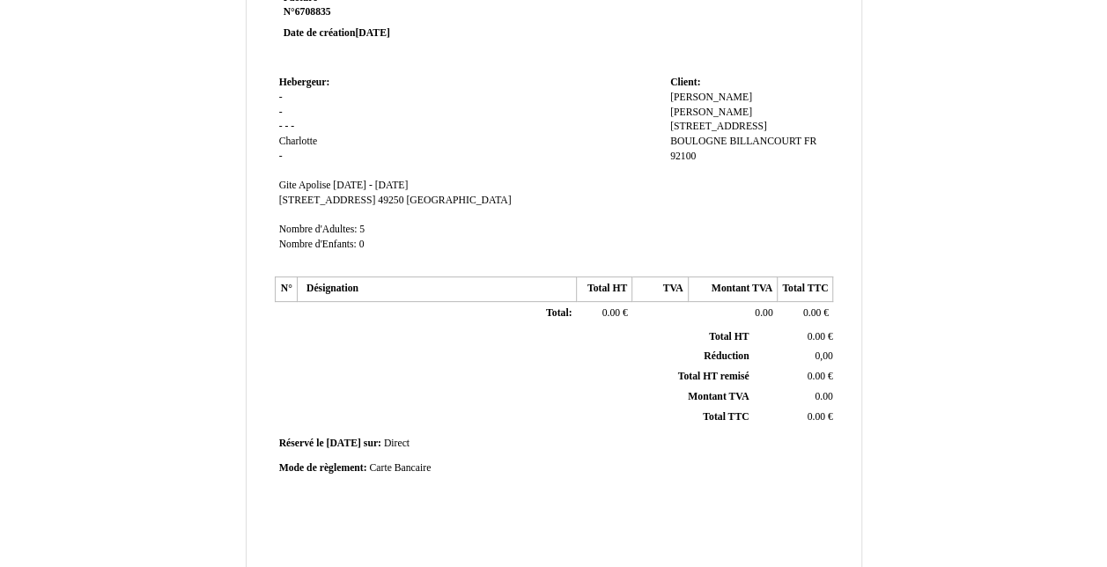
scroll to position [90, 0]
click at [825, 340] on span "0.00" at bounding box center [816, 338] width 18 height 11
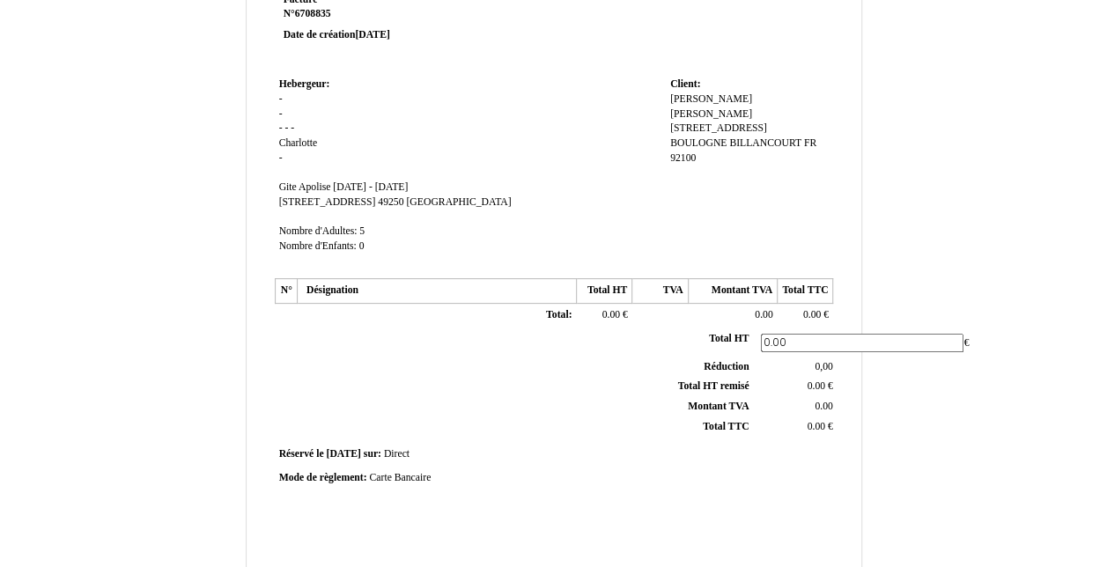
click at [817, 313] on span "0.00" at bounding box center [812, 314] width 18 height 11
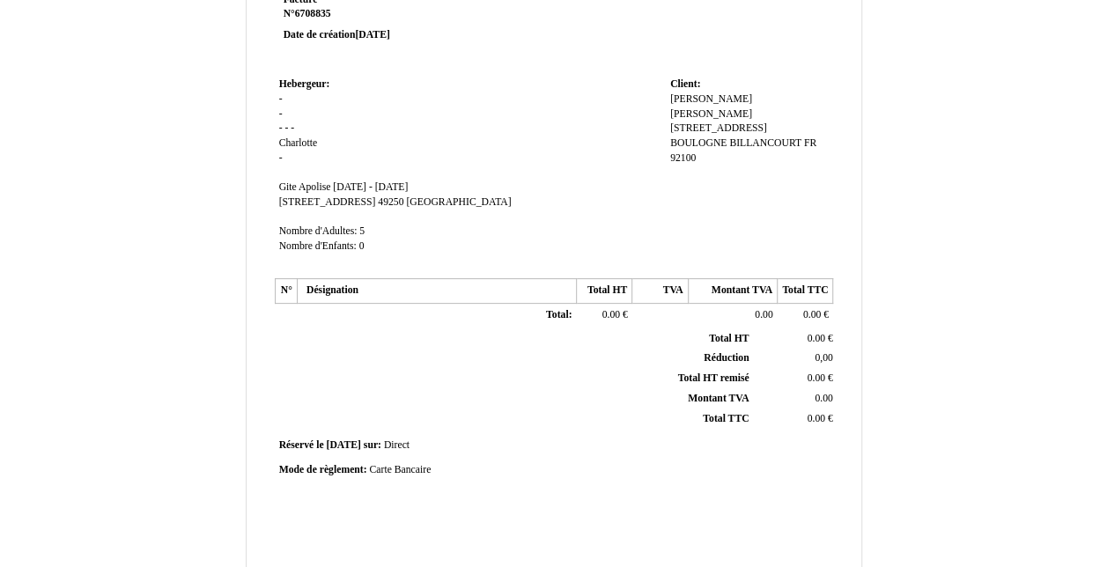
click at [370, 305] on td "Total: Total:" at bounding box center [436, 316] width 279 height 25
click at [367, 307] on td "Total: Total:" at bounding box center [436, 316] width 279 height 25
click at [366, 313] on td "Total: Total:" at bounding box center [436, 316] width 279 height 25
click at [606, 312] on span "0.00" at bounding box center [612, 314] width 18 height 11
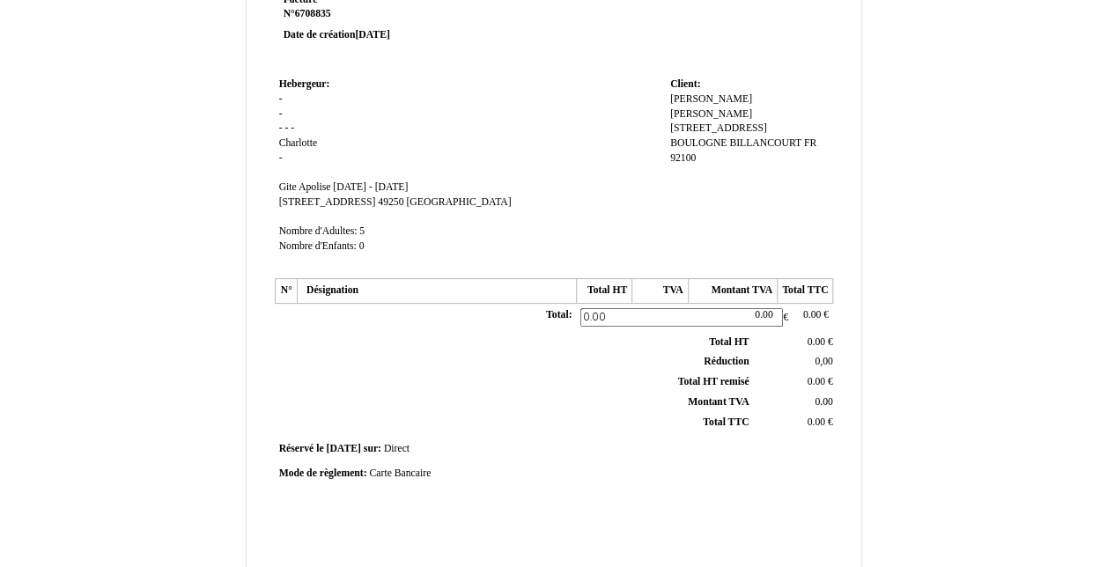
click at [212, 375] on div "Facture Facture N° 6708835 6708835 Date de création 10 September 2025 Hebergeur…" at bounding box center [554, 461] width 1031 height 1023
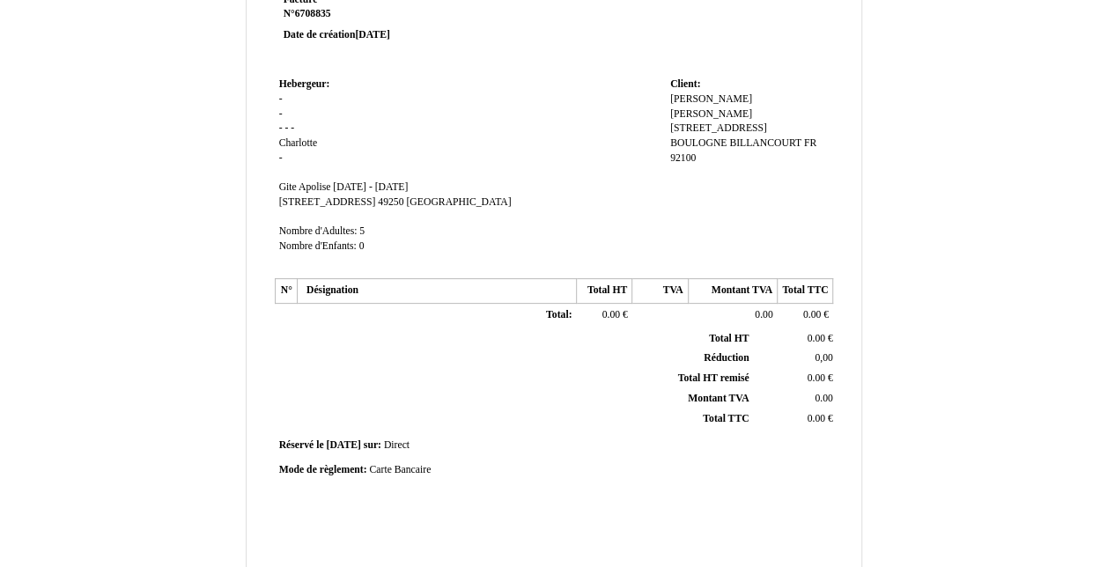
click at [657, 310] on td at bounding box center [660, 316] width 55 height 25
click at [682, 314] on td at bounding box center [660, 316] width 55 height 25
click at [751, 316] on td "0.00 0.00" at bounding box center [732, 316] width 89 height 25
click at [772, 309] on span "0.00" at bounding box center [764, 314] width 18 height 11
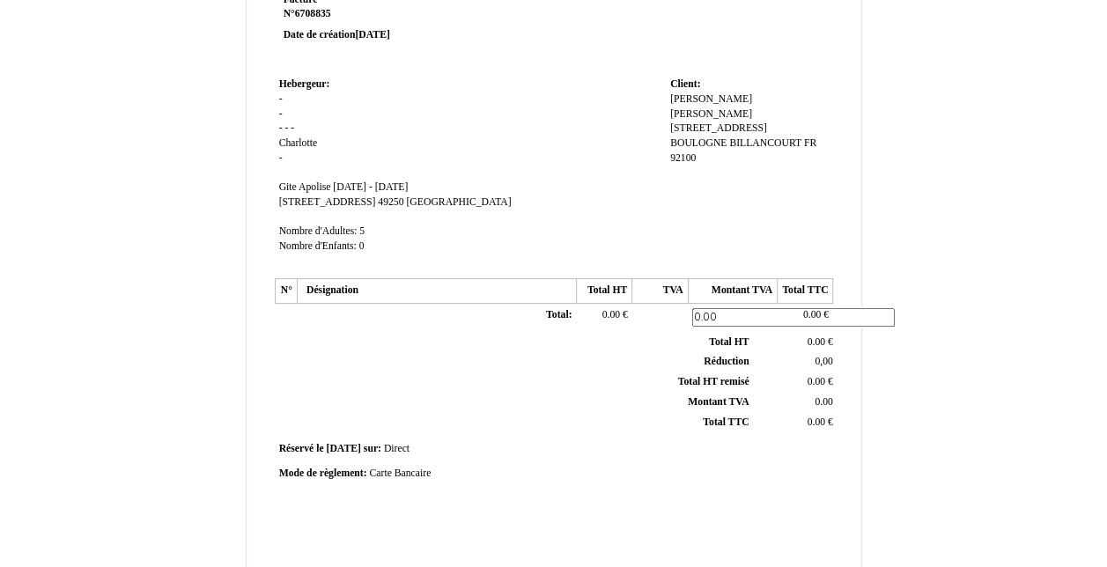
click at [817, 237] on td "Client: Client: FRANCOIS FRANCOIS DENIS DENIS 48 RUE D'AGUESSEAU 48 RUE D'AGUES…" at bounding box center [749, 173] width 167 height 201
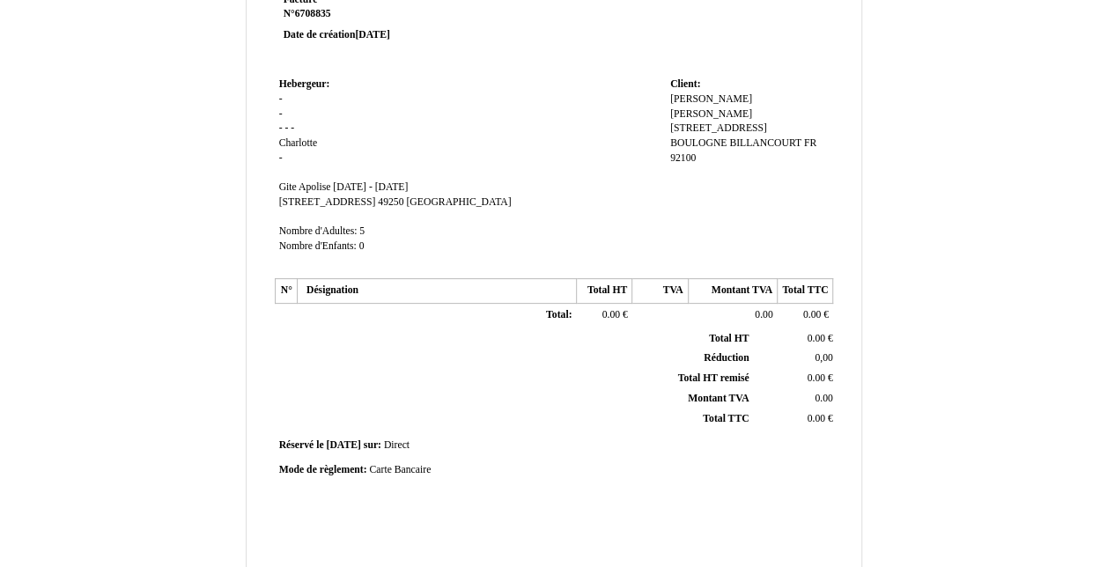
click at [667, 308] on td at bounding box center [660, 316] width 55 height 25
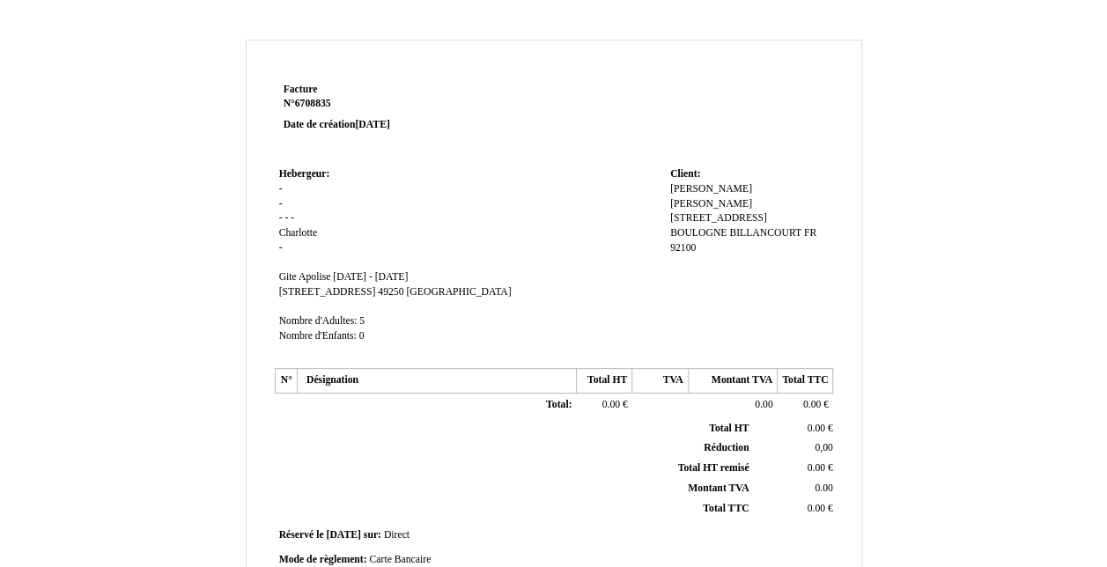
click at [412, 405] on td "Total: Total:" at bounding box center [436, 406] width 279 height 25
click at [354, 403] on td "Total: Total:" at bounding box center [436, 406] width 279 height 25
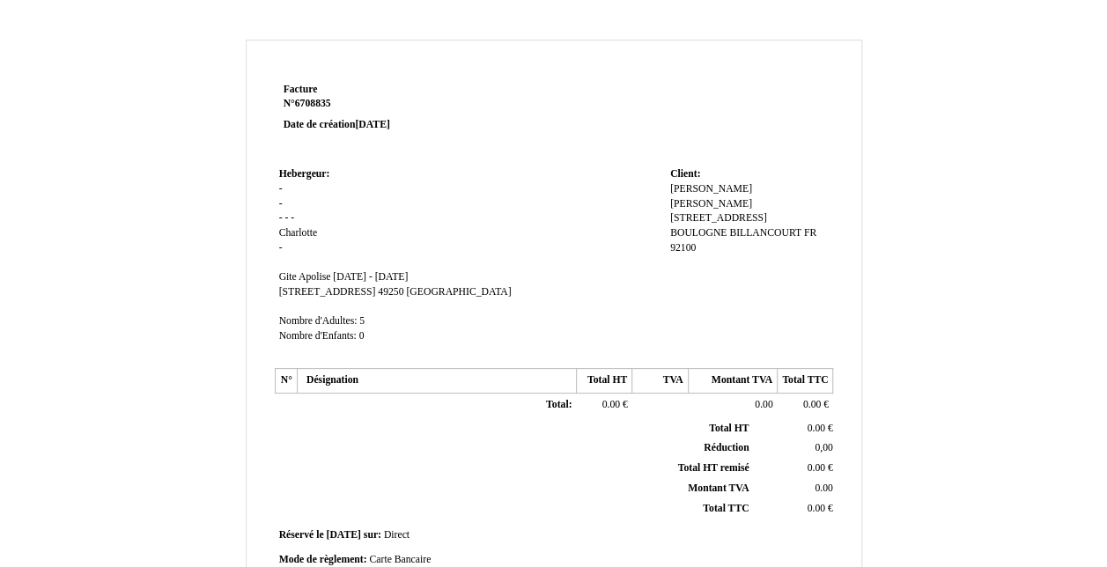
click at [678, 403] on td at bounding box center [660, 406] width 55 height 25
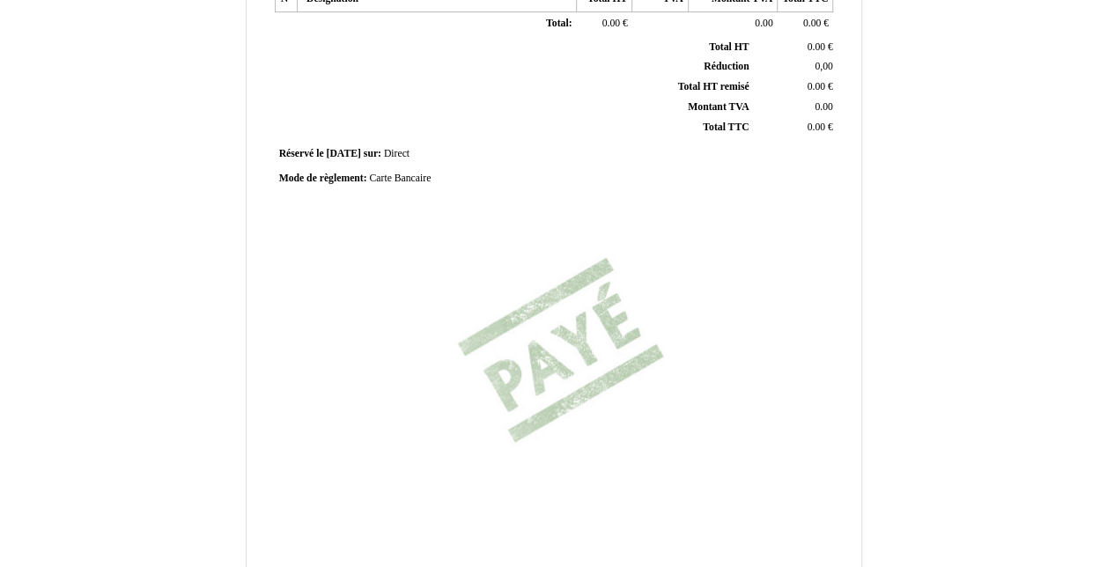
scroll to position [371, 0]
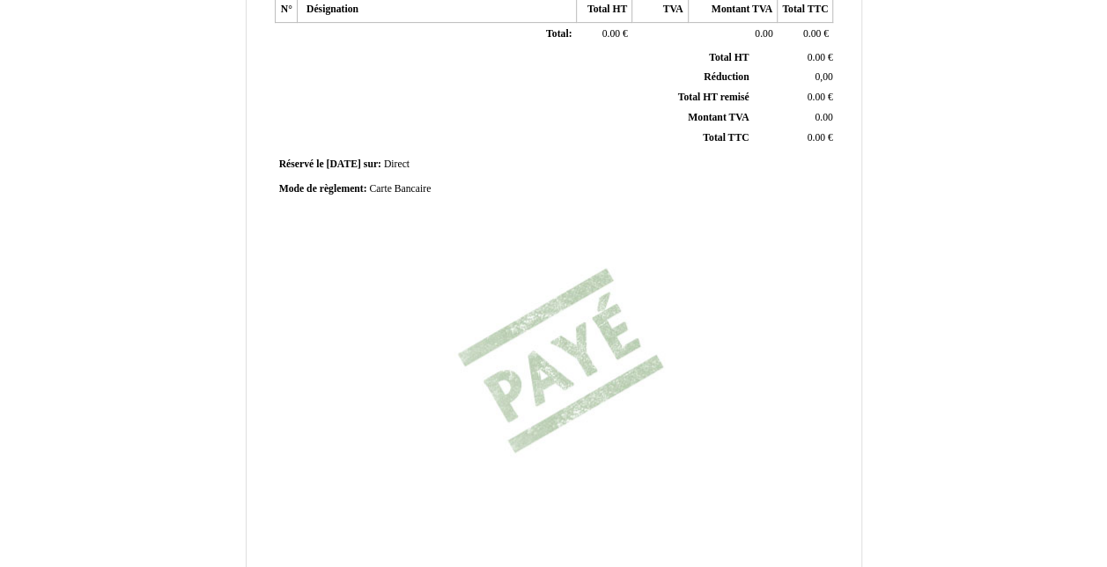
click at [572, 335] on div "Facture Facture N° 6708835 6708835 Date de création [DATE] Hebergeur: [GEOGRAPH…" at bounding box center [553, 124] width 565 height 832
click at [414, 183] on span "Carte Bancaire" at bounding box center [400, 188] width 62 height 11
type input "C"
type input "v"
type input "Virement bancaire"
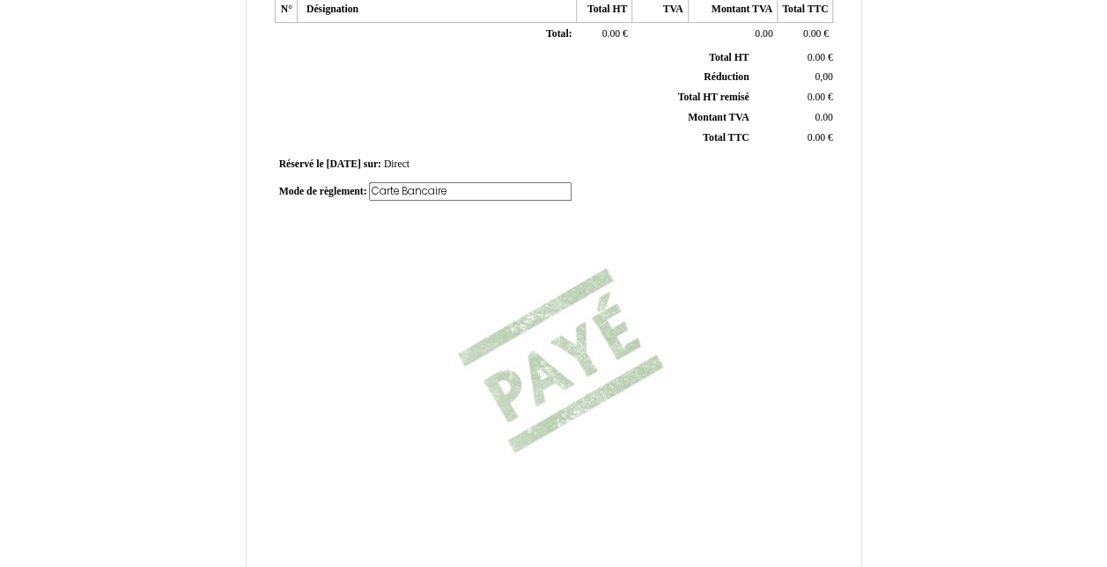
click at [462, 206] on td at bounding box center [414, 211] width 279 height 10
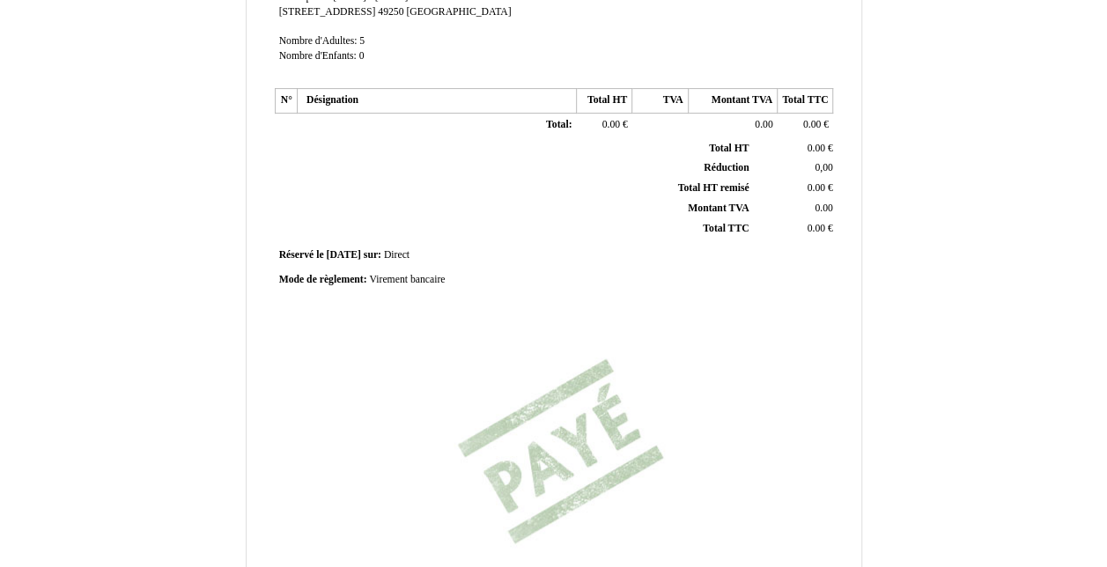
scroll to position [259, 0]
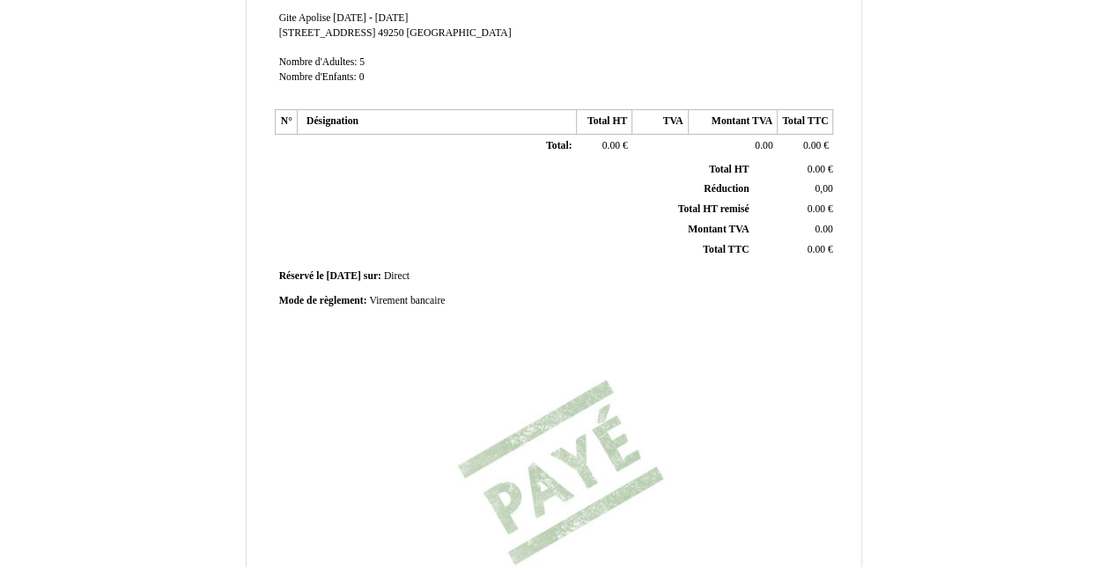
click at [392, 148] on td "Total: Total:" at bounding box center [436, 147] width 279 height 25
click at [299, 142] on td "Total: Total:" at bounding box center [436, 147] width 279 height 25
click at [321, 122] on th "Désignation" at bounding box center [436, 122] width 279 height 25
click at [290, 137] on td at bounding box center [286, 147] width 22 height 25
click at [330, 116] on th "Désignation" at bounding box center [436, 122] width 279 height 25
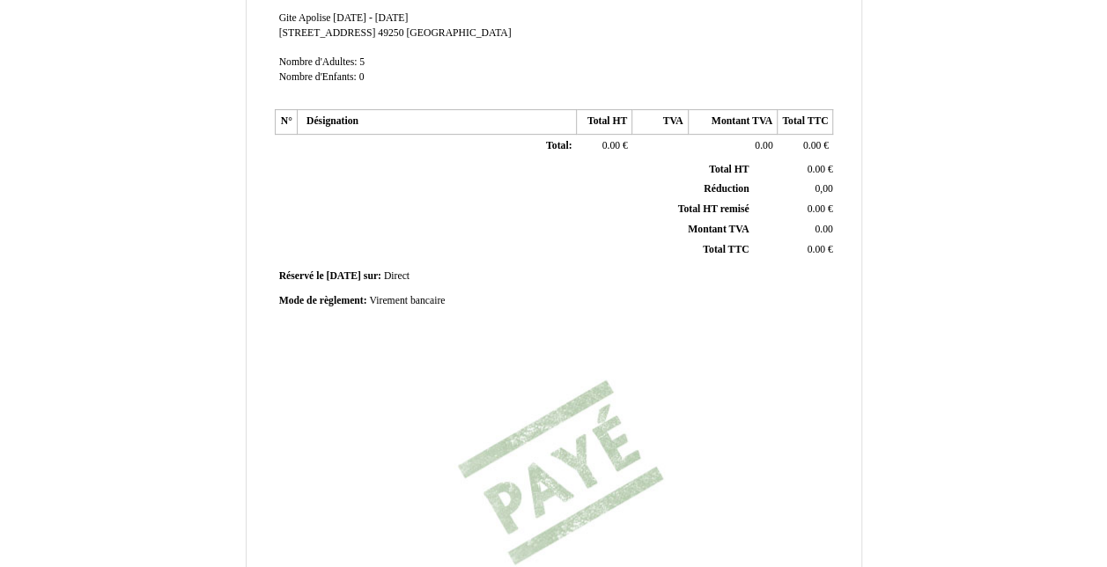
click at [614, 146] on span "0.00" at bounding box center [612, 145] width 18 height 11
click at [608, 144] on span "0.00" at bounding box center [612, 145] width 18 height 11
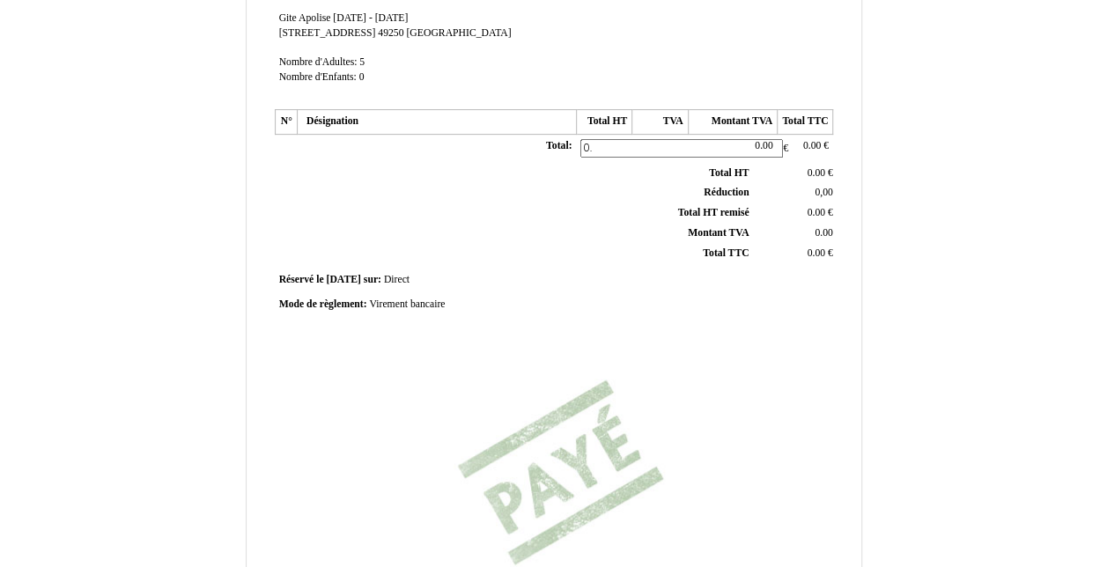
type input "0"
type input """
type input "351.50"
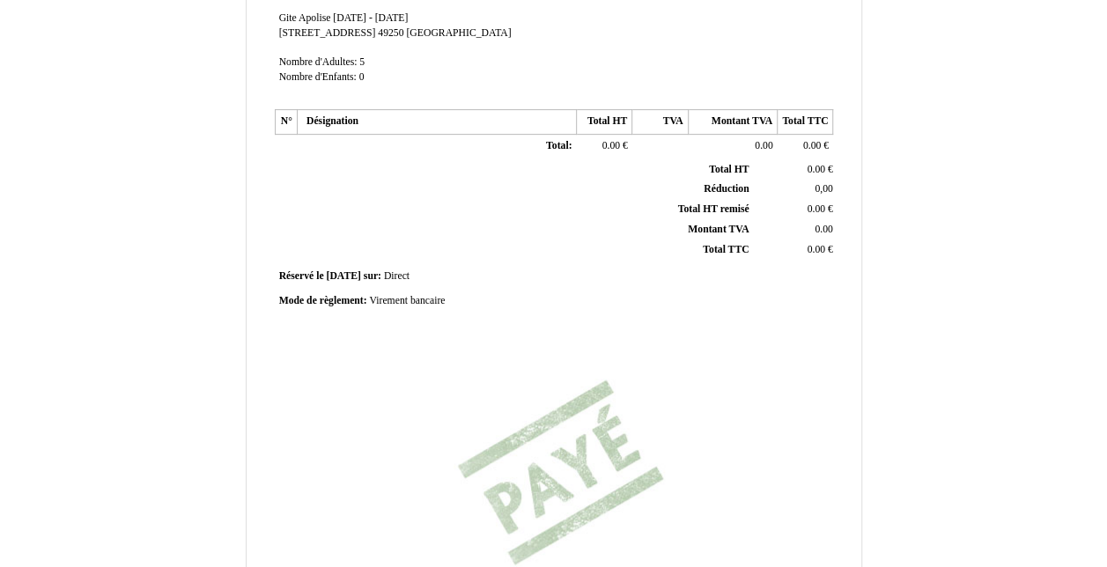
click at [625, 200] on tbody "Total HT Total HT 0.00 0.00 € Réduction Réduction 0,00 0,00 Total HT remisé Tot…" at bounding box center [556, 210] width 559 height 100
click at [761, 145] on span "0.00" at bounding box center [764, 145] width 18 height 11
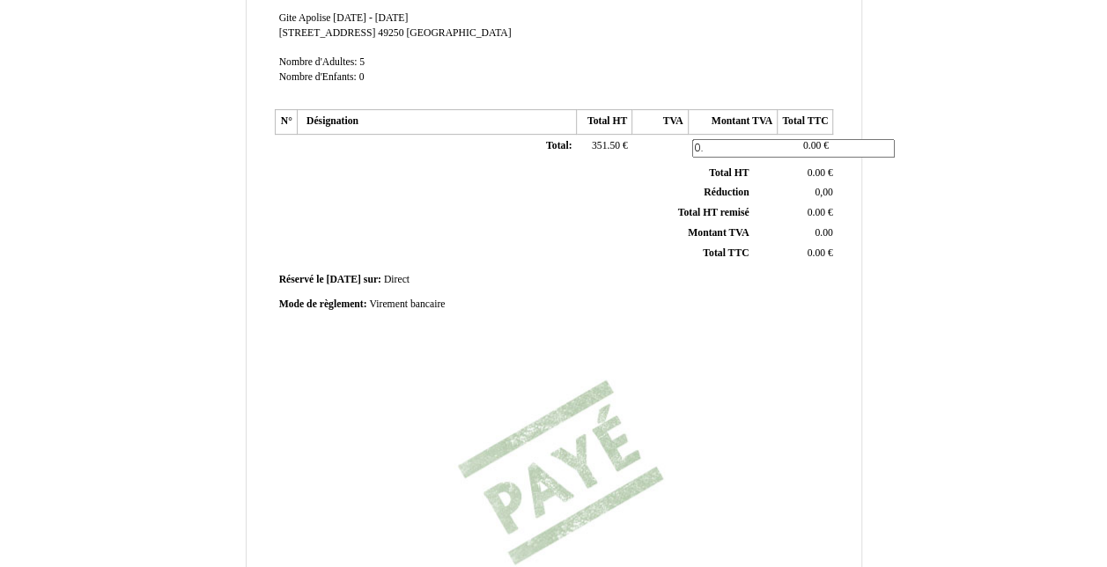
type input "0"
type input "38"
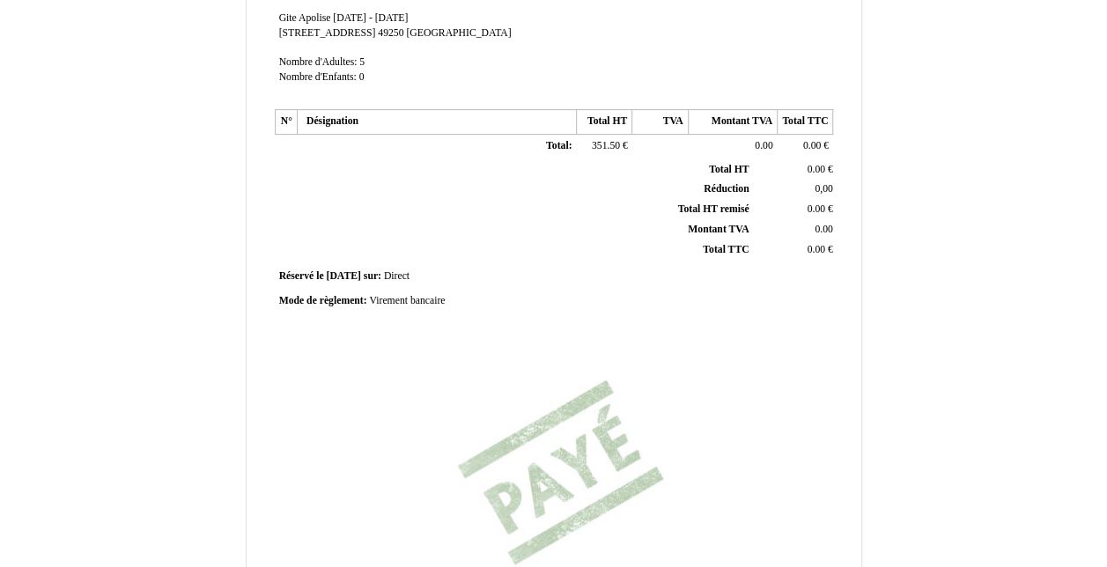
click at [736, 71] on td "Client: Client: [PERSON_NAME] [STREET_ADDRESS] [STREET_ADDRESS] 92100" at bounding box center [749, 4] width 167 height 201
click at [810, 140] on span "0.00" at bounding box center [812, 145] width 18 height 11
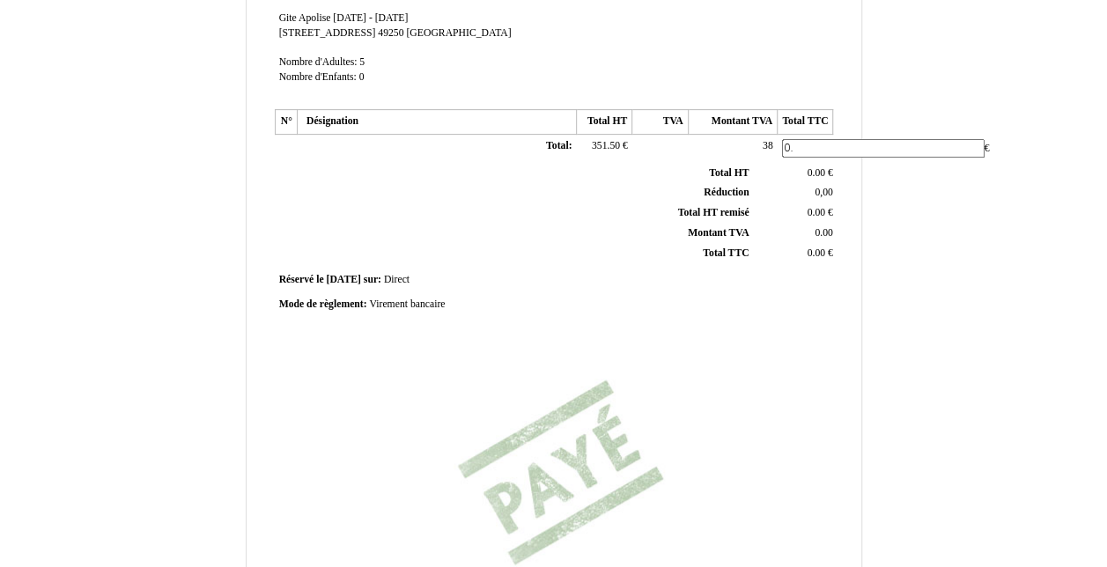
type input "0"
type input "389.50"
click at [901, 116] on div "Facture Facture N° 6708835 6708835 Date de création [DATE] Hebergeur: [GEOGRAPH…" at bounding box center [554, 292] width 1031 height 1023
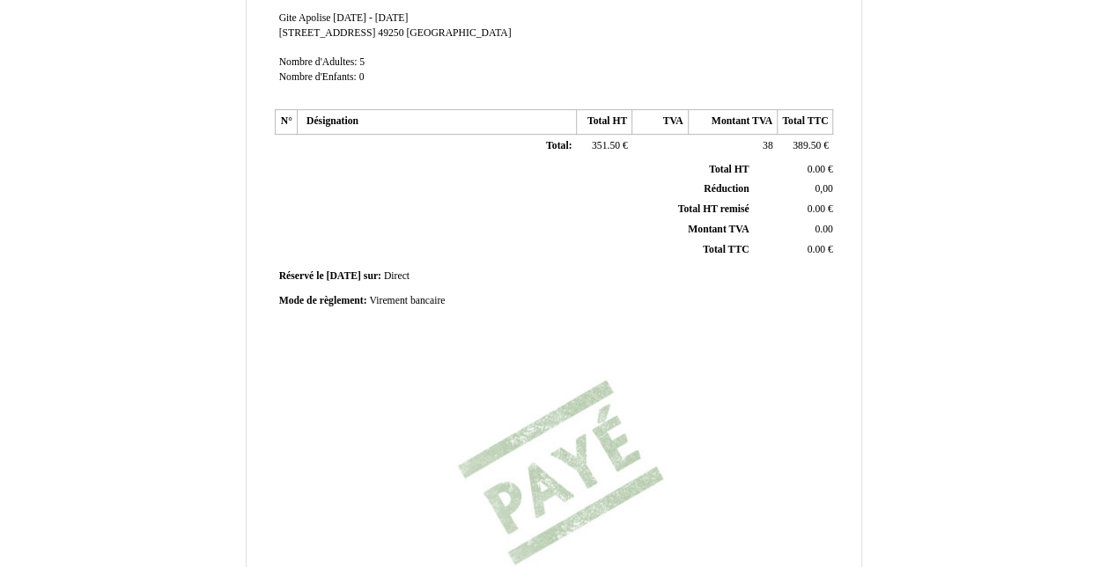
click at [817, 248] on span "0.00" at bounding box center [816, 249] width 18 height 11
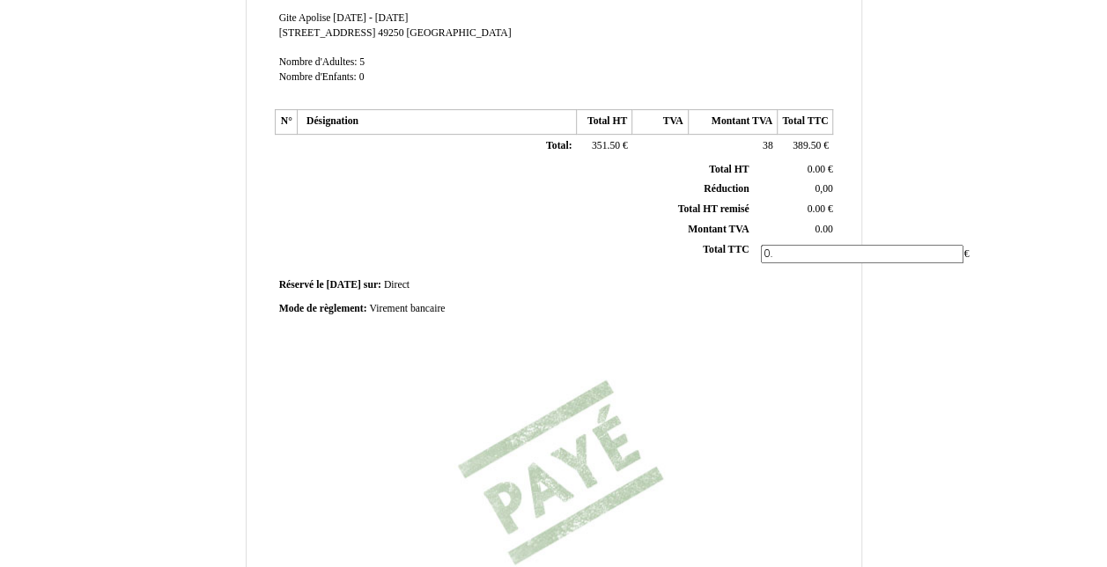
type input "0"
type input "389.50"
click at [897, 215] on div "Facture Facture N° 6708835 6708835 Date de création [DATE] Hebergeur: [GEOGRAPH…" at bounding box center [554, 292] width 1031 height 1023
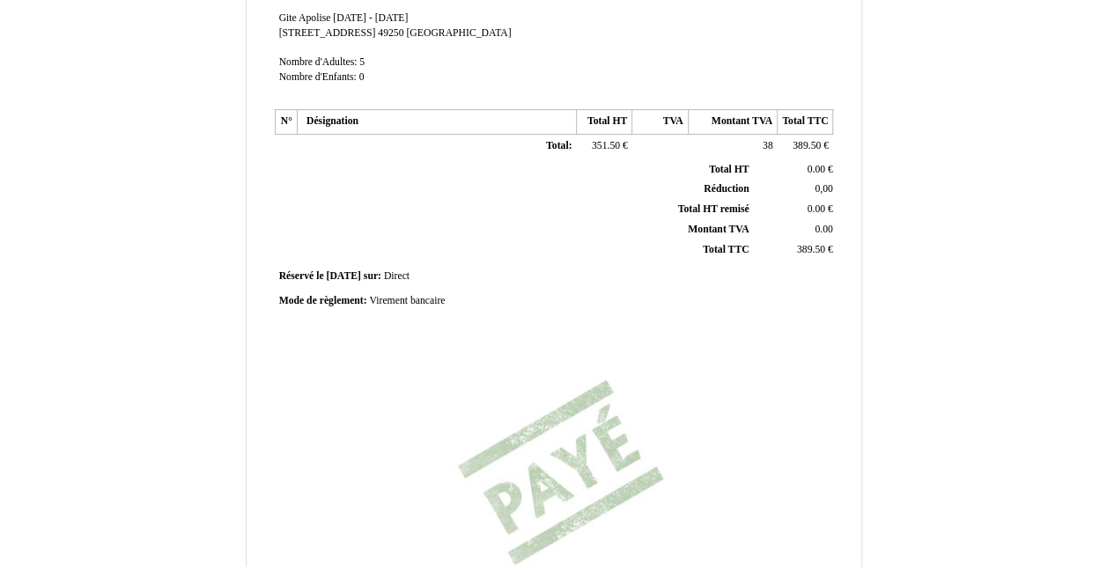
click at [823, 227] on span "0.00" at bounding box center [824, 229] width 18 height 11
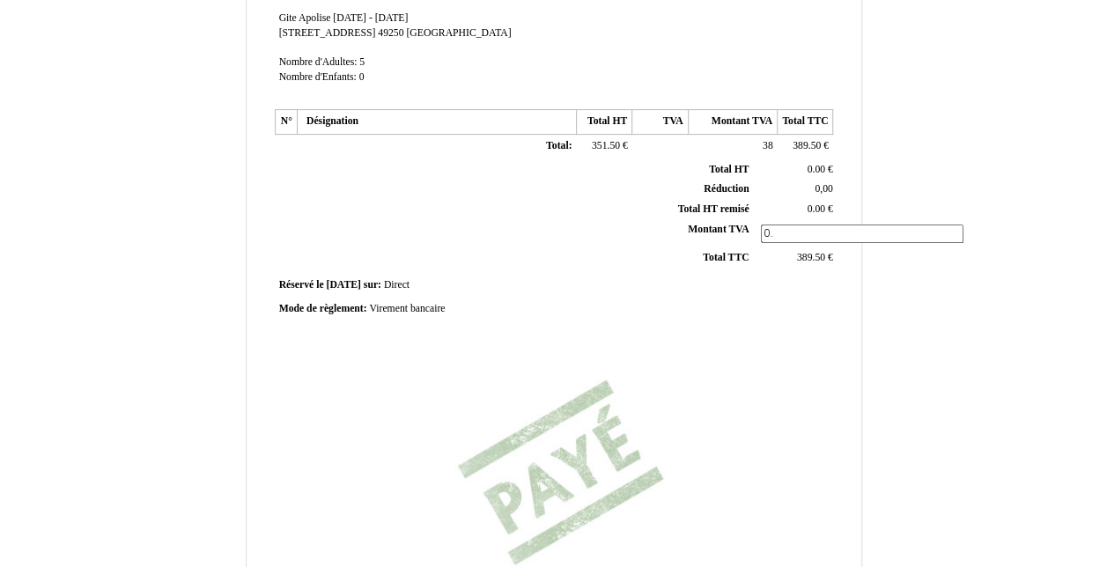
type input "0"
type input "38"
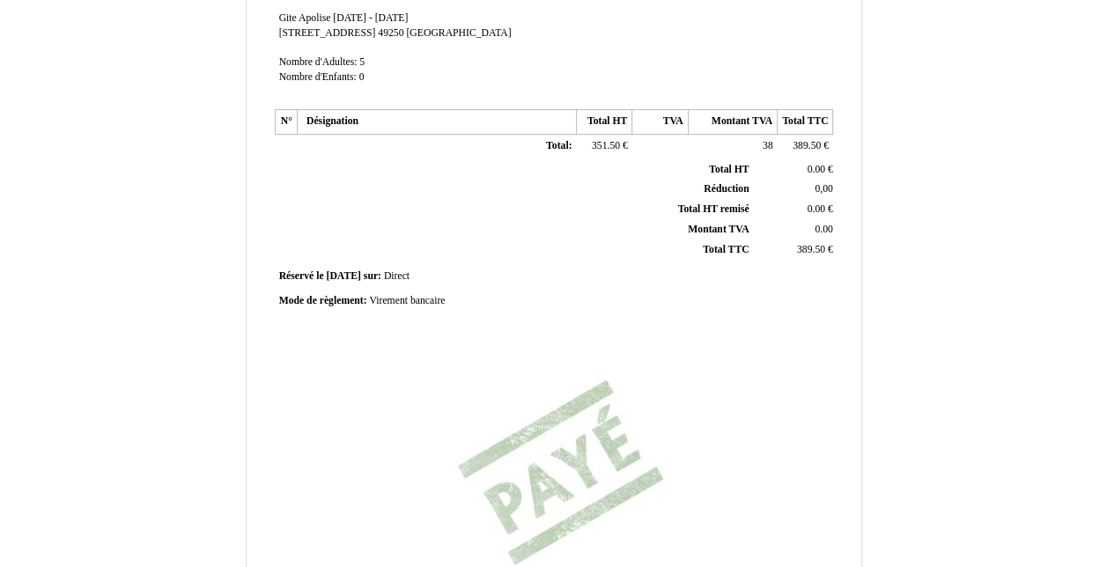
click at [814, 167] on span "0.00" at bounding box center [816, 169] width 18 height 11
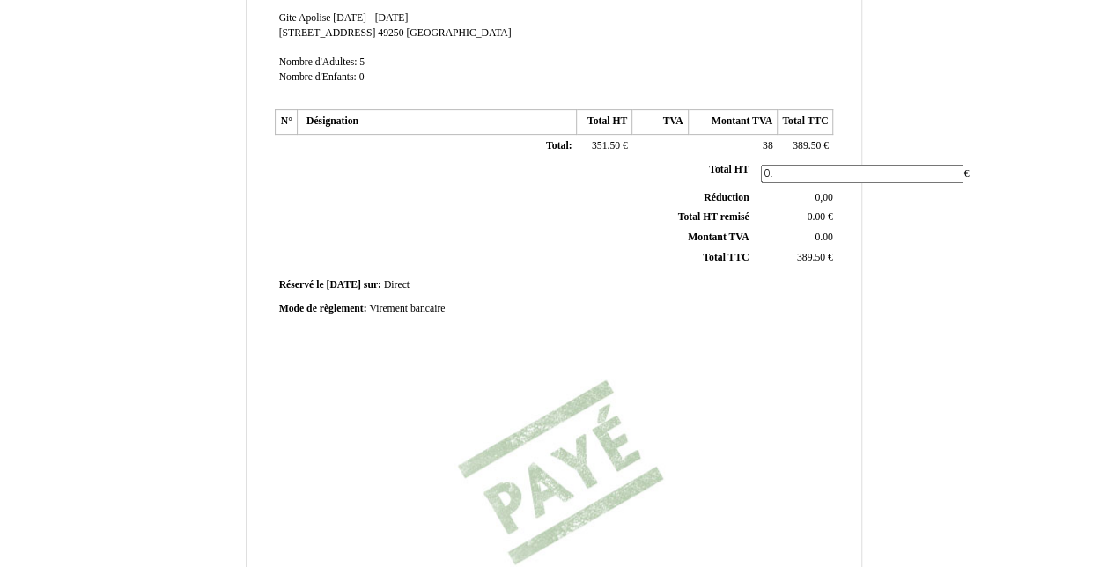
type input "0"
type input "351.50"
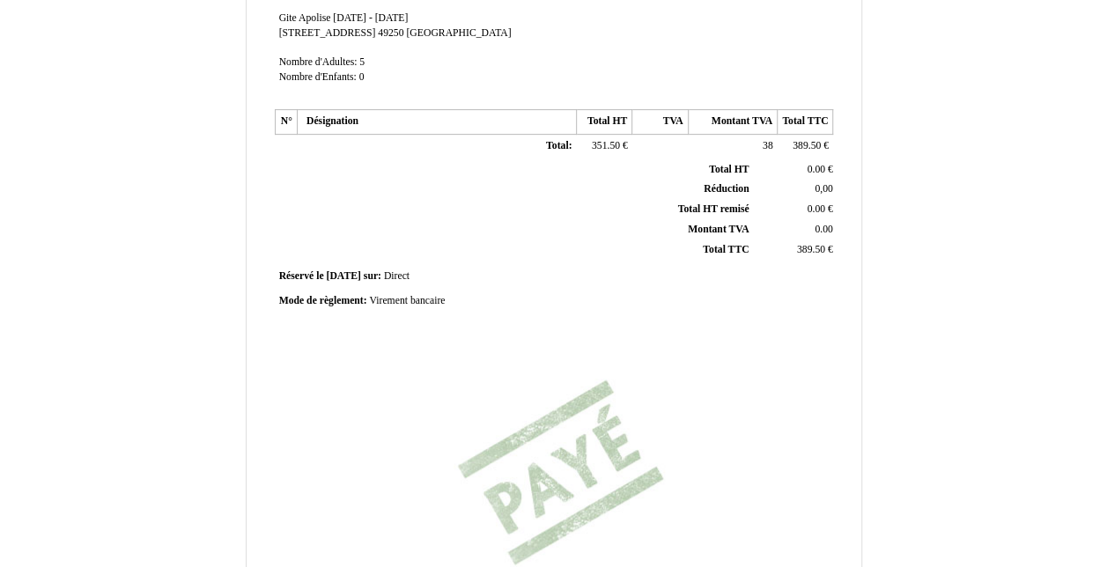
click at [783, 265] on div "Facture Facture N° 6708835 6708835 Date de création [DATE] Hebergeur: [GEOGRAPH…" at bounding box center [553, 235] width 565 height 832
click at [343, 144] on td "Total: Total:" at bounding box center [436, 147] width 279 height 25
click at [285, 143] on td at bounding box center [286, 147] width 22 height 25
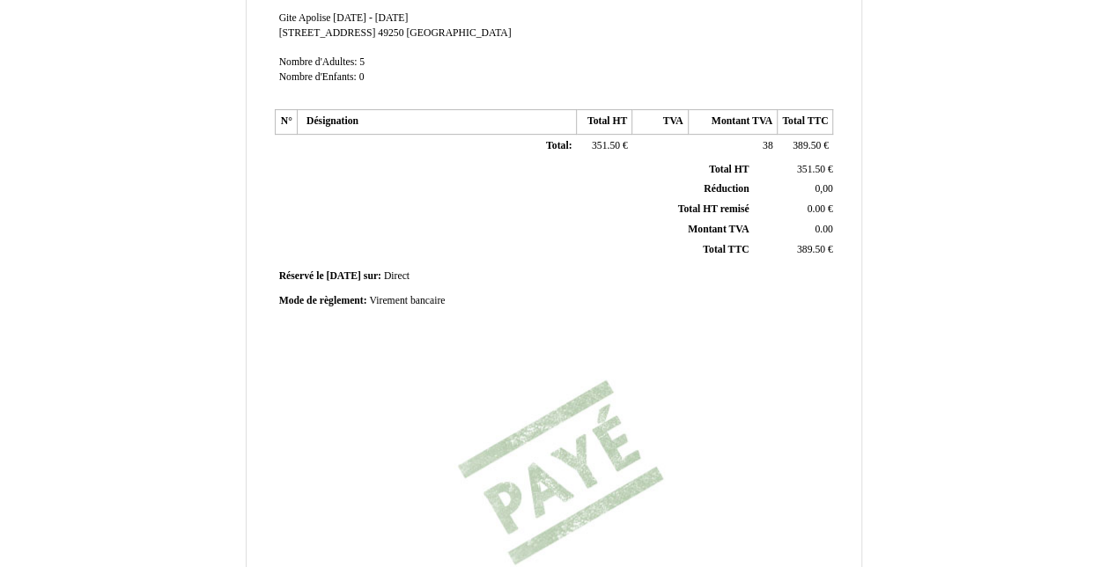
click at [505, 141] on td "Total: Total:" at bounding box center [436, 147] width 279 height 25
click at [445, 135] on td "Total: Total:" at bounding box center [436, 147] width 279 height 25
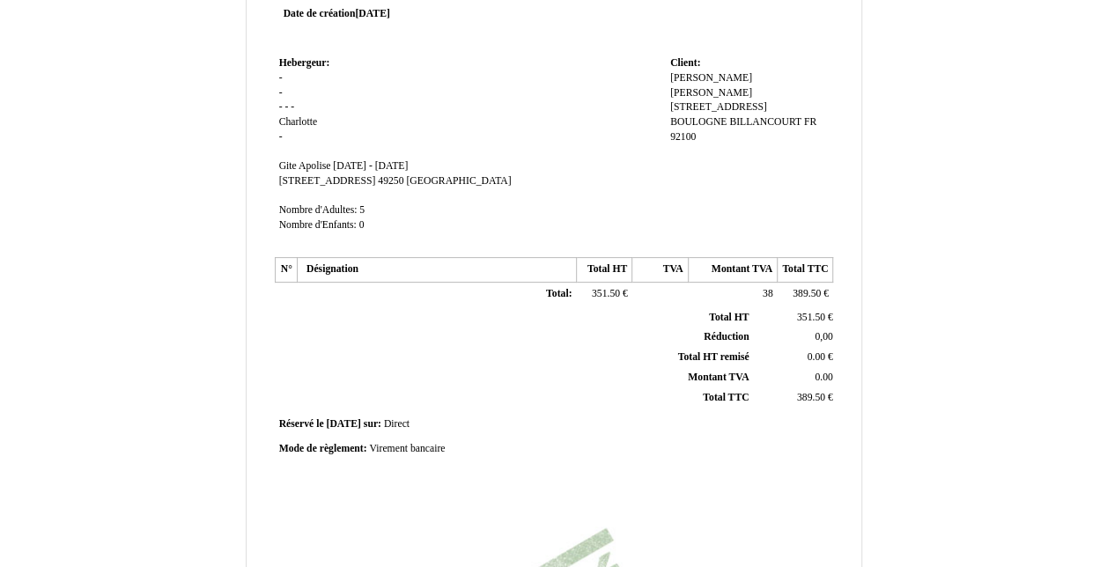
scroll to position [0, 0]
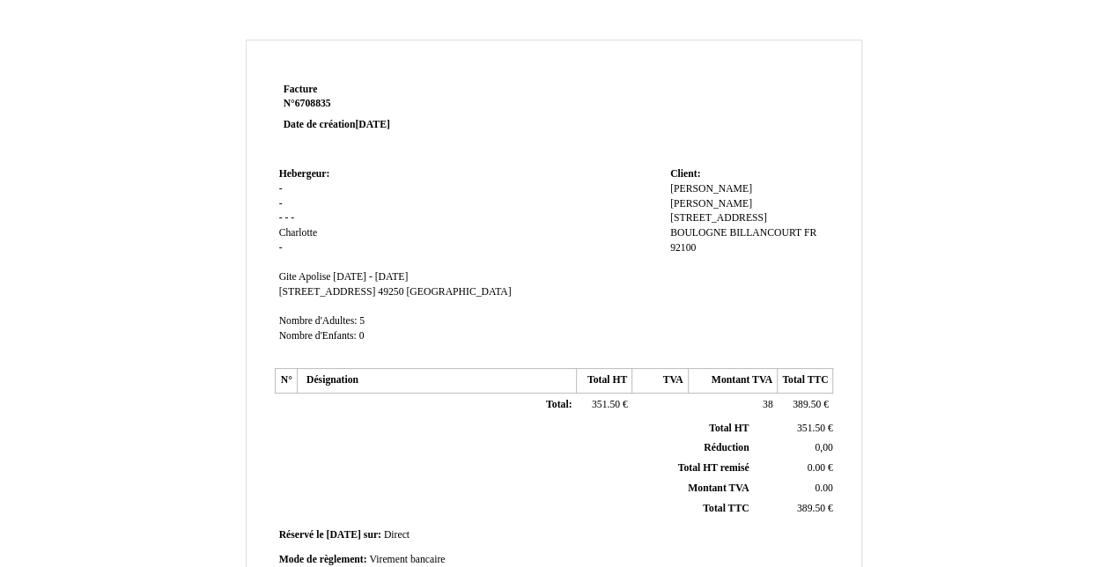
click at [403, 288] on span "49250" at bounding box center [391, 291] width 26 height 11
click at [415, 324] on td "Hebergeur: Hebergeur: - - - - - Charlotte Charlotte - SIRET Gite Apolise Gite A…" at bounding box center [470, 263] width 391 height 201
click at [343, 336] on span "Nombre d'Enfants:" at bounding box center [318, 335] width 78 height 11
click at [461, 333] on td "Hebergeur: Hebergeur: - - - - - Charlotte Charlotte - SIRET Gite Apolise Gite A…" at bounding box center [470, 263] width 391 height 201
click at [387, 394] on td "Total: Total:" at bounding box center [436, 406] width 279 height 25
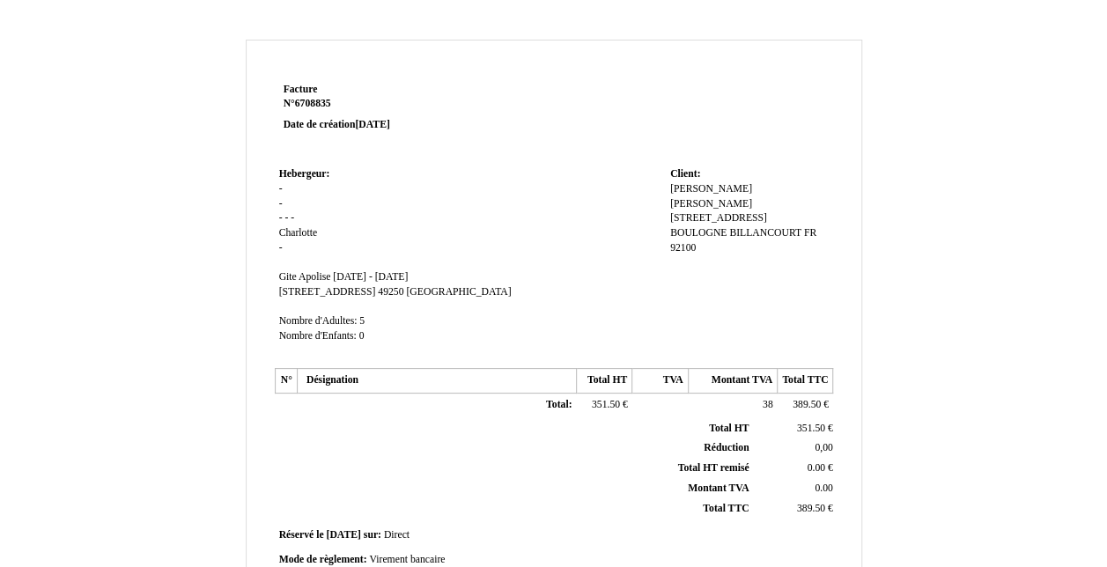
click at [314, 402] on td "Total: Total:" at bounding box center [436, 406] width 279 height 25
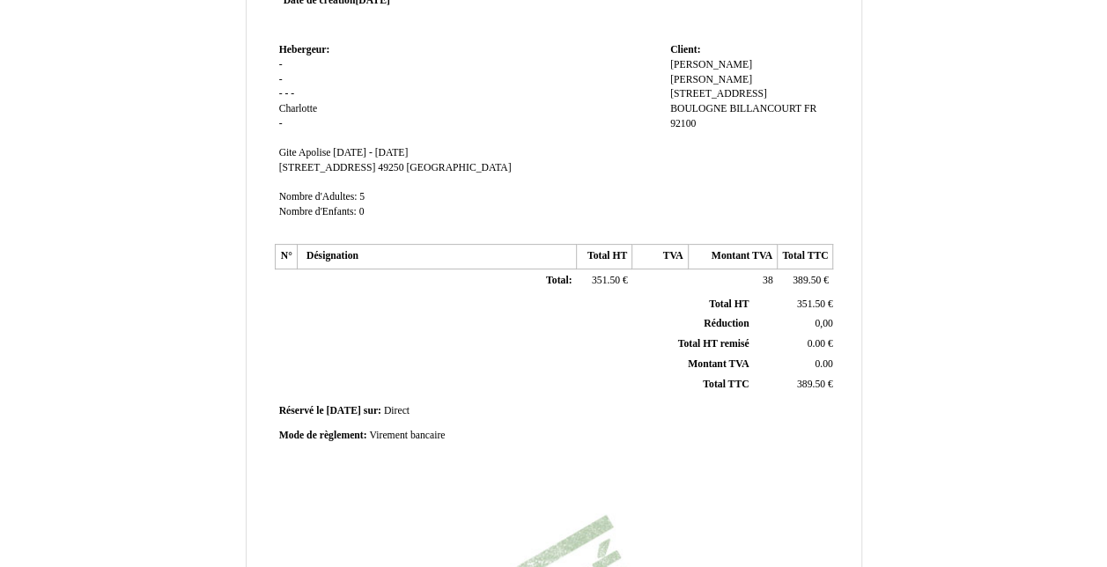
scroll to position [123, 0]
click at [291, 275] on td at bounding box center [286, 282] width 22 height 25
click at [329, 255] on th "Désignation" at bounding box center [436, 258] width 279 height 25
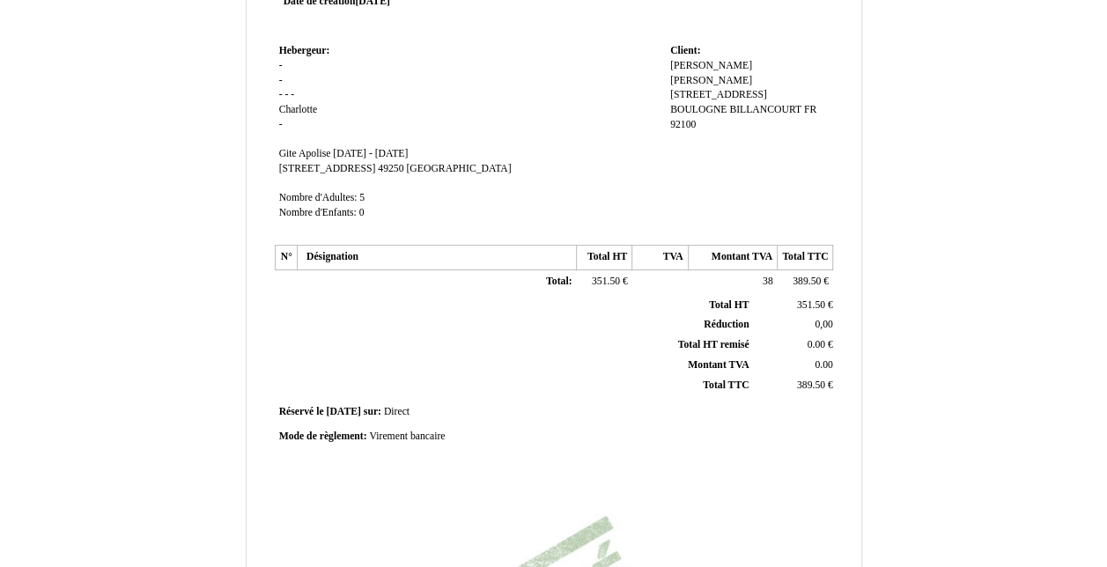
click at [338, 277] on td "Total: Total:" at bounding box center [436, 282] width 279 height 25
drag, startPoint x: 338, startPoint y: 277, endPoint x: 403, endPoint y: 287, distance: 65.2
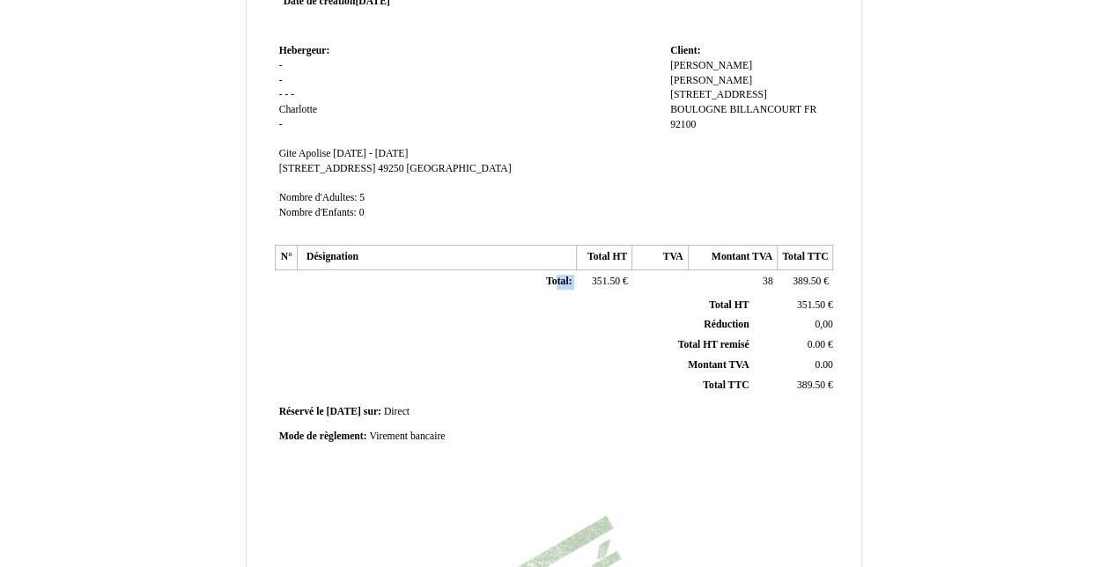
click at [403, 287] on td "Total: Total:" at bounding box center [436, 282] width 279 height 25
click at [428, 350] on th "Total HT remisé Total HT remisé" at bounding box center [515, 346] width 476 height 20
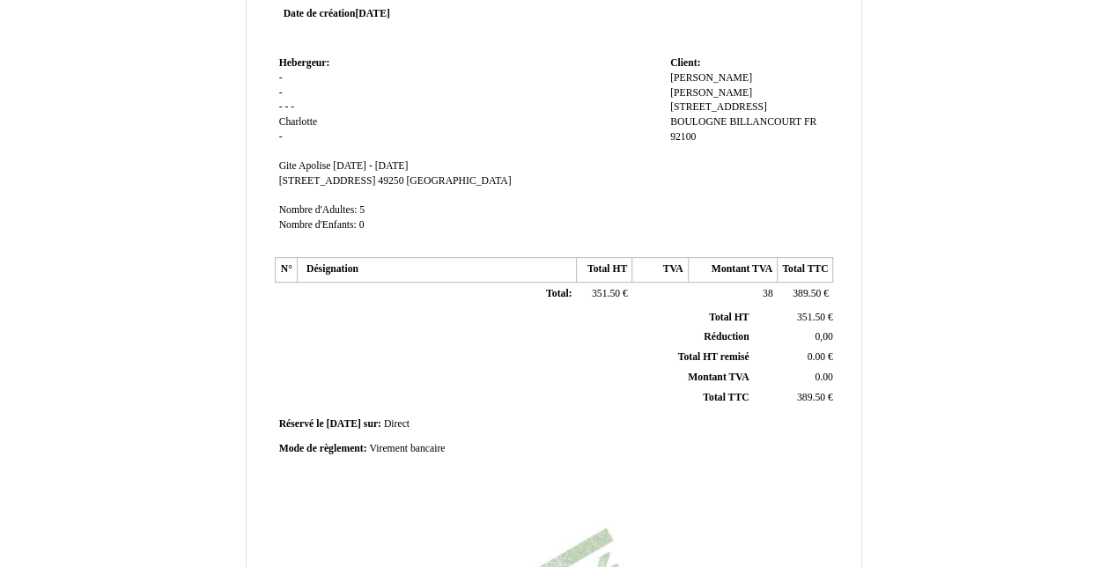
scroll to position [107, 0]
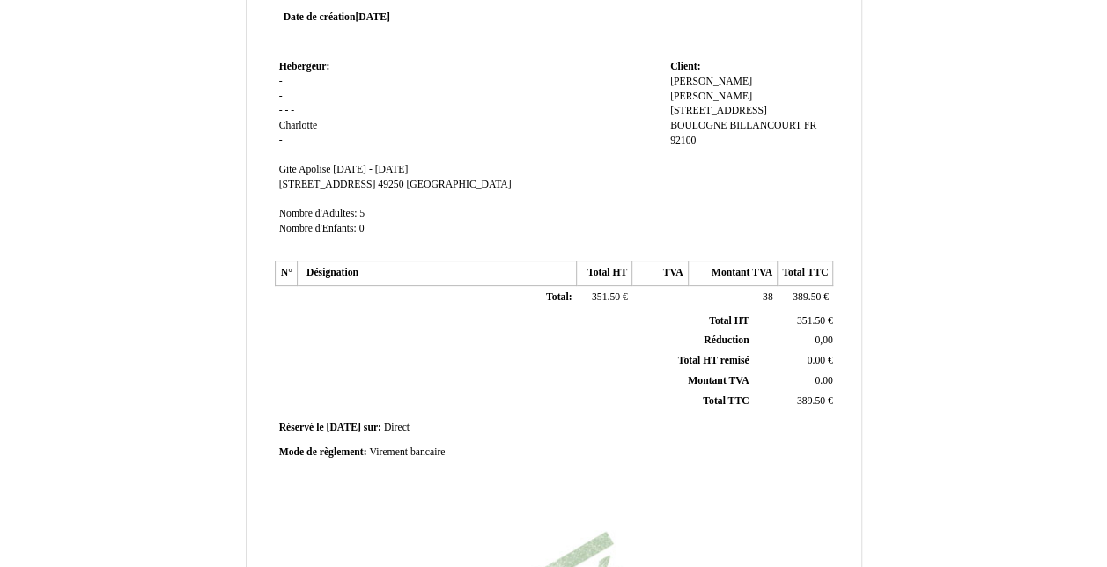
click at [604, 297] on span "351.50" at bounding box center [606, 297] width 28 height 11
click at [816, 292] on span "389.50" at bounding box center [807, 297] width 28 height 11
click at [825, 354] on td "0.00 0.00 €" at bounding box center [794, 361] width 84 height 20
click at [819, 379] on span "0.00" at bounding box center [824, 380] width 18 height 11
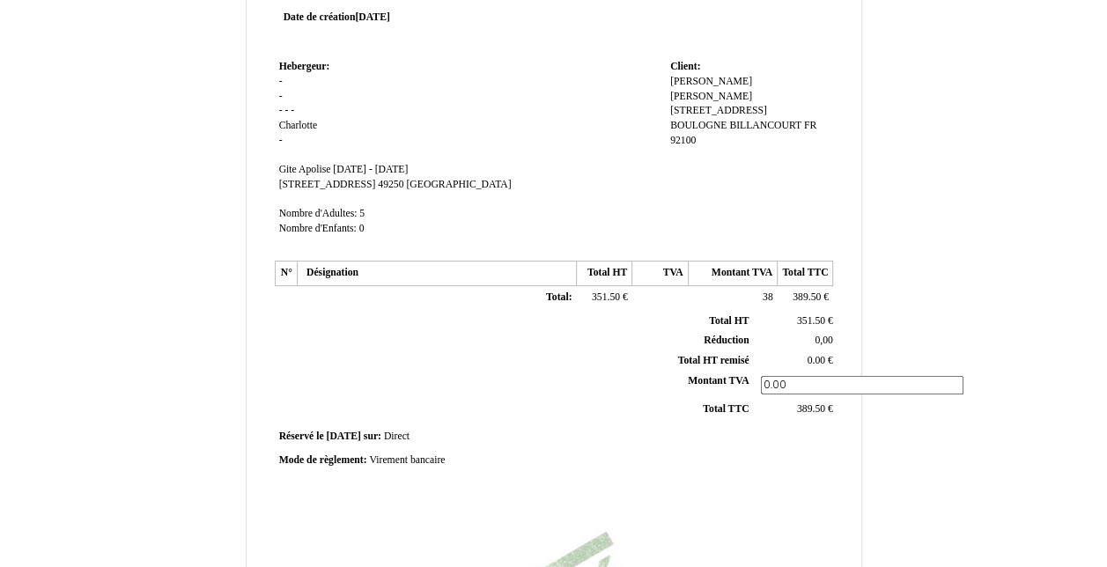
click at [816, 403] on span "389.50" at bounding box center [811, 408] width 28 height 11
click at [537, 463] on div "Mode de règlement: Mode de règlement: Virement bancaire Virement bancaire" at bounding box center [553, 466] width 565 height 34
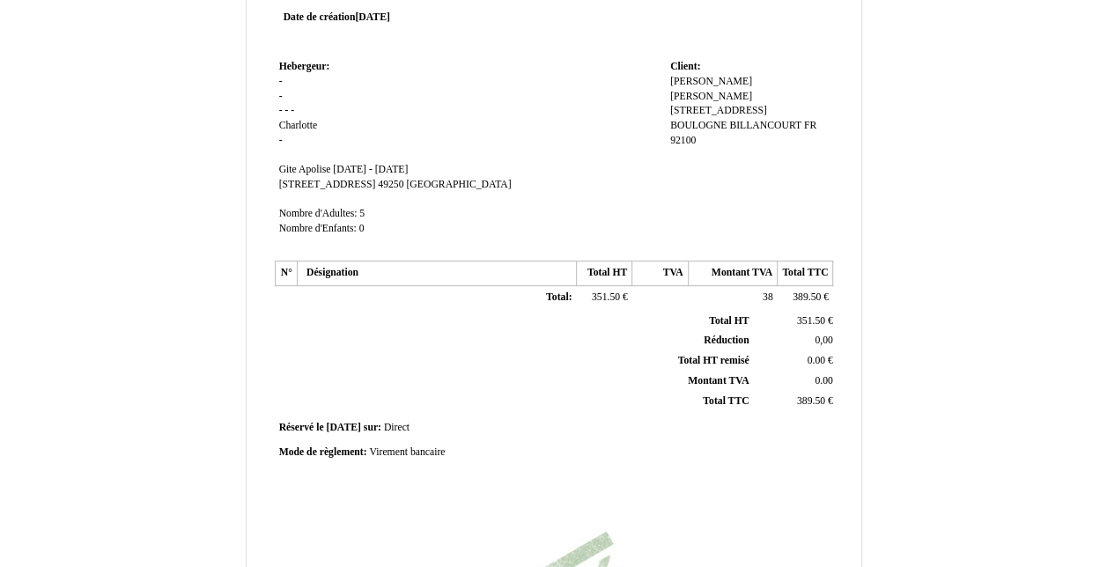
click at [322, 294] on td "Total: Total:" at bounding box center [436, 298] width 279 height 25
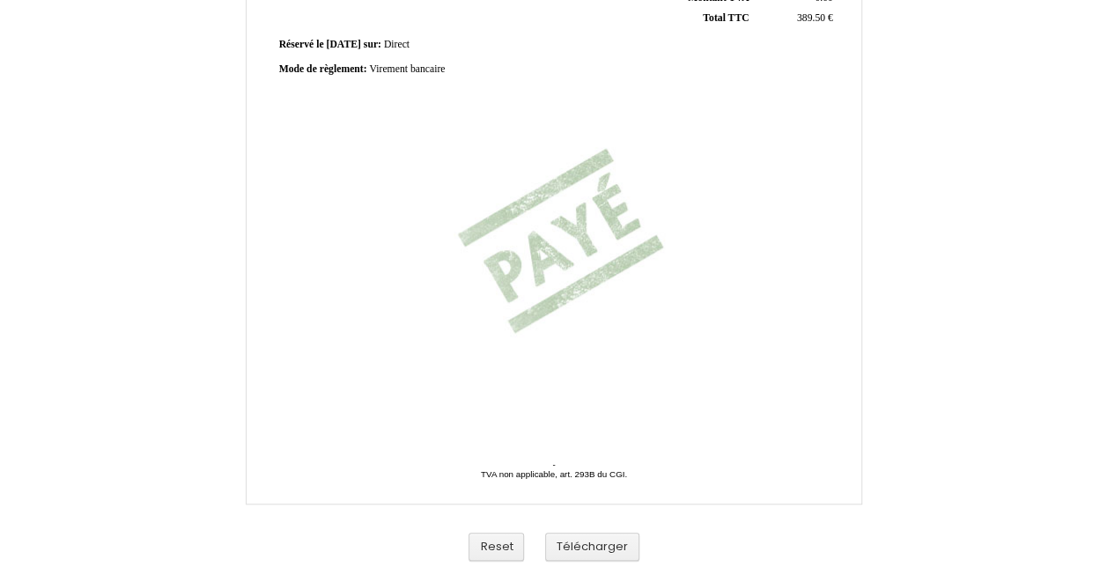
scroll to position [495, 0]
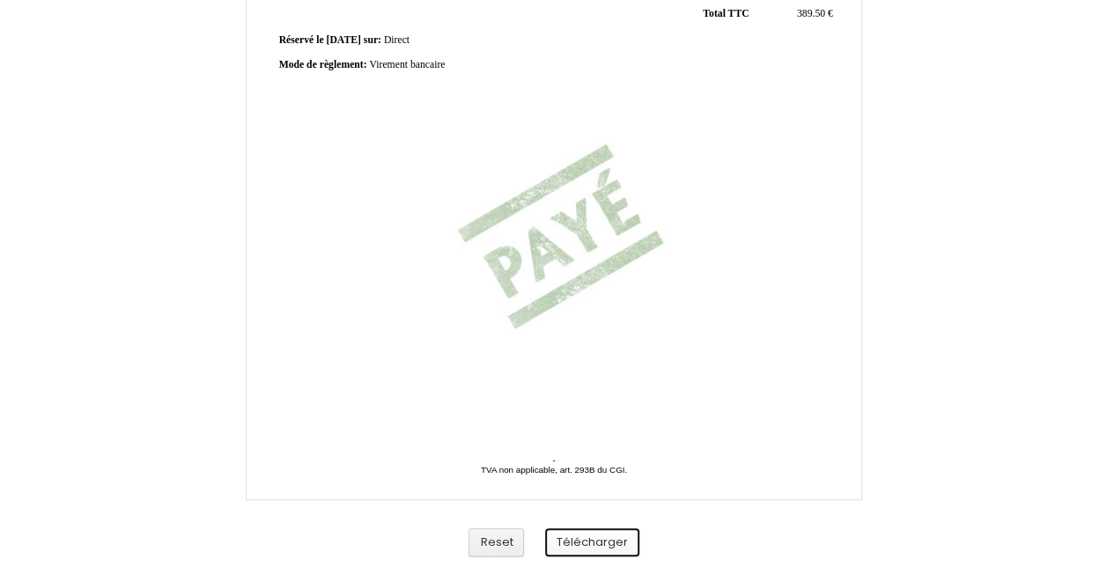
click at [603, 537] on button "Télécharger" at bounding box center [592, 543] width 94 height 29
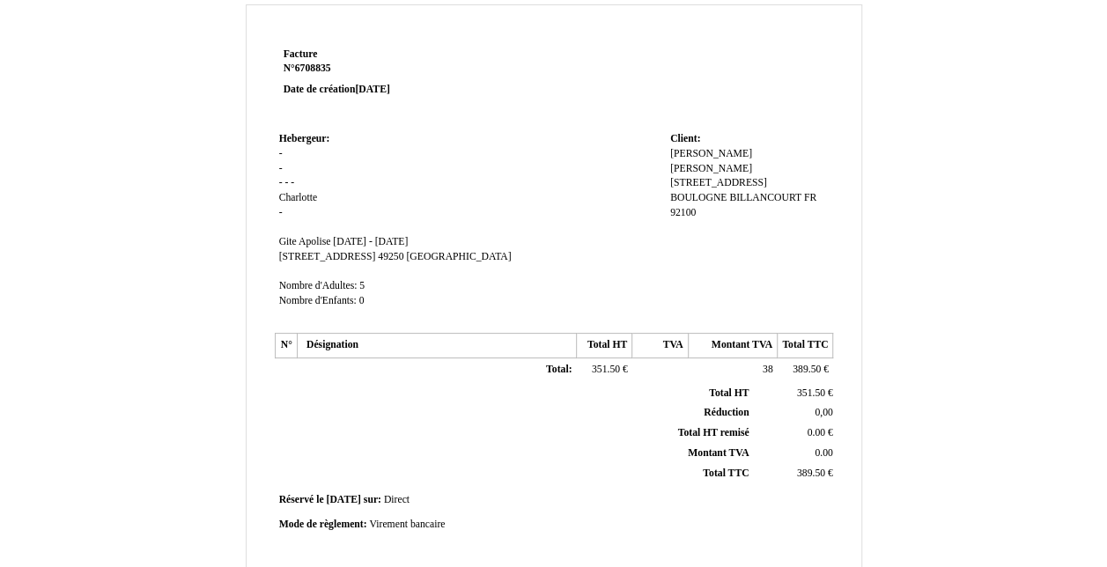
scroll to position [0, 0]
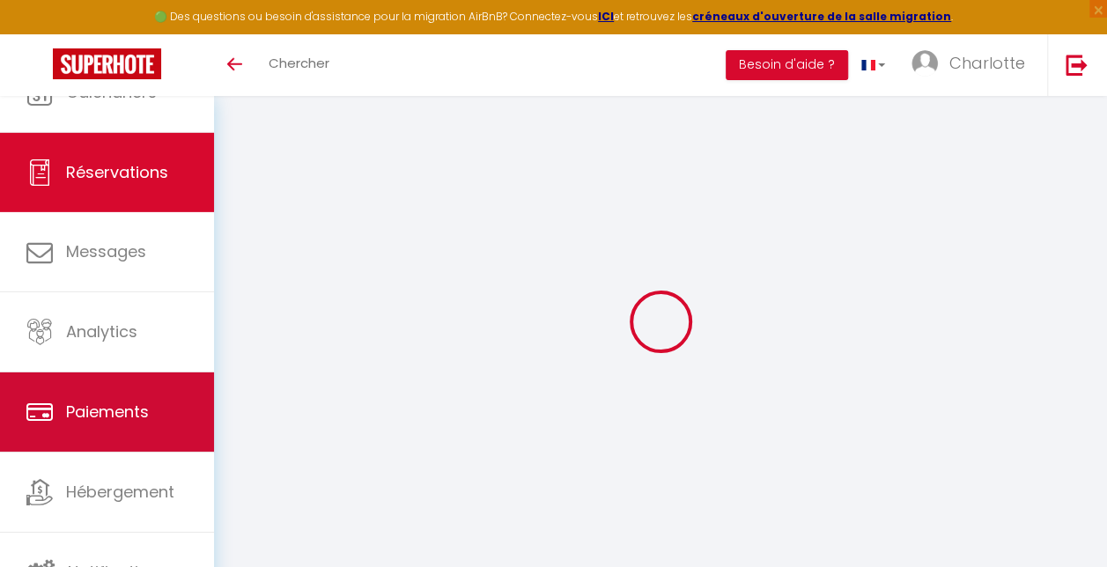
scroll to position [49, 0]
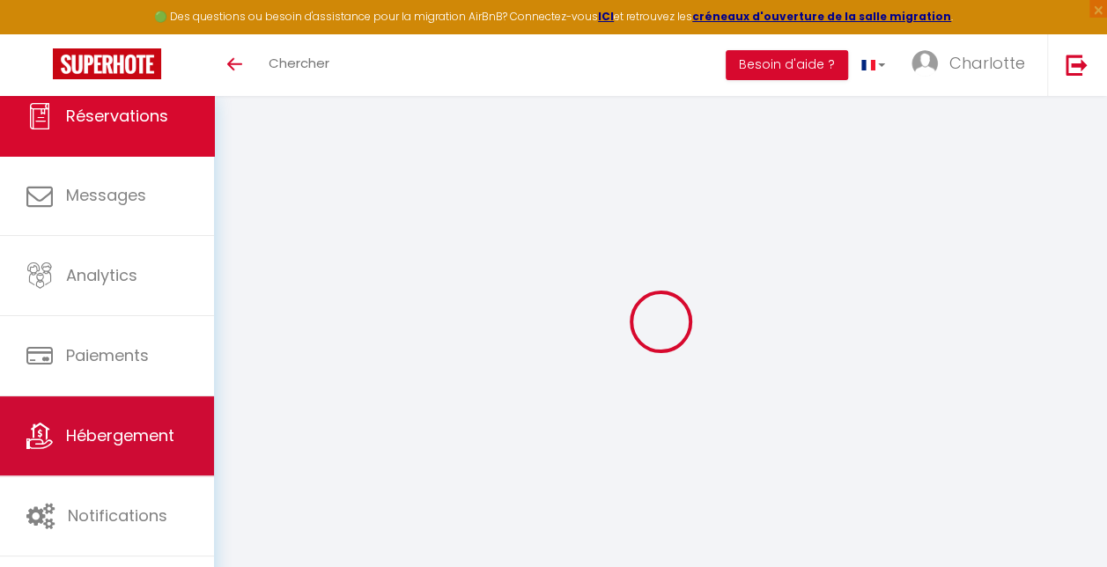
click at [110, 443] on span "Hébergement" at bounding box center [120, 436] width 108 height 22
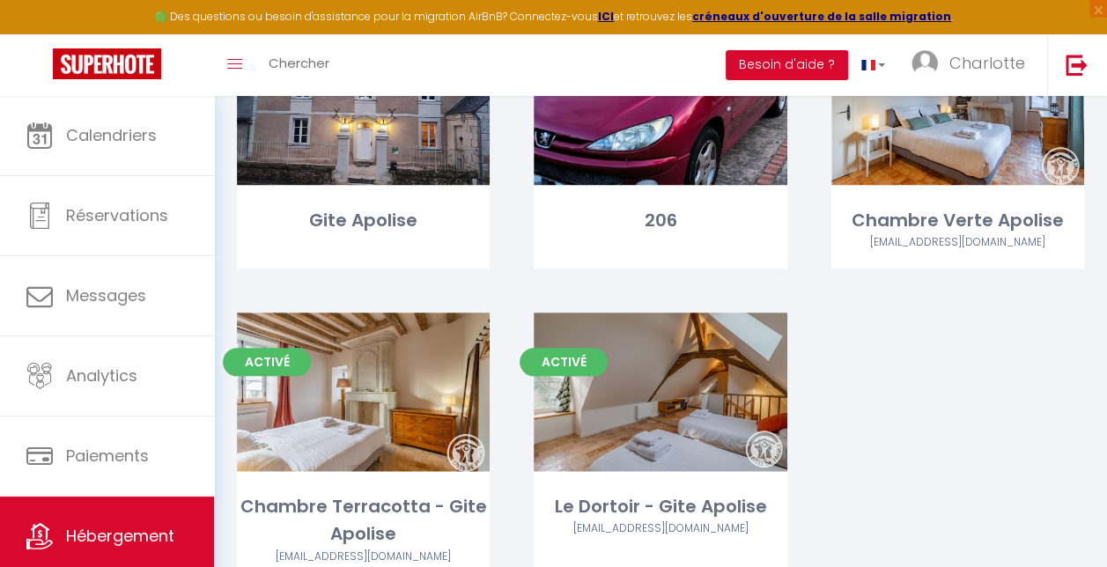
scroll to position [49, 0]
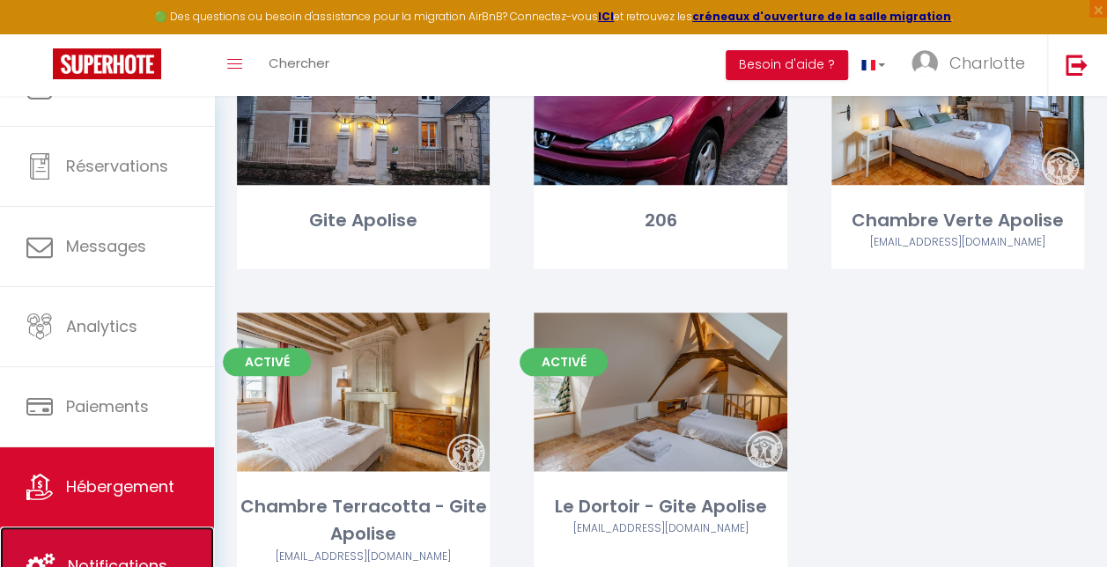
click at [133, 550] on link "Notifications" at bounding box center [107, 566] width 214 height 79
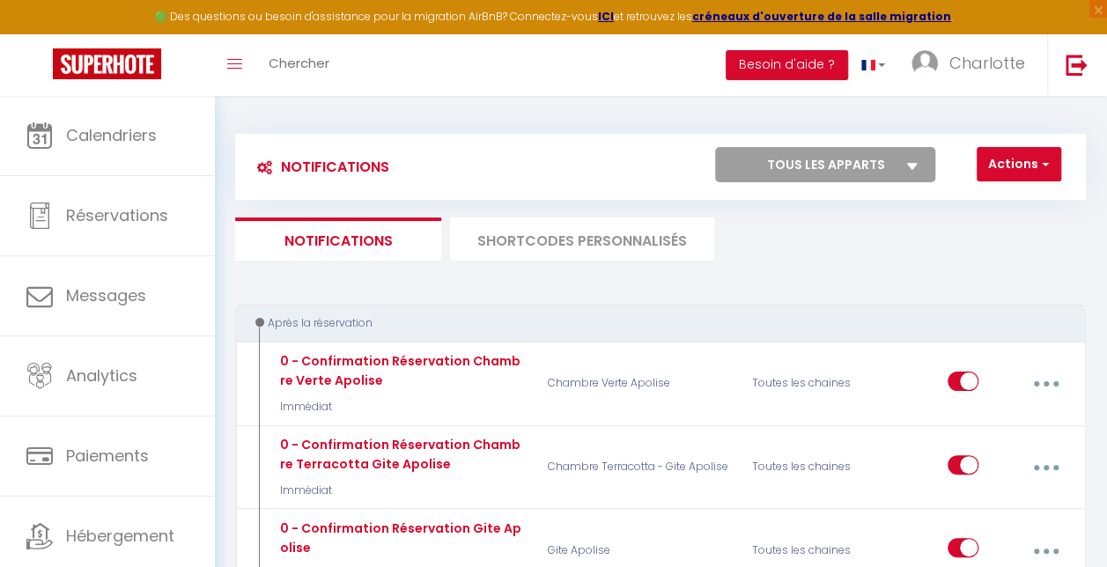
click at [673, 235] on li "SHORTCODES PERSONNALISÉS" at bounding box center [582, 239] width 264 height 43
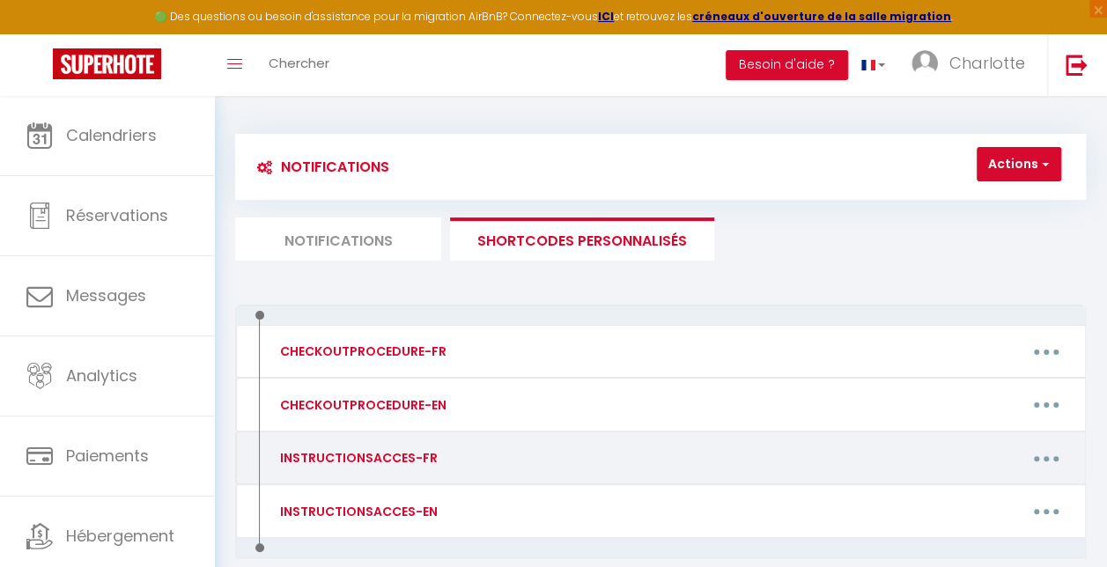
click at [1053, 455] on button "button" at bounding box center [1047, 457] width 47 height 33
click at [951, 493] on link "Editer" at bounding box center [1000, 501] width 130 height 30
type input "INSTRUCTIONSACCES-FR"
type textarea "Il ne vous reste plus qu’à venir avec vos valises, en effet tout est fourni dan…"
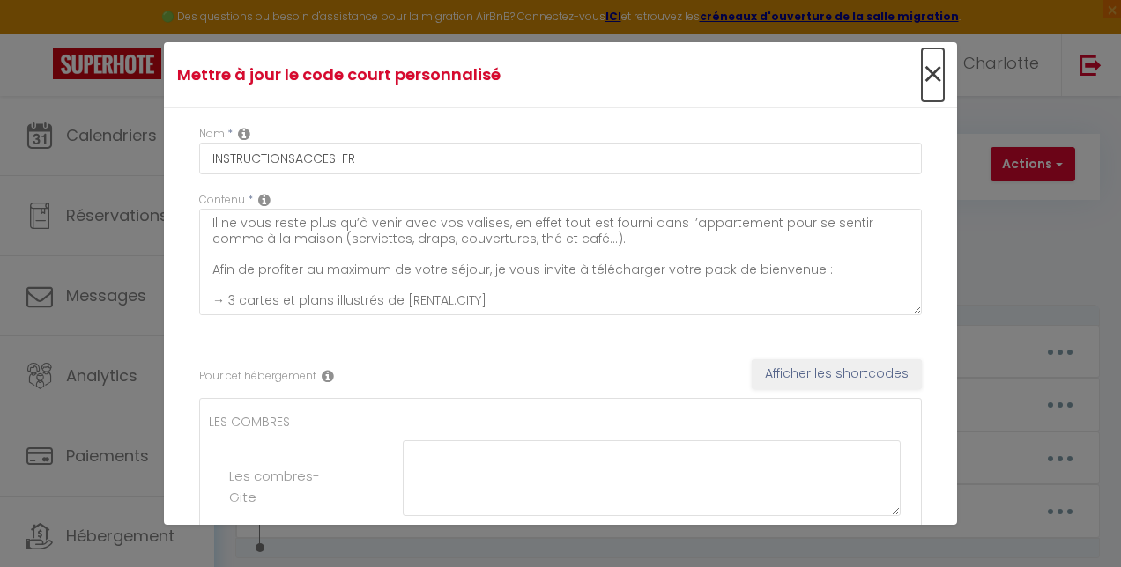
click at [921, 74] on span "×" at bounding box center [932, 74] width 22 height 53
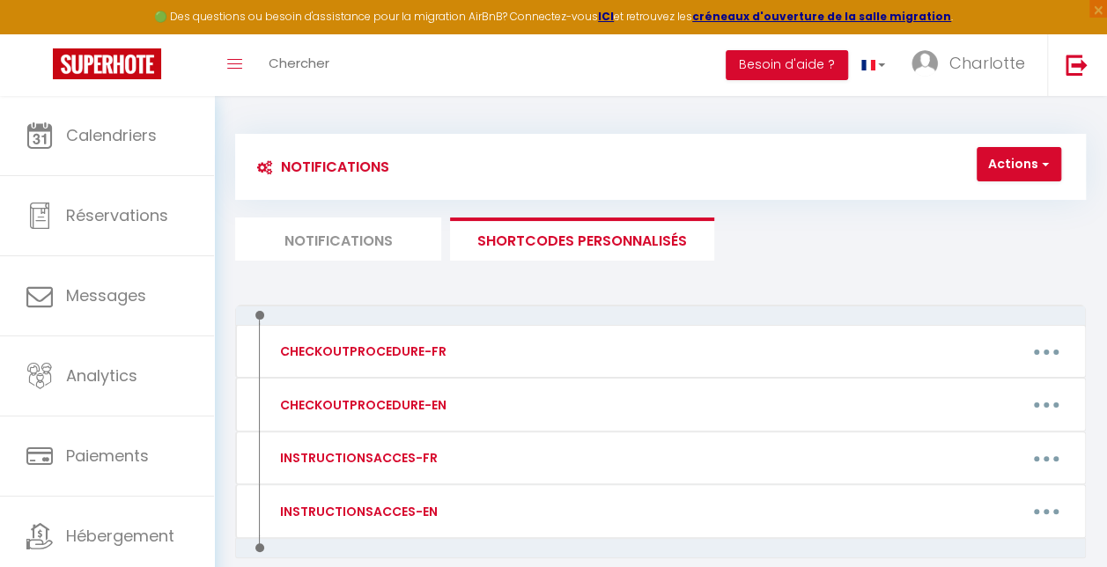
click at [340, 247] on li "Notifications" at bounding box center [338, 239] width 206 height 43
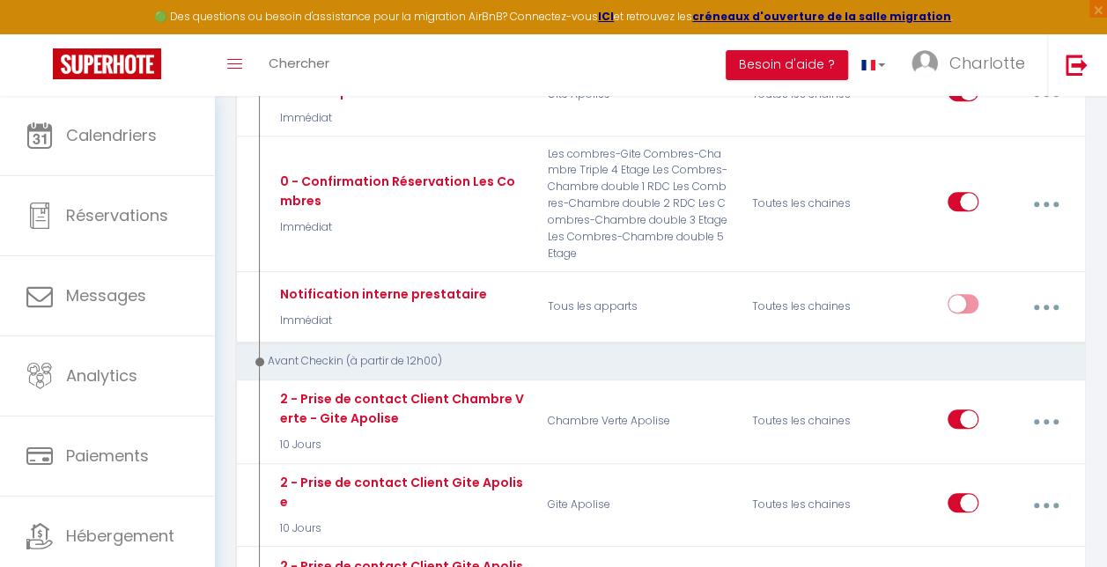
scroll to position [543, 0]
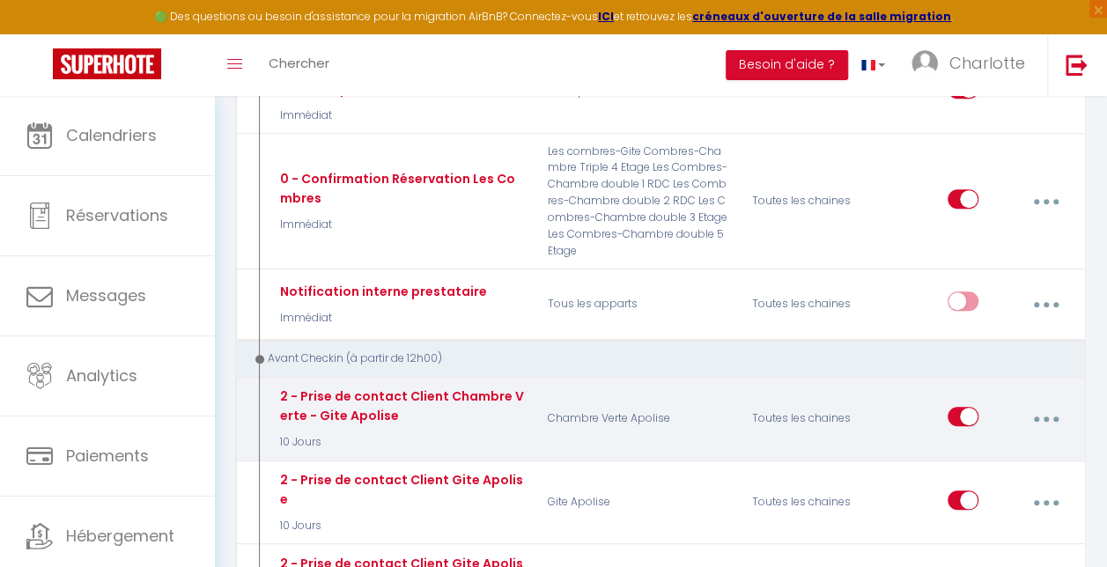
click at [321, 401] on div "2 - Prise de contact Client Chambre Verte - Gite Apolise" at bounding box center [400, 406] width 249 height 39
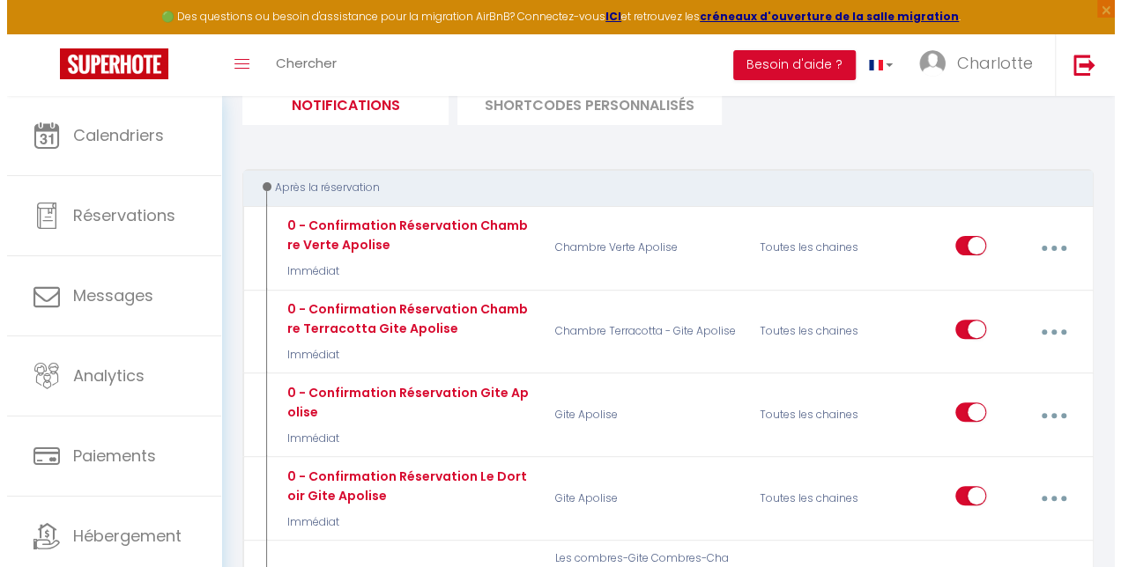
scroll to position [158, 0]
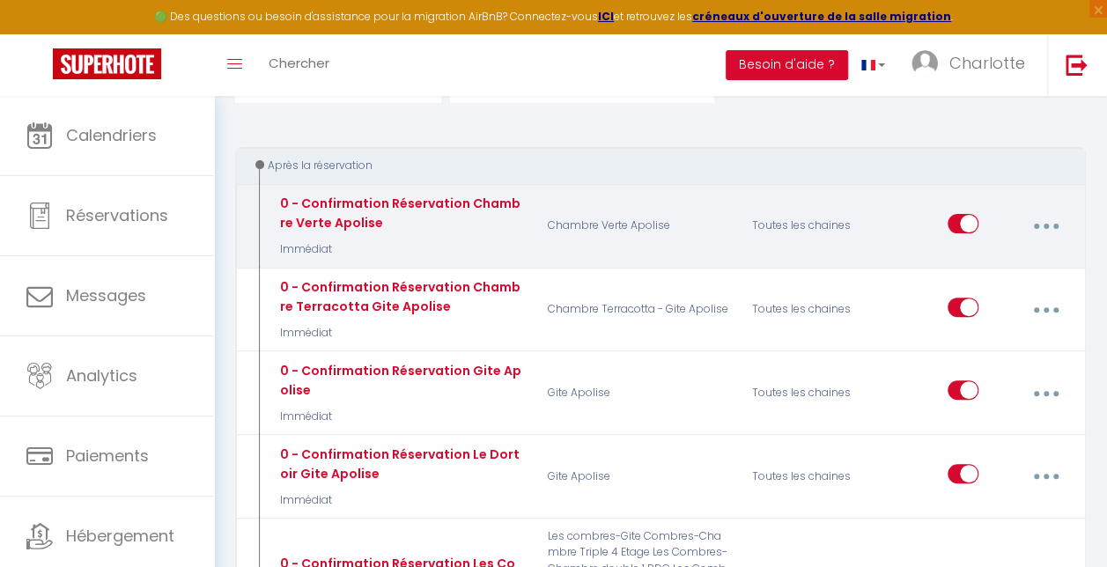
click at [1041, 222] on button "button" at bounding box center [1046, 226] width 47 height 33
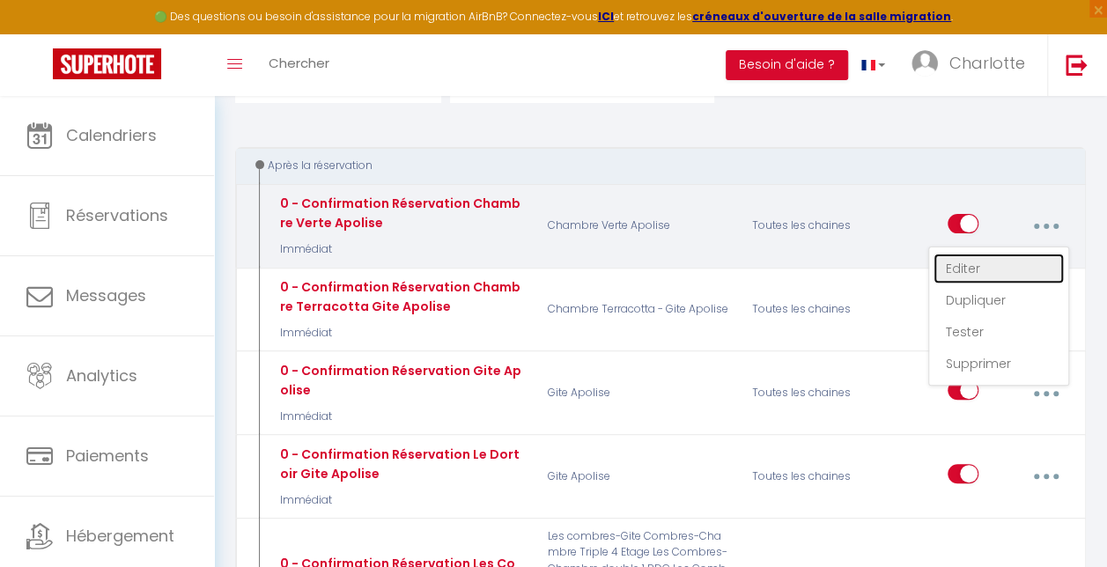
click at [970, 265] on link "Editer" at bounding box center [999, 269] width 130 height 30
type input "0 - Confirmation Réservation Chambre Verte Apolise"
select select "Immédiat"
select select "if_booking_is_paid"
checkbox input "true"
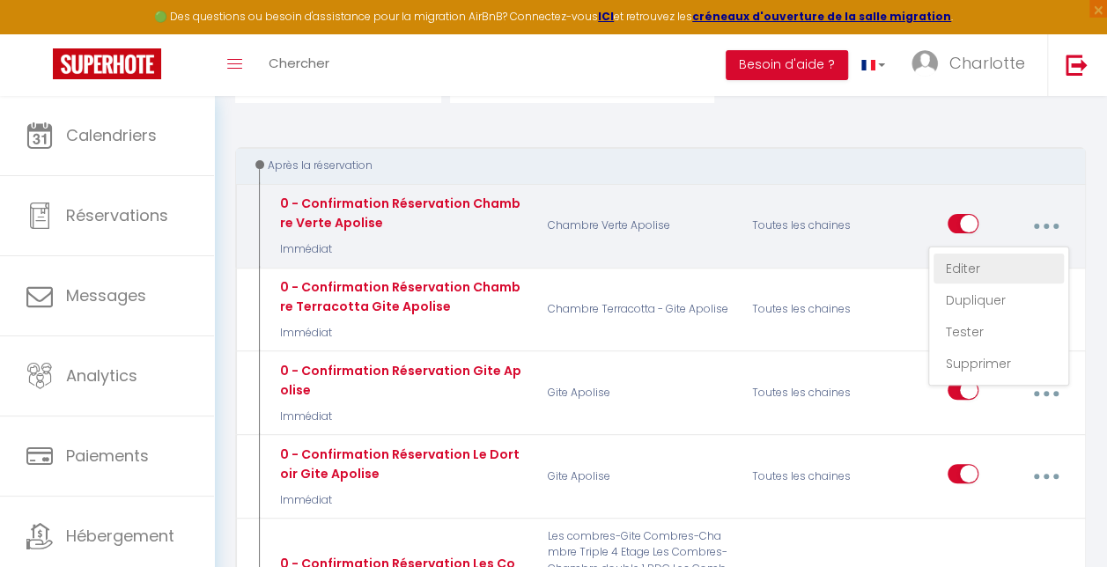
checkbox input "false"
radio input "true"
type input "Confirmation de réservation Chambre Verte au Gite Apolise"
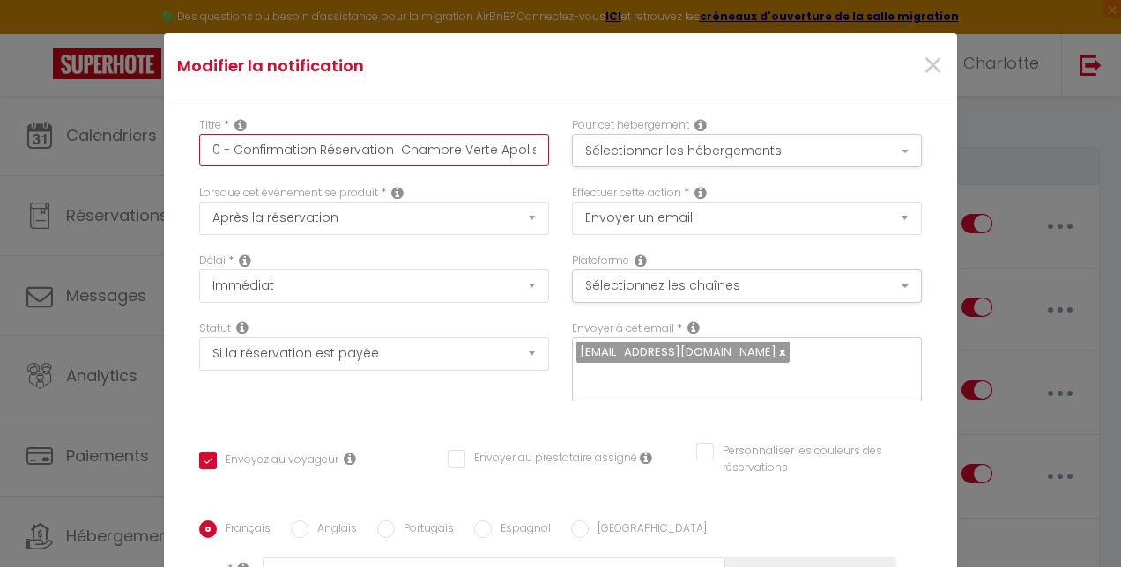
click at [210, 150] on input "0 - Confirmation Réservation Chambre Verte Apolise" at bounding box center [374, 150] width 350 height 32
type input "- Confirmation Réservation Chambre Verte Apolise"
checkbox input "true"
checkbox input "false"
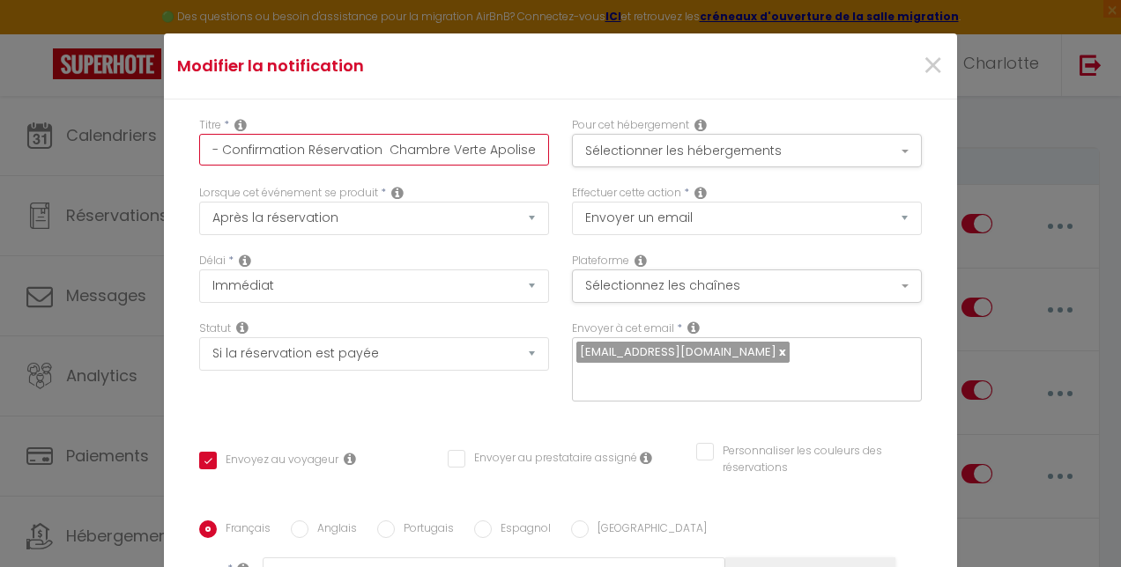
type input "1 - Confirmation Réservation Chambre Verte Apolise"
checkbox input "true"
checkbox input "false"
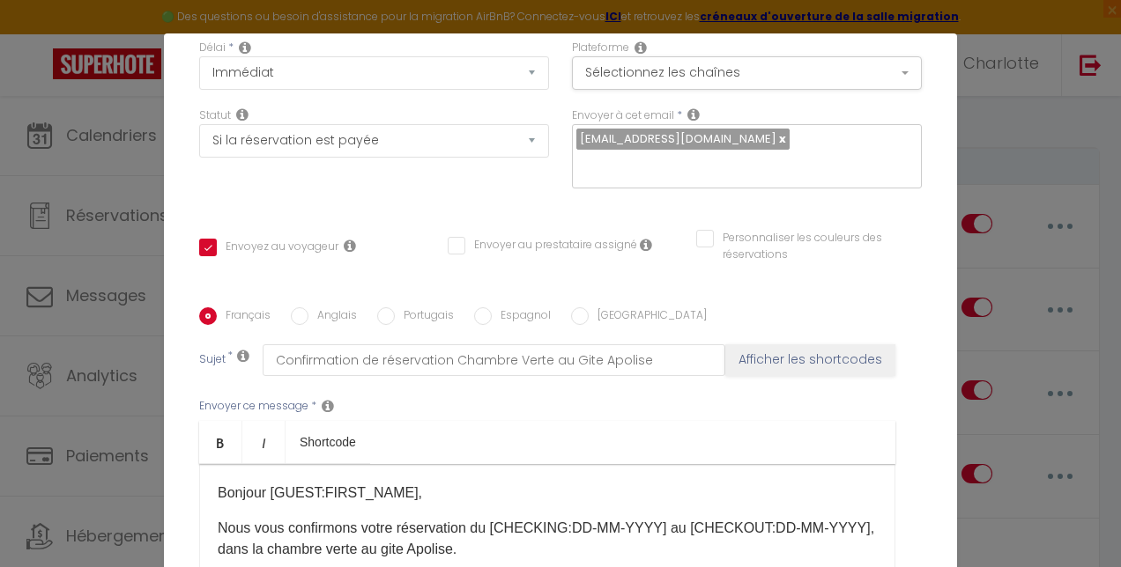
scroll to position [247, 0]
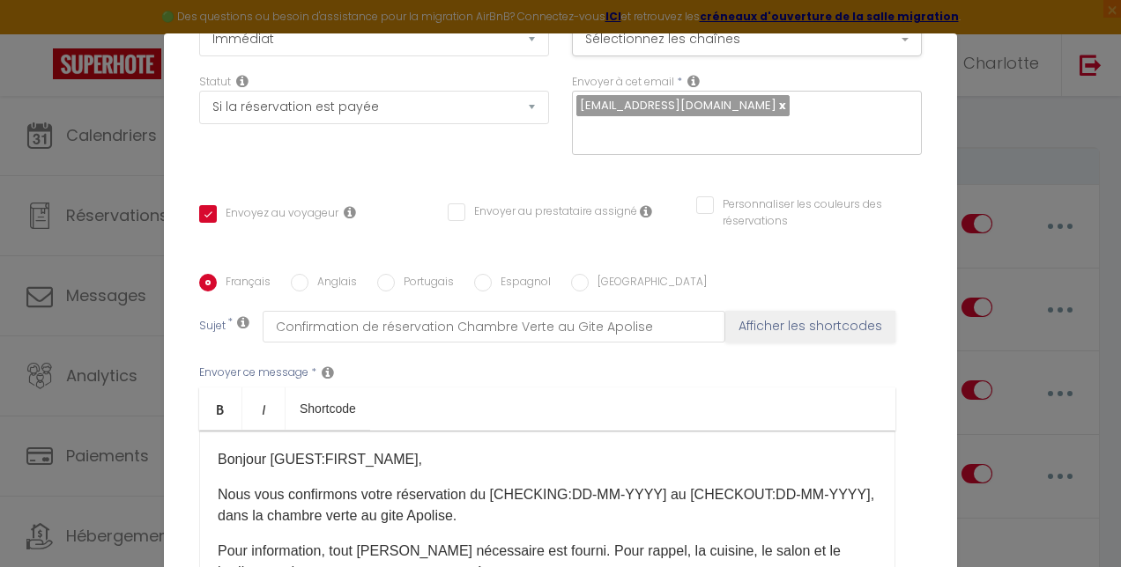
type input "1 - Confirmation Réservation Chambre Verte Apolise"
click at [291, 285] on input "Anglais" at bounding box center [300, 283] width 18 height 18
radio input "true"
checkbox input "true"
checkbox input "false"
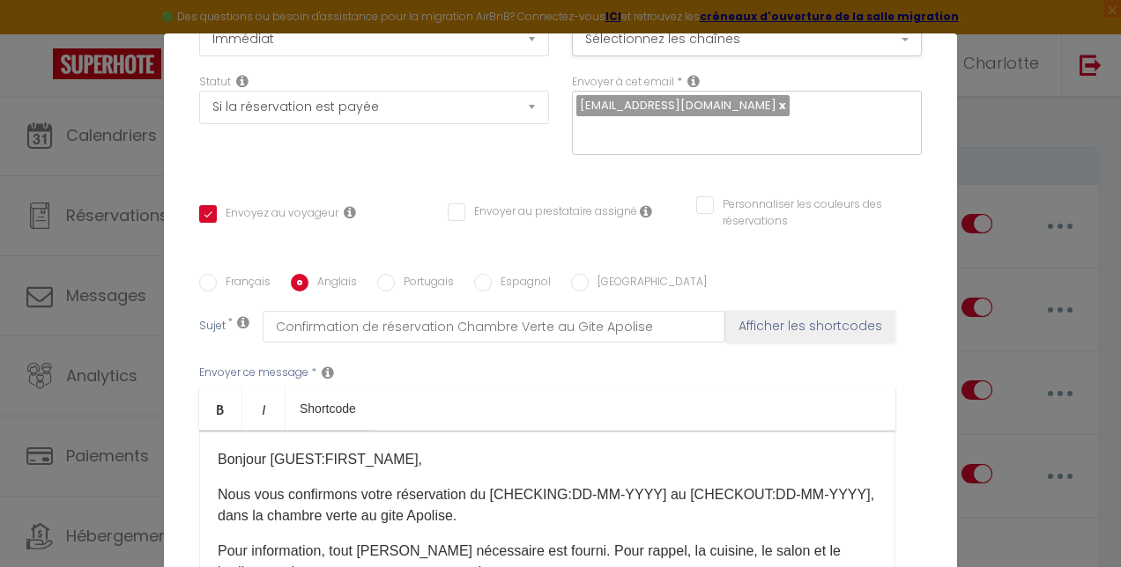
checkbox input "false"
type input "Booking confirmation for Gîte Apolise"
click at [377, 276] on input "Portugais" at bounding box center [386, 283] width 18 height 18
radio input "true"
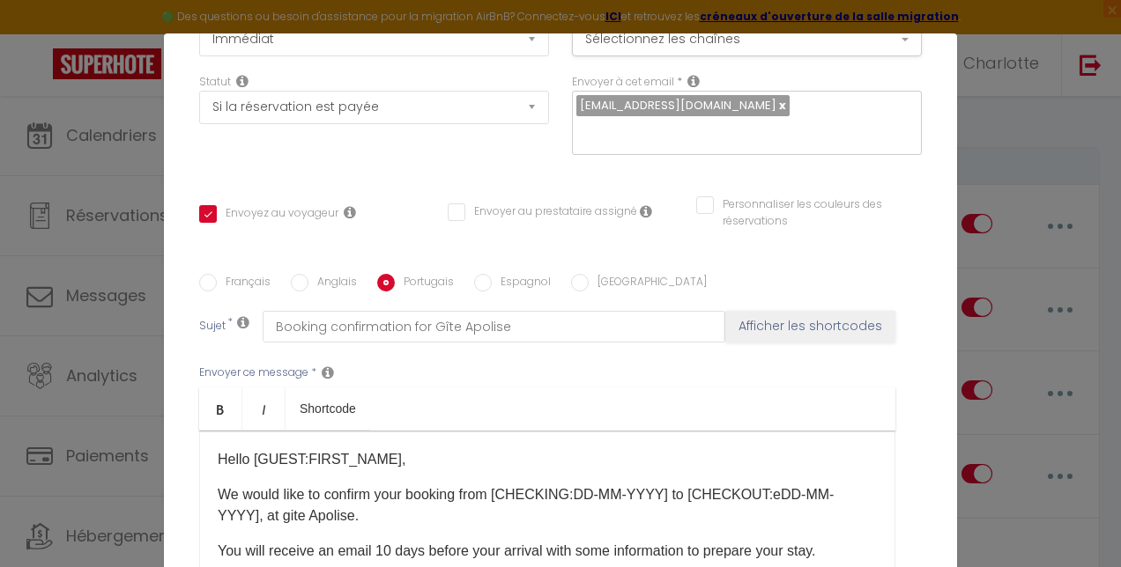
checkbox input "true"
checkbox input "false"
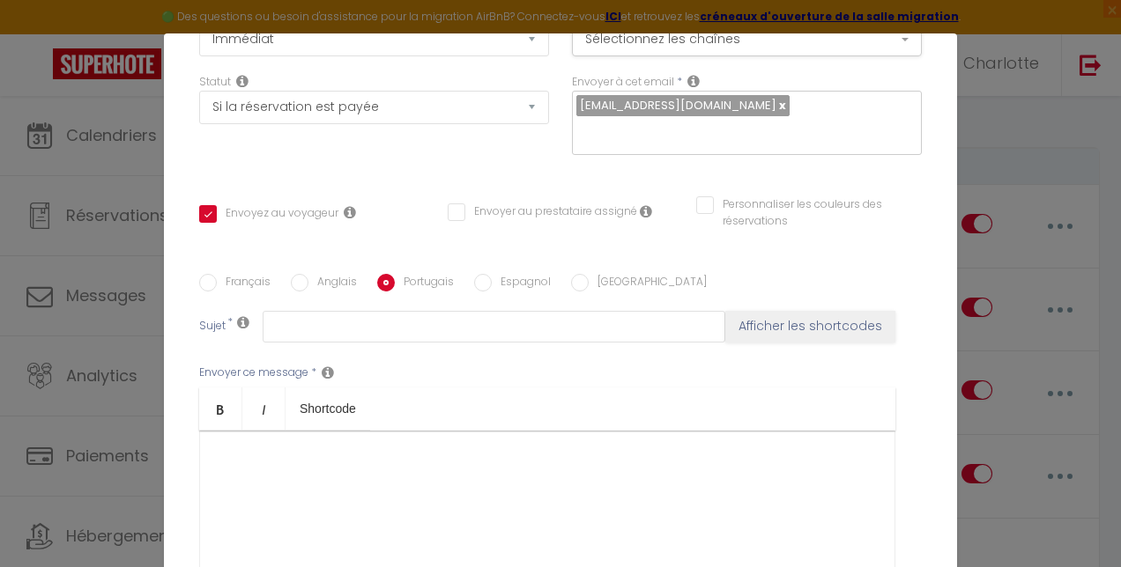
click at [476, 281] on input "Espagnol" at bounding box center [483, 283] width 18 height 18
radio input "true"
checkbox input "true"
checkbox input "false"
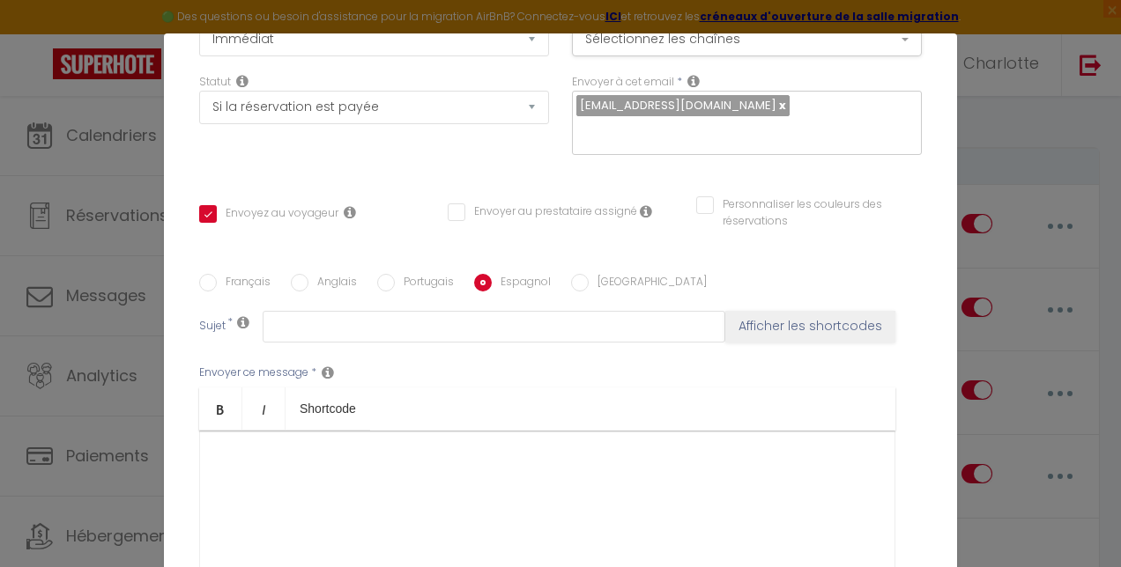
click at [206, 276] on input "Français" at bounding box center [208, 283] width 18 height 18
radio input "true"
checkbox input "true"
checkbox input "false"
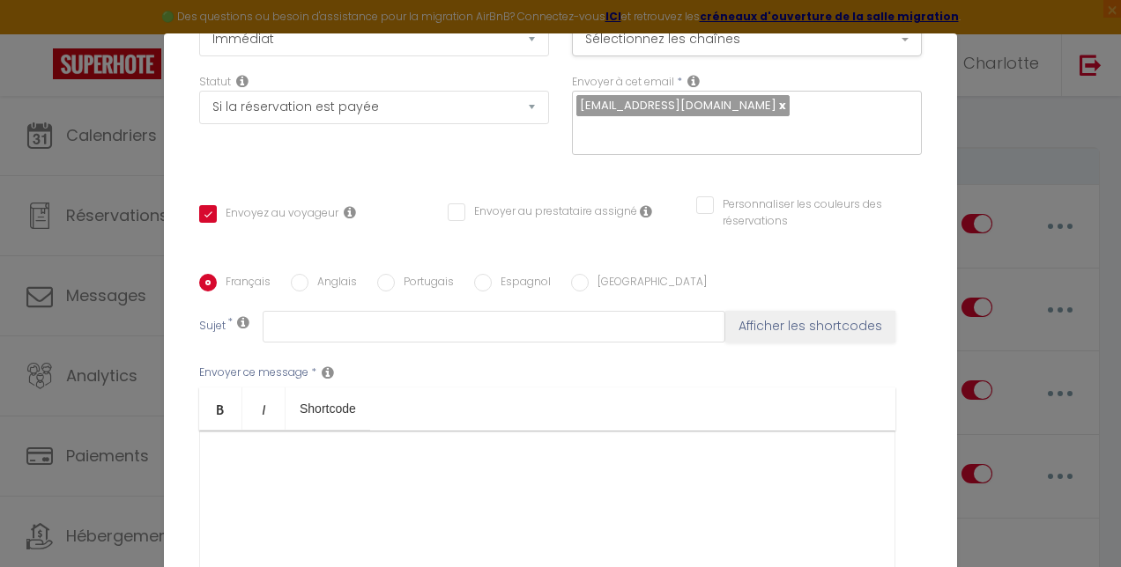
type input "Confirmation de réservation Chambre Verte au Gite Apolise"
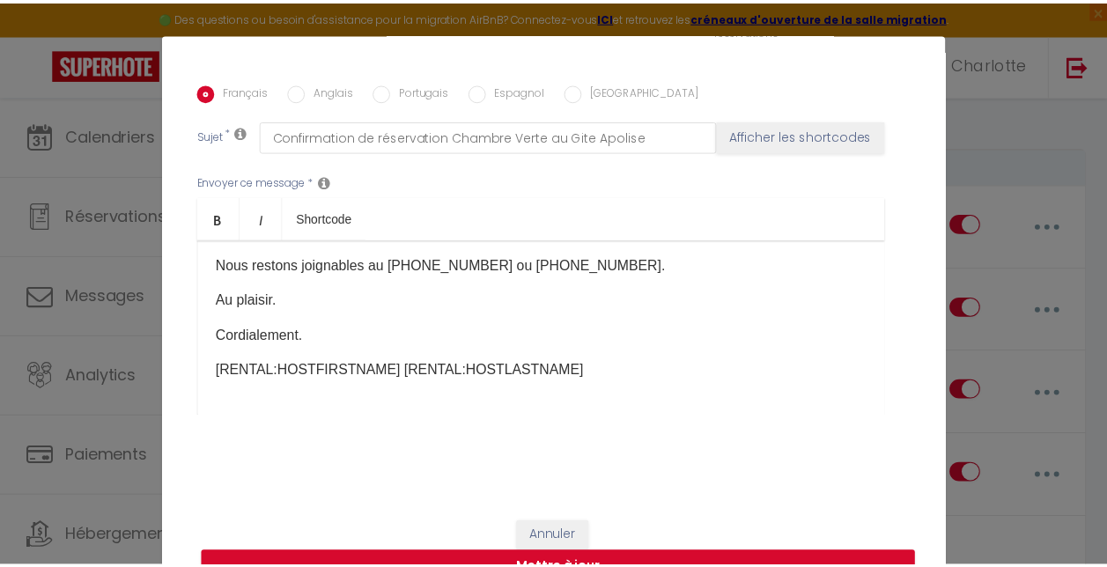
scroll to position [209, 0]
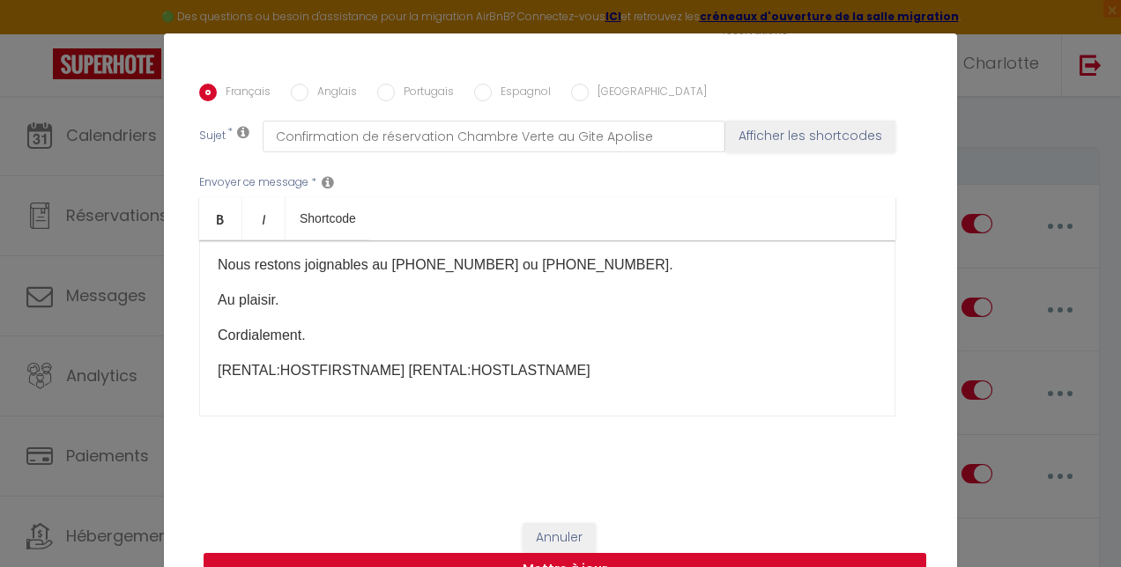
click at [604, 560] on button "Mettre à jour" at bounding box center [564, 569] width 722 height 33
checkbox input "true"
checkbox input "false"
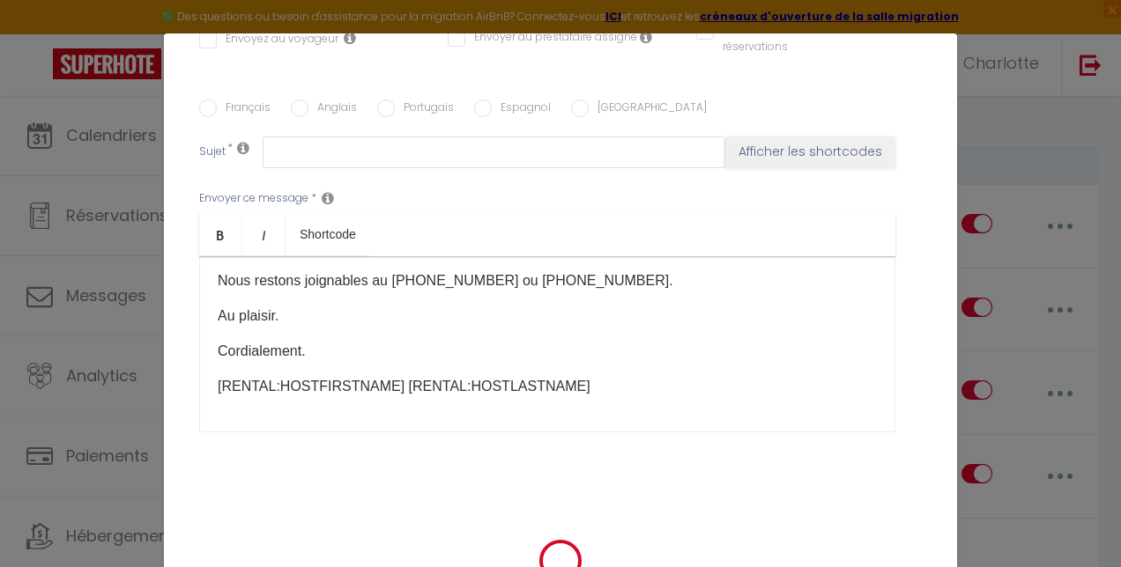
scroll to position [0, 0]
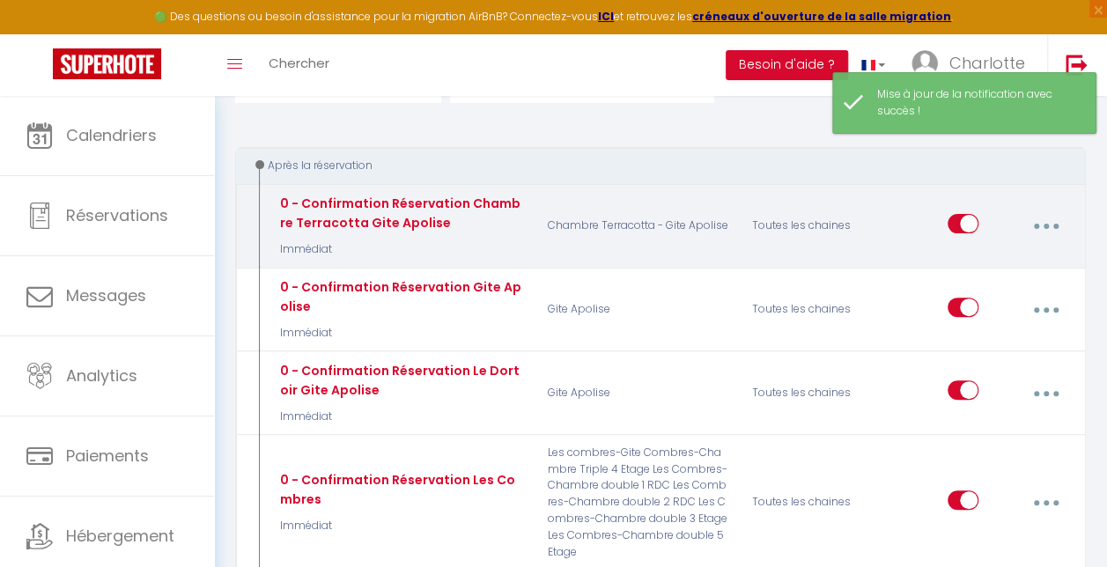
click at [1048, 220] on button "button" at bounding box center [1046, 226] width 47 height 33
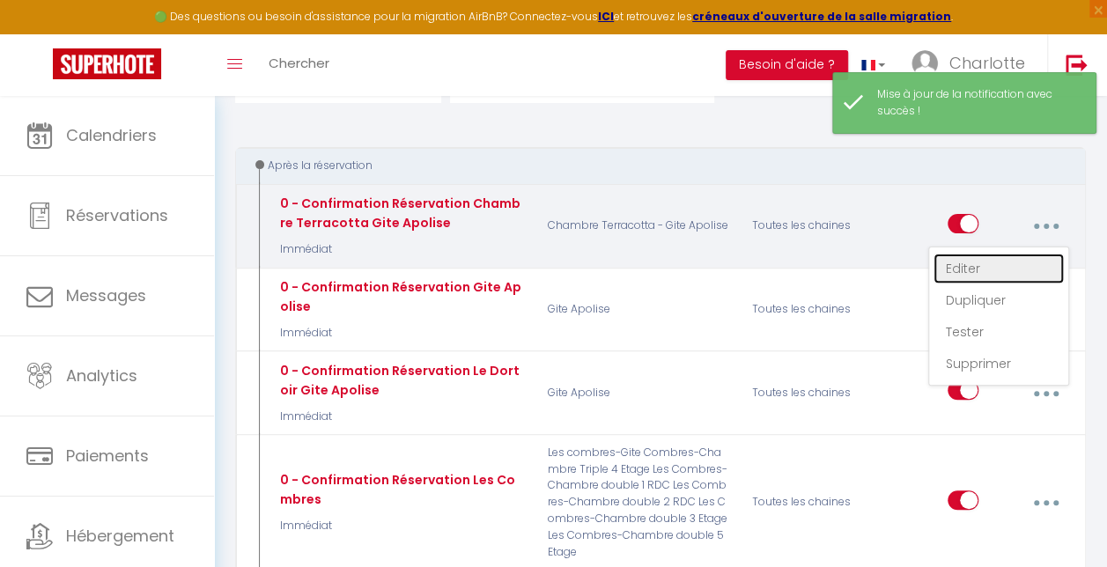
click at [964, 270] on link "Editer" at bounding box center [999, 269] width 130 height 30
type input "0 - Confirmation Réservation Chambre Terracotta Gite Apolise"
select select "Immédiat"
select select "if_booking_is_paid"
checkbox input "true"
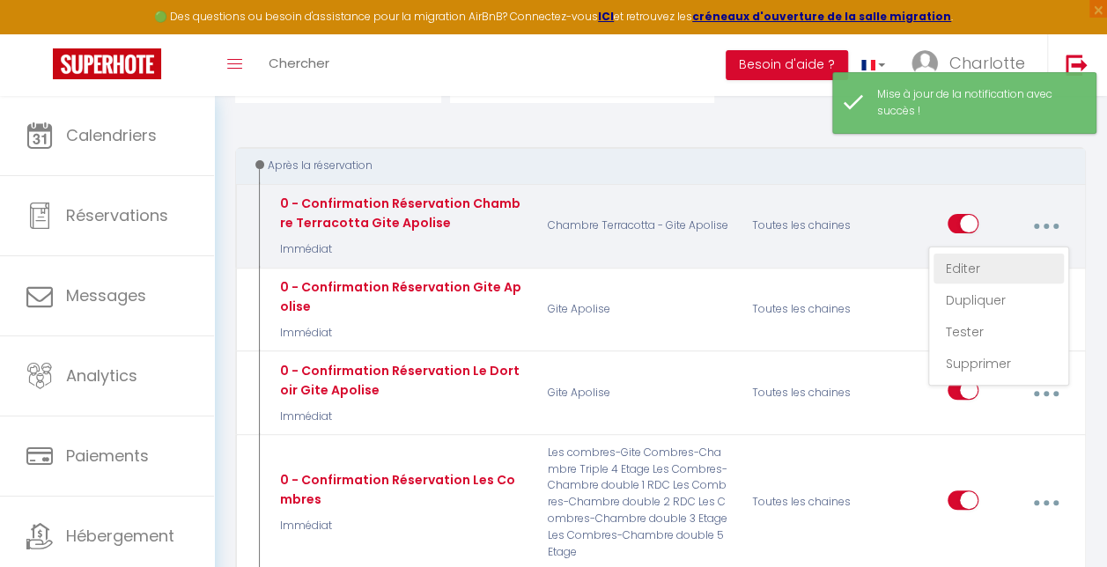
checkbox input "false"
radio input "true"
type input "Confirmation de réservation chambre Terracotta au Gite Apolise"
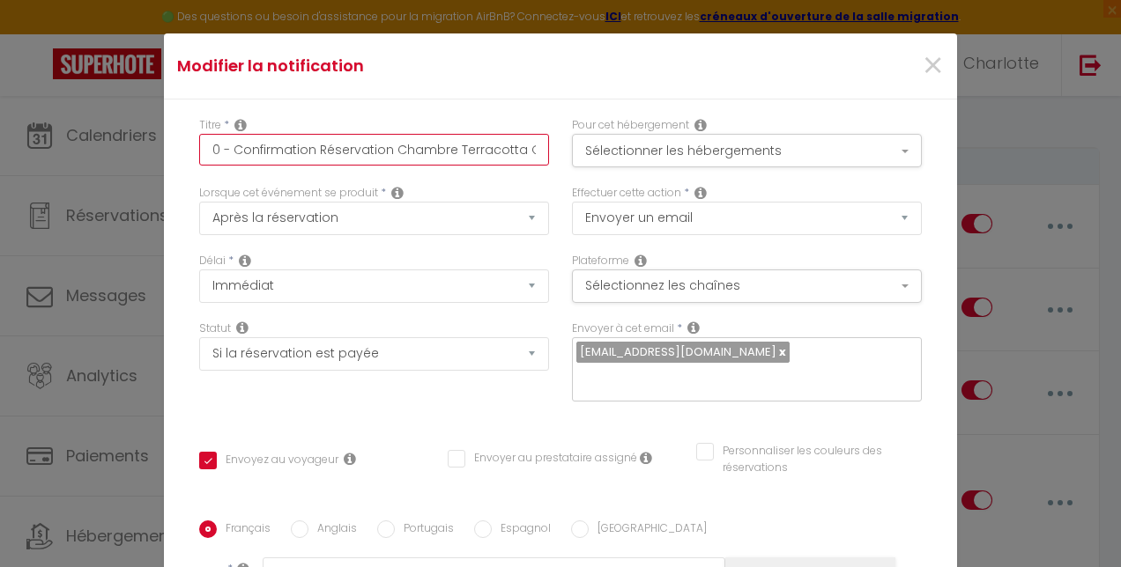
click at [210, 148] on input "0 - Confirmation Réservation Chambre Terracotta Gite Apolise" at bounding box center [374, 150] width 350 height 32
type input "- Confirmation Réservation Chambre Terracotta Gite Apolise"
checkbox input "true"
checkbox input "false"
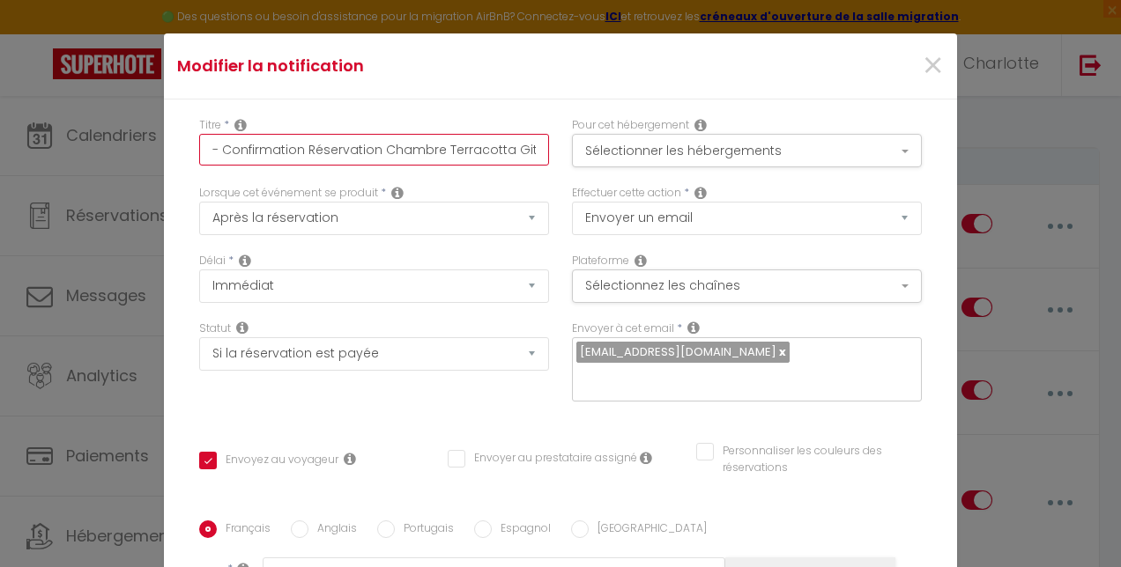
type input "1 - Confirmation Réservation Chambre Terracotta Gite Apolise"
checkbox input "true"
checkbox input "false"
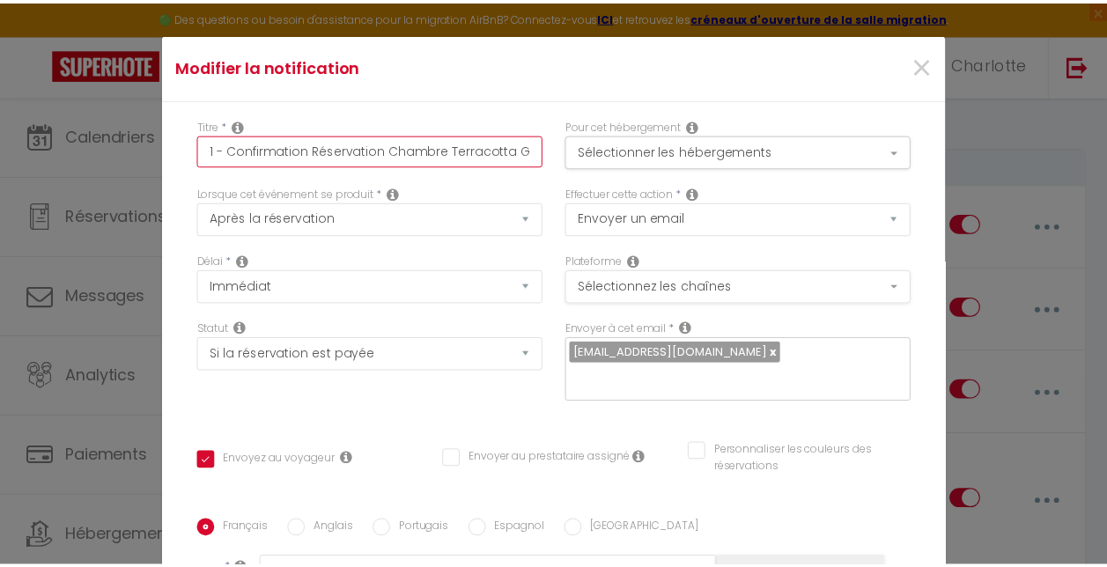
scroll to position [437, 0]
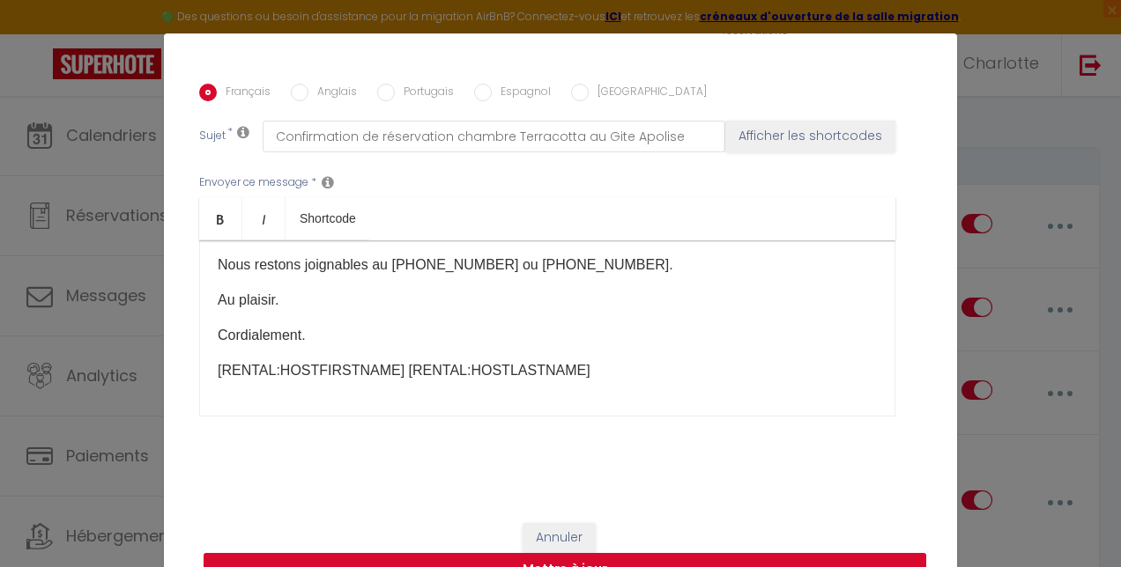
type input "1 - Confirmation Réservation Chambre Terracotta Gite Apolise"
click at [596, 553] on button "Mettre à jour" at bounding box center [564, 569] width 722 height 33
checkbox input "true"
checkbox input "false"
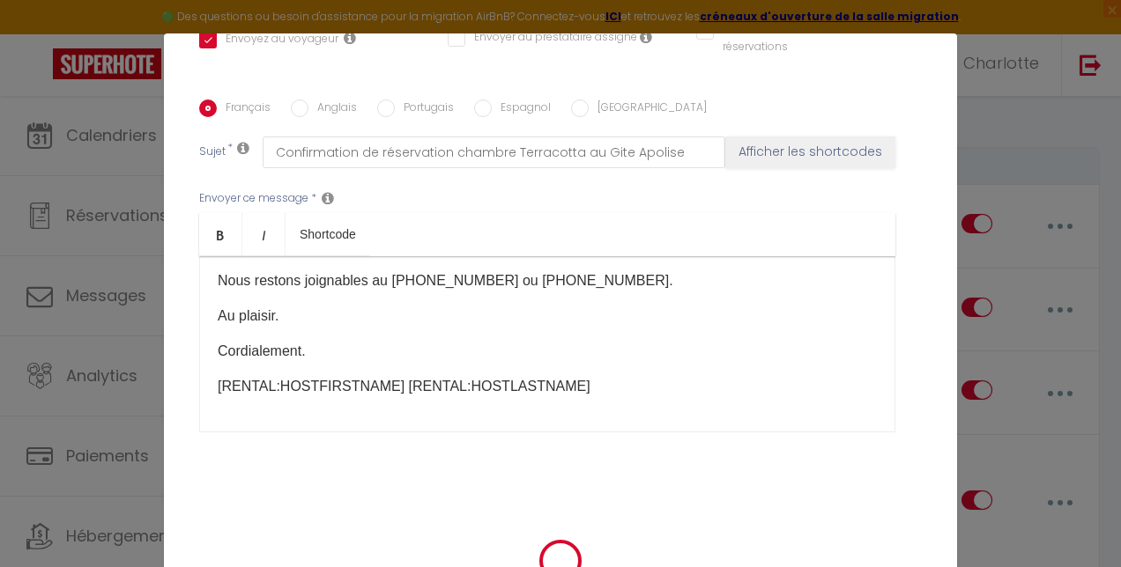
select select
checkbox input "false"
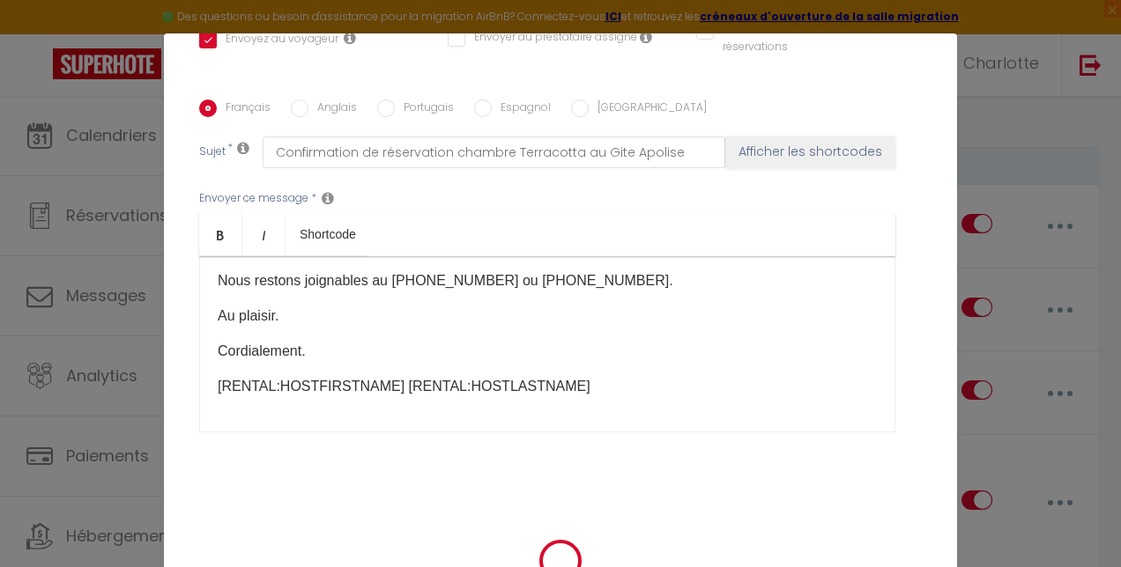
radio input "false"
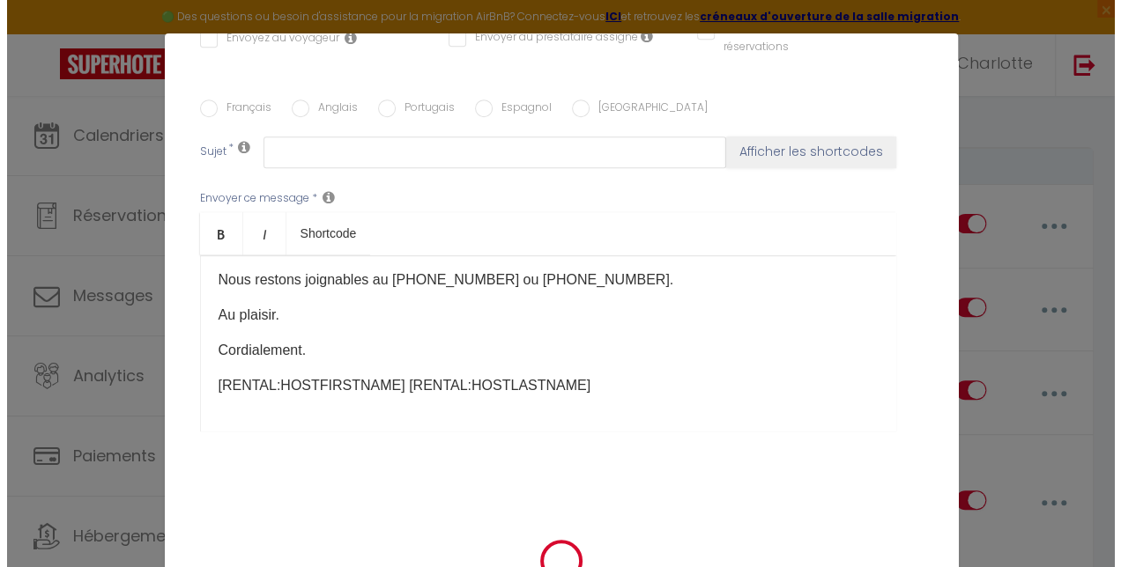
scroll to position [0, 0]
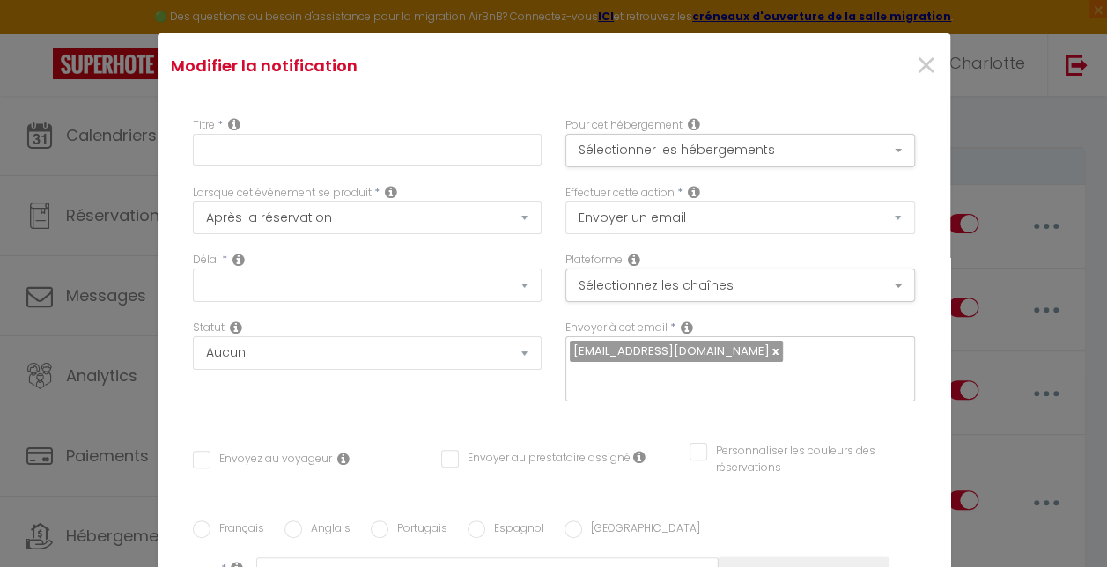
select select
checkbox input "false"
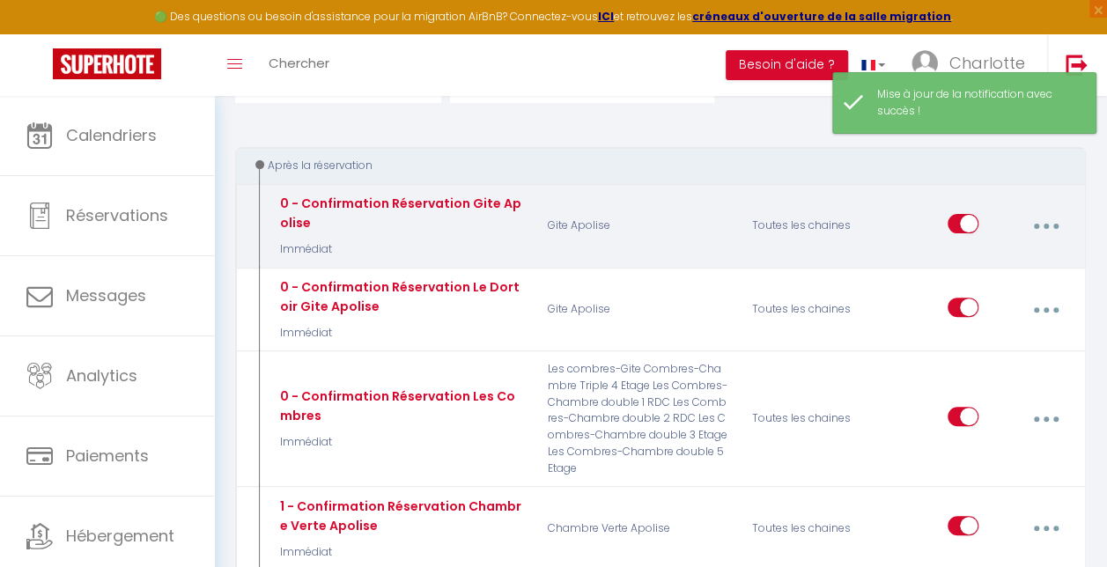
click at [1045, 233] on button "button" at bounding box center [1046, 226] width 47 height 33
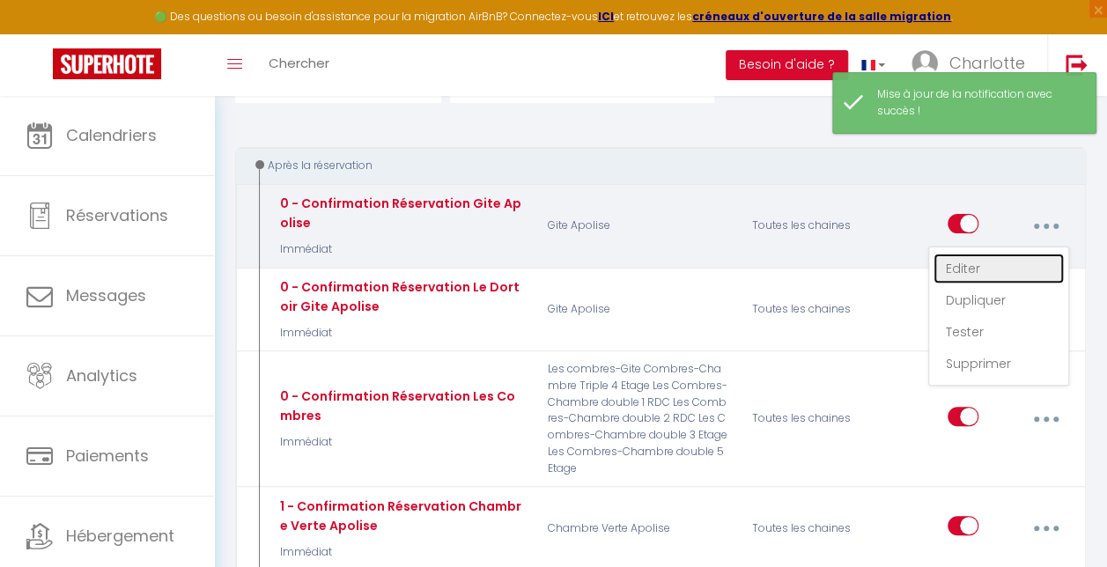
click at [981, 270] on link "Editer" at bounding box center [999, 269] width 130 height 30
type input "0 - Confirmation Réservation Gite Apolise"
select select "Immédiat"
select select "if_booking_is_paid"
checkbox input "true"
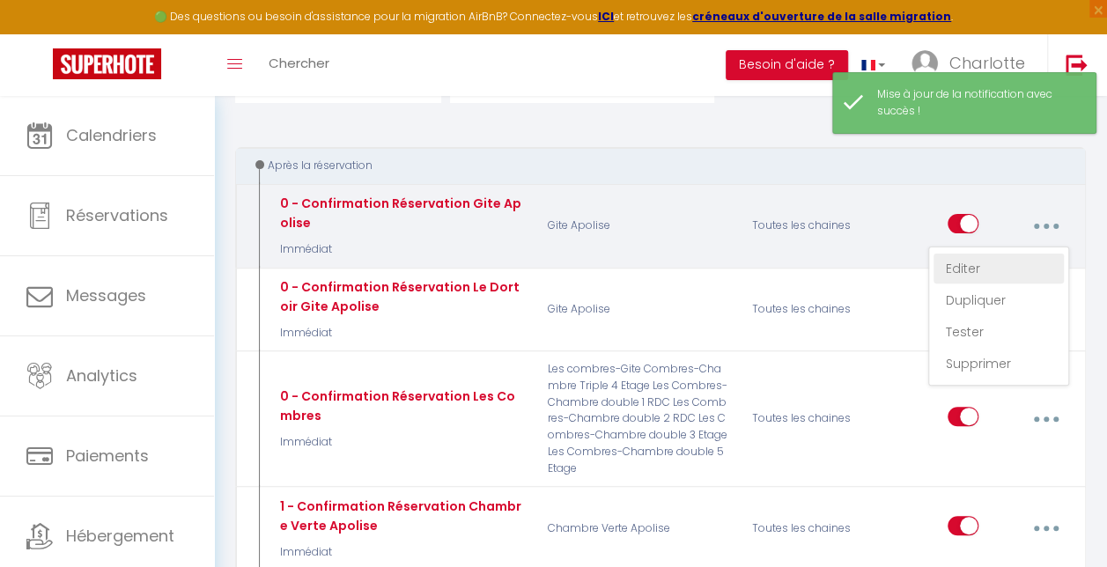
checkbox input "false"
radio input "true"
type input "Confirmation de réservation au Gite Apolise"
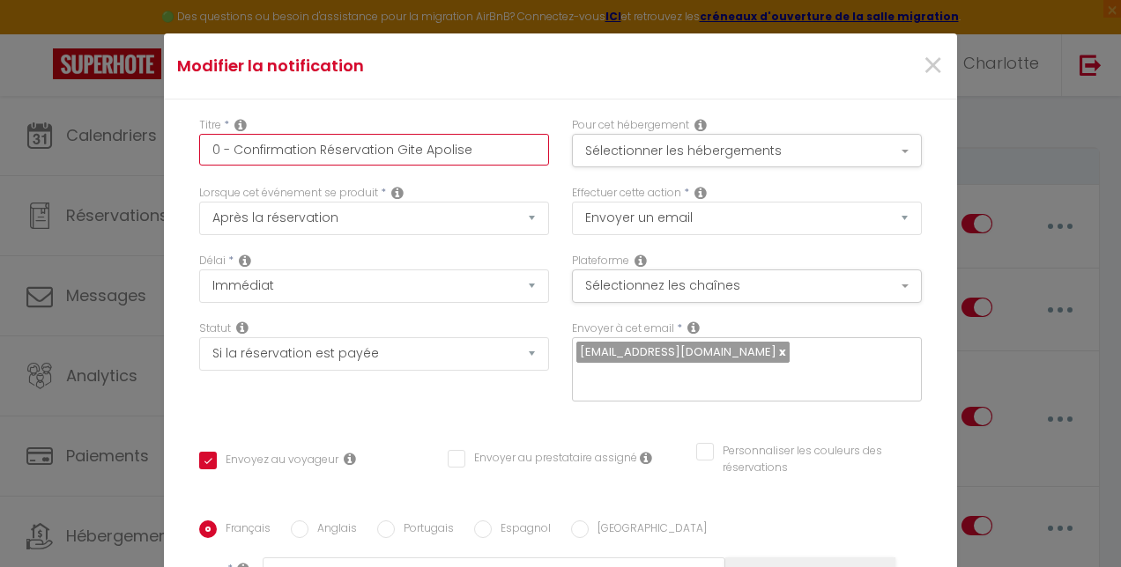
click at [210, 148] on input "0 - Confirmation Réservation Gite Apolise" at bounding box center [374, 150] width 350 height 32
type input "- Confirmation Réservation Gite Apolise"
checkbox input "true"
checkbox input "false"
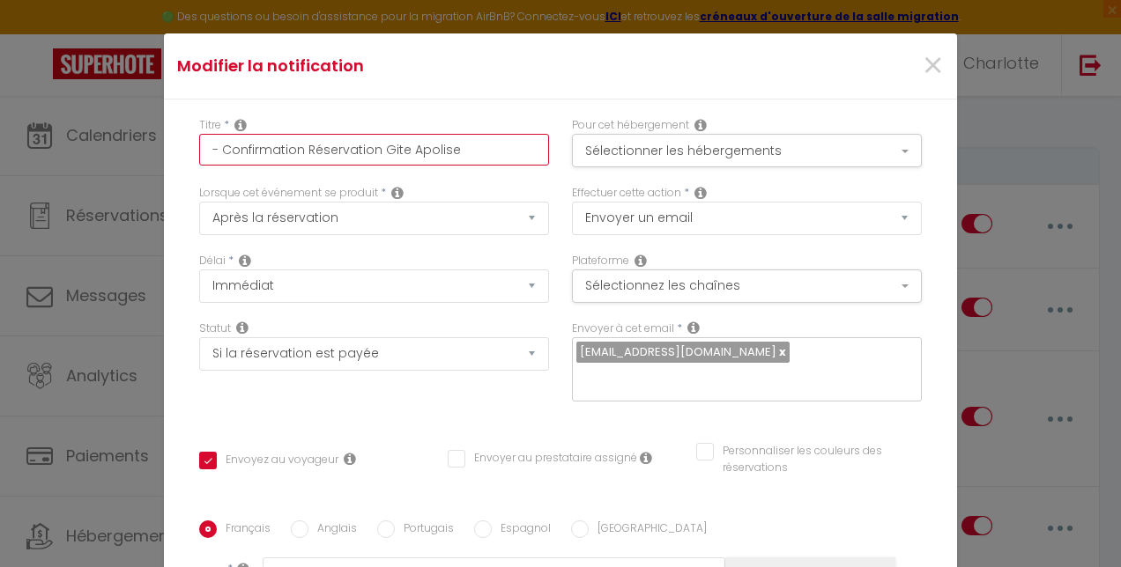
type input "1 - Confirmation Réservation Gite Apolise"
checkbox input "true"
checkbox input "false"
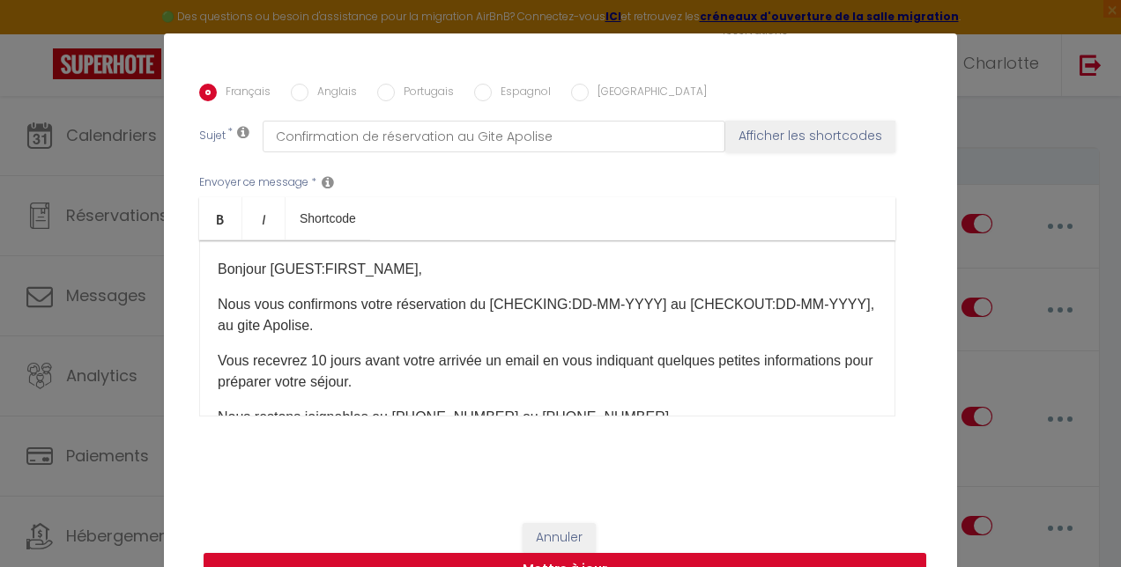
scroll to position [66, 0]
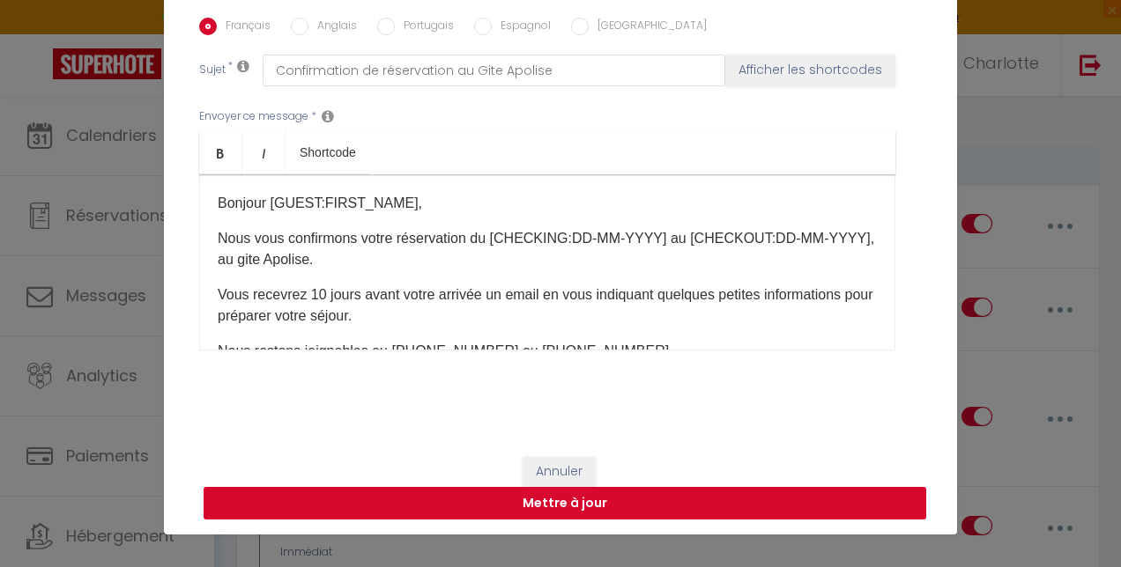
type input "1 - Confirmation Réservation Gite Apolise"
click at [618, 504] on button "Mettre à jour" at bounding box center [564, 503] width 722 height 33
checkbox input "true"
checkbox input "false"
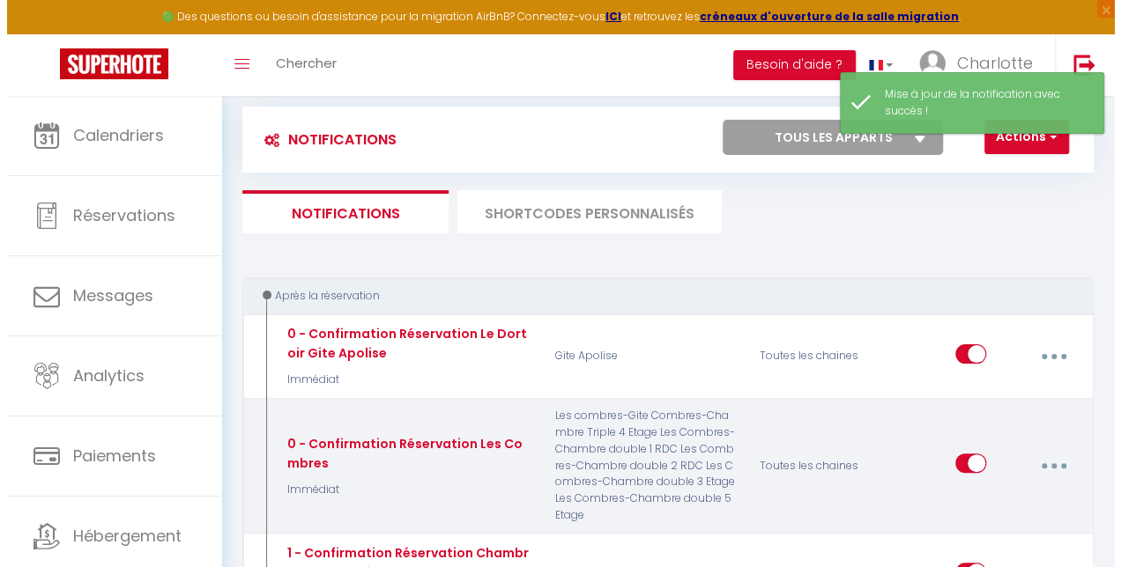
scroll to position [26, 0]
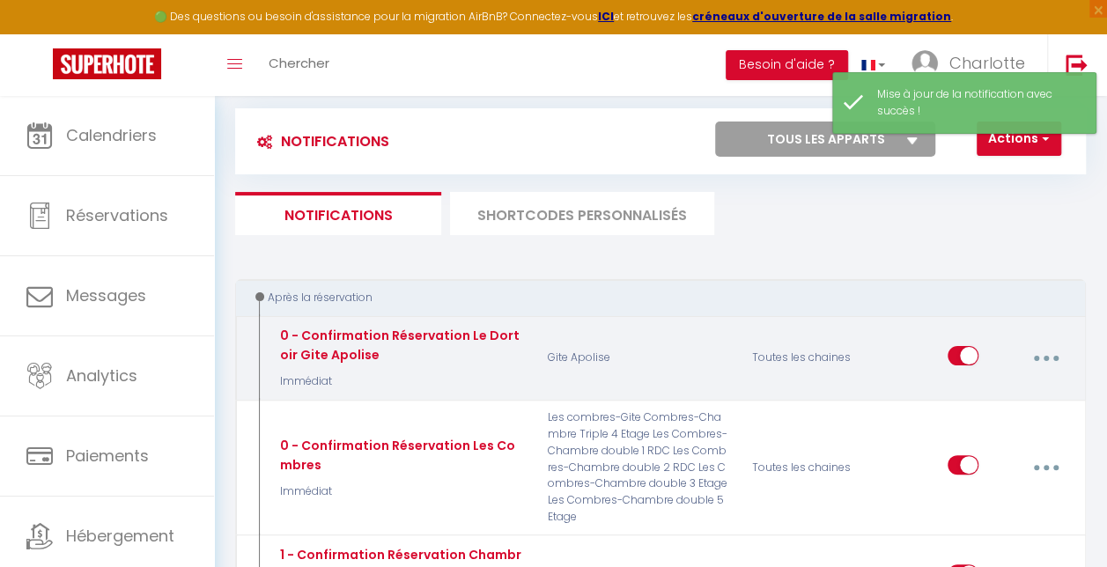
click at [1043, 356] on button "button" at bounding box center [1046, 358] width 47 height 33
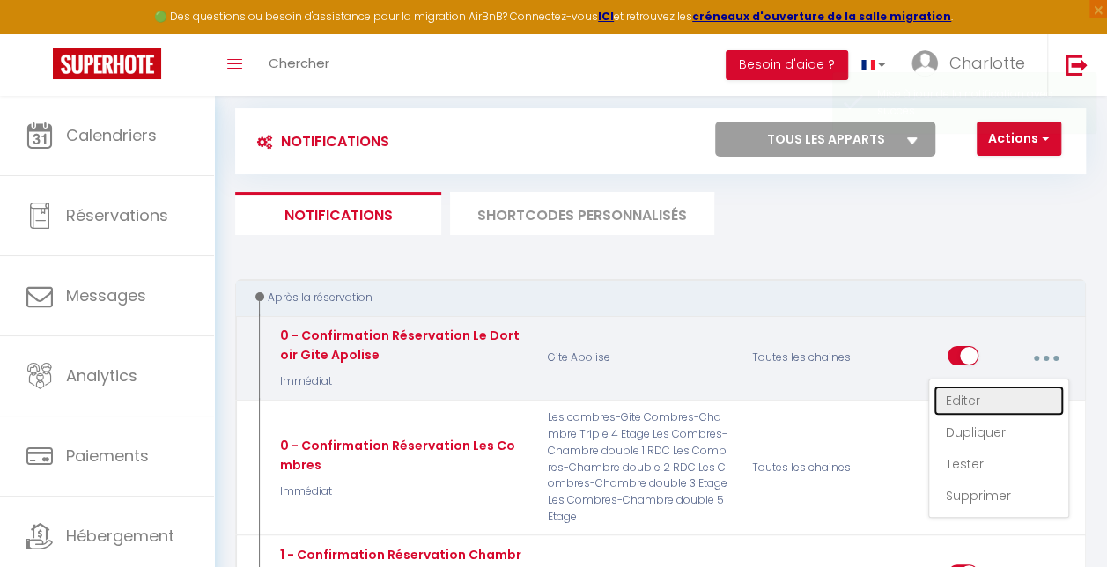
click at [962, 402] on link "Editer" at bounding box center [999, 401] width 130 height 30
type input "0 - Confirmation Réservation Le Dortoir Gite Apolise"
select select "Immédiat"
select select "if_booking_is_paid"
checkbox input "true"
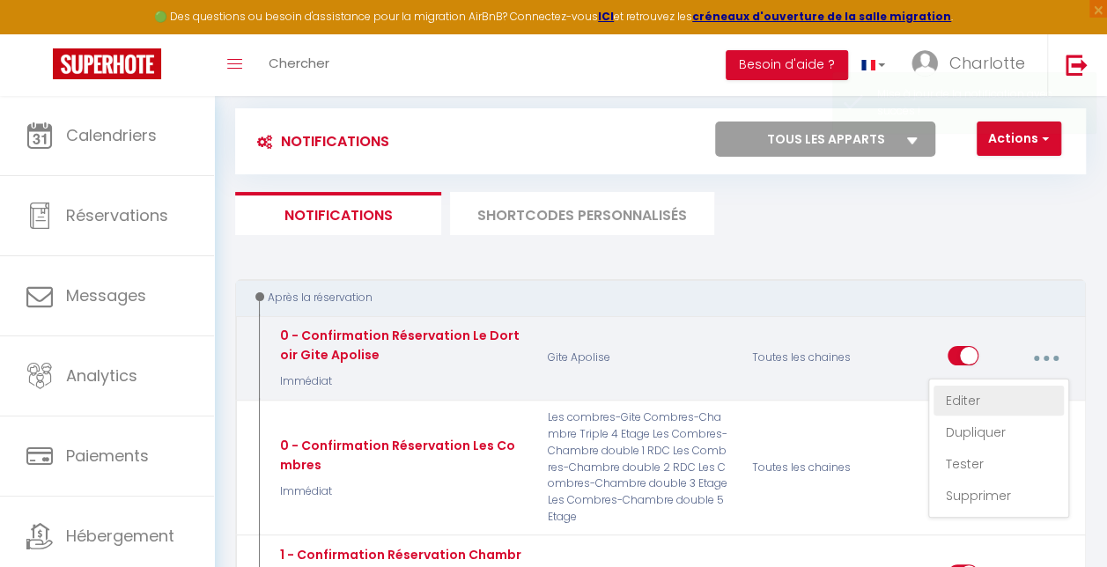
checkbox input "false"
radio input "true"
type input "Confirmation de réservation Le Dortoir au Gite Apolise"
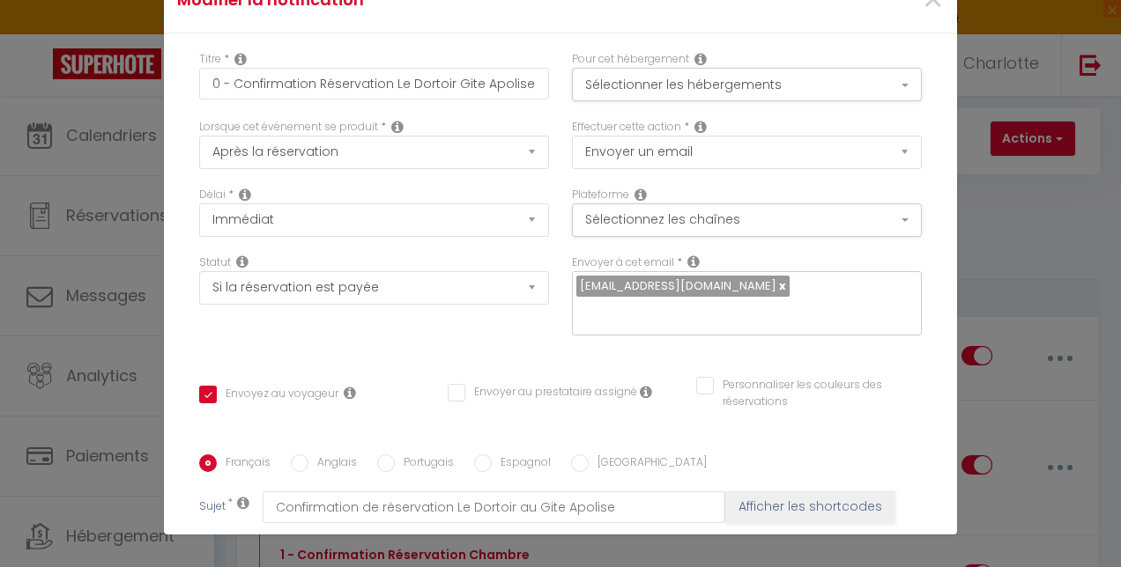
scroll to position [0, 0]
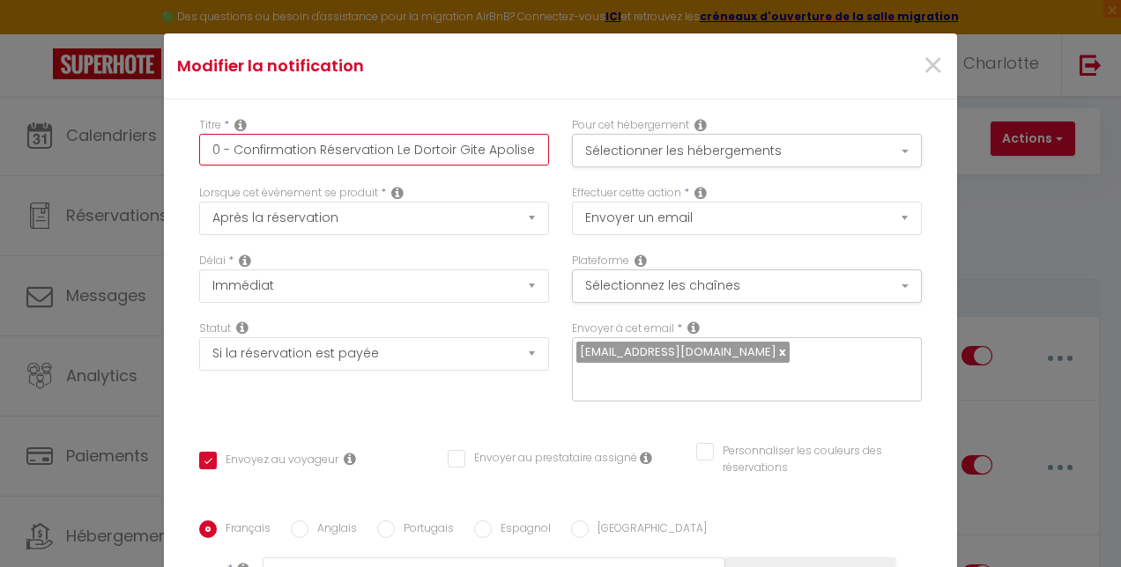
click at [211, 150] on input "0 - Confirmation Réservation Le Dortoir Gite Apolise" at bounding box center [374, 150] width 350 height 32
type input "- Confirmation Réservation Le Dortoir Gite Apolise"
checkbox input "true"
checkbox input "false"
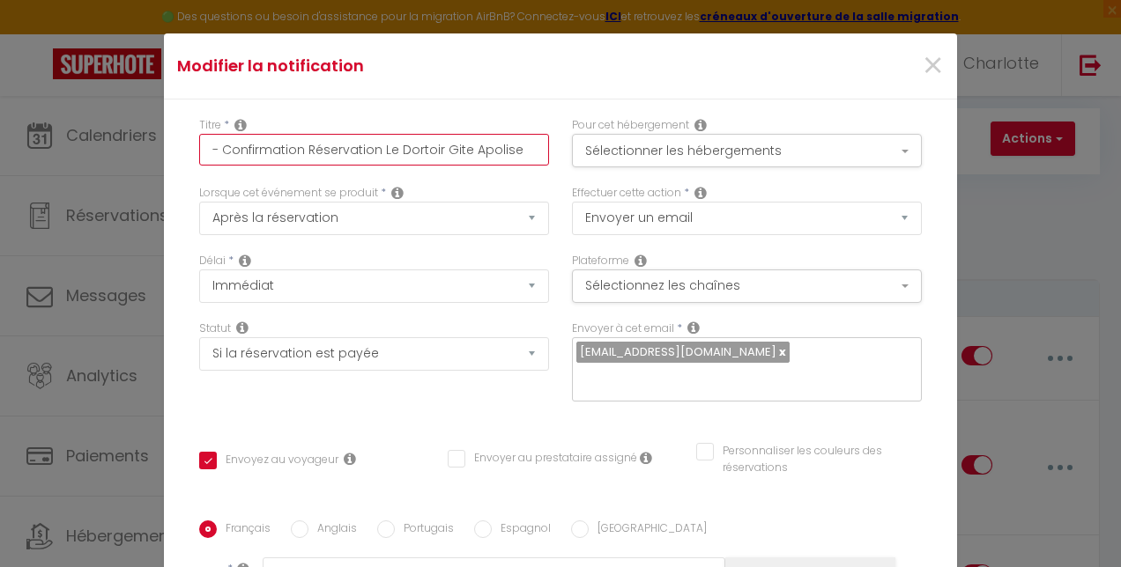
type input "1 - Confirmation Réservation Le Dortoir Gite Apolise"
checkbox input "true"
checkbox input "false"
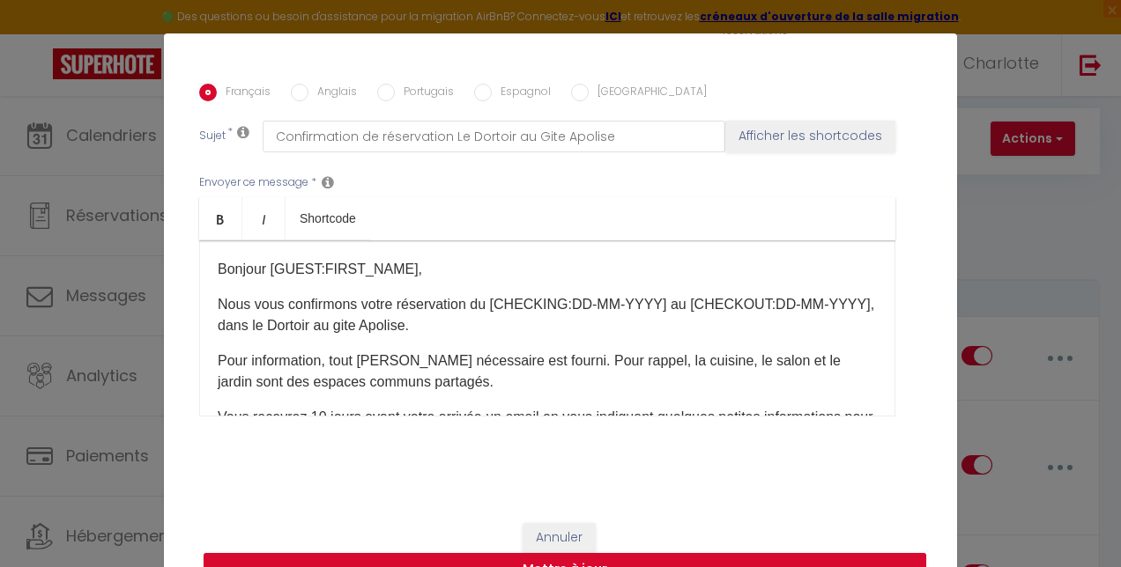
scroll to position [66, 0]
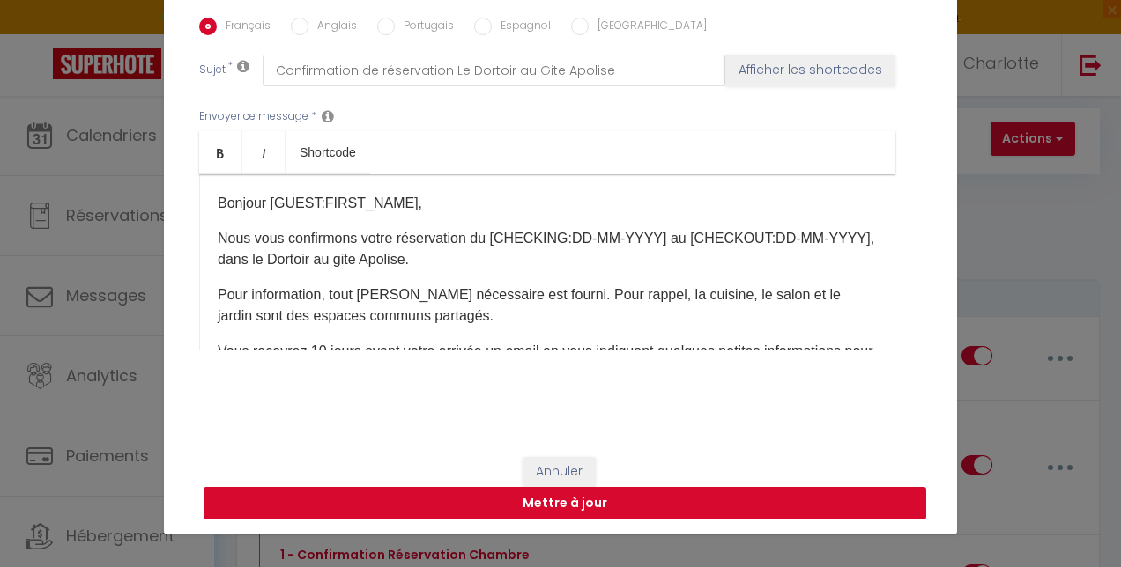
type input "1 - Confirmation Réservation Le Dortoir Gite Apolise"
click at [551, 502] on button "Mettre à jour" at bounding box center [564, 503] width 722 height 33
checkbox input "true"
checkbox input "false"
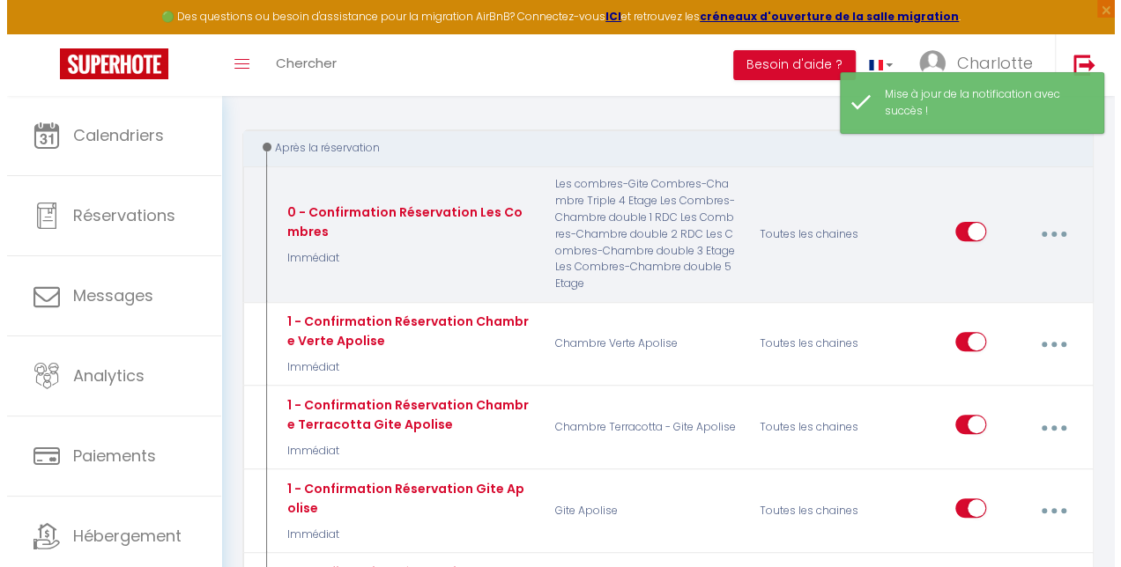
scroll to position [176, 0]
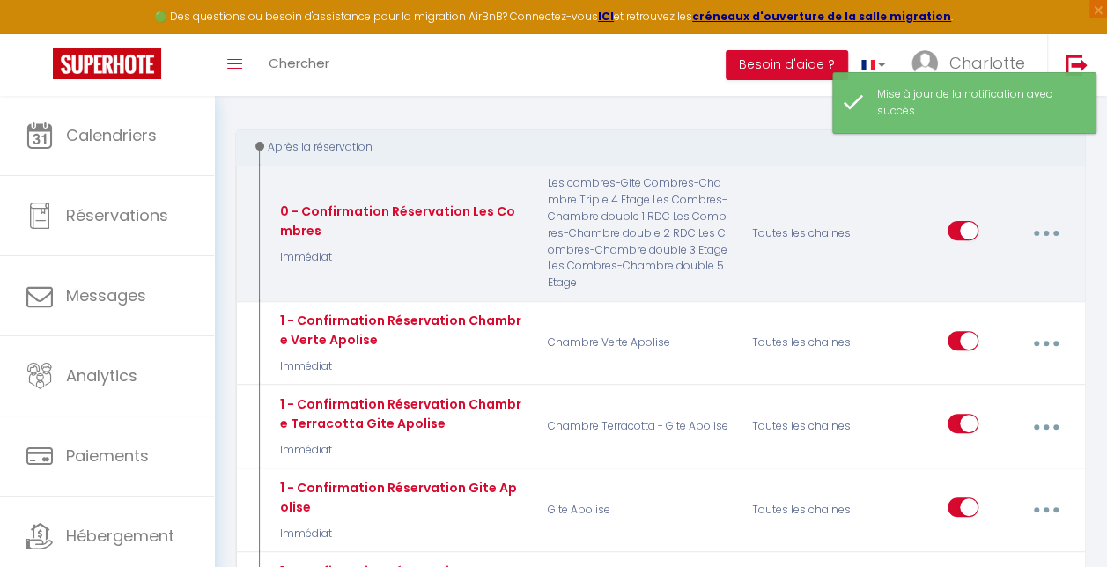
click at [1048, 235] on icon "button" at bounding box center [1046, 233] width 5 height 5
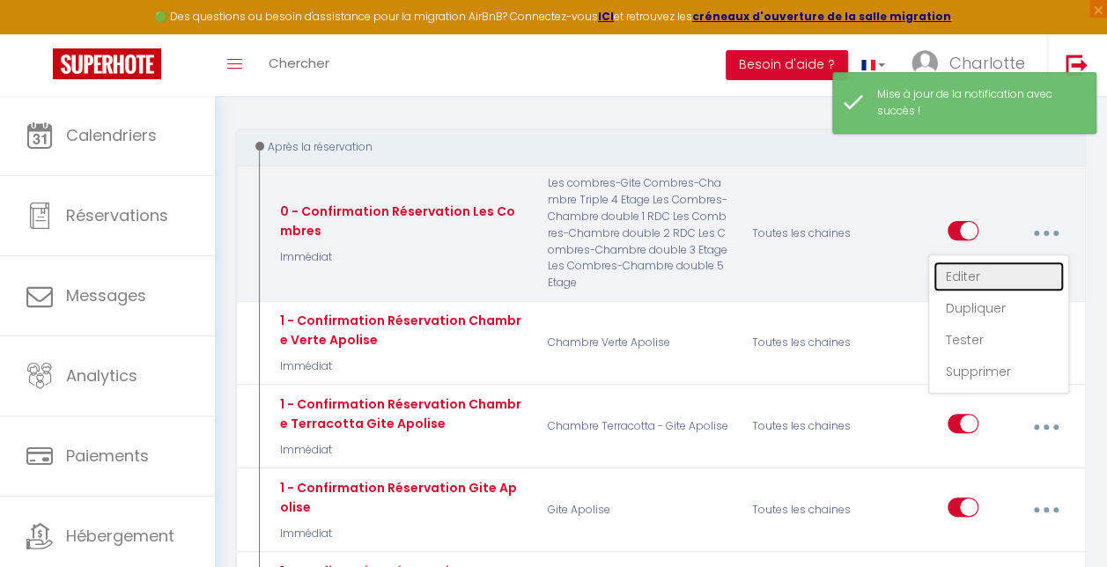
click at [968, 270] on link "Editer" at bounding box center [999, 277] width 130 height 30
type input "0 - Confirmation Réservation Les Combres"
select select "Immédiat"
select select "if_booking_is_paid"
checkbox input "true"
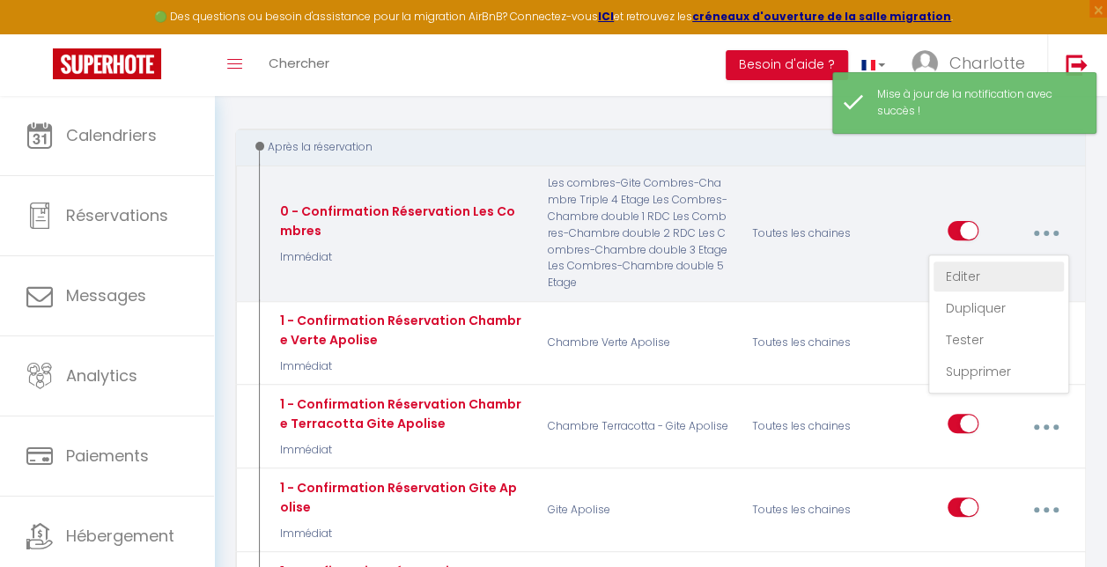
checkbox input "false"
radio input "true"
type input "Confirmation de réservation aux Combres"
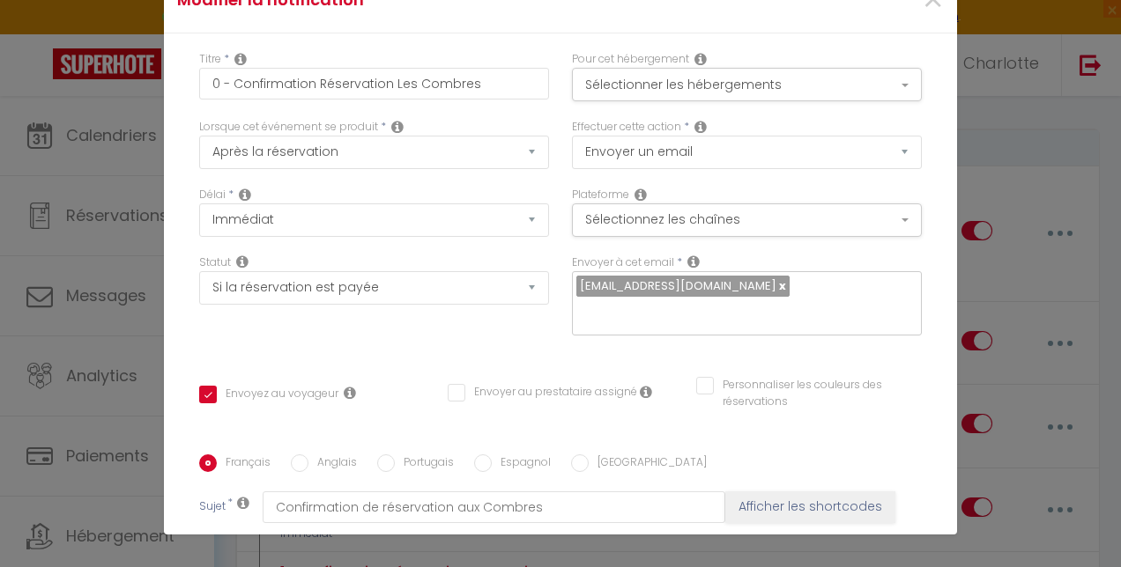
scroll to position [0, 0]
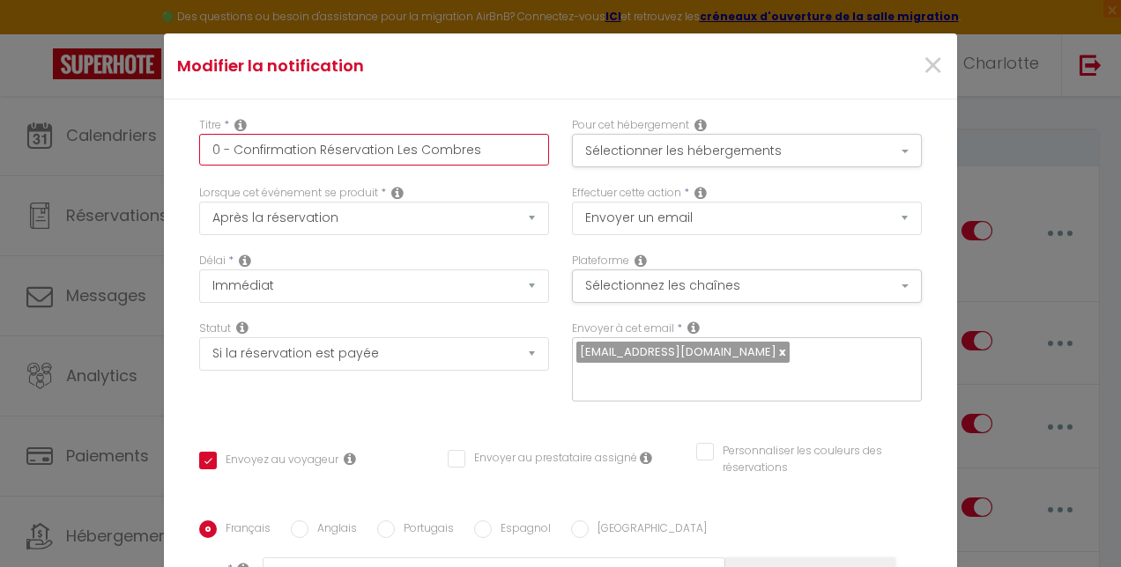
click at [209, 150] on input "0 - Confirmation Réservation Les Combres" at bounding box center [374, 150] width 350 height 32
type input "- Confirmation Réservation Les Combres"
checkbox input "true"
checkbox input "false"
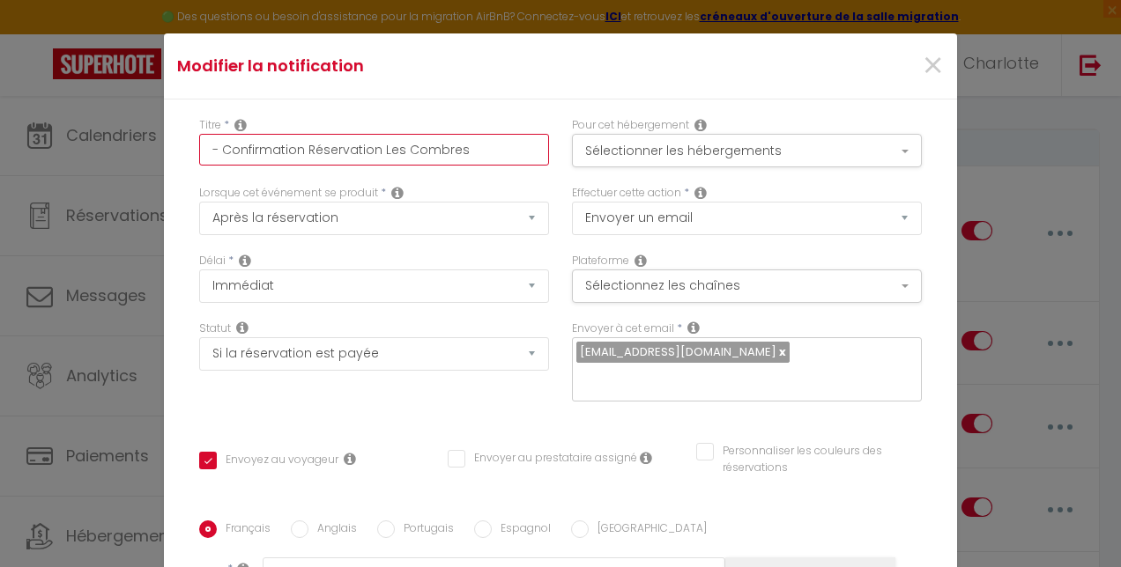
type input "1 - Confirmation Réservation Les Combres"
checkbox input "true"
checkbox input "false"
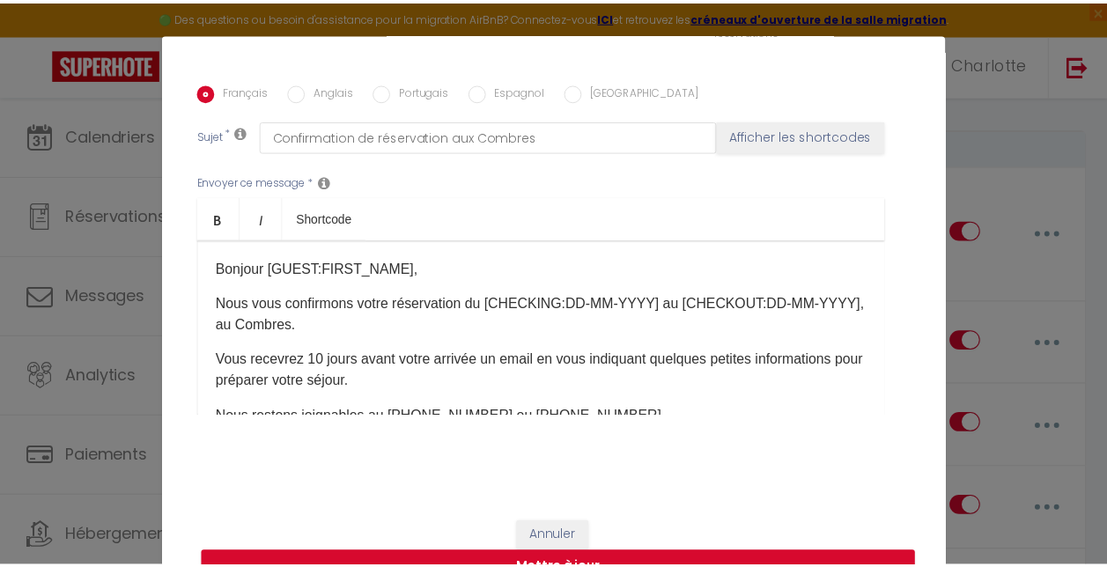
scroll to position [152, 0]
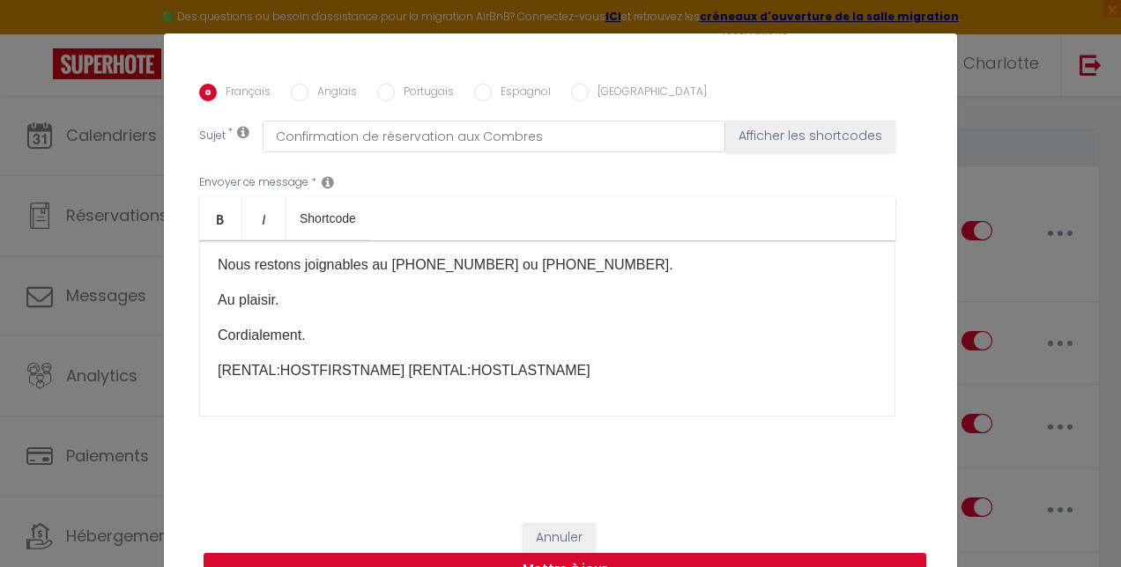
type input "1 - Confirmation Réservation Les Combres"
click at [549, 562] on button "Mettre à jour" at bounding box center [564, 569] width 722 height 33
checkbox input "true"
checkbox input "false"
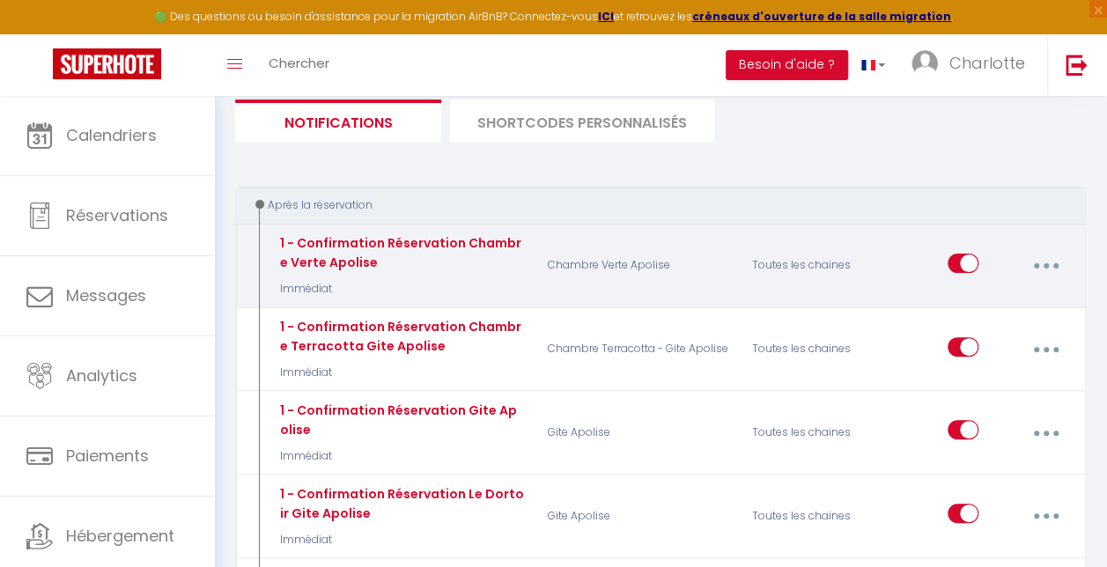
scroll to position [0, 0]
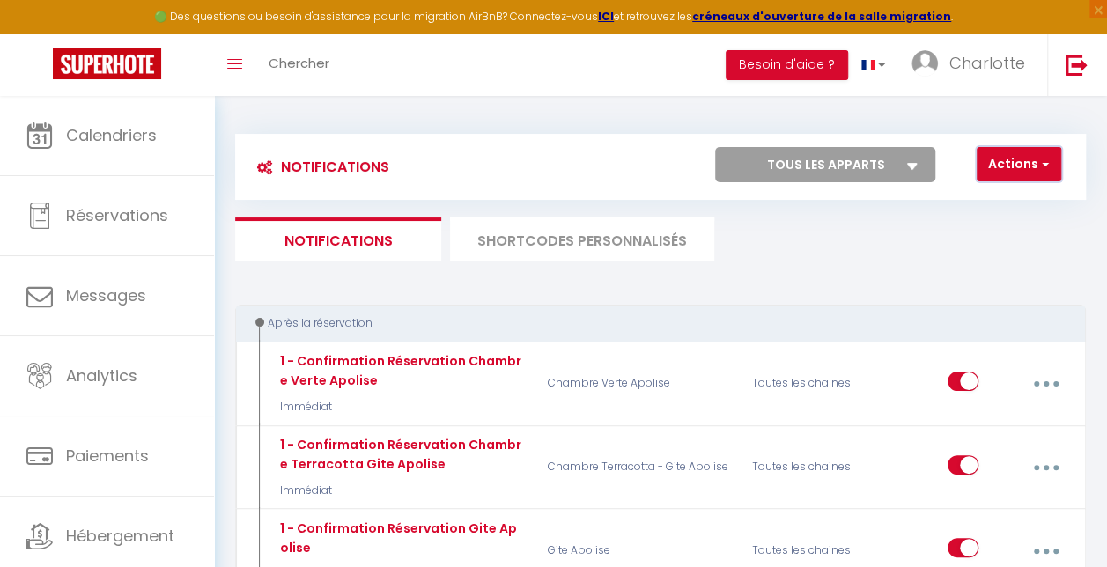
click at [1048, 163] on span "button" at bounding box center [1044, 164] width 11 height 18
click at [846, 245] on ul "Notifications SHORTCODES PERSONNALISÉS" at bounding box center [660, 239] width 851 height 43
